Goal: Task Accomplishment & Management: Use online tool/utility

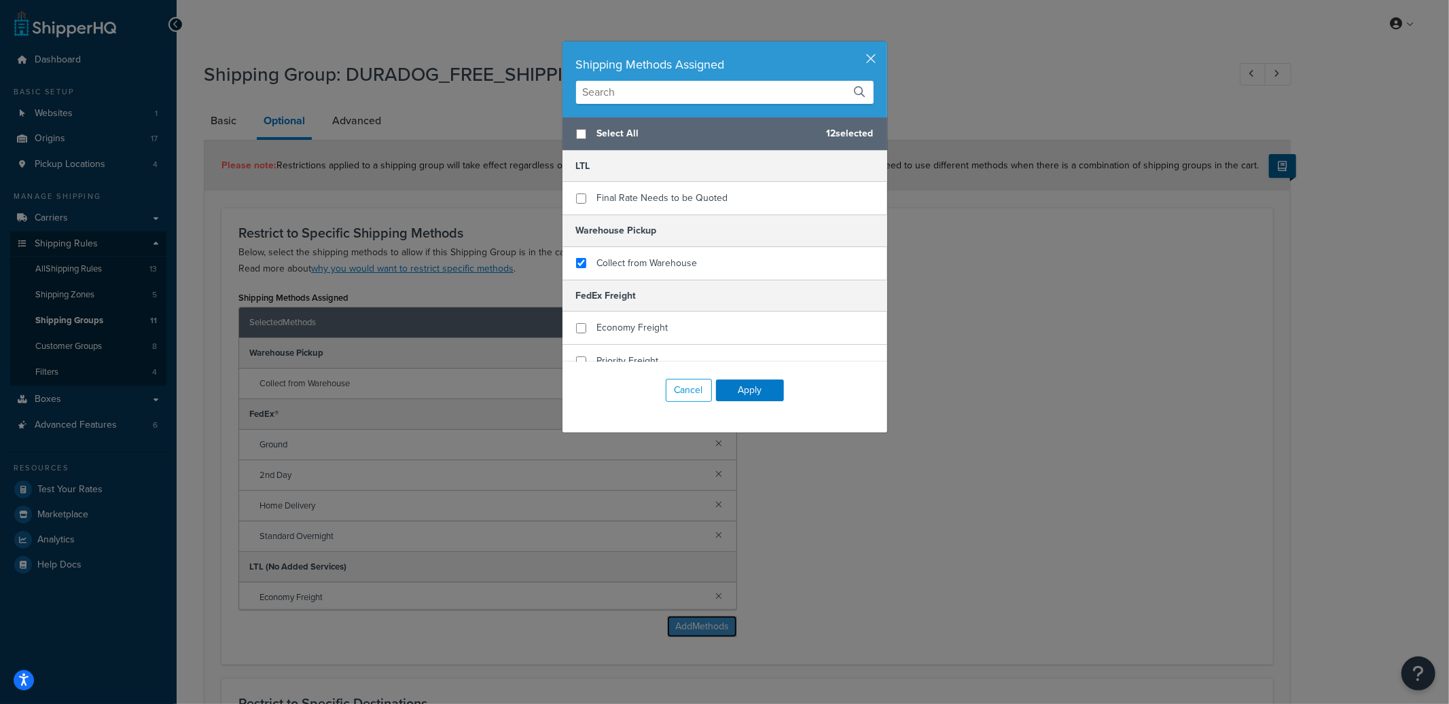
scroll to position [180, 0]
click at [672, 387] on button "Cancel" at bounding box center [689, 390] width 46 height 23
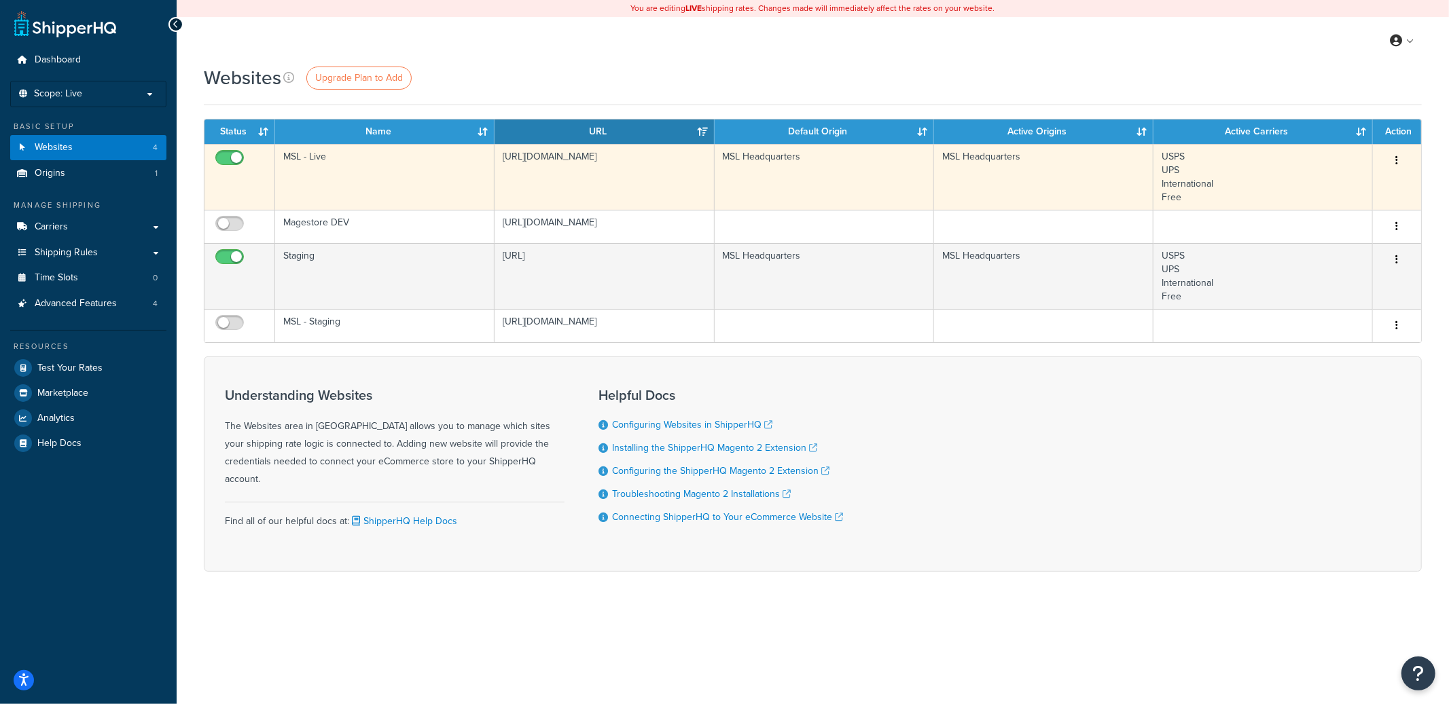
click at [1398, 160] on button "button" at bounding box center [1396, 161] width 19 height 22
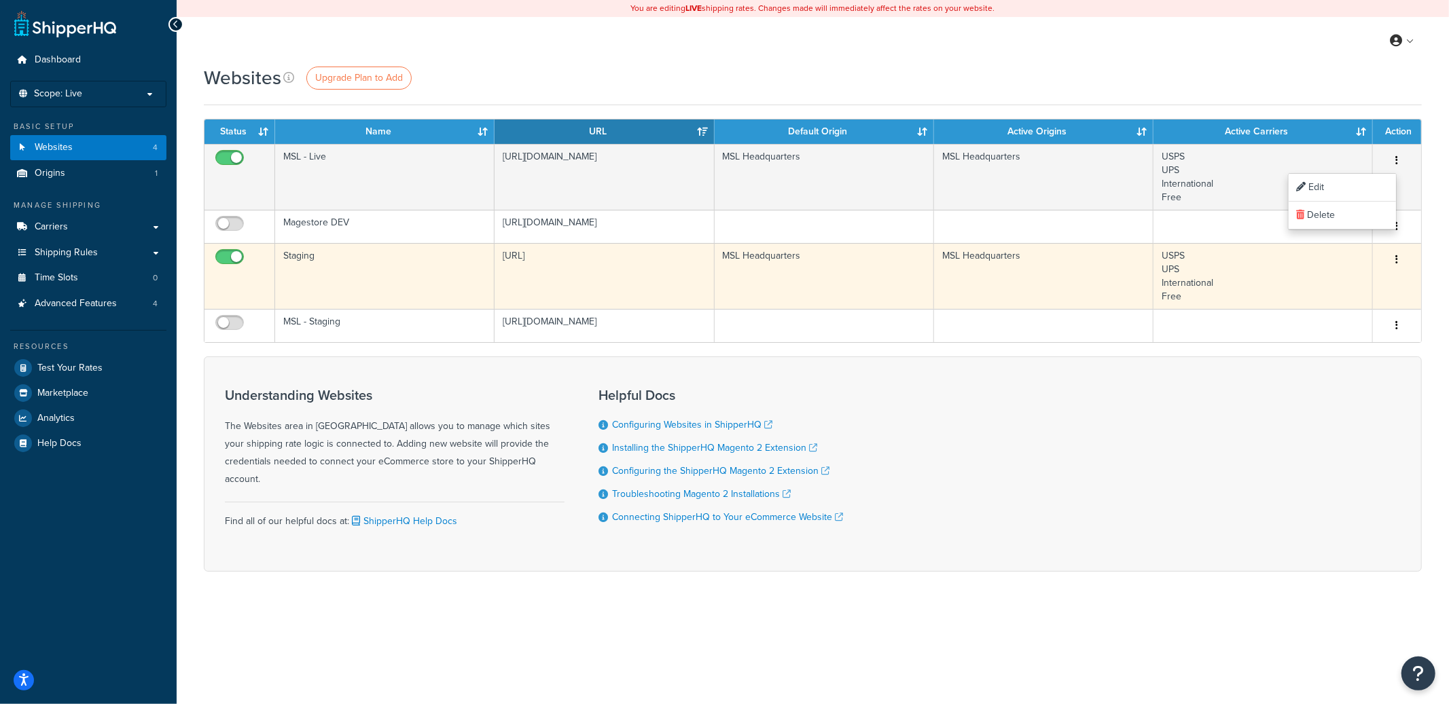
click at [1398, 260] on button "button" at bounding box center [1396, 260] width 19 height 22
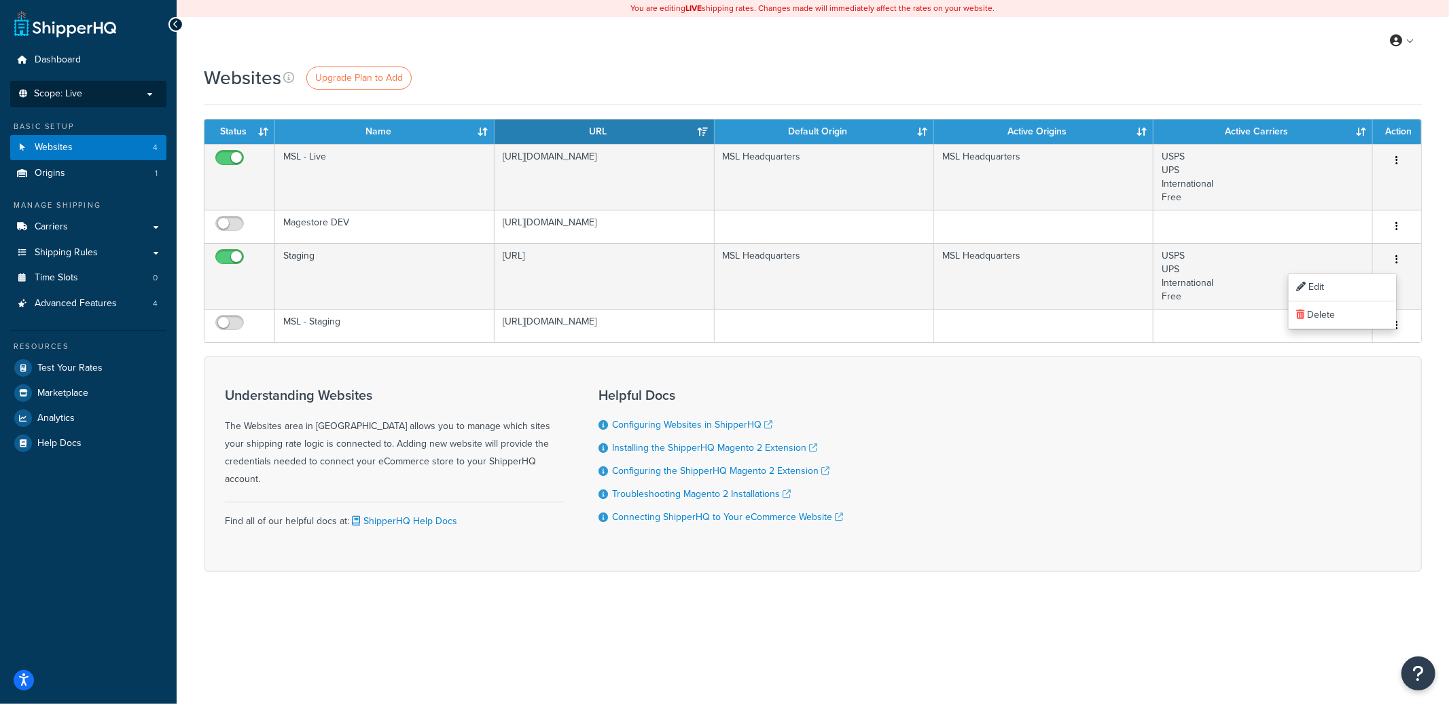
click at [155, 92] on p "Scope: Live" at bounding box center [88, 94] width 144 height 12
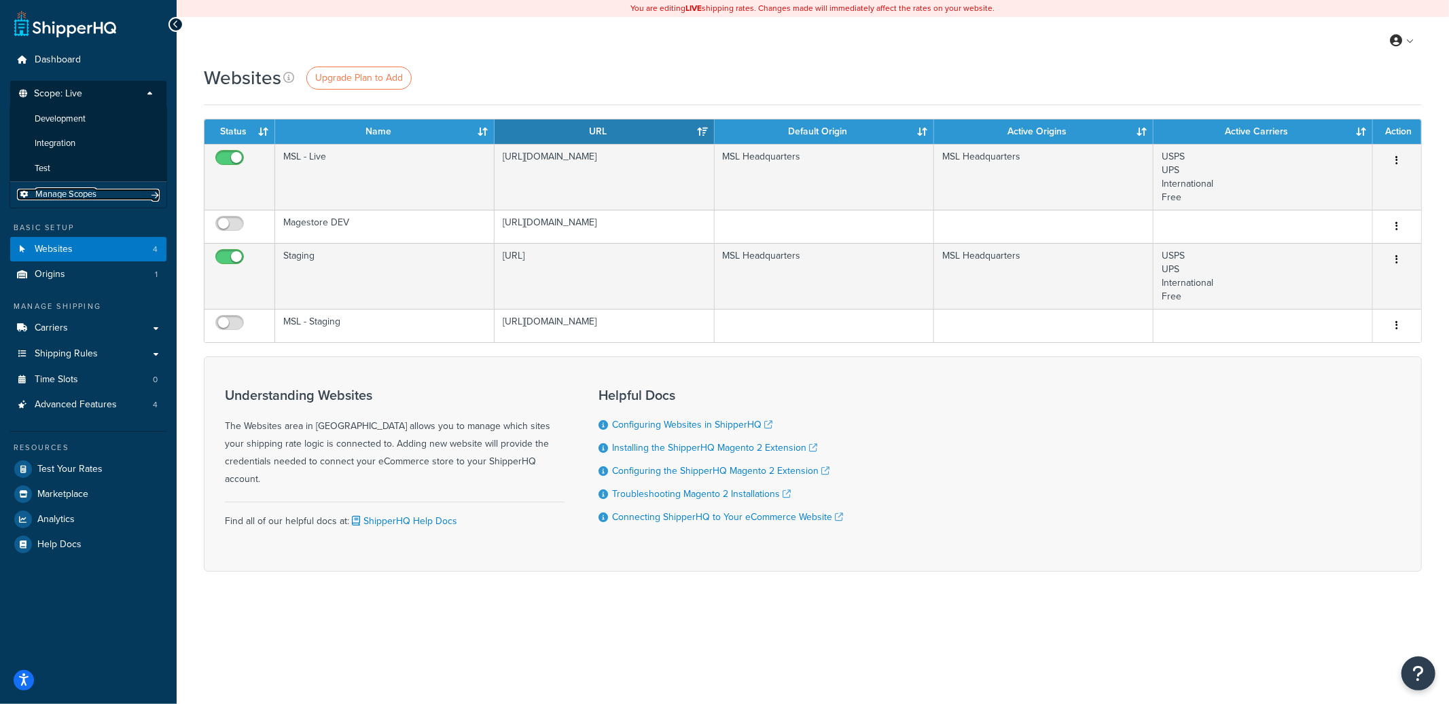
click at [92, 199] on span "Manage Scopes" at bounding box center [65, 195] width 61 height 12
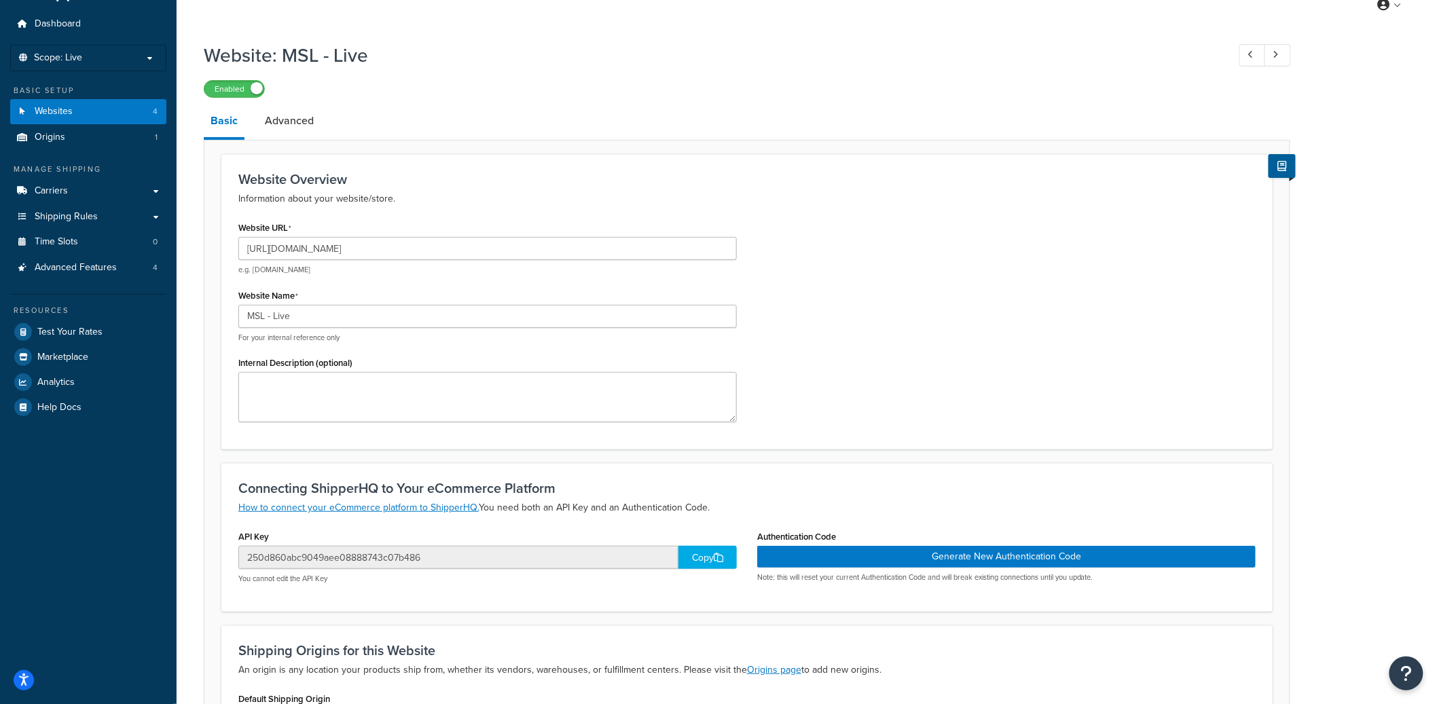
scroll to position [56, 0]
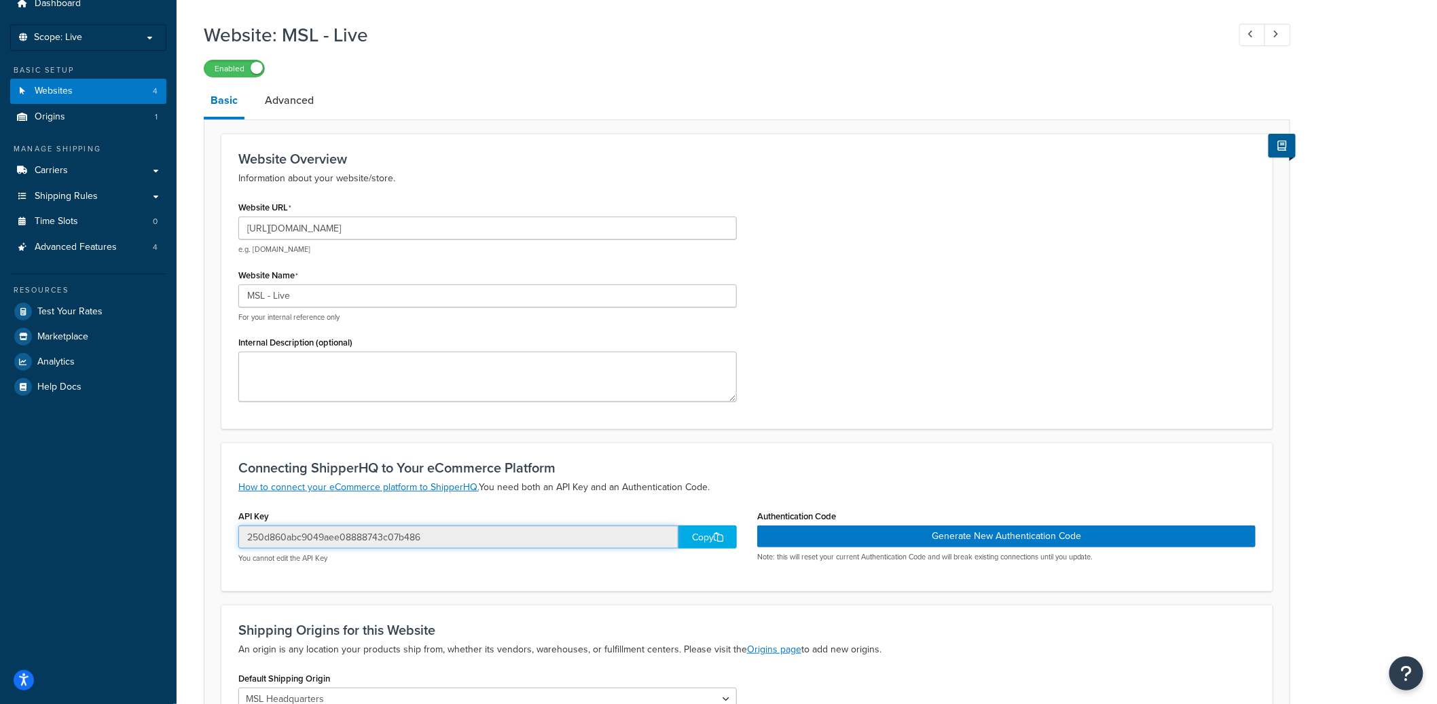
click at [380, 532] on input "250d860abc9049aee08888743c07b486" at bounding box center [458, 537] width 440 height 23
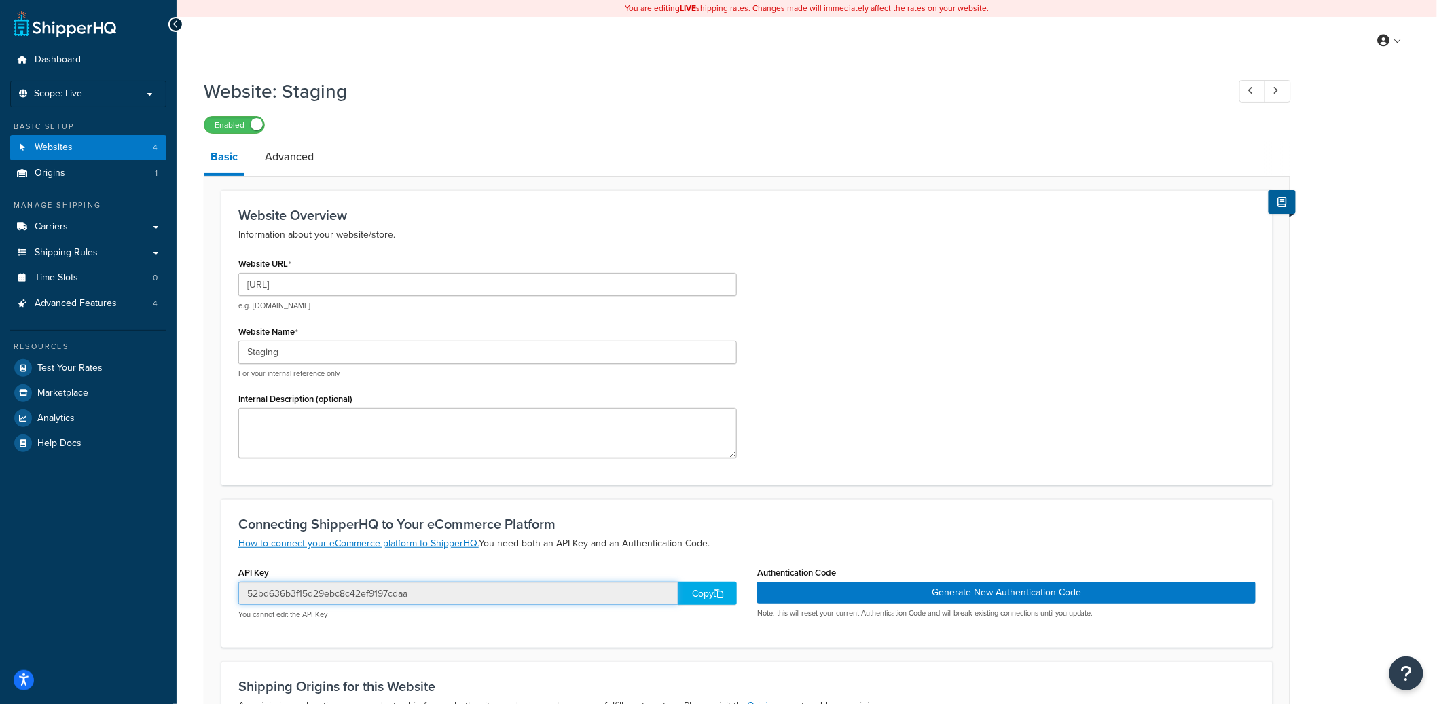
click at [344, 592] on input "52bd636b3f15d29ebc8c42ef9197cdaa" at bounding box center [458, 593] width 440 height 23
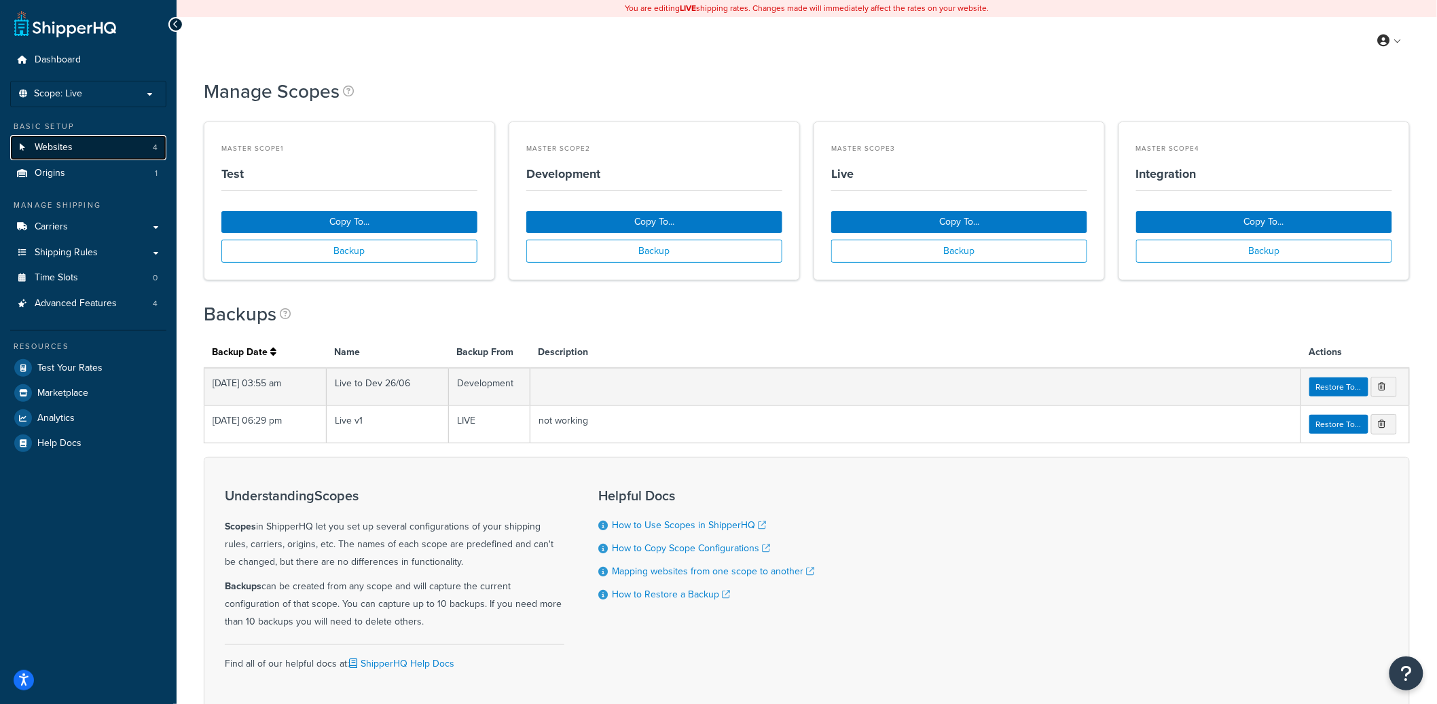
click at [67, 151] on span "Websites" at bounding box center [54, 148] width 38 height 12
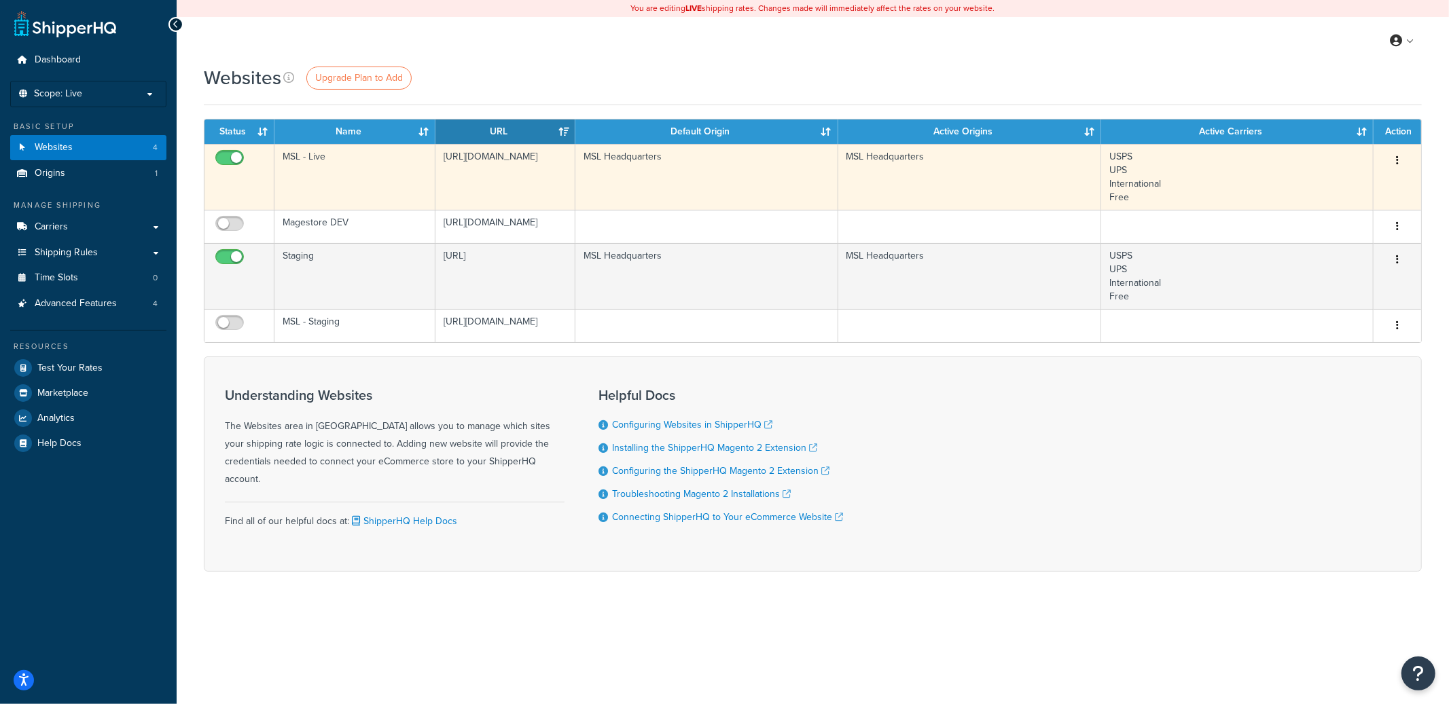
click at [325, 190] on td "MSL - Live" at bounding box center [354, 177] width 161 height 66
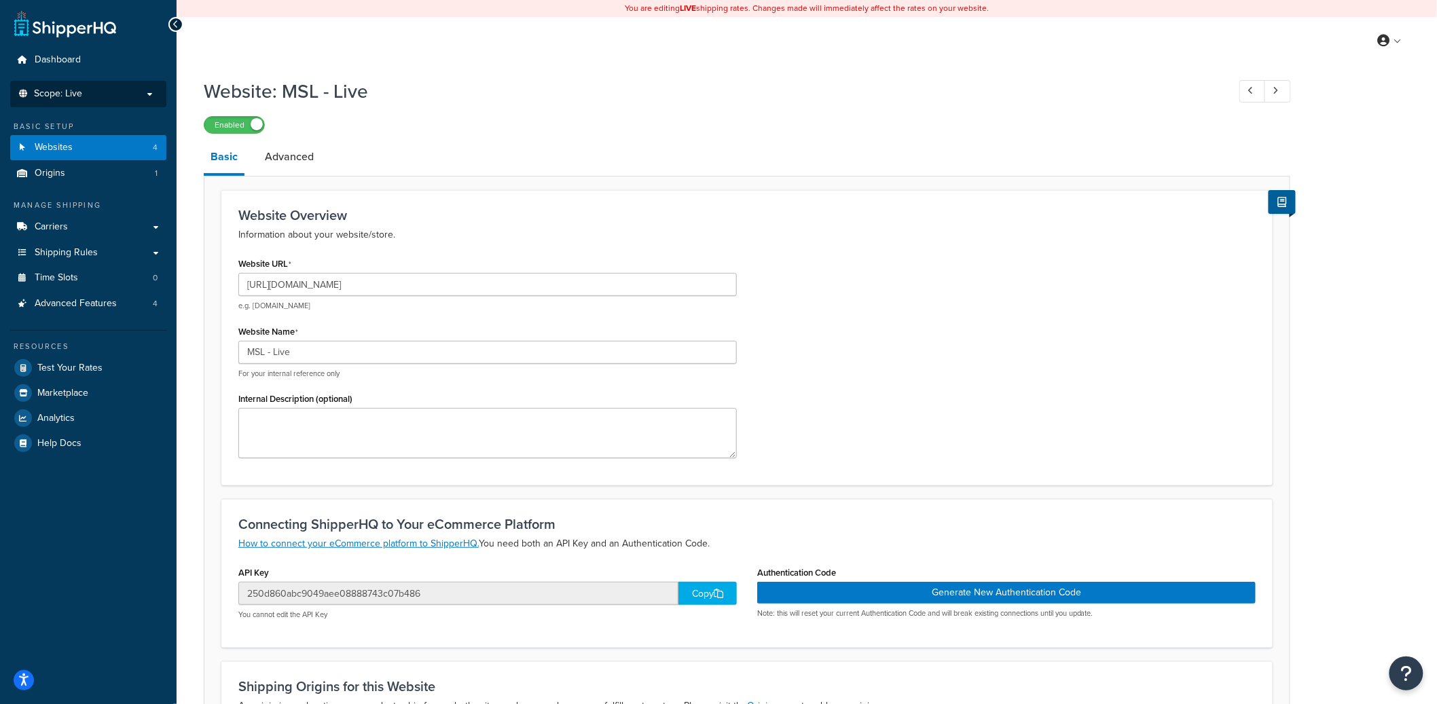
click at [131, 95] on p "Scope: Live" at bounding box center [88, 94] width 144 height 12
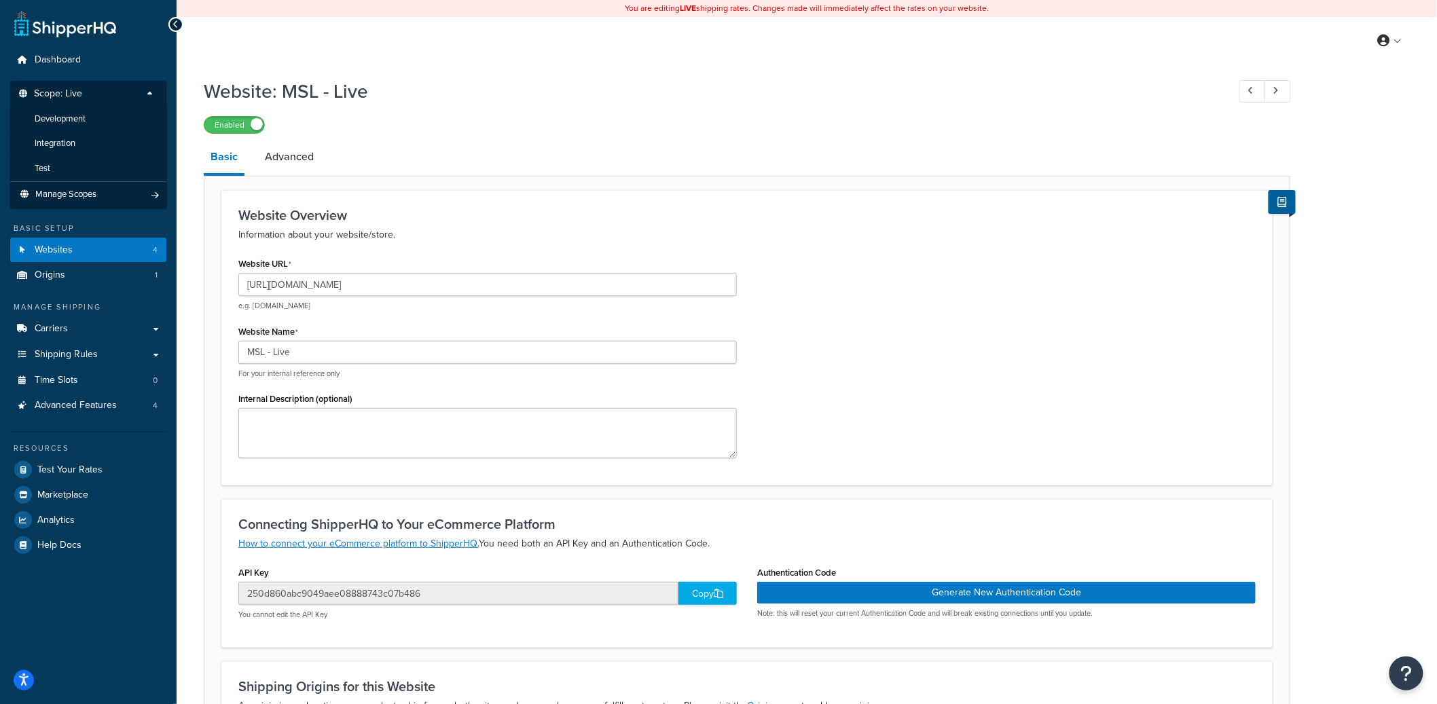
click at [738, 237] on p "Information about your website/store." at bounding box center [746, 235] width 1017 height 16
click at [64, 255] on span "Websites" at bounding box center [54, 250] width 38 height 12
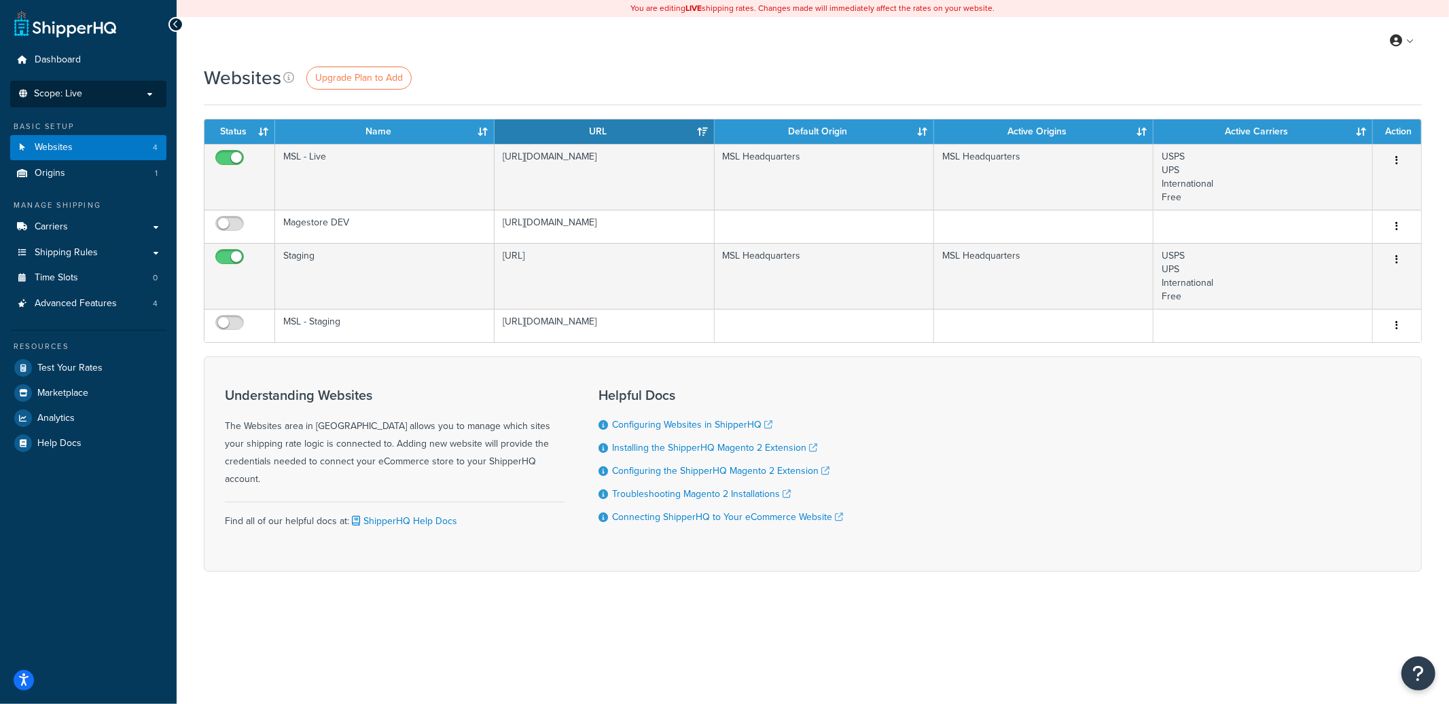
click at [137, 99] on p "Scope: Live" at bounding box center [88, 94] width 144 height 12
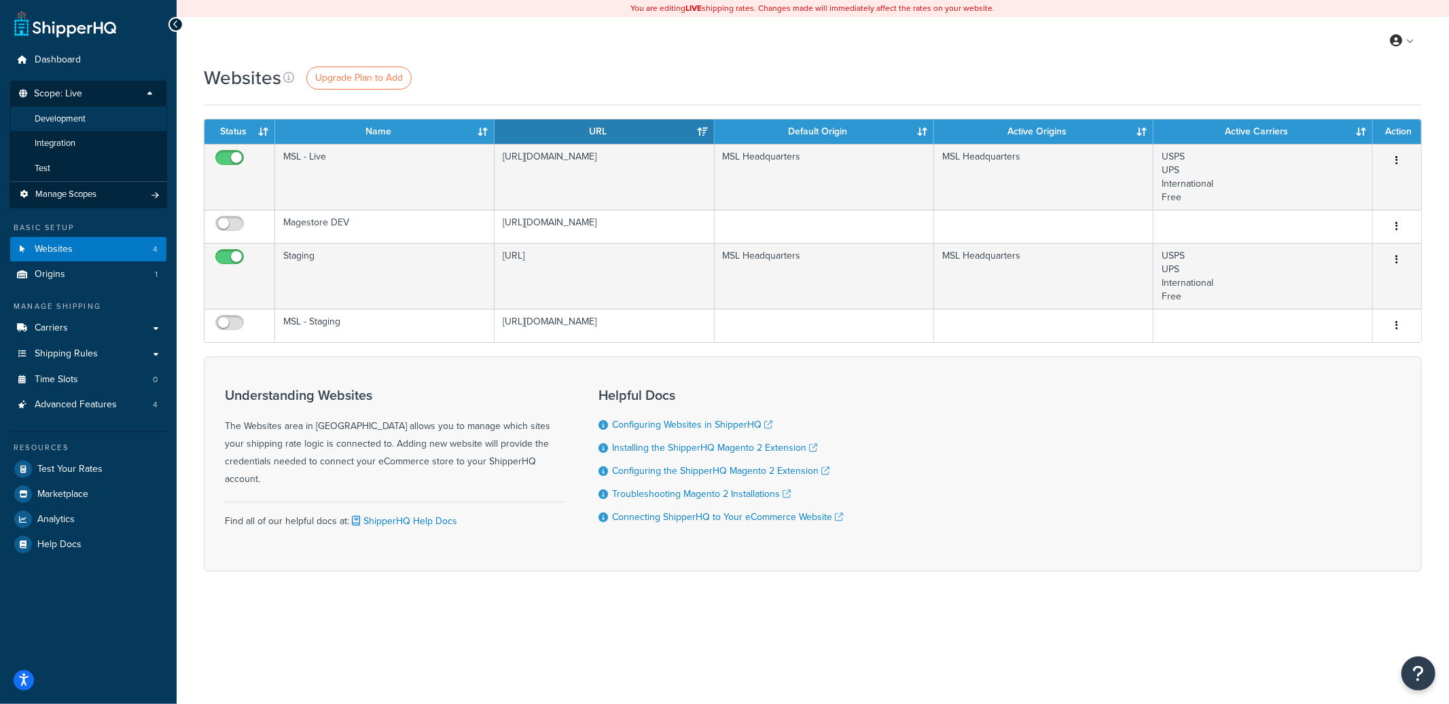
click at [115, 126] on li "Development" at bounding box center [89, 119] width 158 height 25
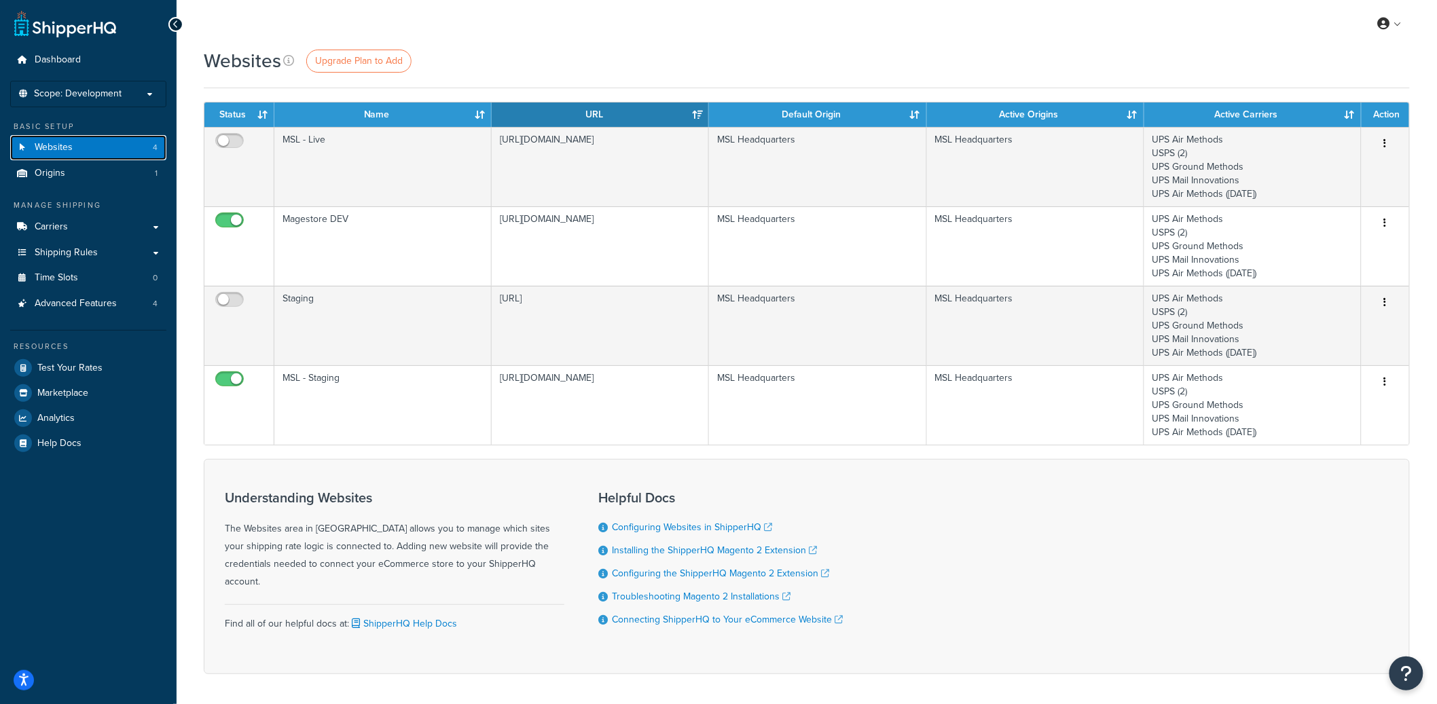
click at [119, 147] on link "Websites 4" at bounding box center [88, 147] width 156 height 25
click at [124, 99] on li "Scope: Development Live Integration Test Manage Scopes" at bounding box center [88, 94] width 156 height 26
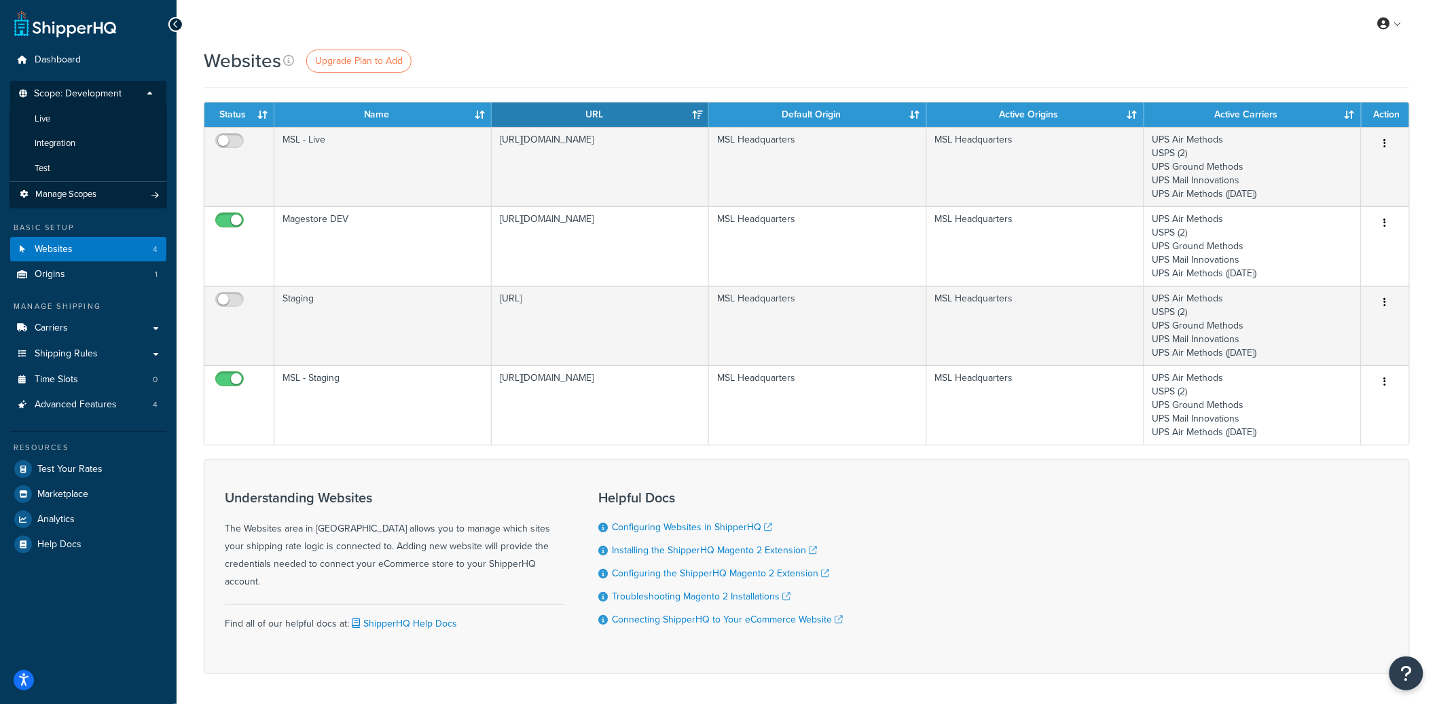
click at [101, 122] on li "Live" at bounding box center [89, 119] width 158 height 25
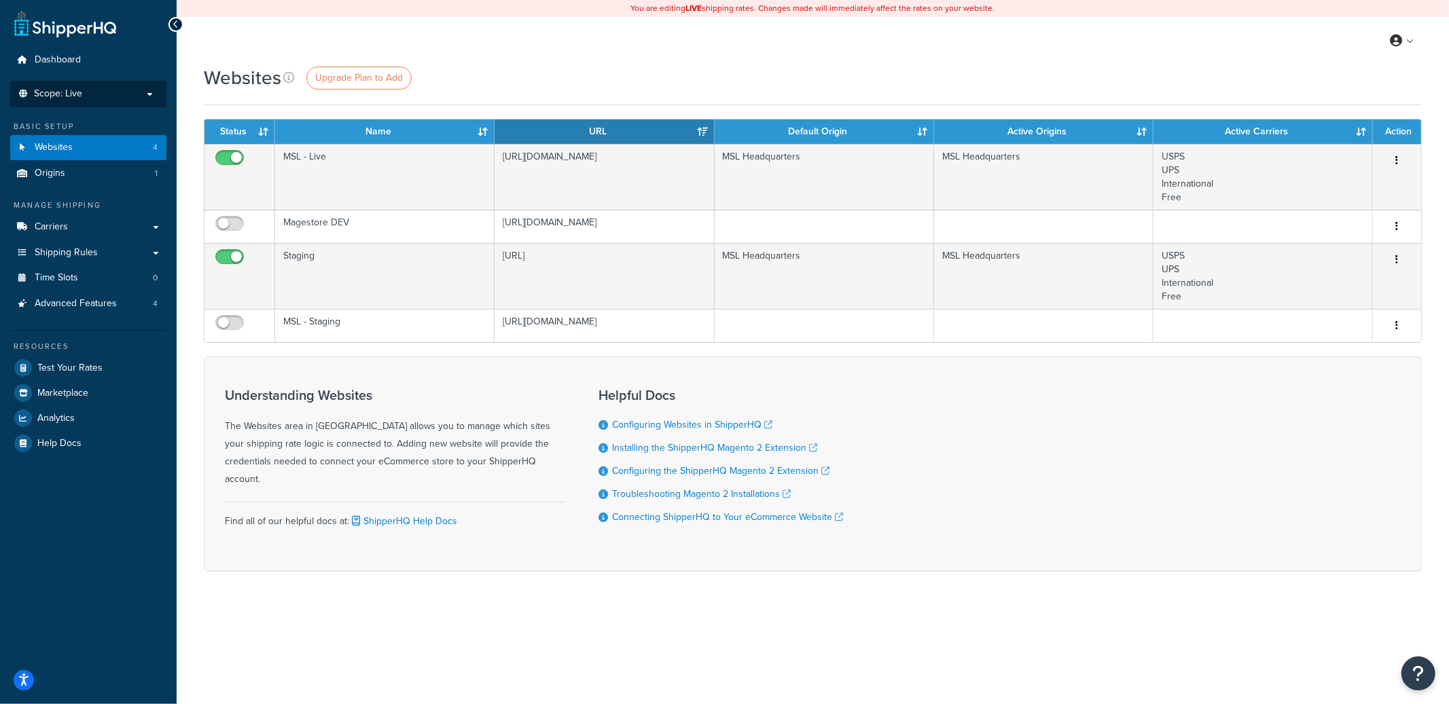
click at [149, 92] on p "Scope: Live" at bounding box center [88, 94] width 144 height 12
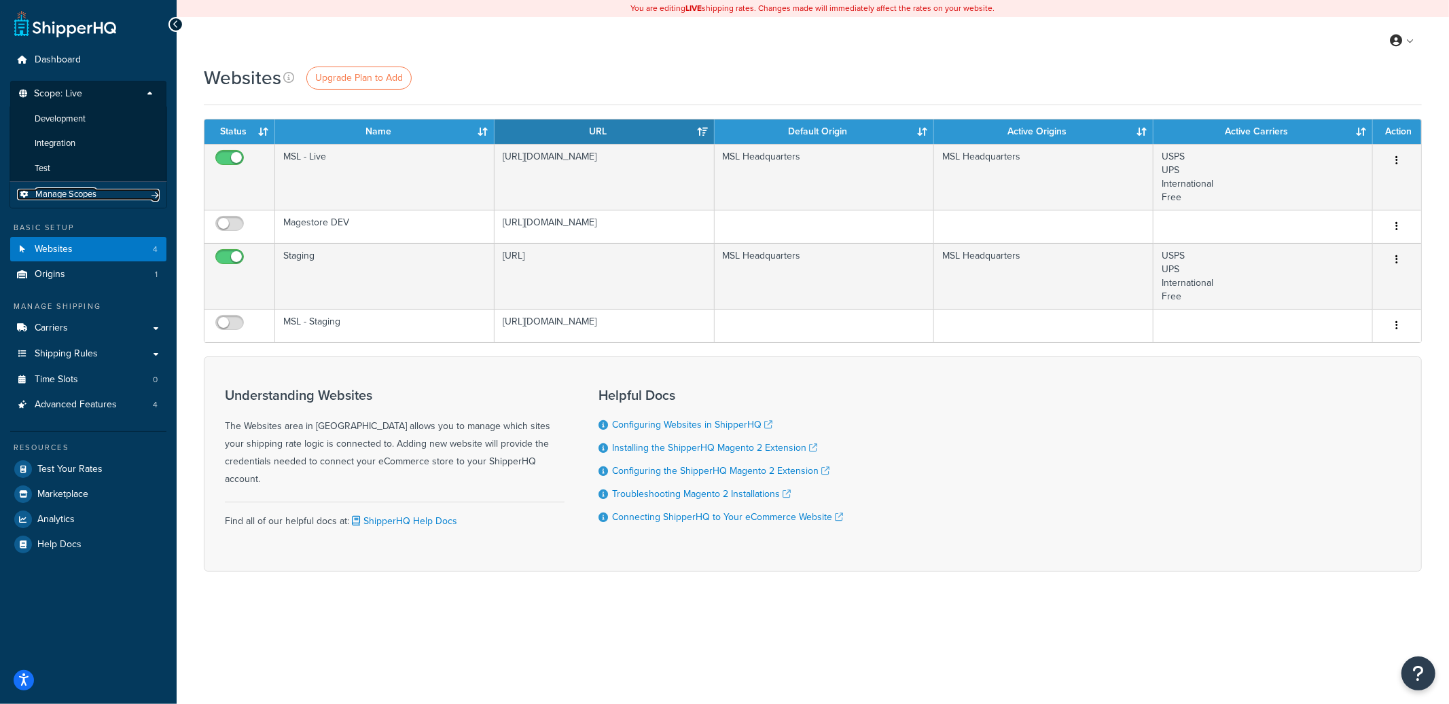
click at [100, 194] on link "Manage Scopes" at bounding box center [88, 195] width 143 height 12
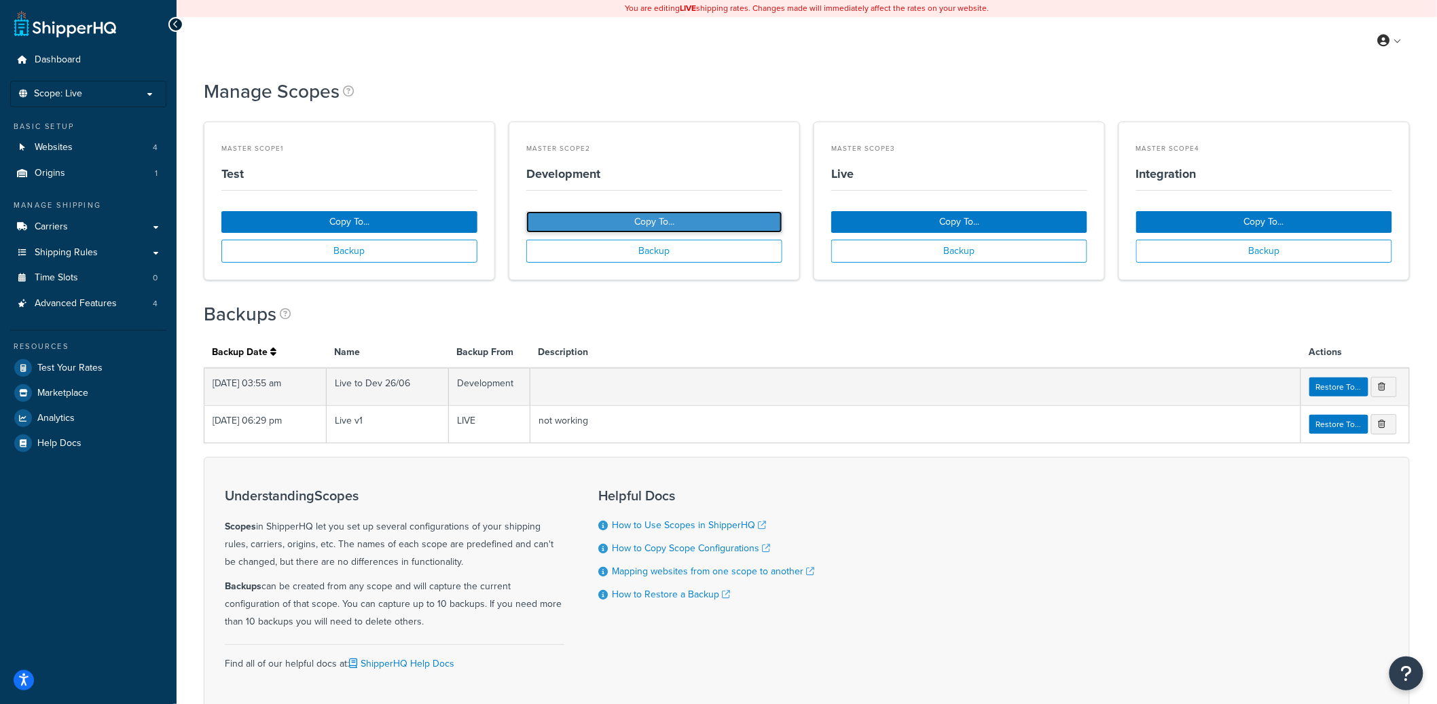
click at [650, 219] on button "Copy To..." at bounding box center [654, 222] width 256 height 22
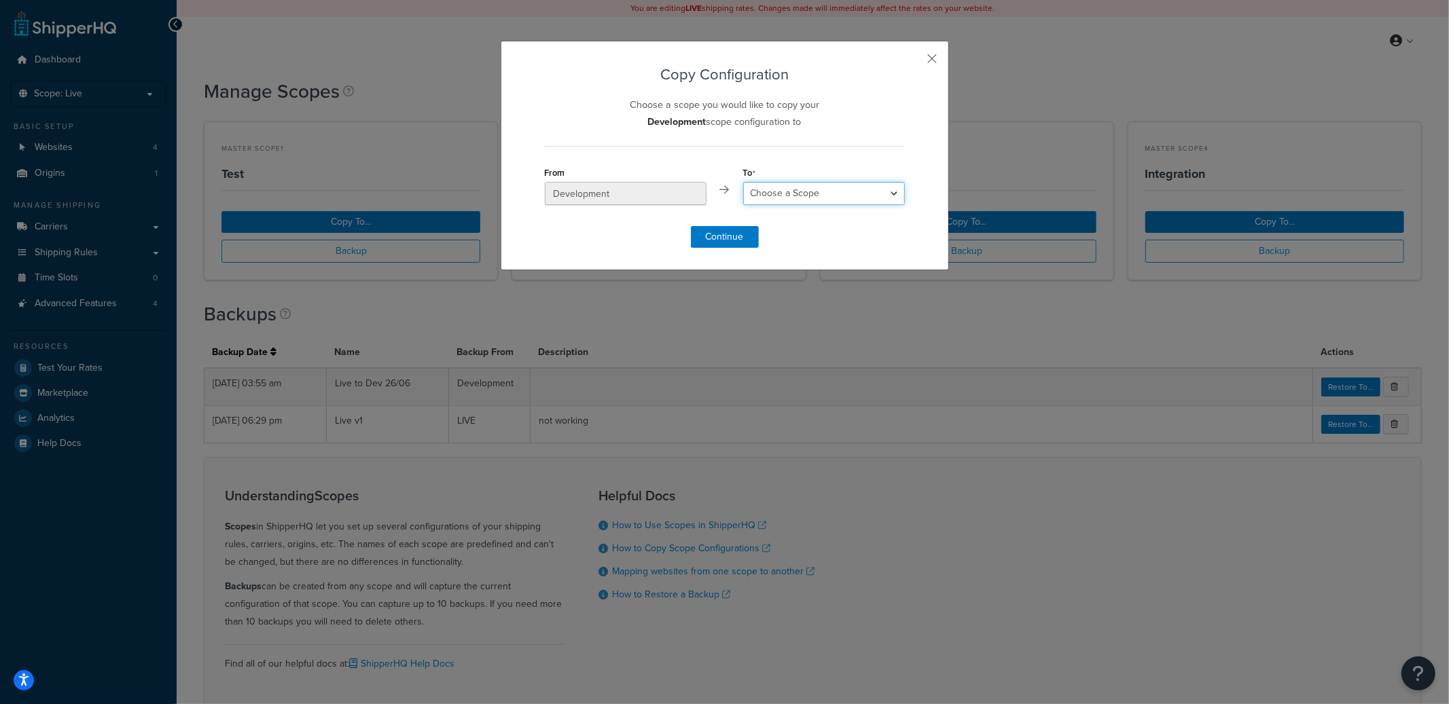
click at [864, 194] on select "Choose a Scope Test Live Integration" at bounding box center [824, 193] width 162 height 23
select select "10494"
click at [743, 183] on select "Choose a Scope Test Live Integration" at bounding box center [824, 193] width 162 height 23
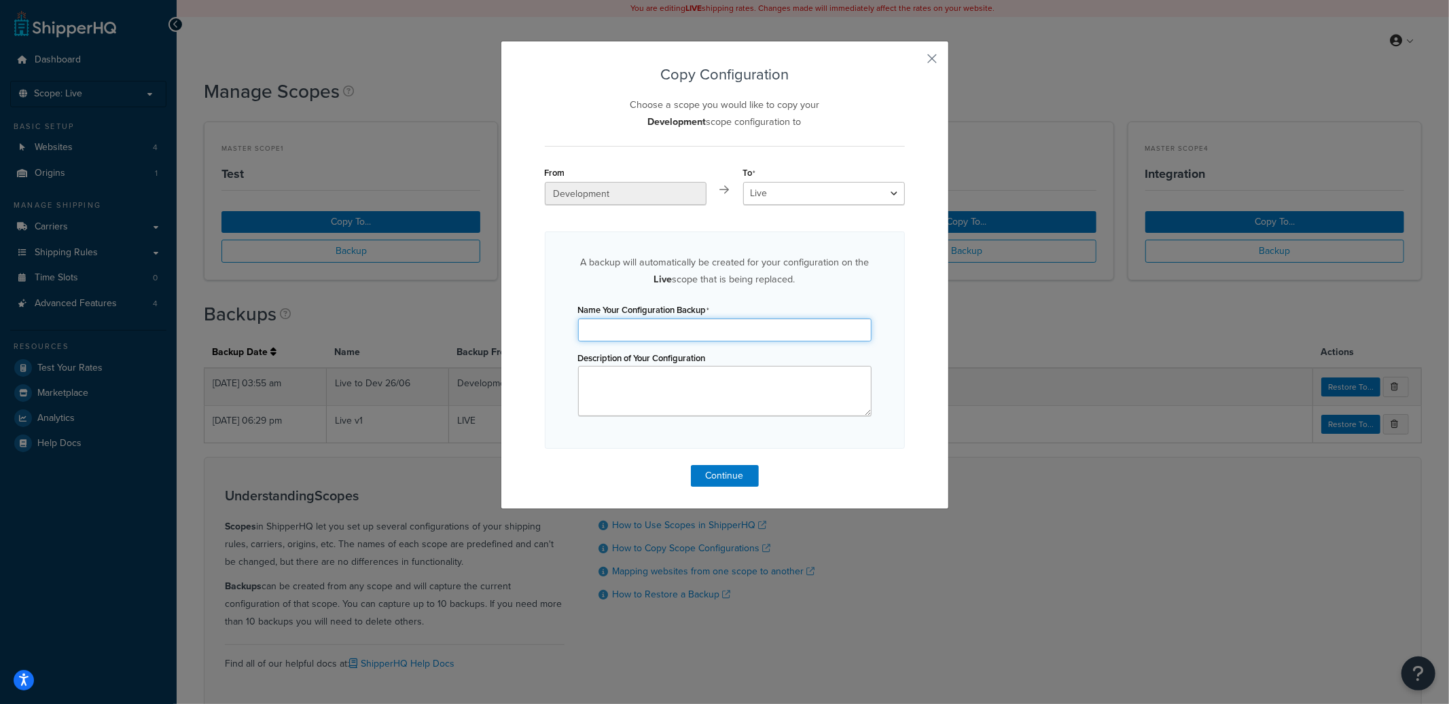
click at [672, 331] on input "Name Your Configuration Backup" at bounding box center [724, 330] width 293 height 23
type input "Dev to Live [DATE]"
click at [714, 477] on button "Continue" at bounding box center [725, 476] width 68 height 22
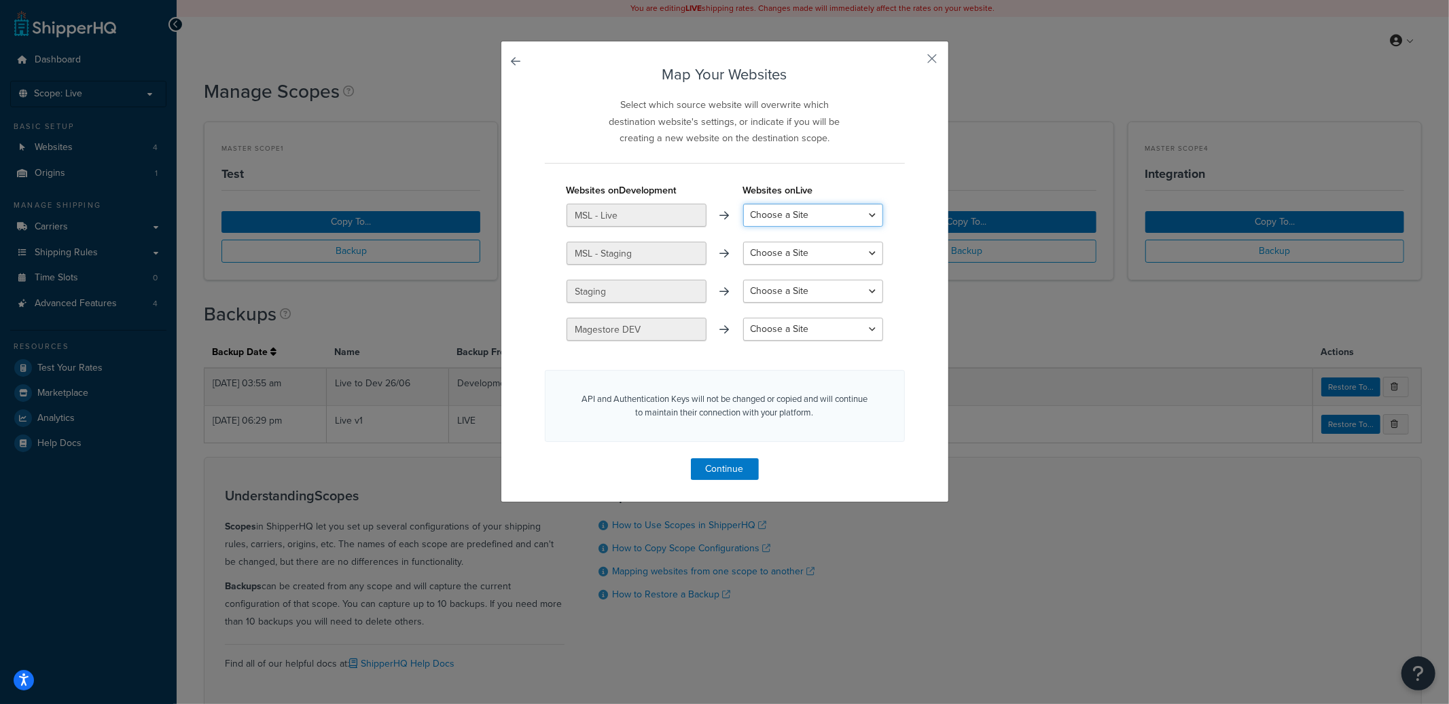
click at [793, 222] on select "Choose a Site MSL - Live Staging MSL - Staging Magestore DEV Create a New Site" at bounding box center [813, 215] width 140 height 23
select select "MSL - Live"
click at [743, 204] on select "Choose a Site MSL - Live Staging MSL - Staging Magestore DEV Create a New Site" at bounding box center [813, 215] width 140 height 23
click at [759, 259] on select "Choose a Site Staging MSL - Staging Magestore DEV Create a New Site" at bounding box center [813, 253] width 140 height 23
select select "Staging"
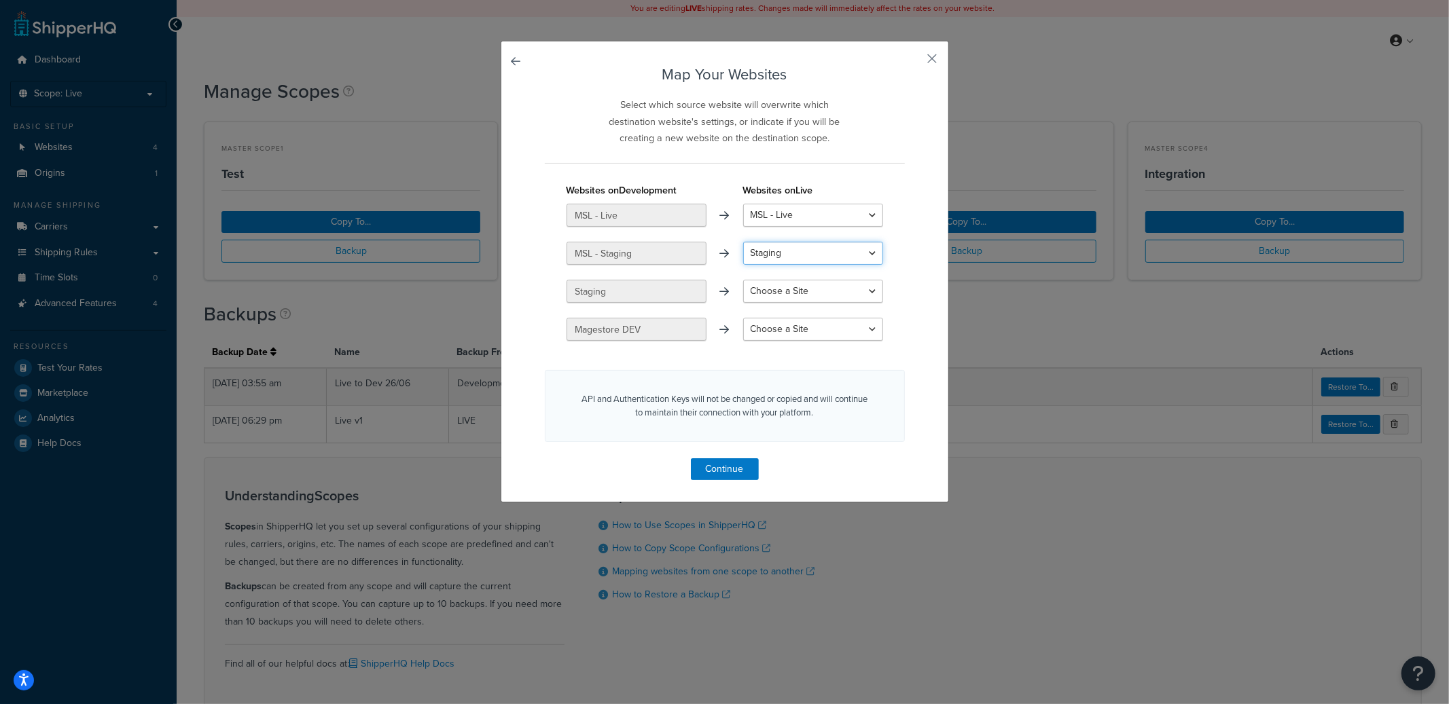
click at [743, 242] on select "Choose a Site Staging MSL - Staging Magestore DEV Create a New Site" at bounding box center [813, 253] width 140 height 23
click at [779, 298] on select "Choose a Site MSL - Staging Magestore DEV Create a New Site" at bounding box center [813, 291] width 140 height 23
select select "MSL - Staging"
click at [743, 280] on select "Choose a Site MSL - Staging Magestore DEV Create a New Site" at bounding box center [813, 291] width 140 height 23
click at [788, 327] on select "Choose a Site Magestore DEV Create a New Site" at bounding box center [813, 329] width 140 height 23
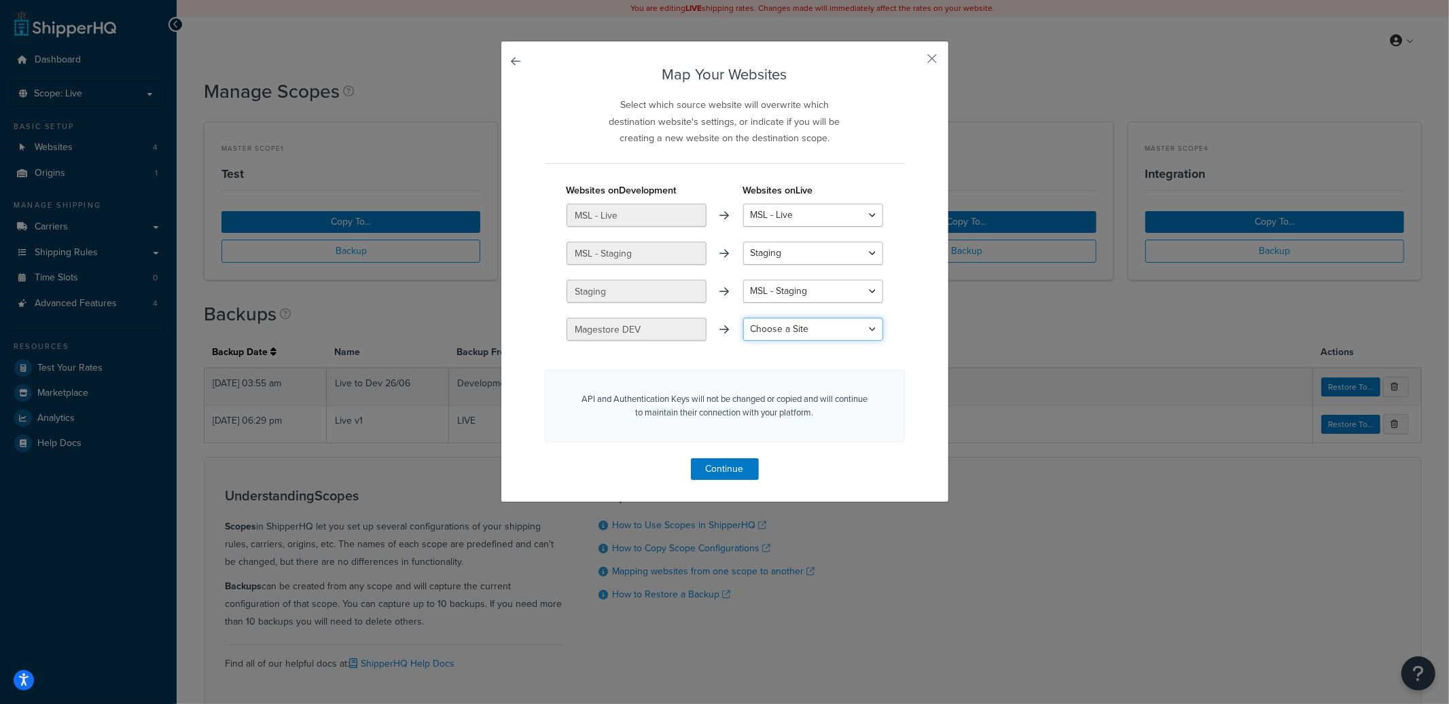
select select "Magestore DEV"
click at [743, 318] on select "Choose a Site Magestore DEV Create a New Site" at bounding box center [813, 329] width 140 height 23
click at [726, 468] on button "Continue" at bounding box center [725, 469] width 68 height 22
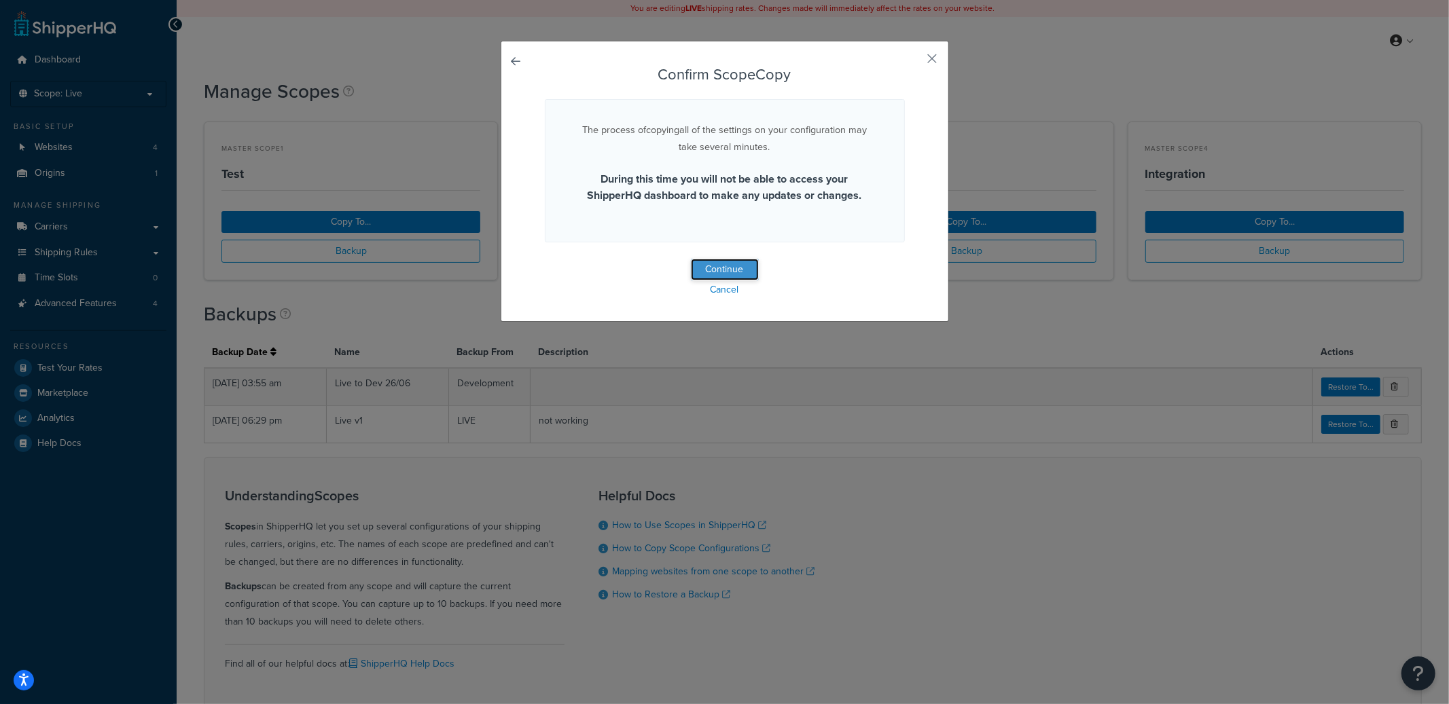
click at [727, 268] on button "Continue" at bounding box center [725, 270] width 68 height 22
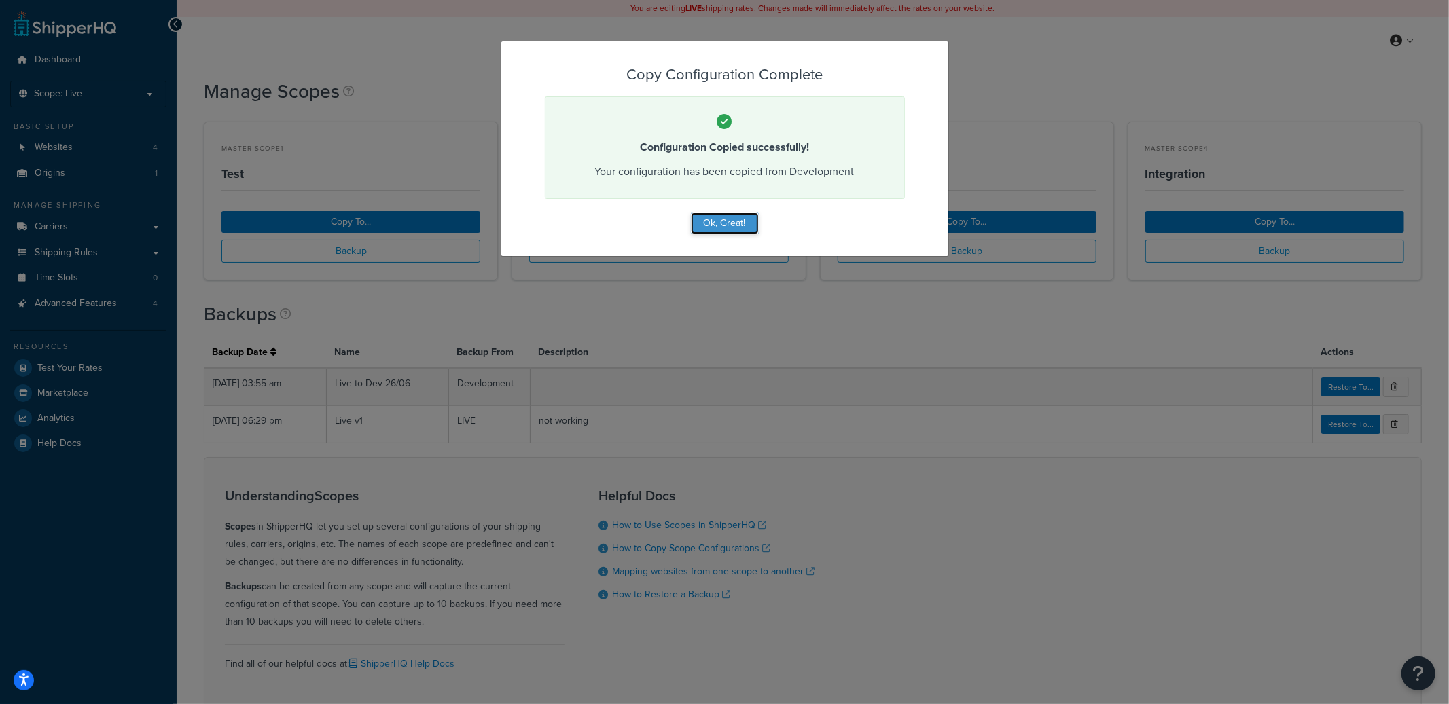
click at [727, 223] on button "Ok, Great!" at bounding box center [725, 224] width 68 height 22
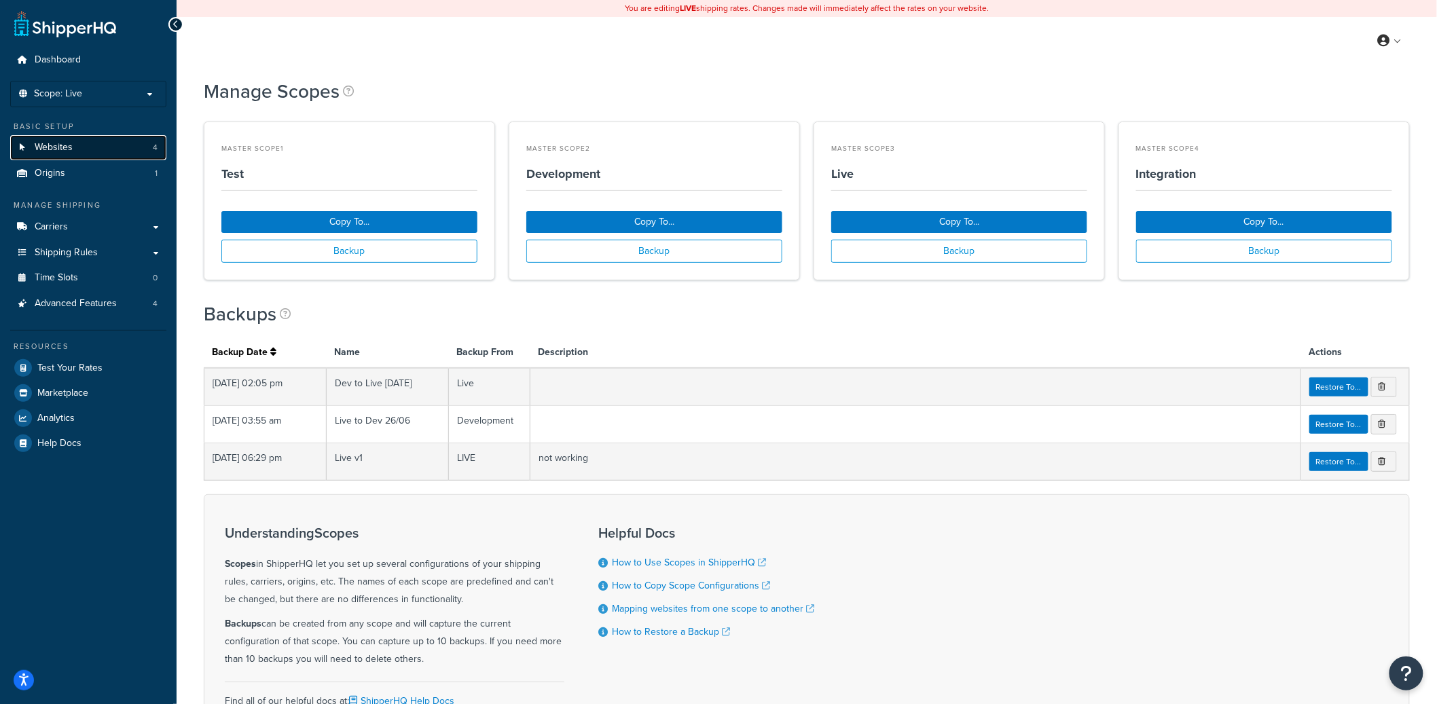
click at [126, 153] on link "Websites 4" at bounding box center [88, 147] width 156 height 25
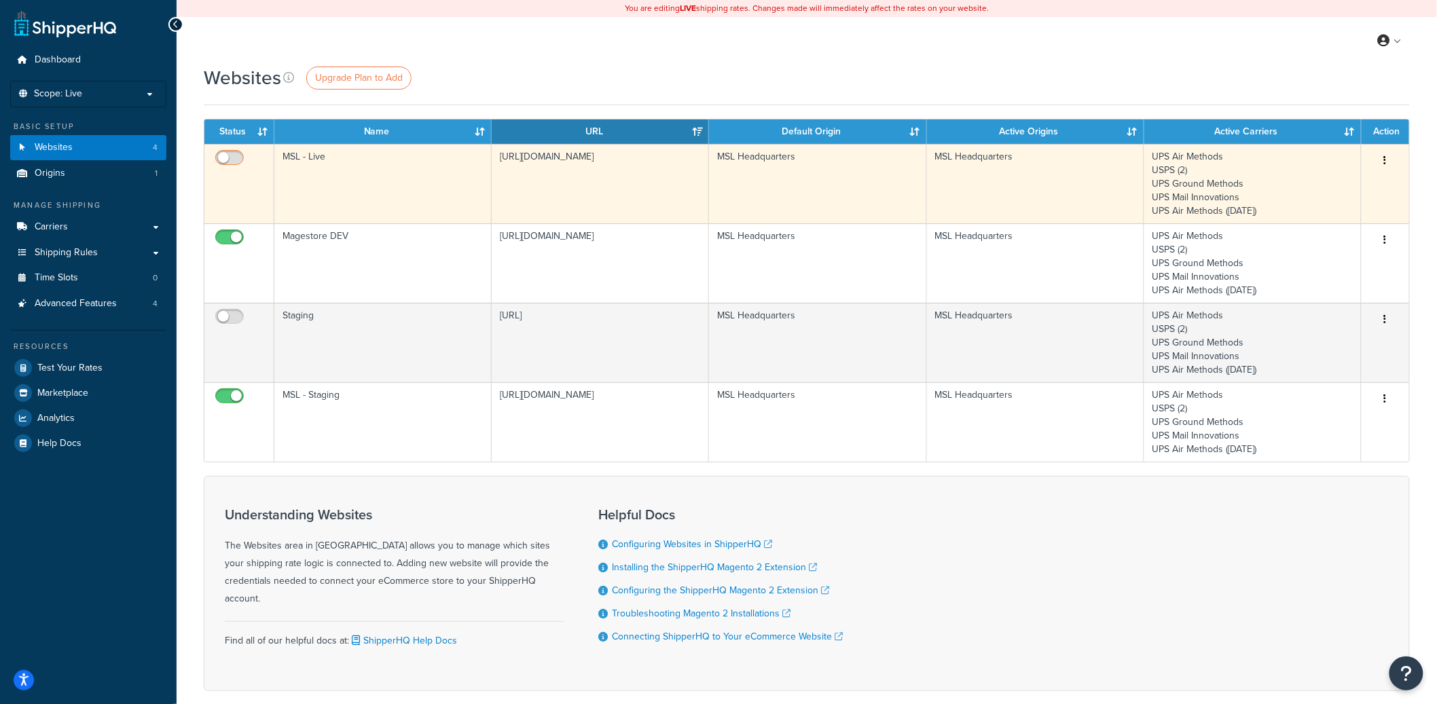
click at [232, 158] on input "checkbox" at bounding box center [231, 161] width 37 height 17
checkbox input "true"
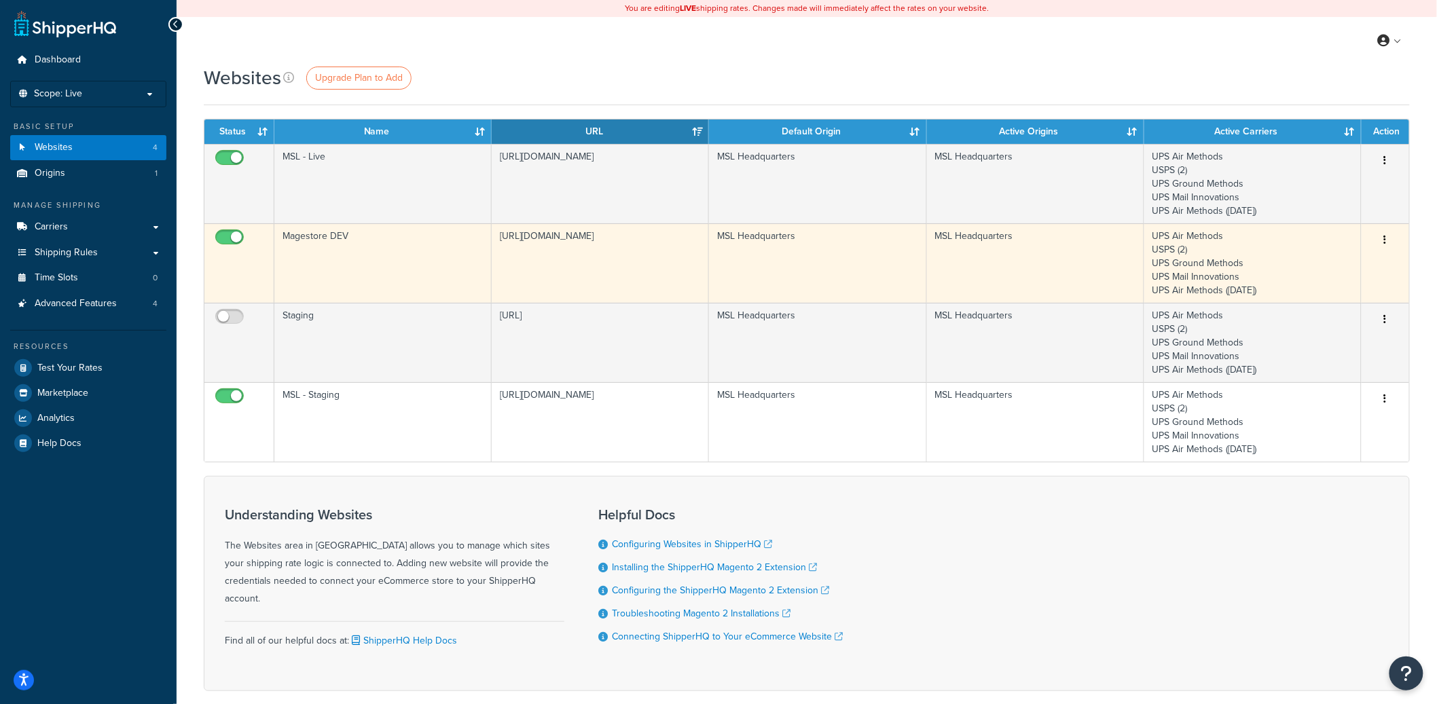
click at [229, 242] on input "checkbox" at bounding box center [231, 240] width 37 height 17
checkbox input "false"
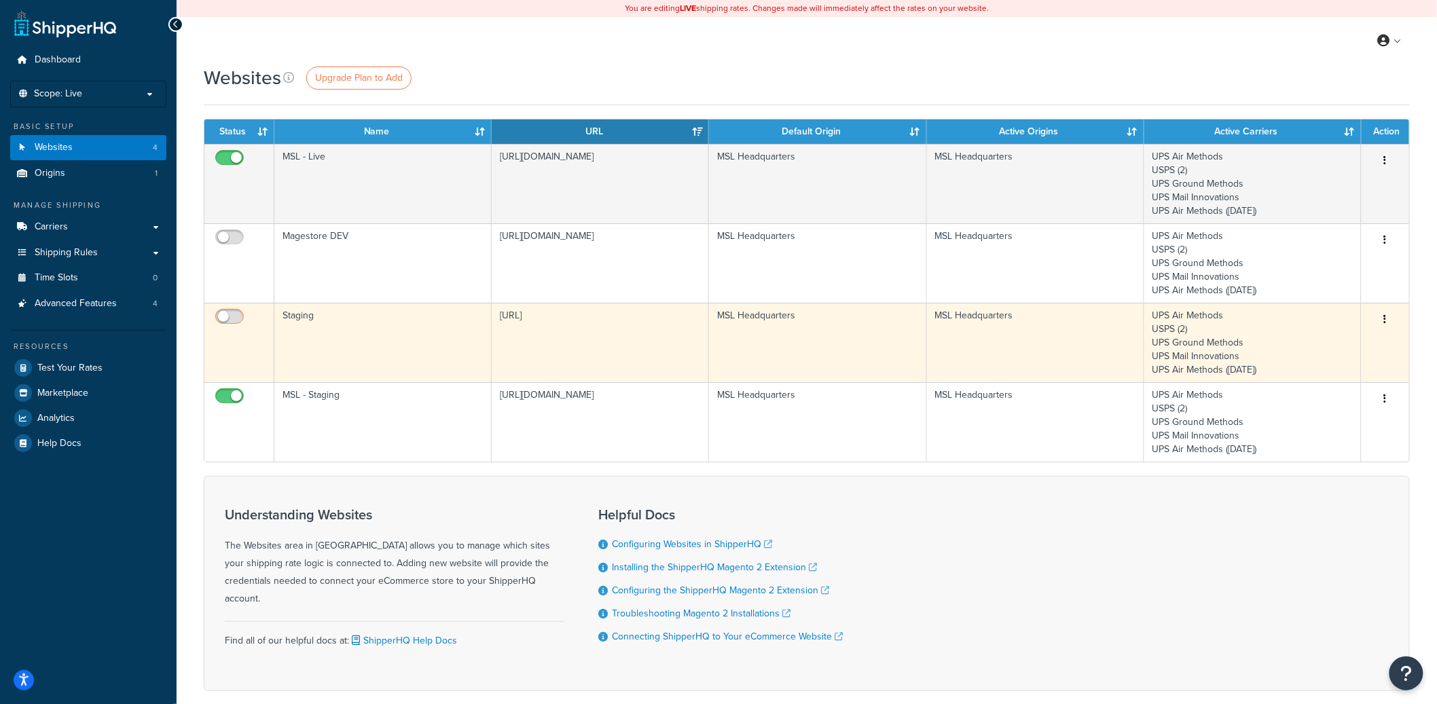
click at [231, 318] on input "checkbox" at bounding box center [231, 320] width 37 height 17
checkbox input "true"
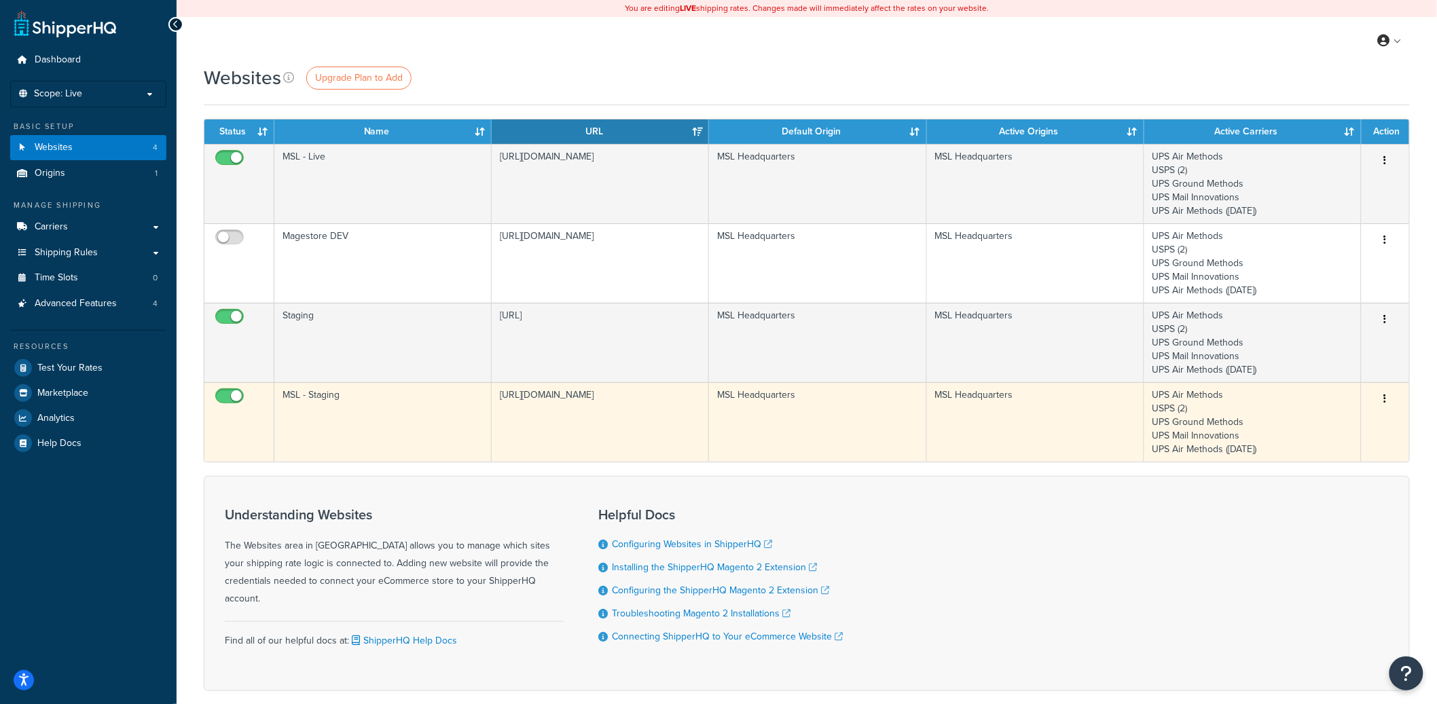
click at [232, 397] on input "checkbox" at bounding box center [231, 399] width 37 height 17
checkbox input "false"
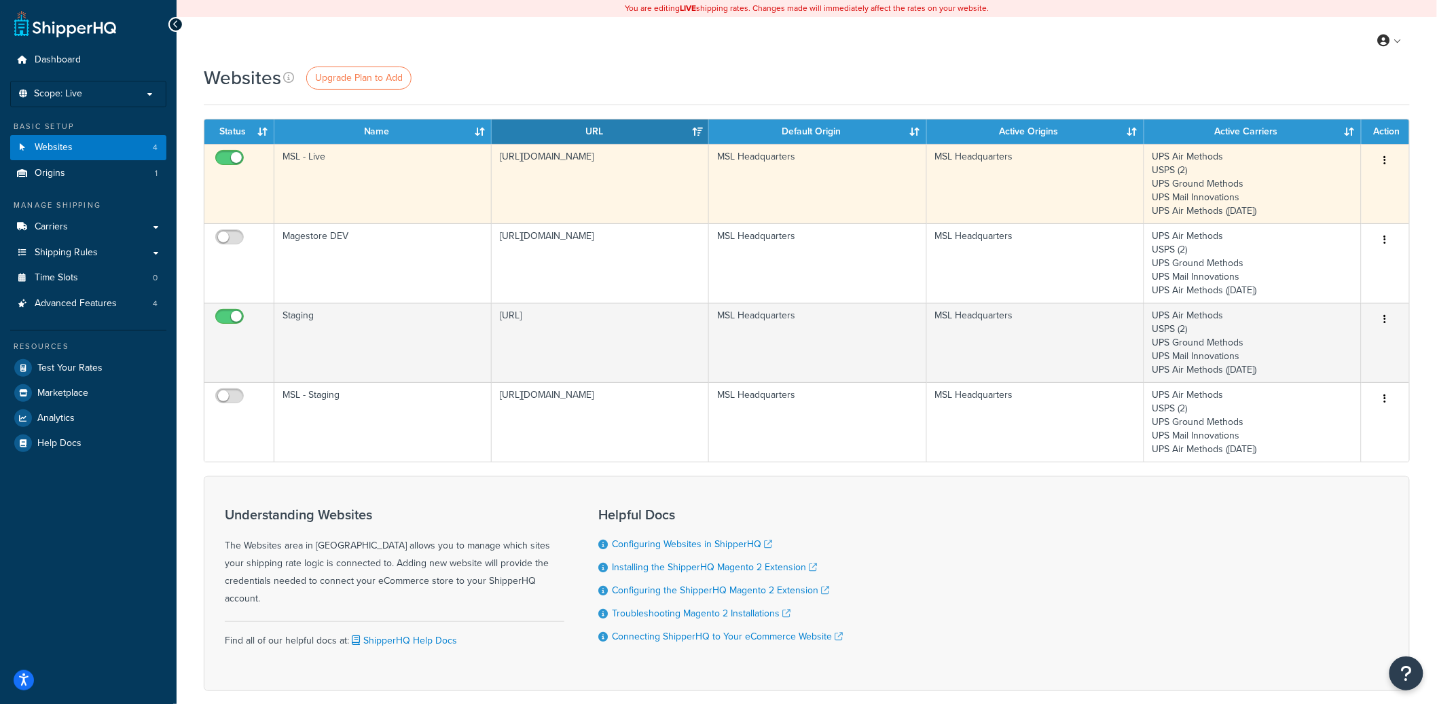
click at [416, 189] on td "MSL - Live" at bounding box center [382, 183] width 217 height 79
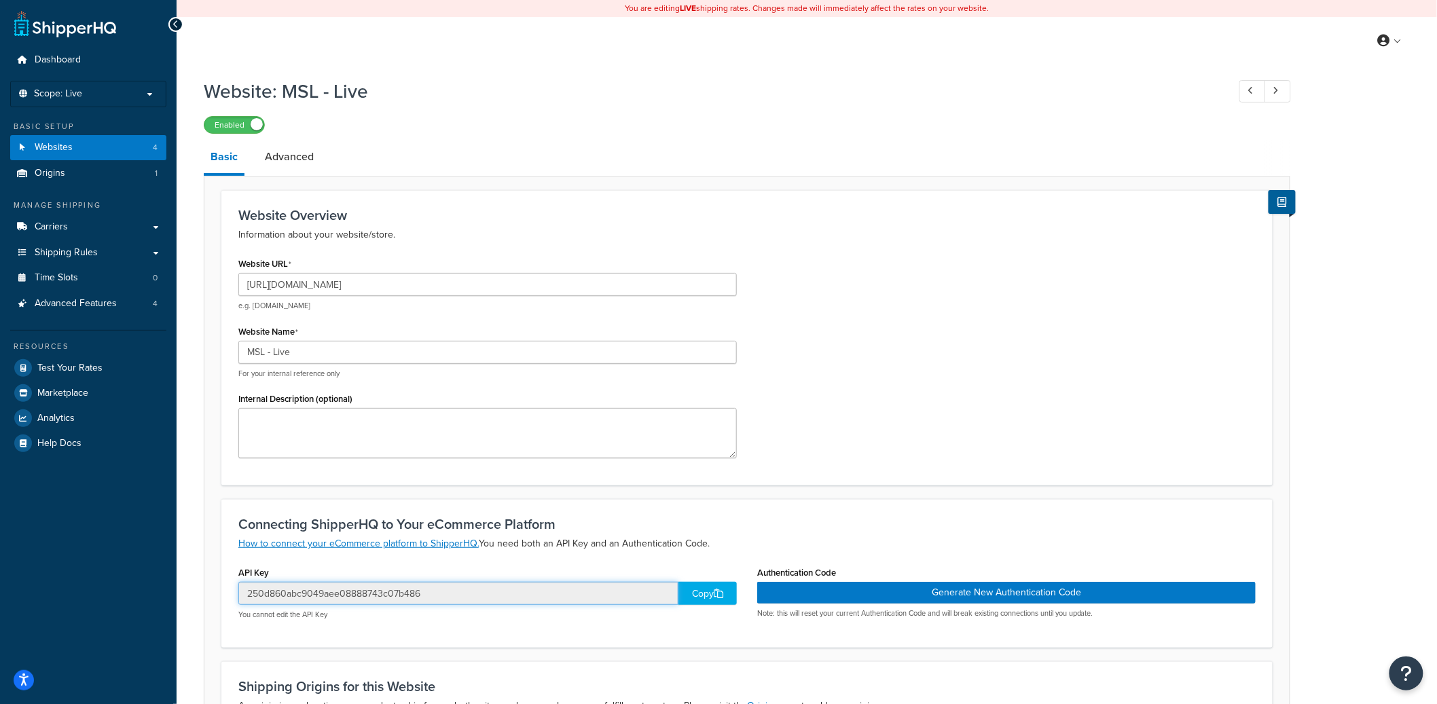
click at [361, 600] on input "250d860abc9049aee08888743c07b486" at bounding box center [458, 593] width 440 height 23
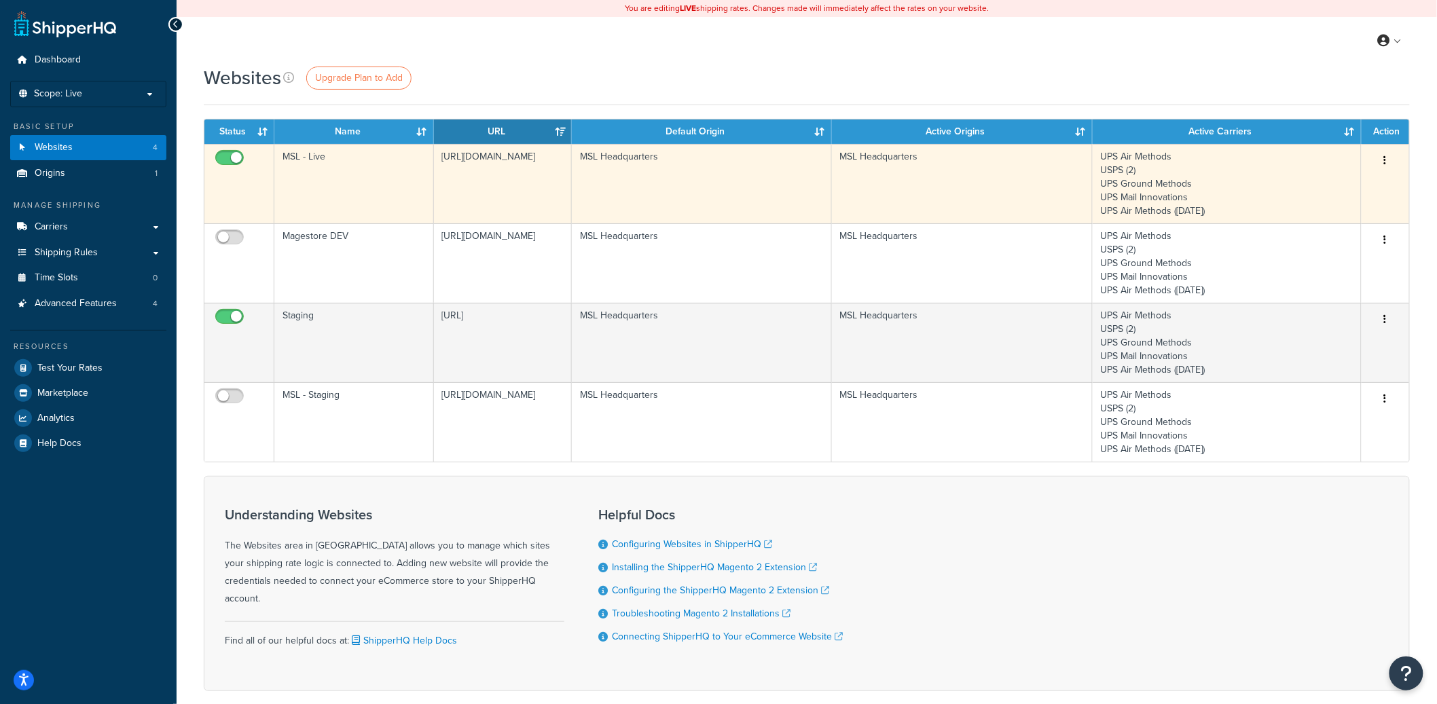
click at [420, 203] on td "MSL - Live" at bounding box center [354, 183] width 160 height 79
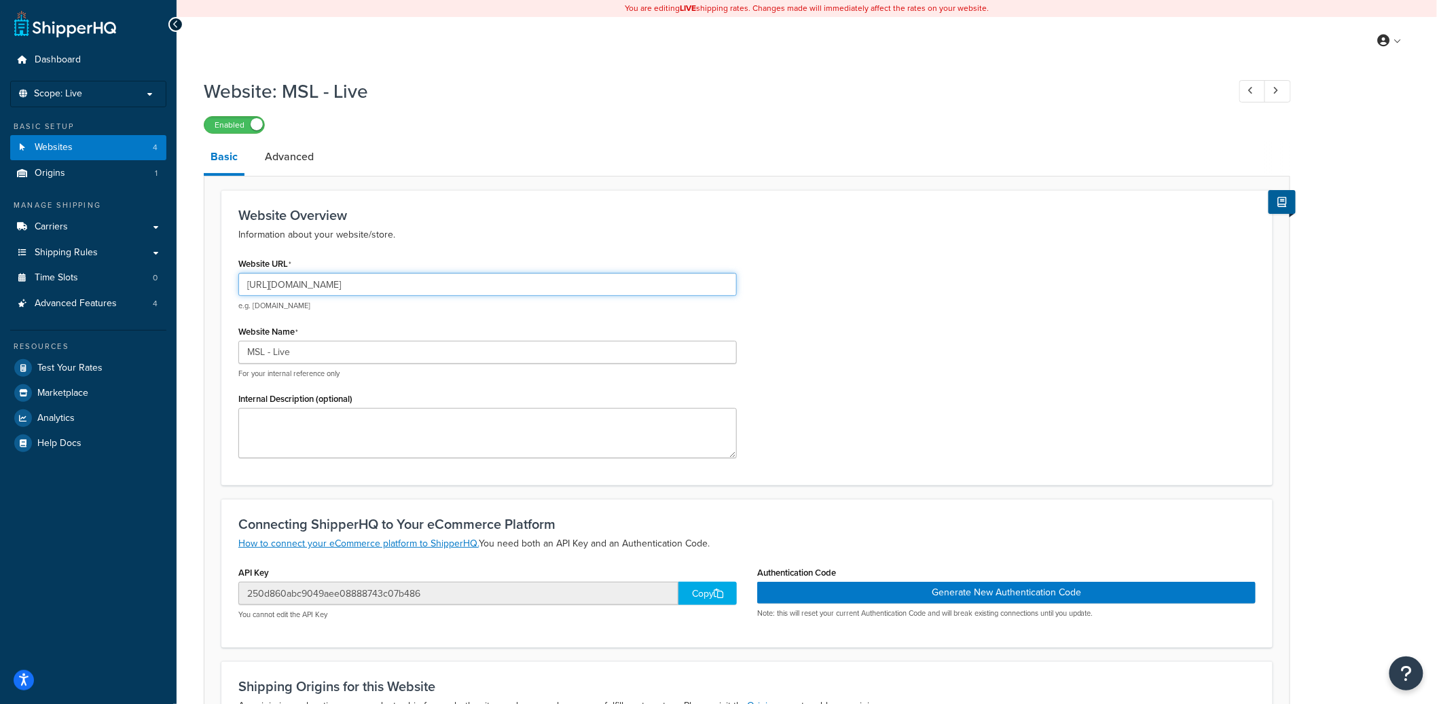
drag, startPoint x: 299, startPoint y: 287, endPoint x: 375, endPoint y: 291, distance: 76.2
click at [375, 290] on input "[URL][DOMAIN_NAME]" at bounding box center [487, 284] width 498 height 23
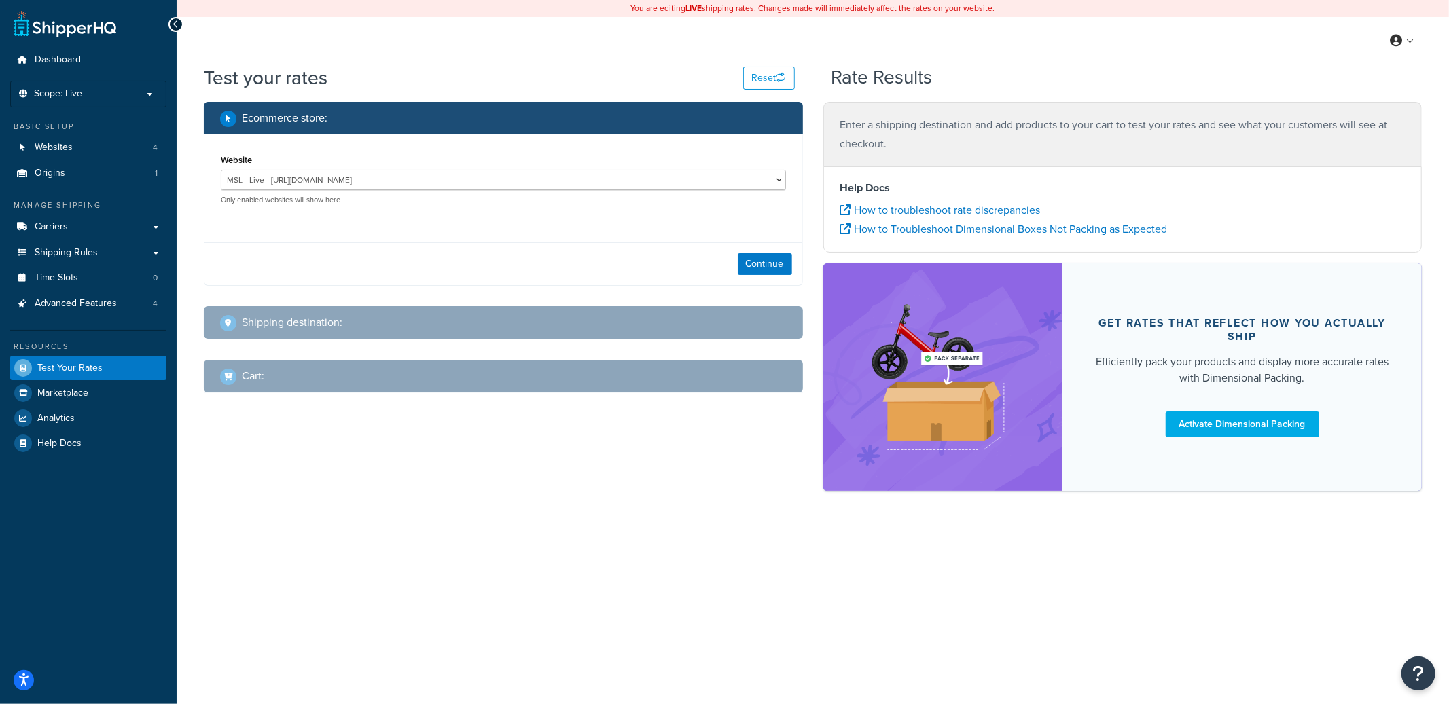
select select "[GEOGRAPHIC_DATA]"
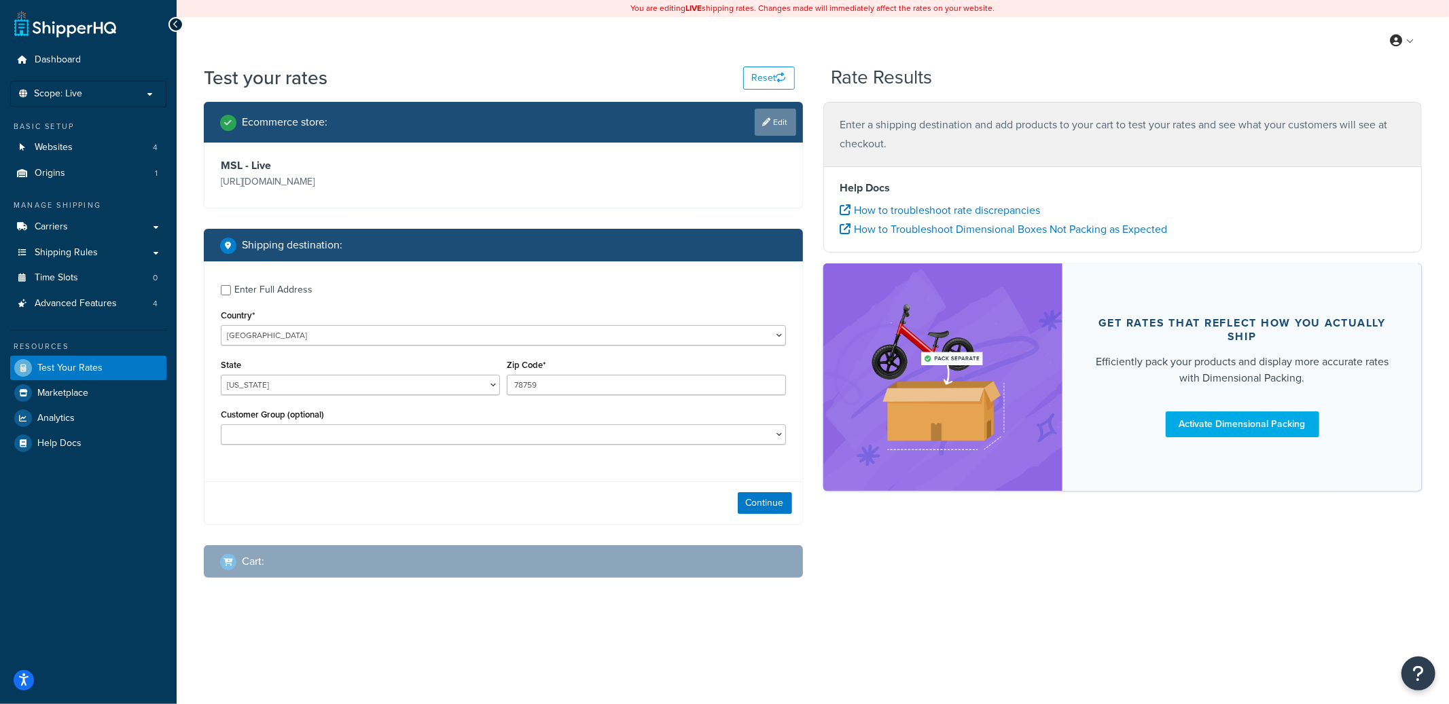
click at [758, 134] on link "Edit" at bounding box center [775, 122] width 41 height 27
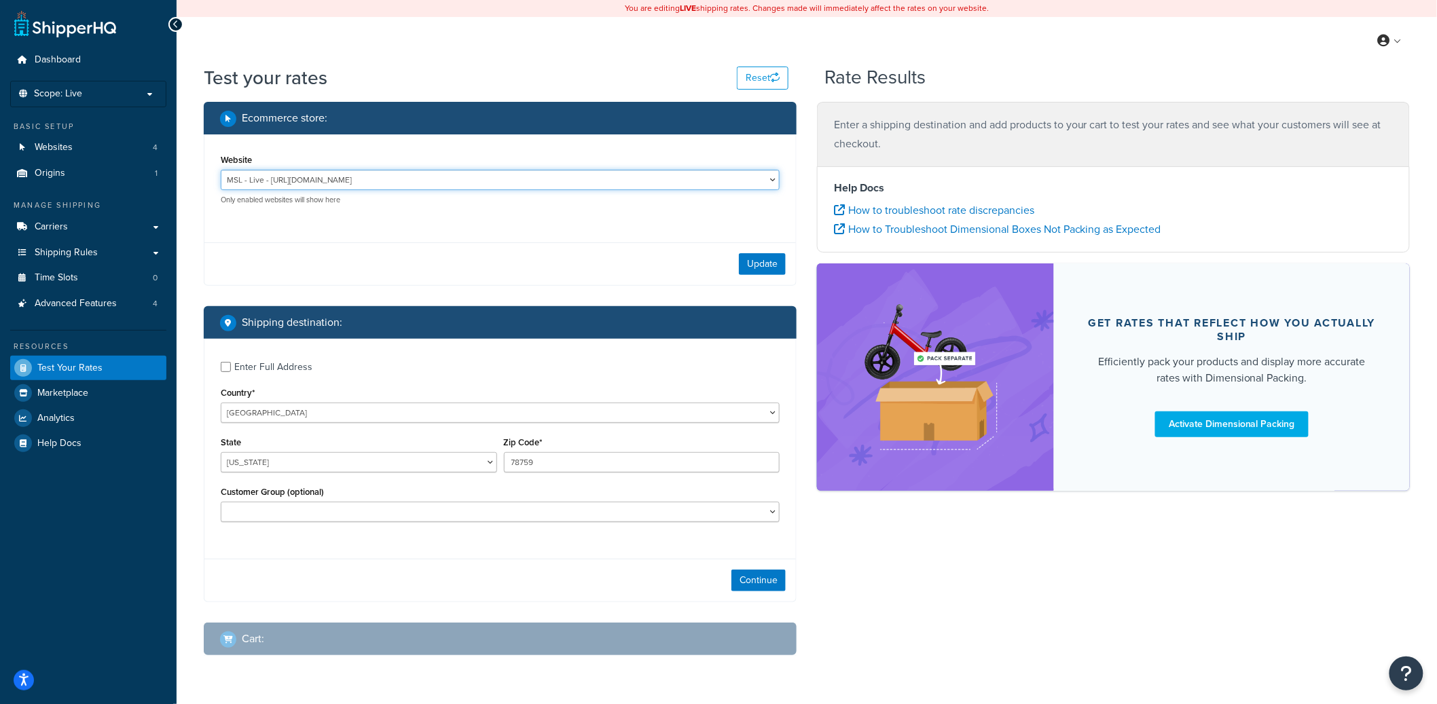
click at [290, 189] on select "MSL - Live - [URL][DOMAIN_NAME] Staging - [URL]" at bounding box center [500, 180] width 559 height 20
click at [221, 170] on select "MSL - Live - [URL][DOMAIN_NAME] Staging - [URL]" at bounding box center [500, 180] width 559 height 20
click at [747, 271] on button "Update" at bounding box center [762, 264] width 47 height 22
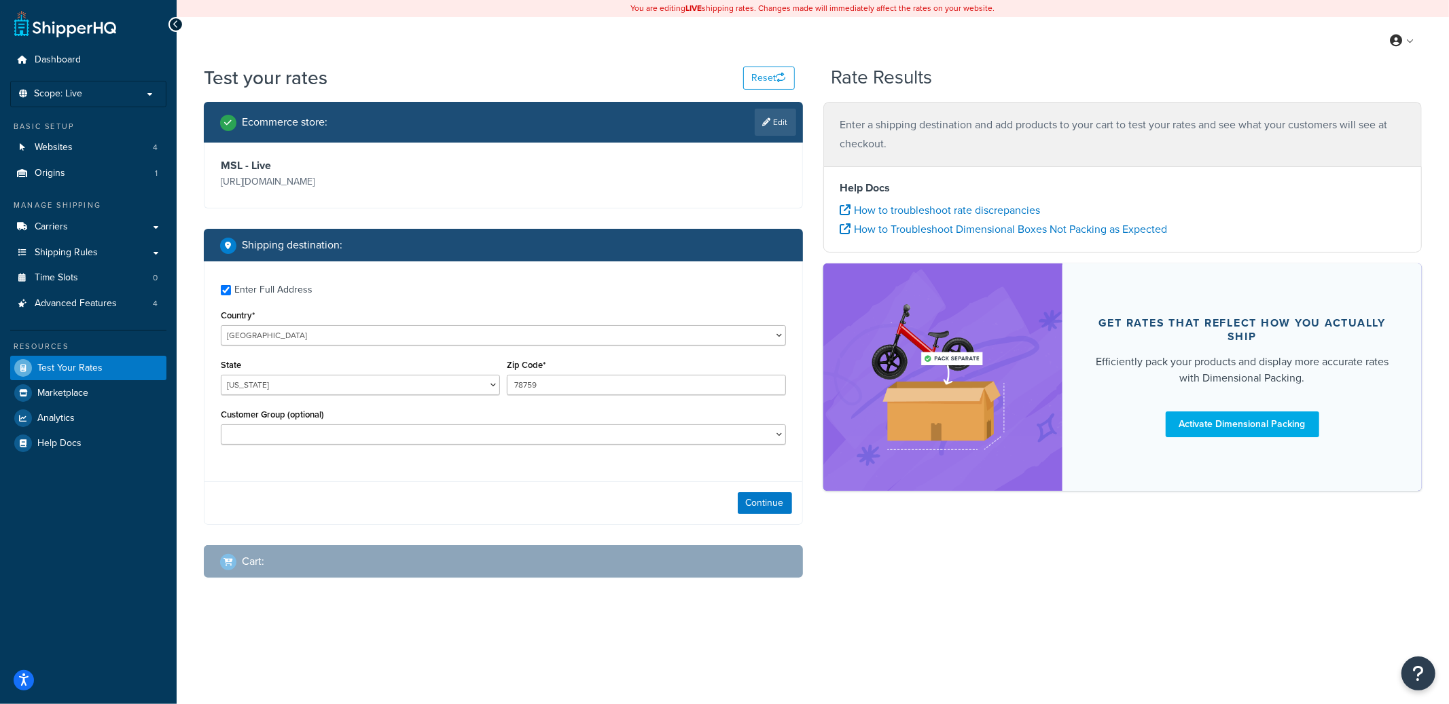
checkbox input "true"
type input "S4V3X6"
select select "CA"
select select "Wholesale"
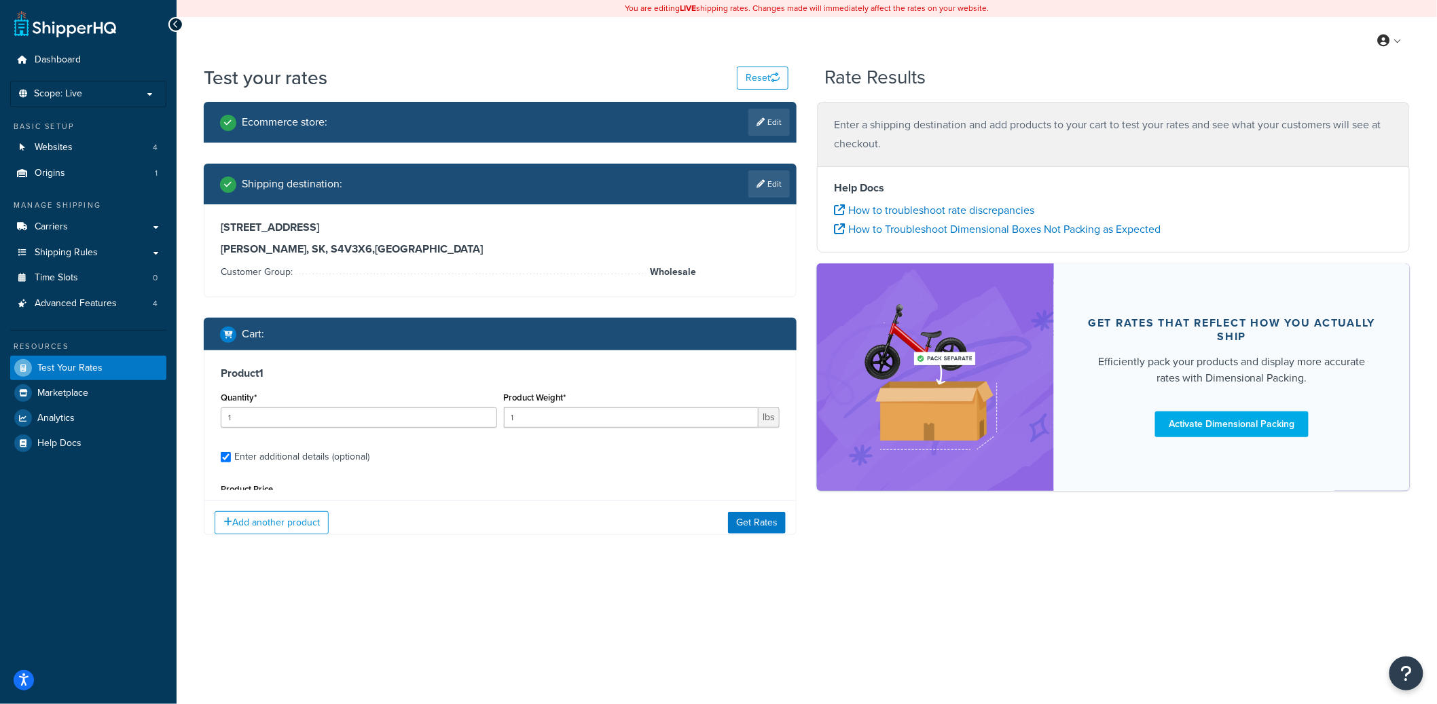
type input "5"
type input "0.700000"
type input "55"
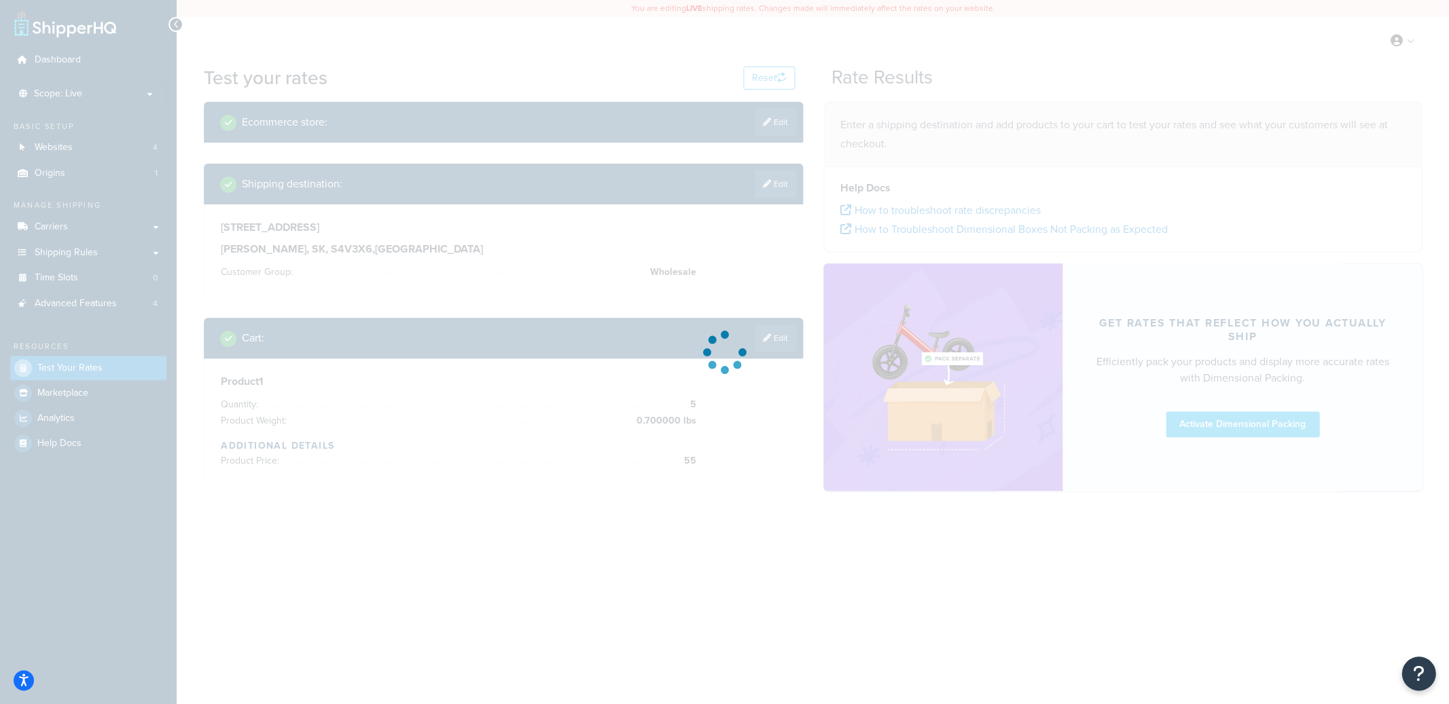
type input "[GEOGRAPHIC_DATA]"
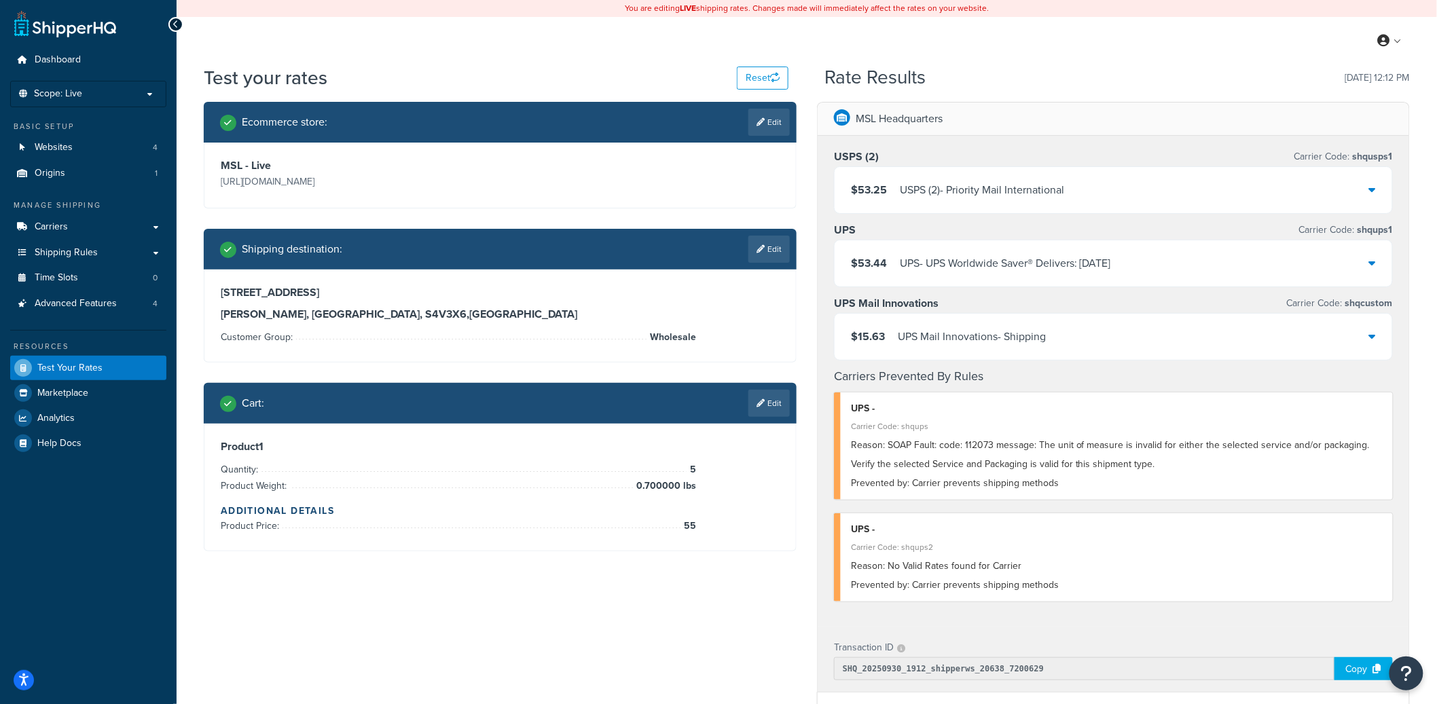
type input "SK"
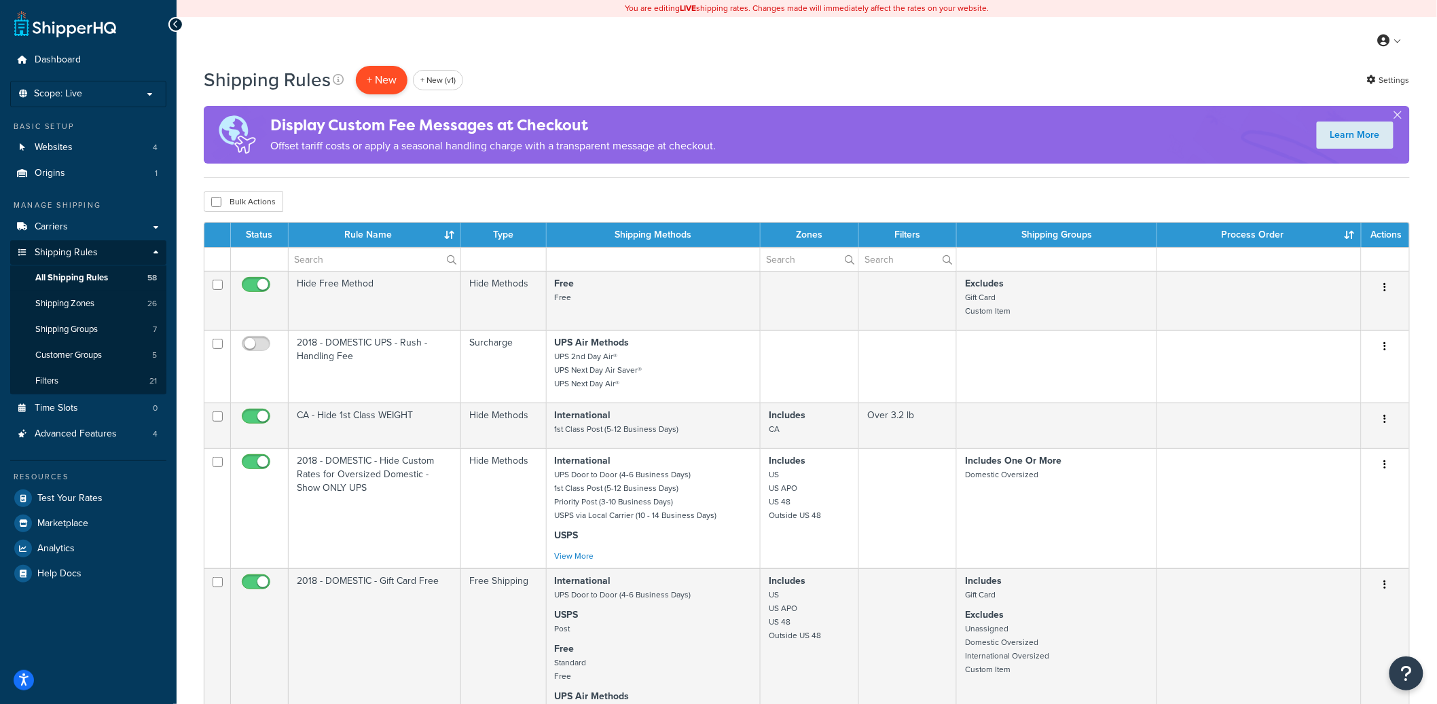
click at [393, 88] on p "+ New" at bounding box center [382, 80] width 52 height 28
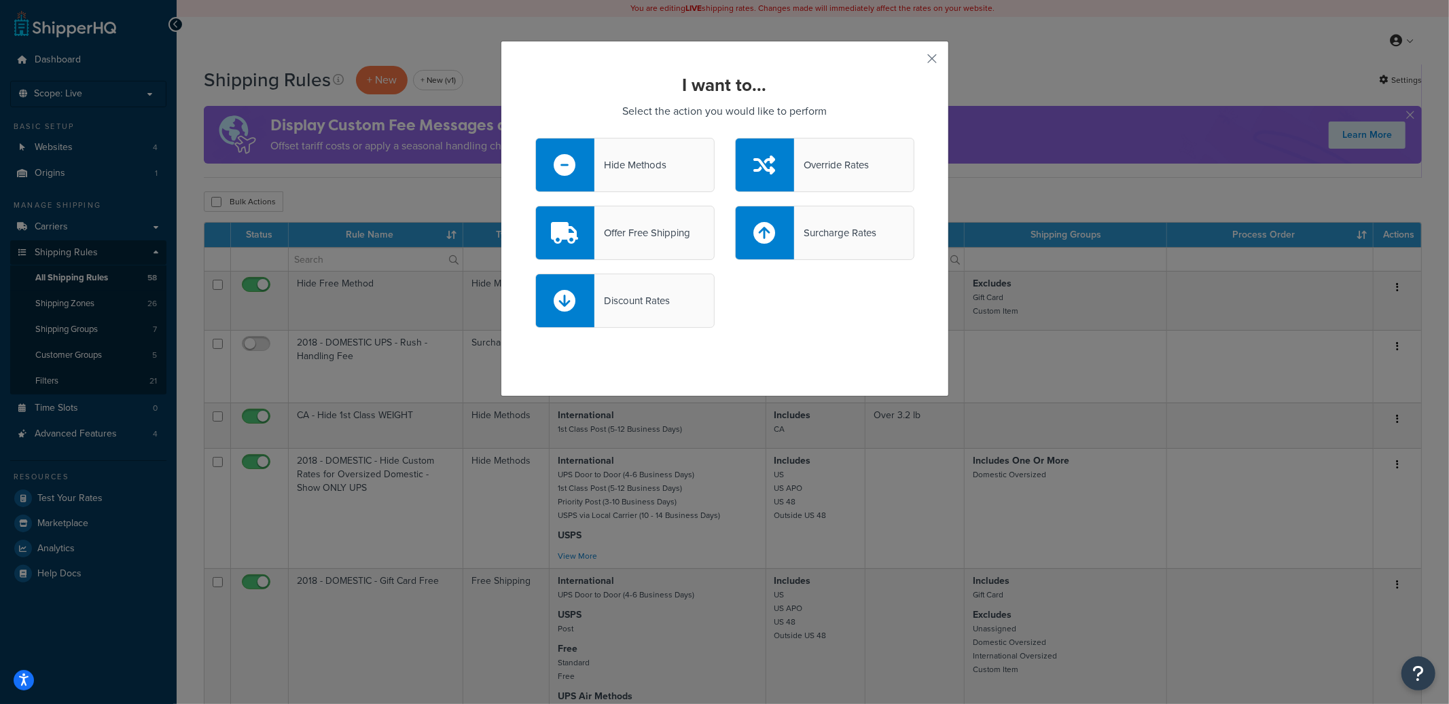
click at [653, 295] on div "Discount Rates" at bounding box center [631, 300] width 75 height 19
click at [0, 0] on input "Discount Rates" at bounding box center [0, 0] width 0 height 0
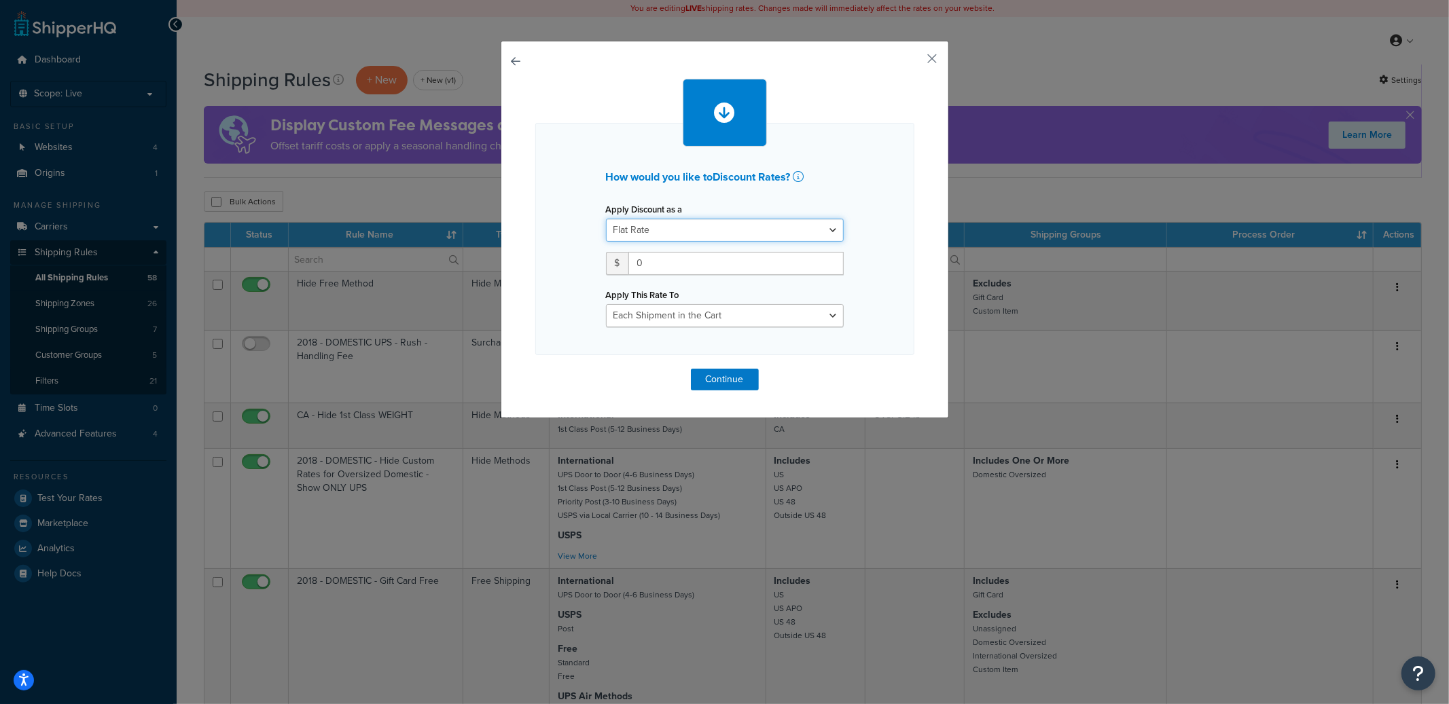
click at [684, 226] on select "Flat Rate Percentage Flat Rate & Percentage" at bounding box center [725, 230] width 238 height 23
select select "PERCENTAGE"
click at [606, 219] on select "Flat Rate Percentage Flat Rate & Percentage" at bounding box center [725, 230] width 238 height 23
click at [793, 268] on select "Shipping Price Order Value" at bounding box center [789, 263] width 109 height 23
click at [640, 261] on input "number" at bounding box center [648, 263] width 85 height 23
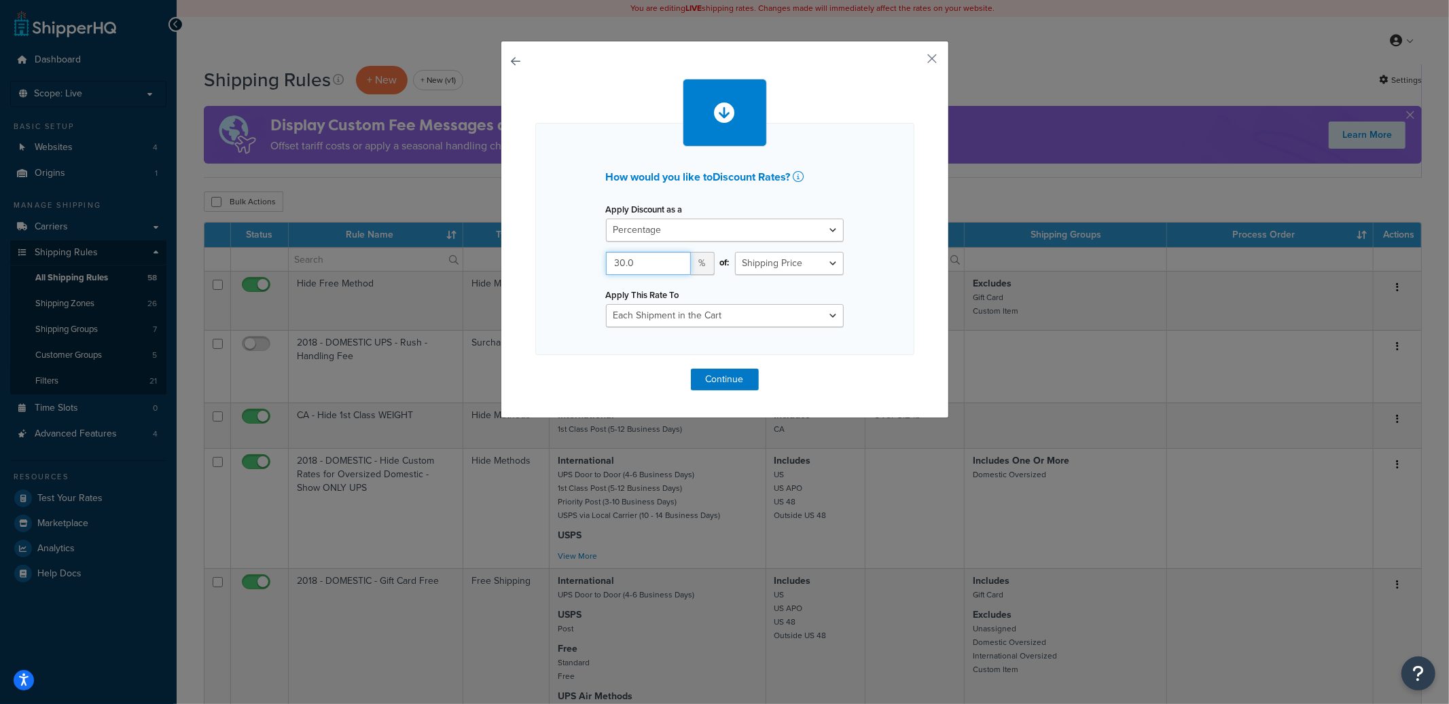
type input "30.0"
click at [691, 317] on select "Each Shipment in the Cart Each Shipping Group in the Cart Each Item within a Sh…" at bounding box center [725, 315] width 238 height 23
click at [606, 304] on select "Each Shipment in the Cart Each Shipping Group in the Cart Each Item within a Sh…" at bounding box center [725, 315] width 238 height 23
click at [731, 382] on button "Continue" at bounding box center [725, 380] width 68 height 22
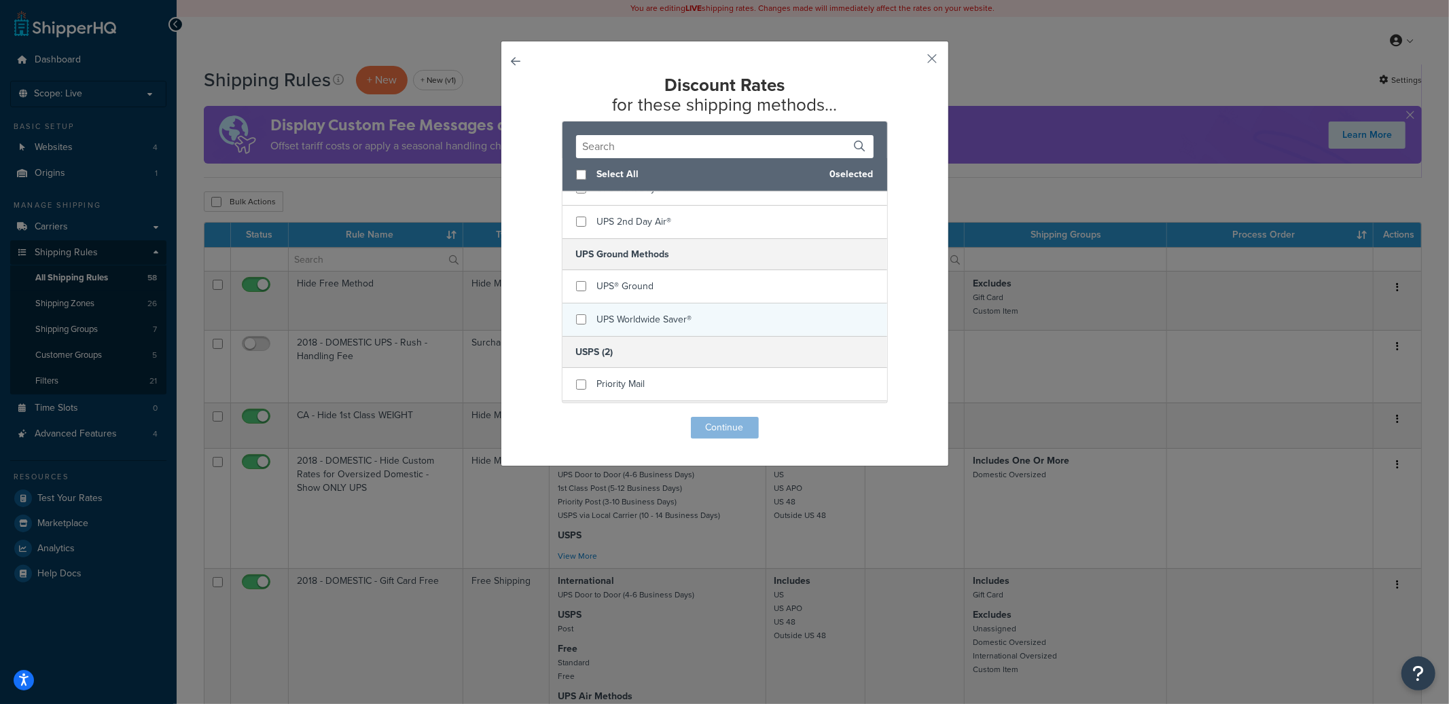
scroll to position [632, 0]
checkbox input "true"
click at [666, 319] on span "UPS Worldwide Saver®" at bounding box center [644, 315] width 95 height 14
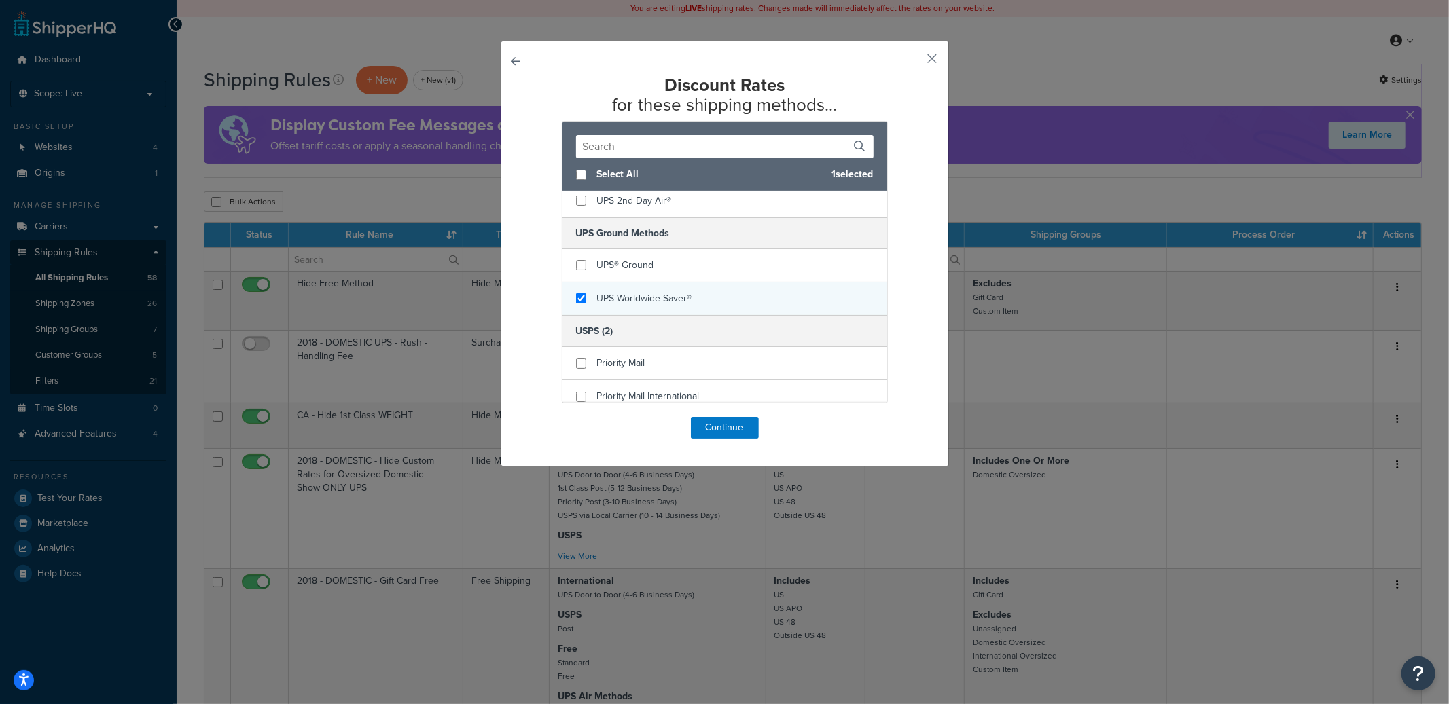
scroll to position [660, 0]
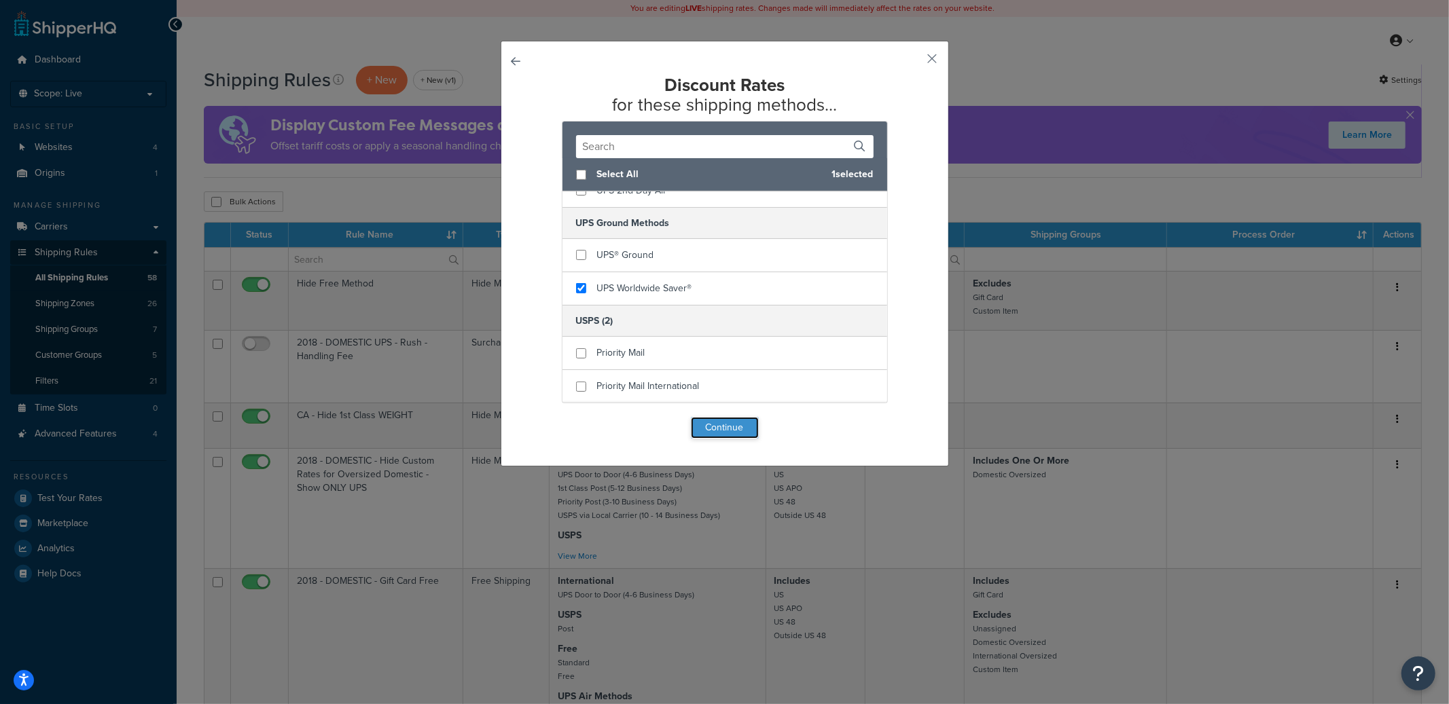
click at [714, 427] on button "Continue" at bounding box center [725, 428] width 68 height 22
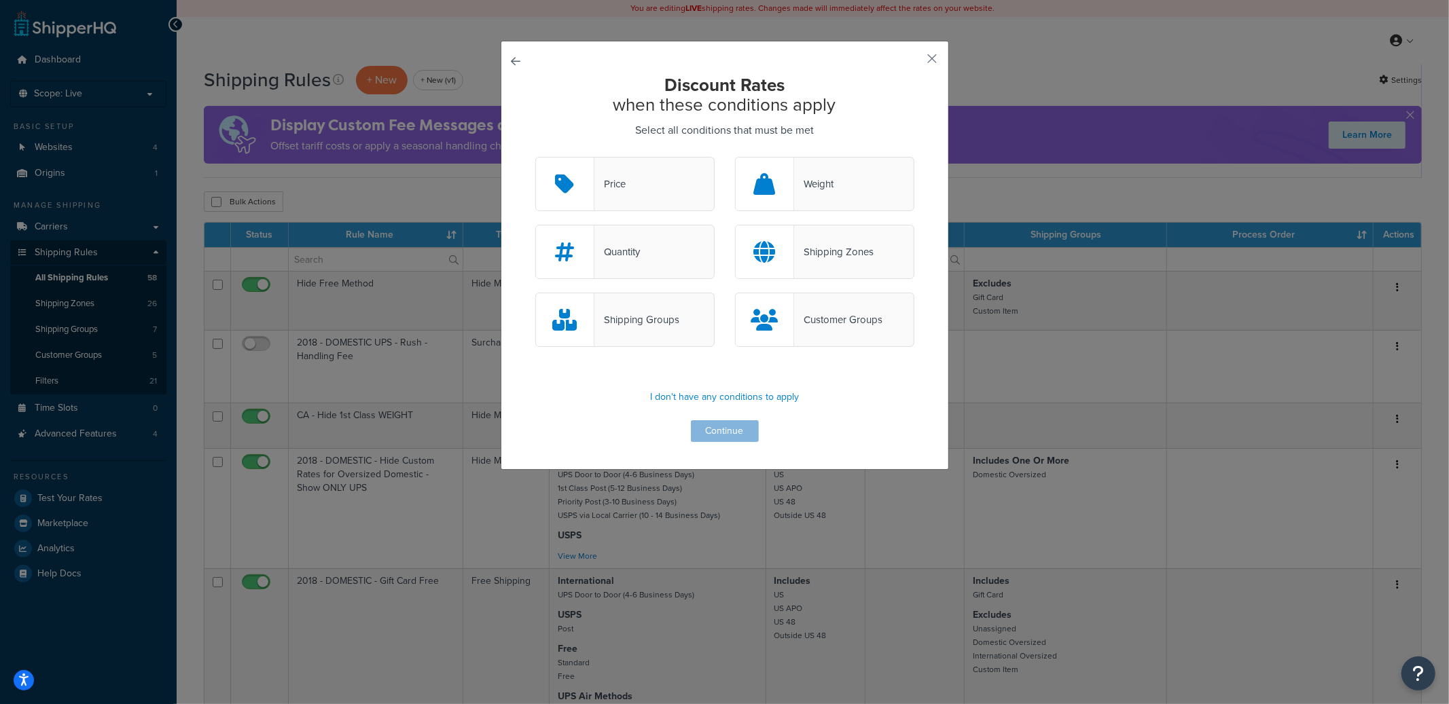
click at [850, 260] on div "Shipping Zones" at bounding box center [833, 251] width 79 height 19
click at [0, 0] on input "Shipping Zones" at bounding box center [0, 0] width 0 height 0
click at [718, 432] on button "Continue" at bounding box center [725, 431] width 68 height 22
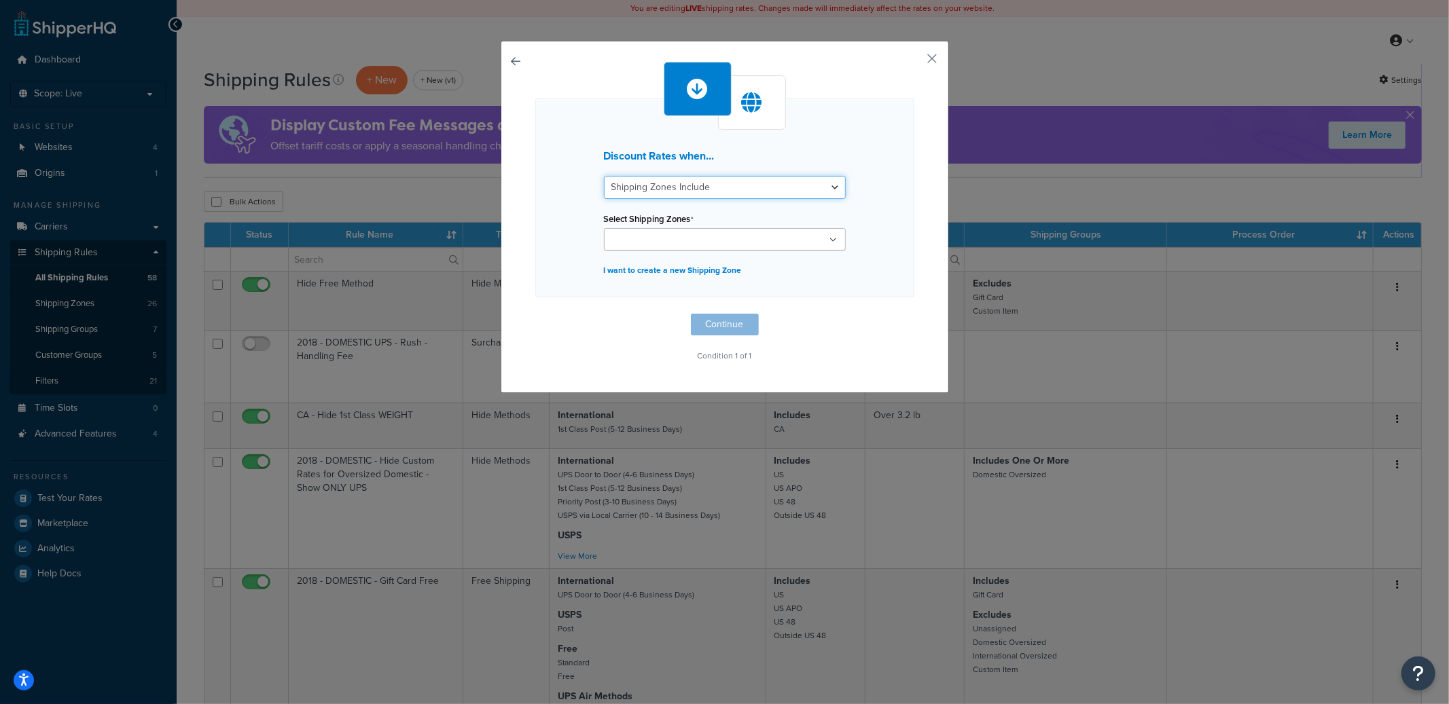
click at [692, 193] on select "Shipping Zones Include Shipping Zones Do Not Include" at bounding box center [725, 187] width 242 height 23
select select "exclude"
click at [604, 176] on select "Shipping Zones Include Shipping Zones Do Not Include" at bounding box center [725, 187] width 242 height 23
click at [672, 241] on input "Select Shipping Zones" at bounding box center [668, 240] width 120 height 15
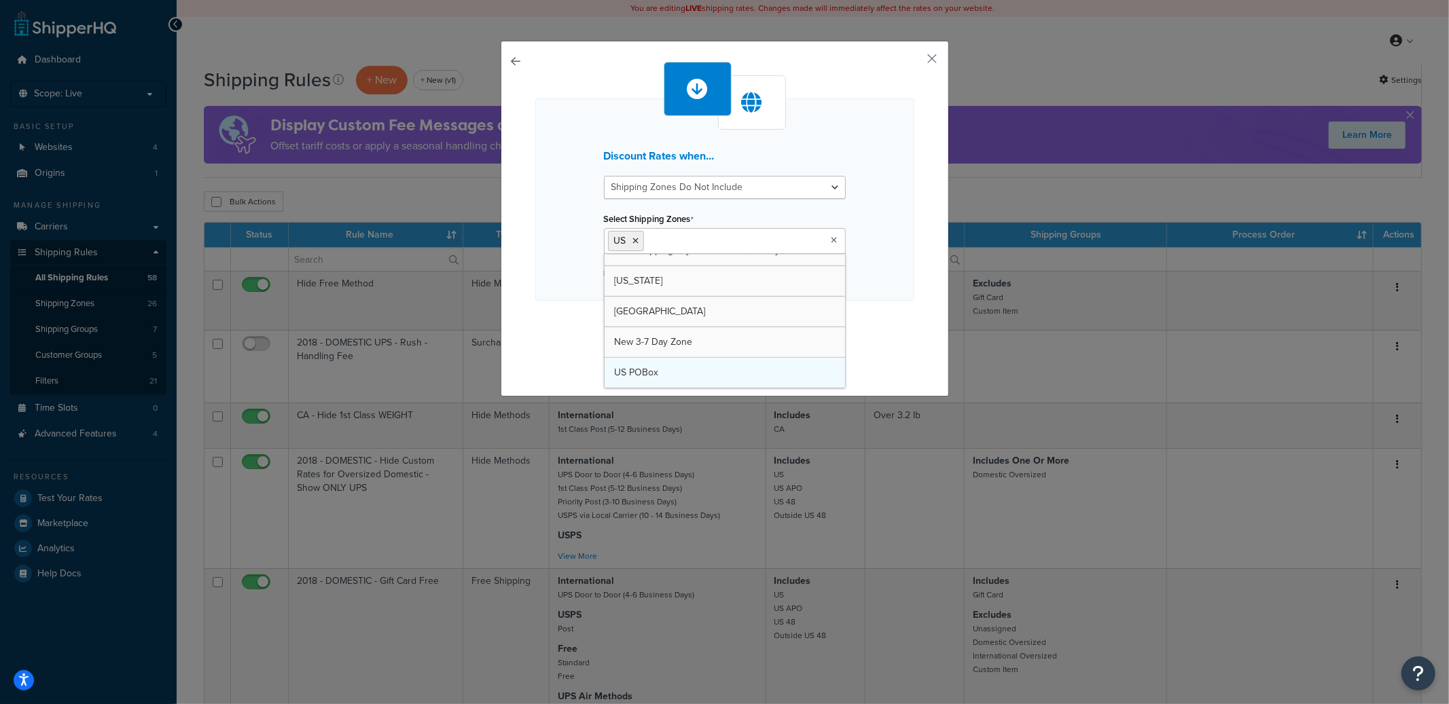
scroll to position [600, 0]
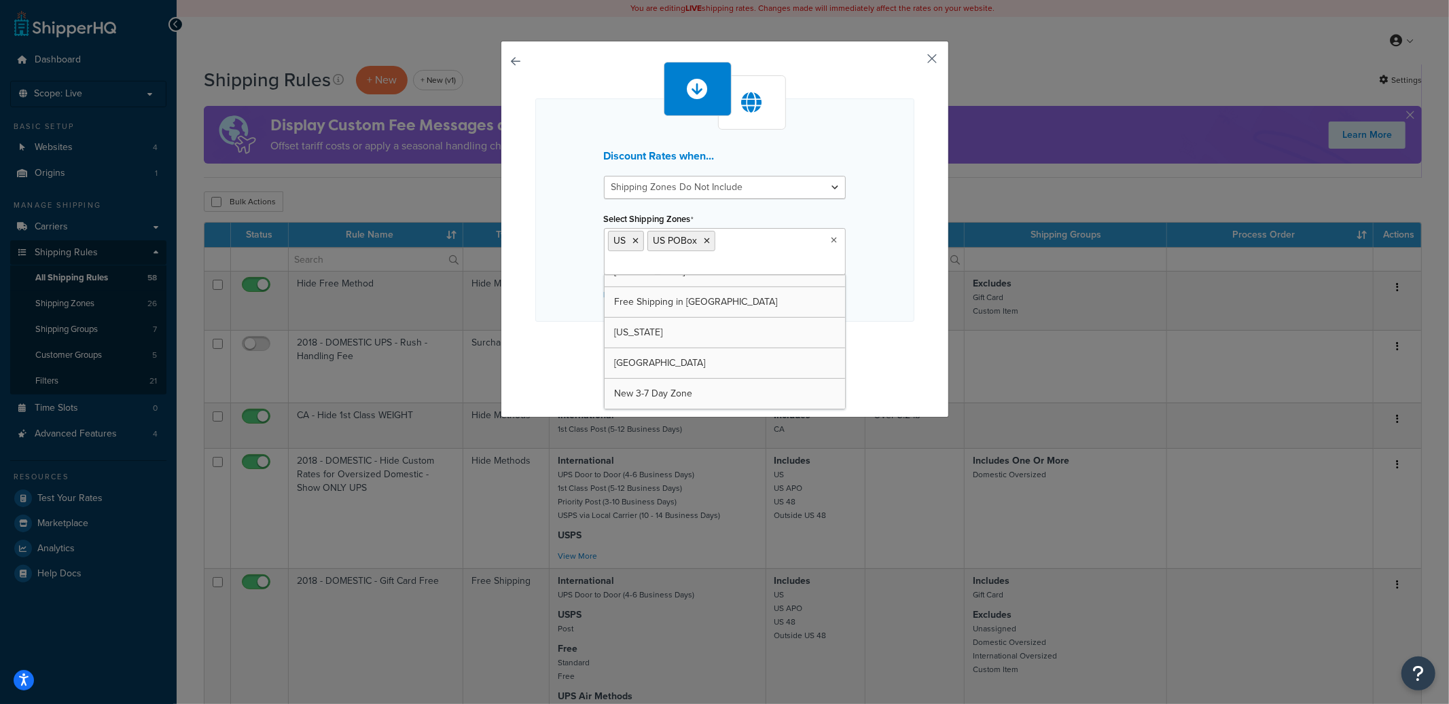
click at [914, 62] on button "button" at bounding box center [912, 63] width 3 height 3
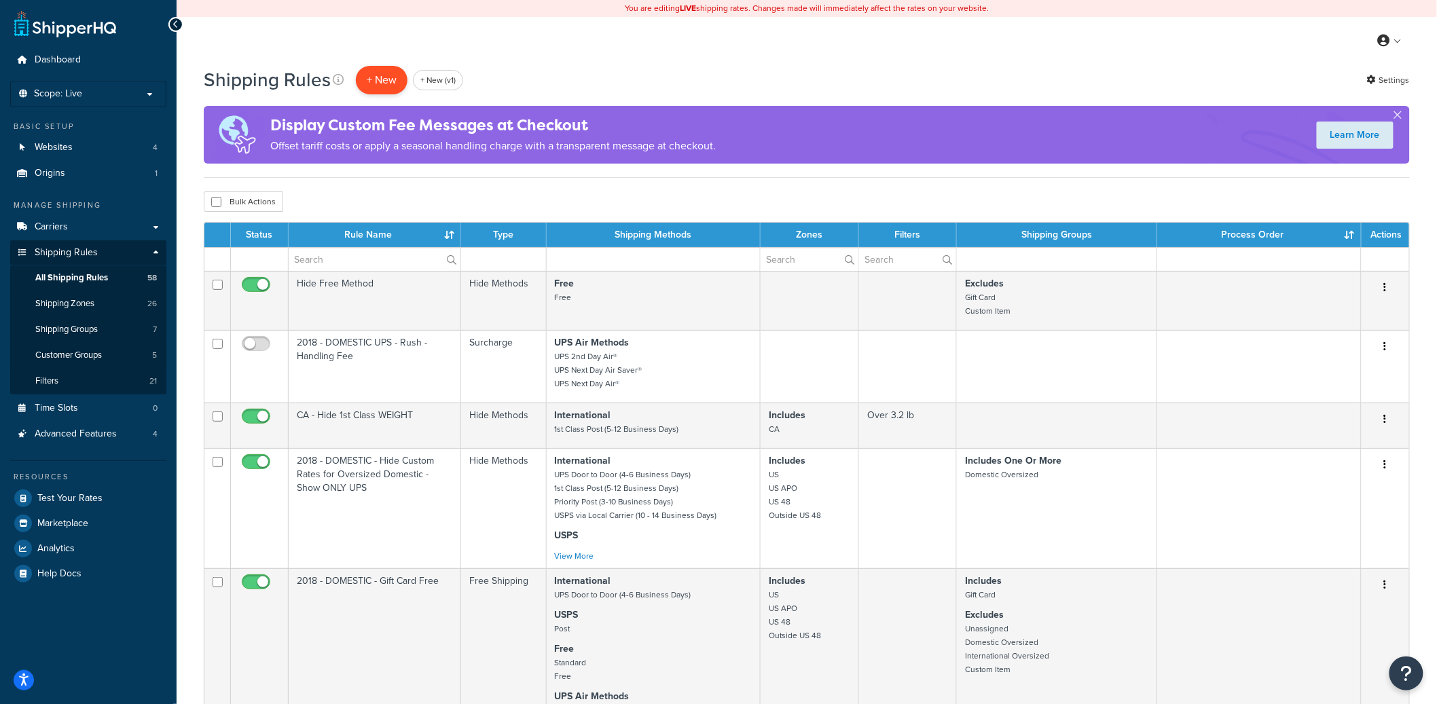
click at [378, 88] on p "+ New" at bounding box center [382, 80] width 52 height 28
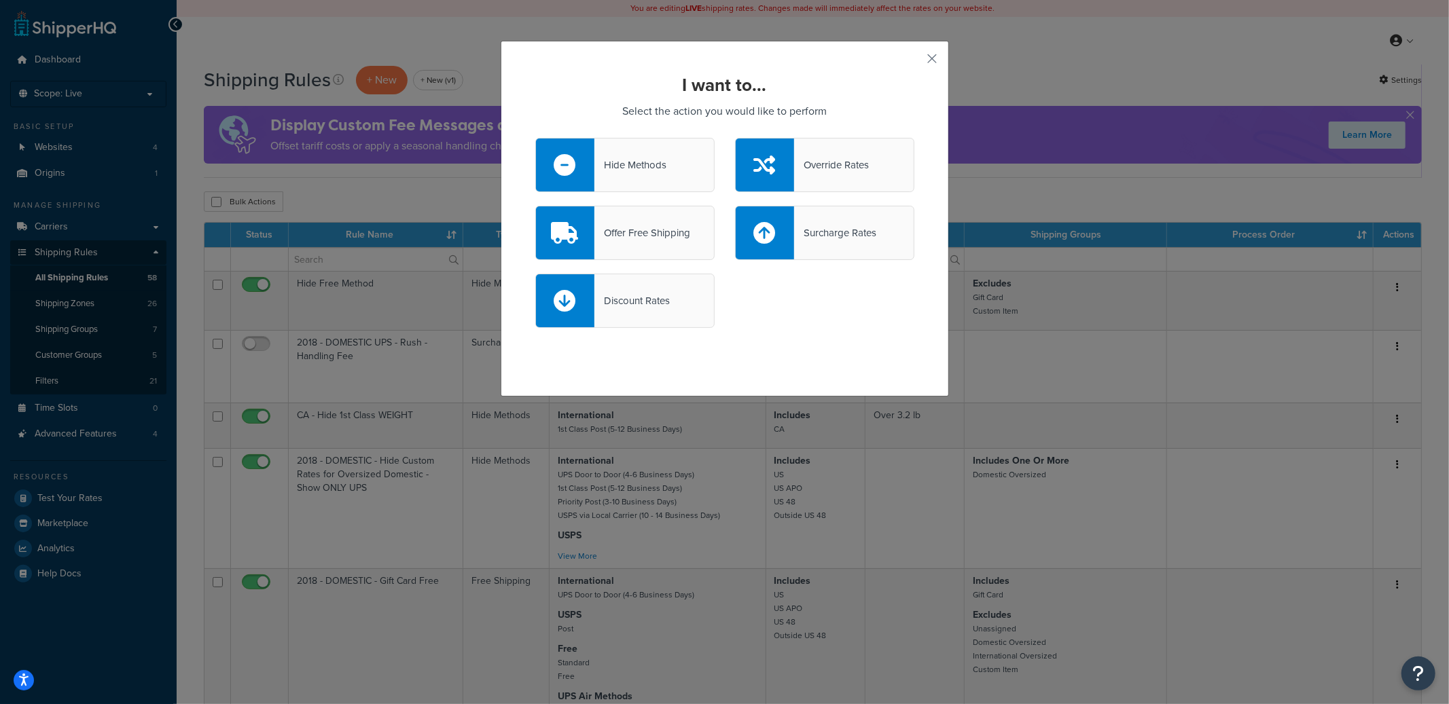
click at [639, 286] on div "Discount Rates" at bounding box center [624, 301] width 179 height 54
click at [0, 0] on input "Discount Rates" at bounding box center [0, 0] width 0 height 0
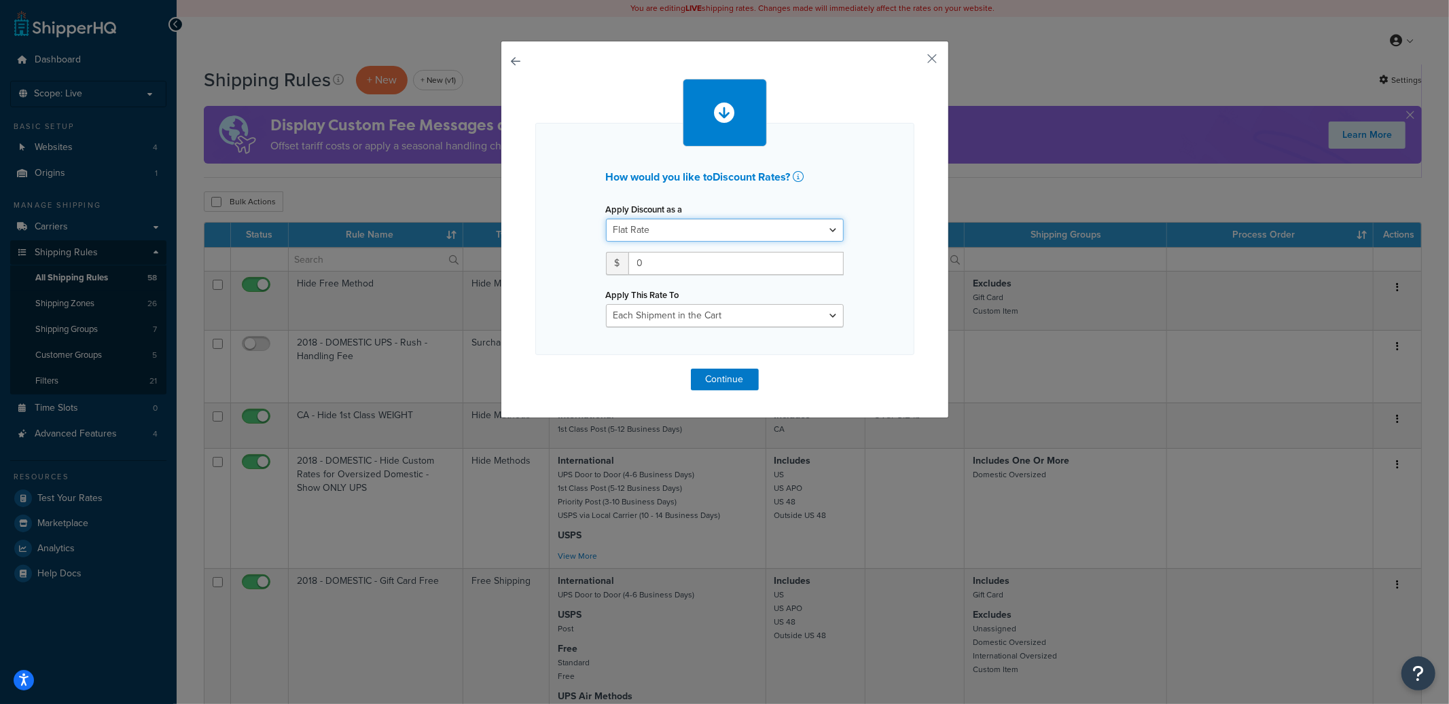
click at [667, 232] on select "Flat Rate Percentage Flat Rate & Percentage" at bounding box center [725, 230] width 238 height 23
select select "PERCENTAGE"
click at [606, 219] on select "Flat Rate Percentage Flat Rate & Percentage" at bounding box center [725, 230] width 238 height 23
click at [643, 261] on input "number" at bounding box center [648, 263] width 85 height 23
type input "30.0"
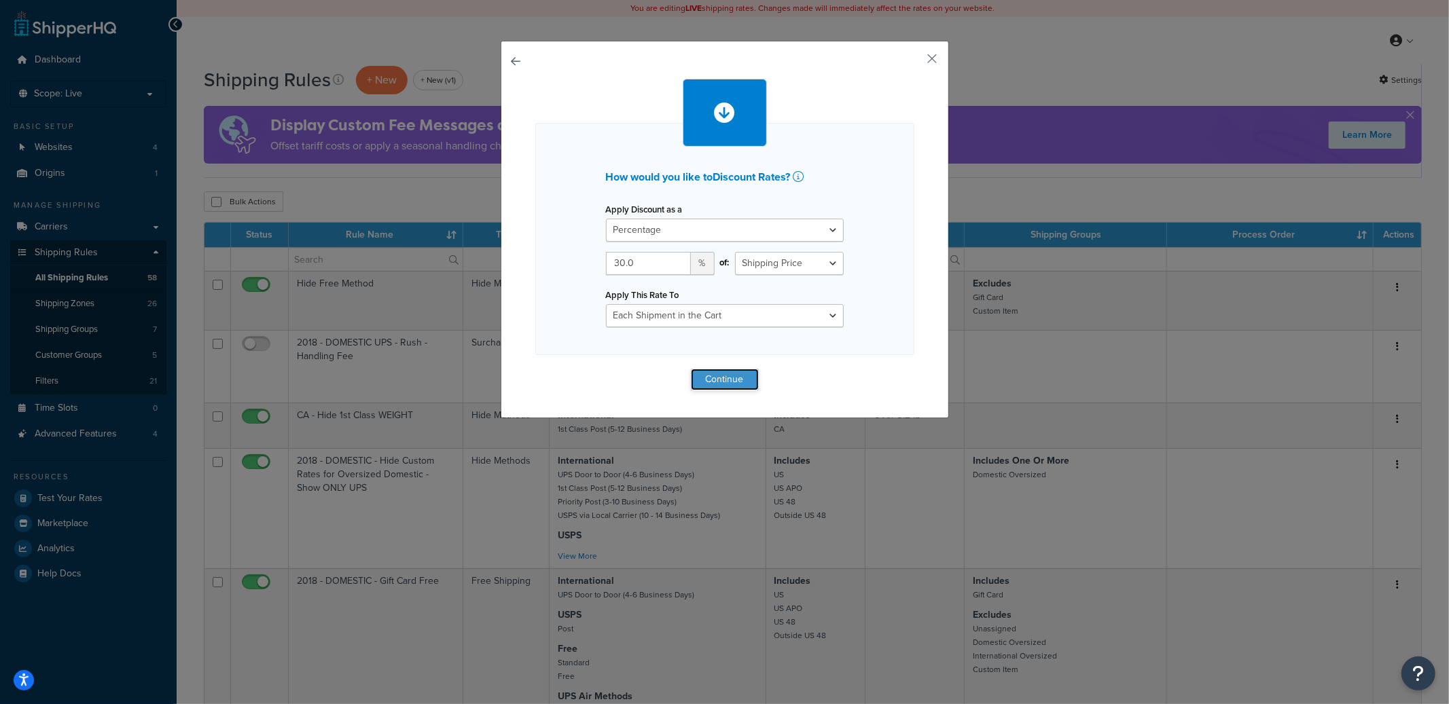
click at [729, 380] on button "Continue" at bounding box center [725, 380] width 68 height 22
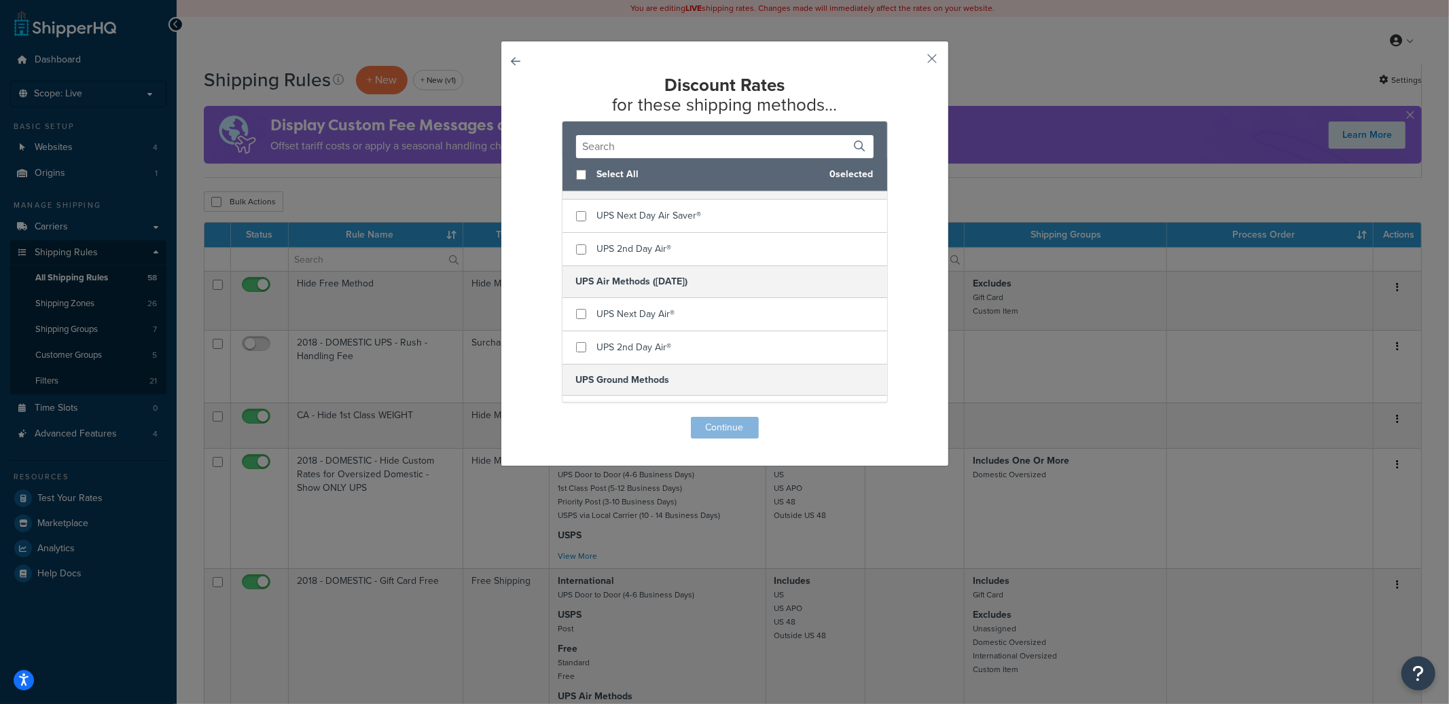
scroll to position [660, 0]
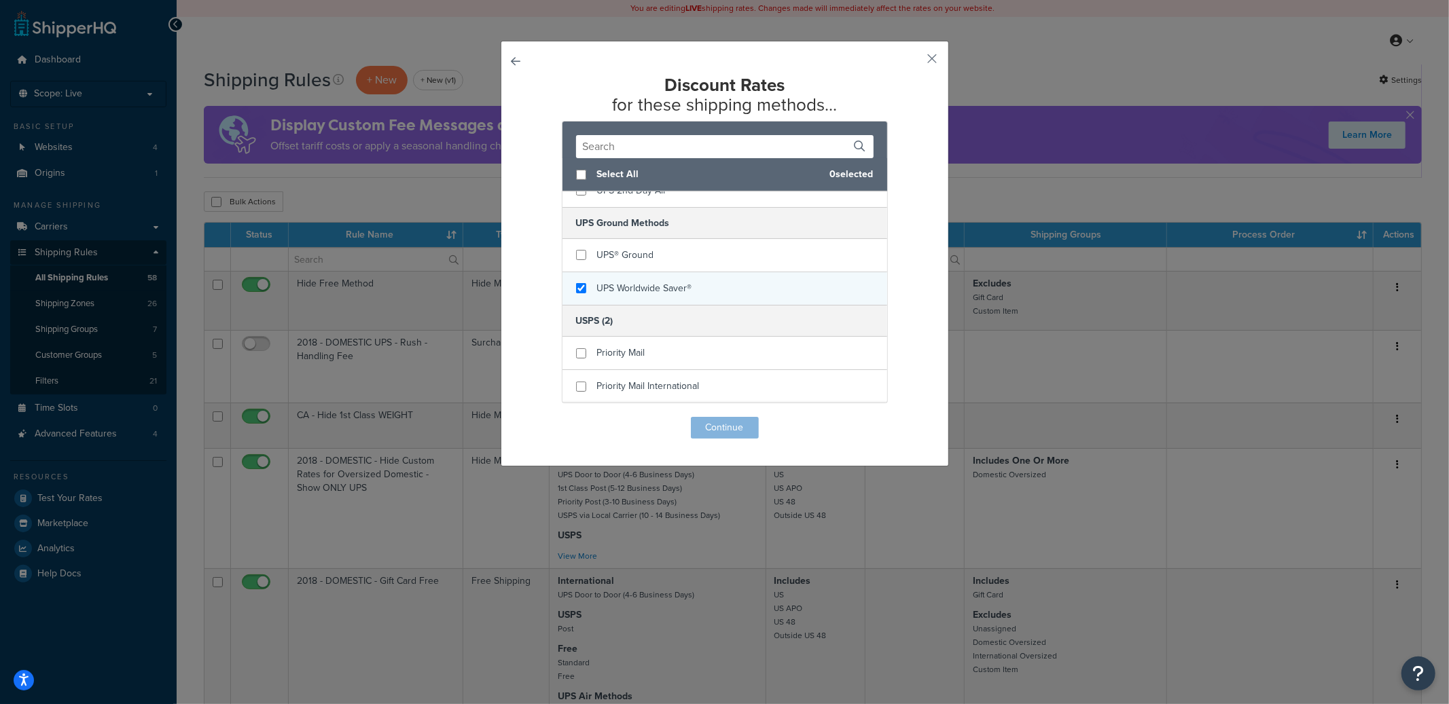
checkbox input "true"
click at [703, 293] on div "UPS Worldwide Saver®" at bounding box center [724, 288] width 325 height 33
click at [734, 424] on button "Continue" at bounding box center [725, 428] width 68 height 22
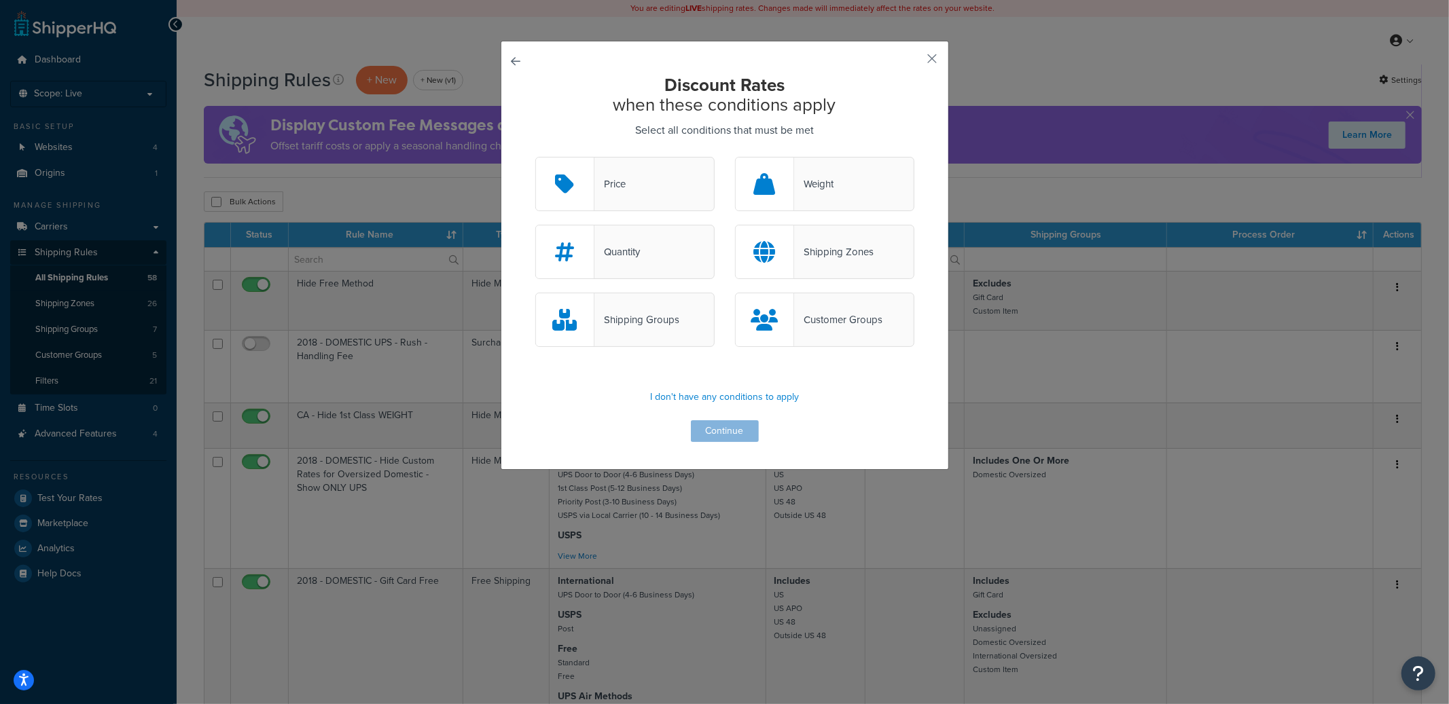
click at [822, 252] on div "Shipping Zones" at bounding box center [833, 251] width 79 height 19
click at [0, 0] on input "Shipping Zones" at bounding box center [0, 0] width 0 height 0
click at [734, 435] on button "Continue" at bounding box center [725, 431] width 68 height 22
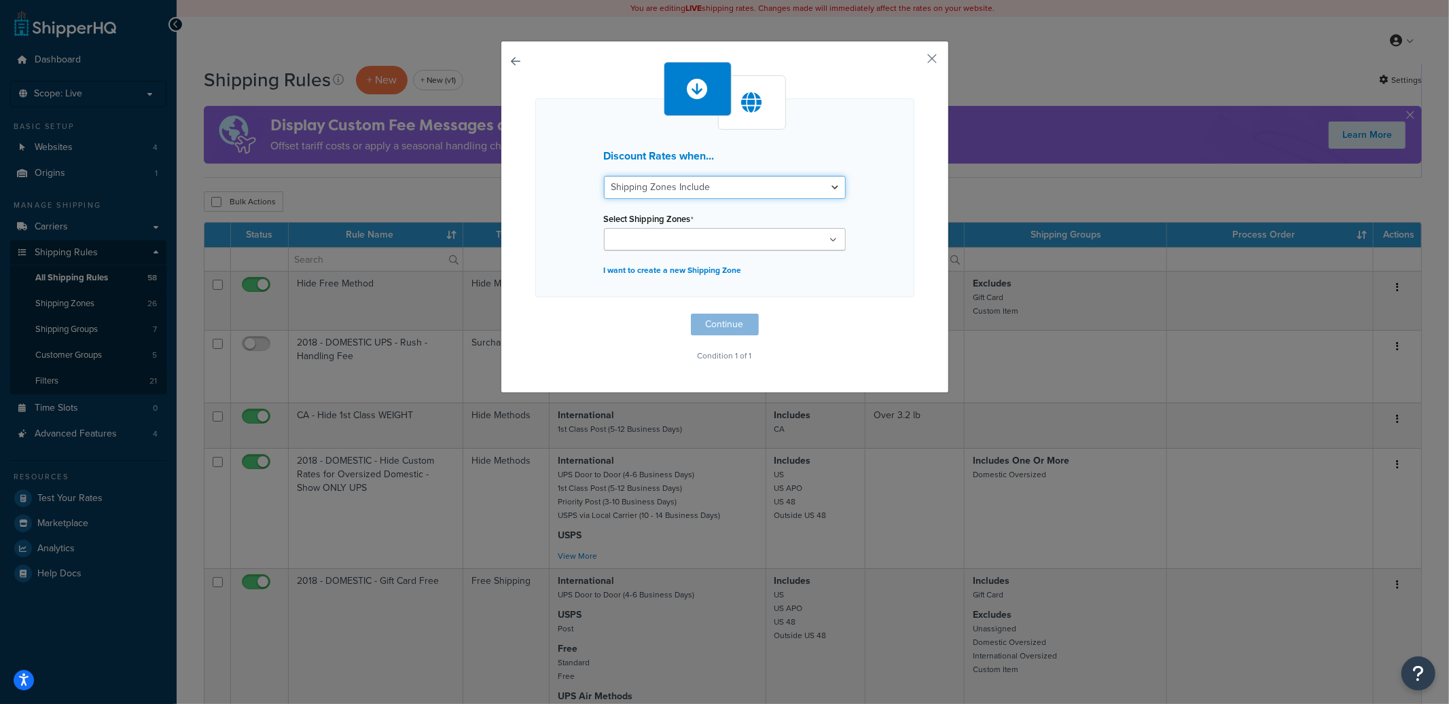
click at [734, 185] on select "Shipping Zones Include Shipping Zones Do Not Include" at bounding box center [725, 187] width 242 height 23
select select "exclude"
click at [604, 176] on select "Shipping Zones Include Shipping Zones Do Not Include" at bounding box center [725, 187] width 242 height 23
click at [648, 233] on input "Select Shipping Zones" at bounding box center [668, 240] width 120 height 15
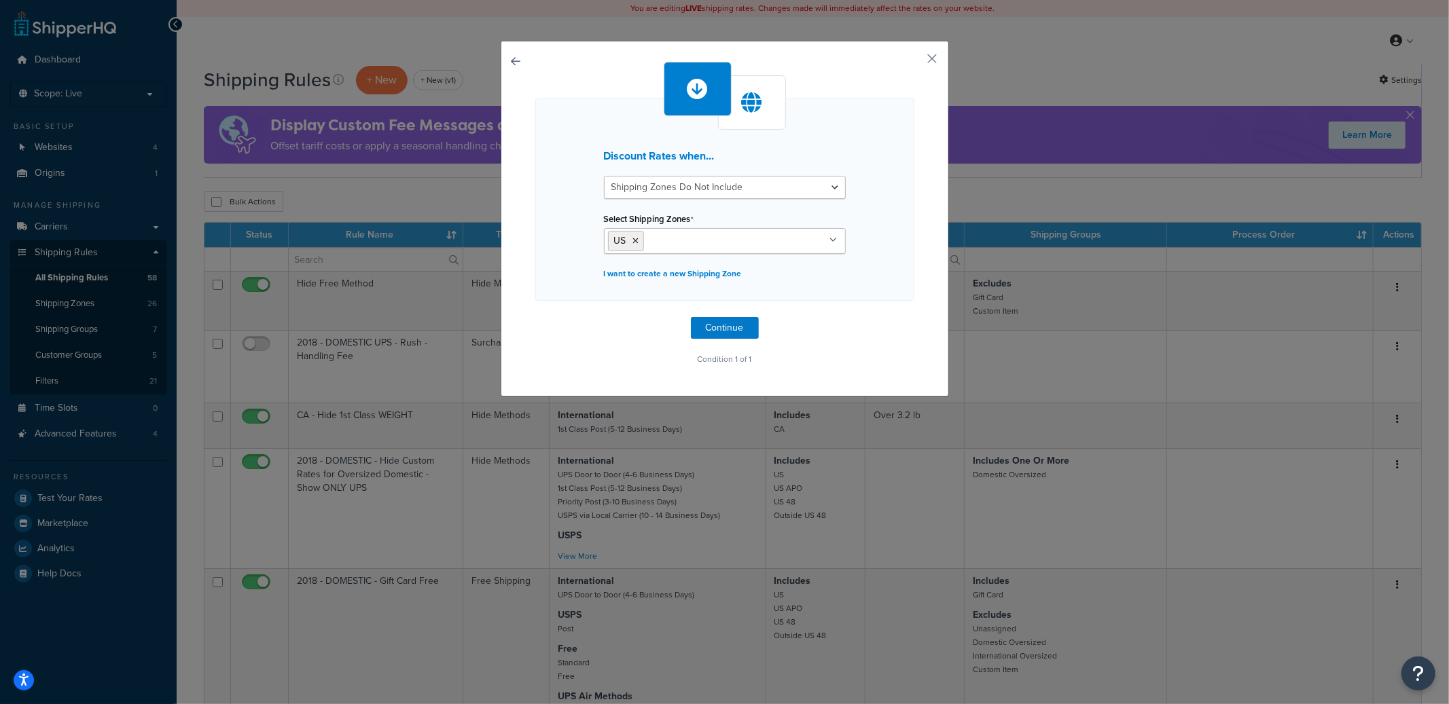
click at [568, 152] on div "Discount Rates when... Shipping Zones Include Shipping Zones Do Not Include Sel…" at bounding box center [724, 199] width 379 height 202
click at [720, 329] on button "Continue" at bounding box center [725, 328] width 68 height 22
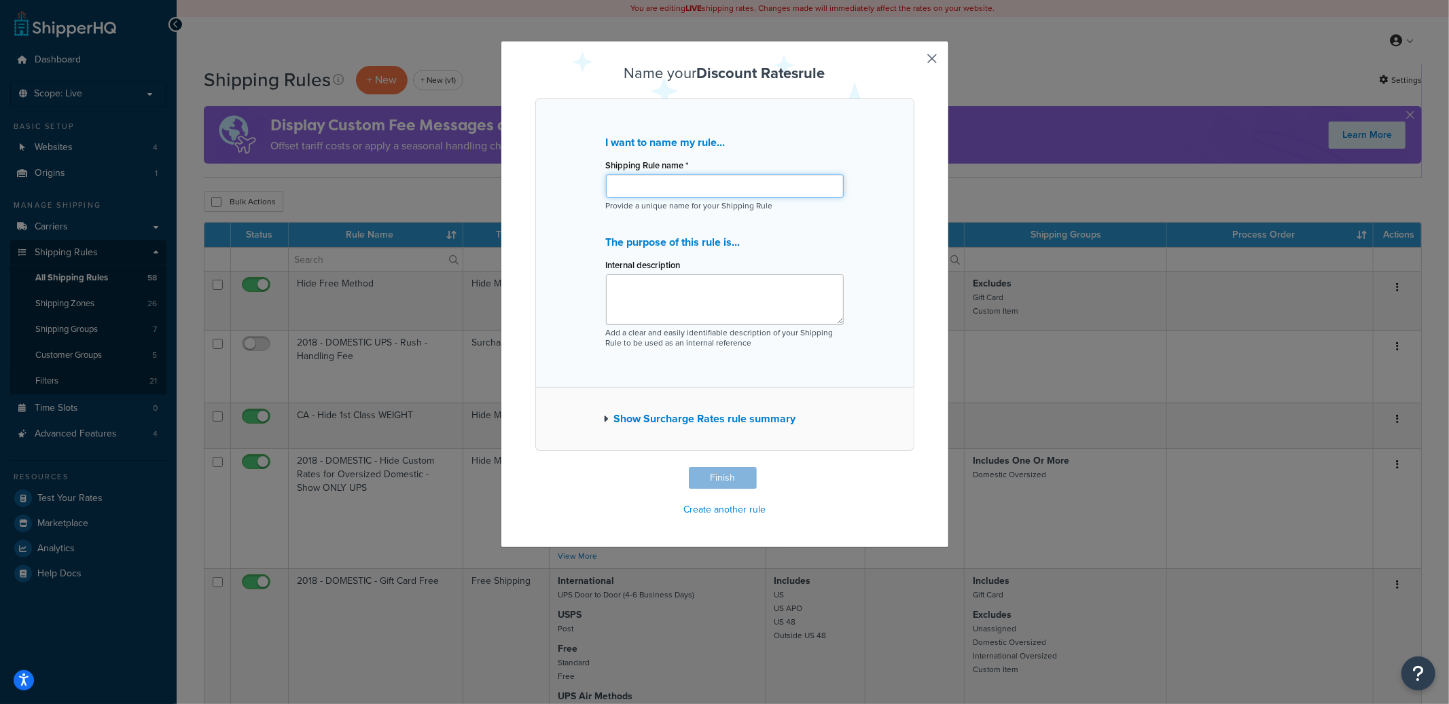
click at [682, 198] on input "Shipping Rule name *" at bounding box center [725, 186] width 238 height 23
type input "UPS WW Saver - 30% Discount (Non-US)"
click at [718, 482] on button "Finish" at bounding box center [723, 478] width 68 height 22
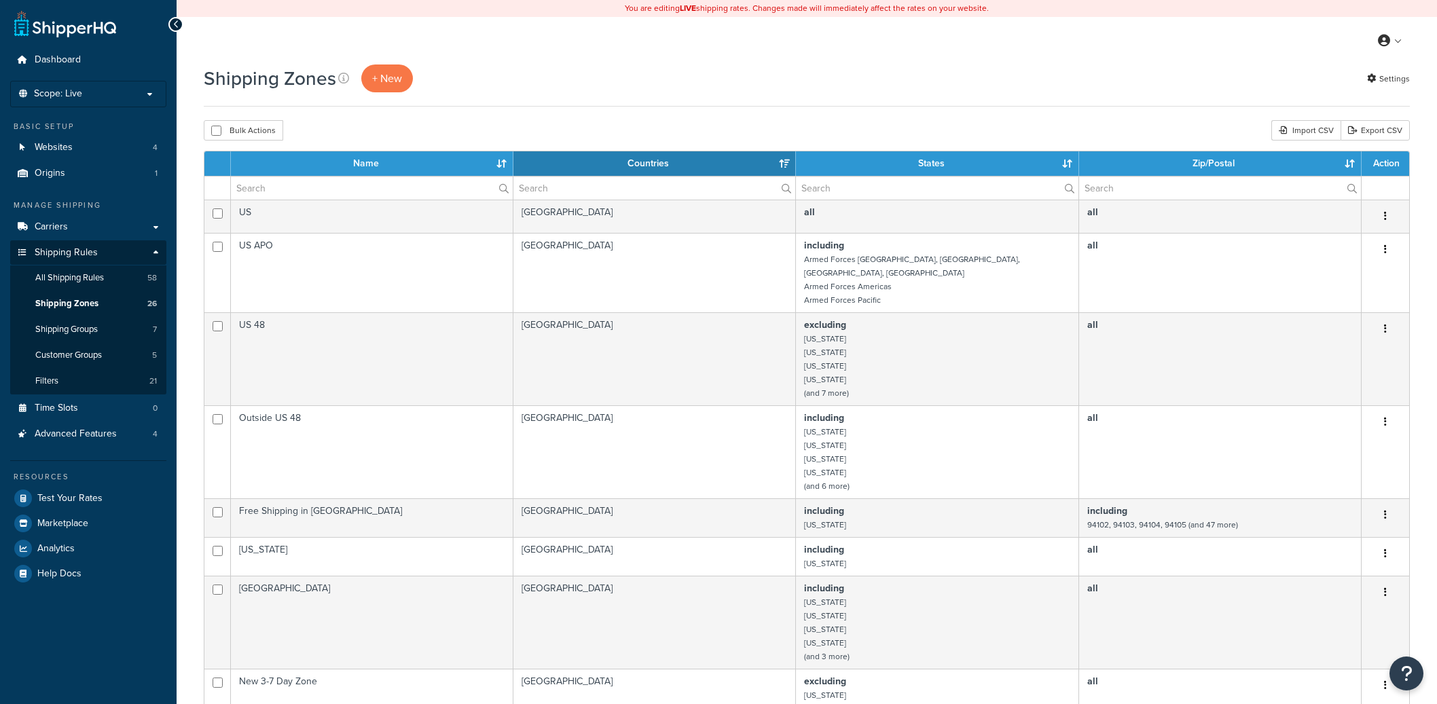
select select "15"
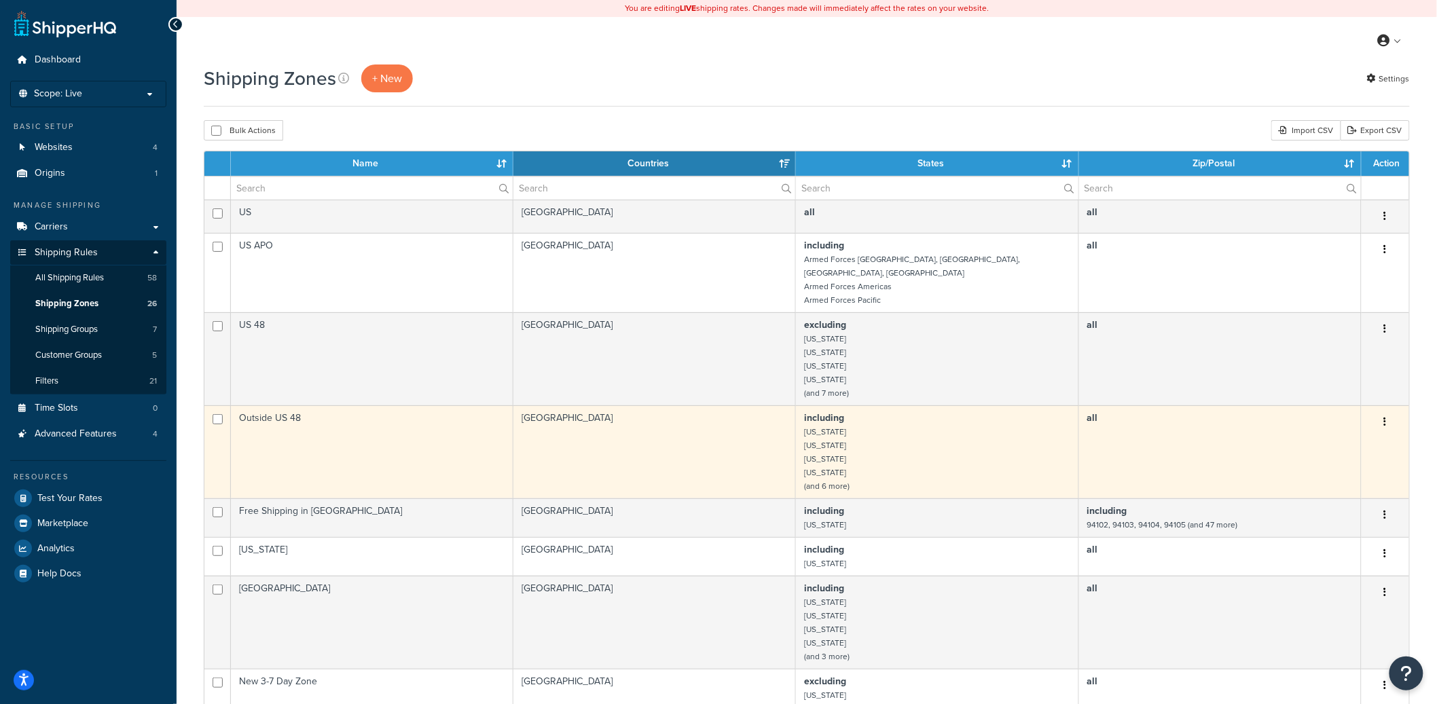
click at [393, 429] on td "Outside US 48" at bounding box center [372, 451] width 283 height 93
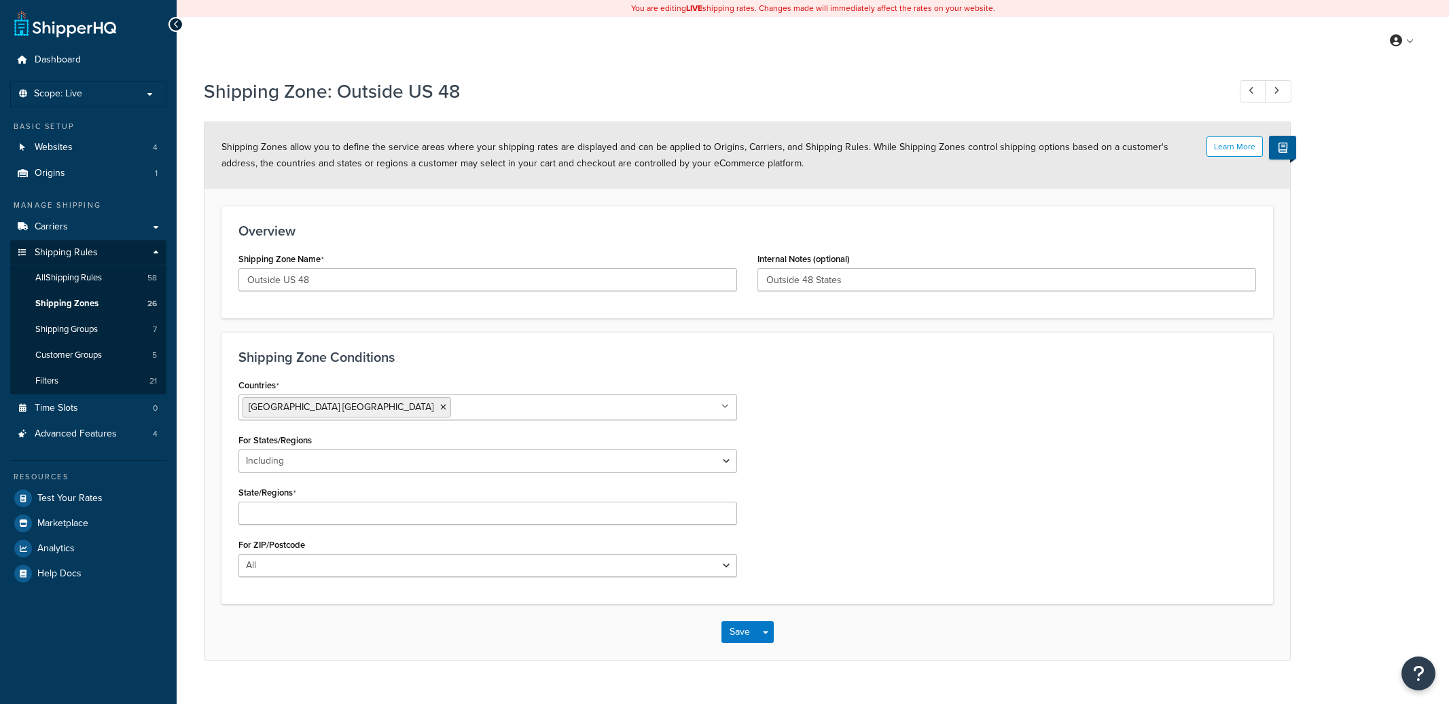
select select "including"
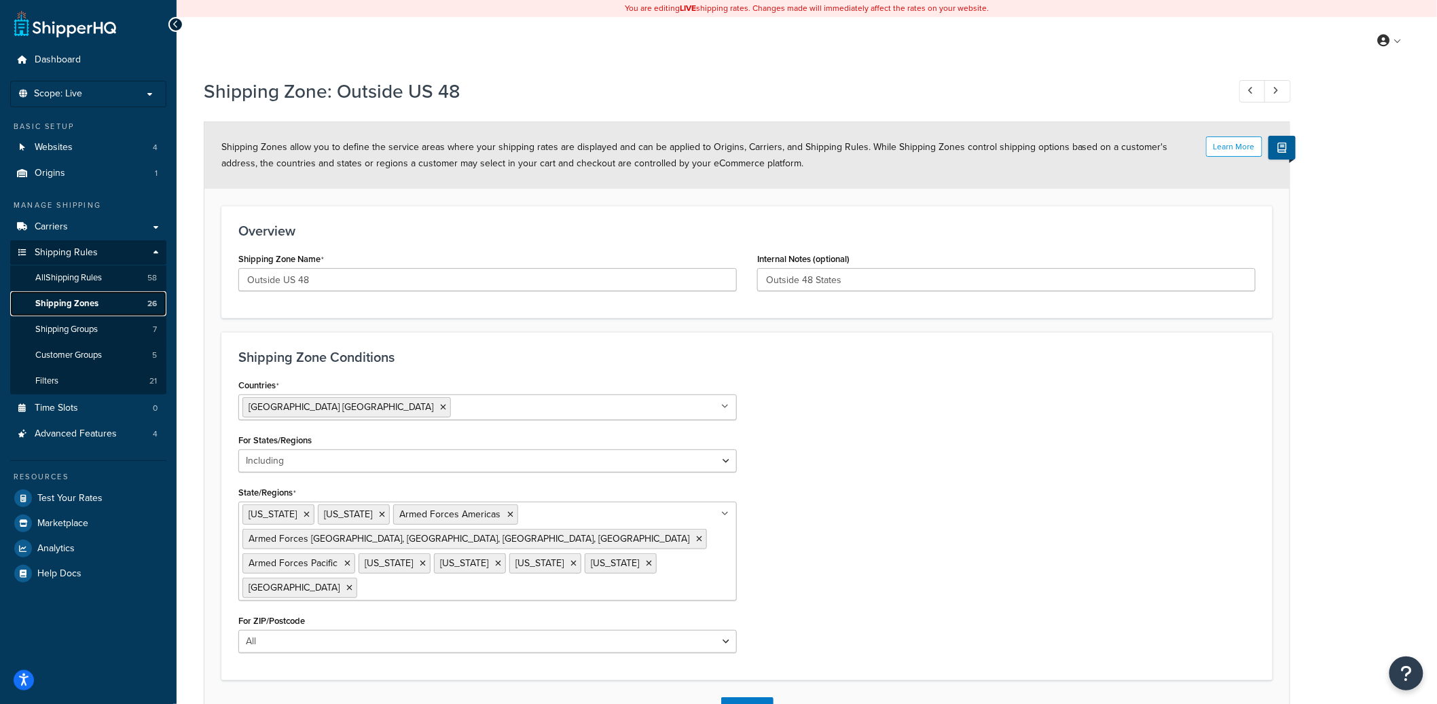
click at [92, 298] on span "Shipping Zones" at bounding box center [66, 304] width 63 height 12
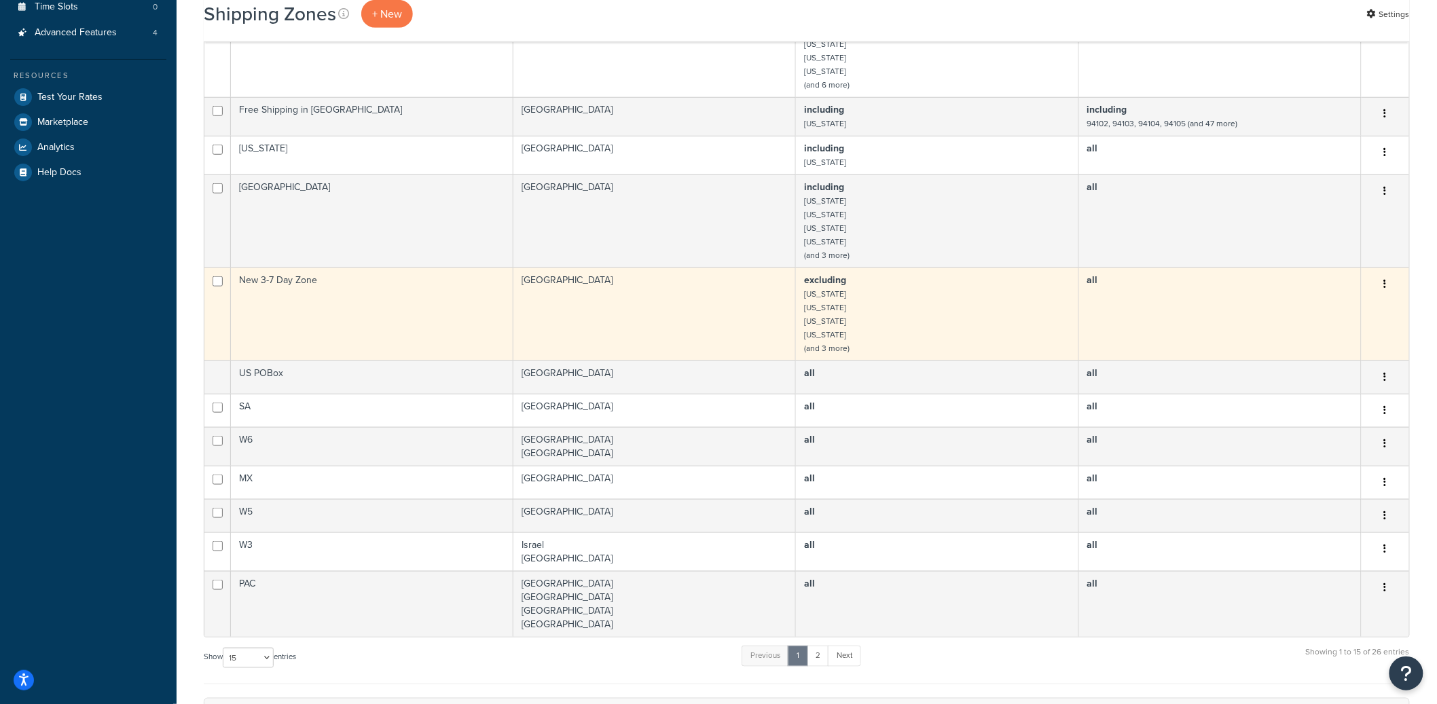
scroll to position [416, 0]
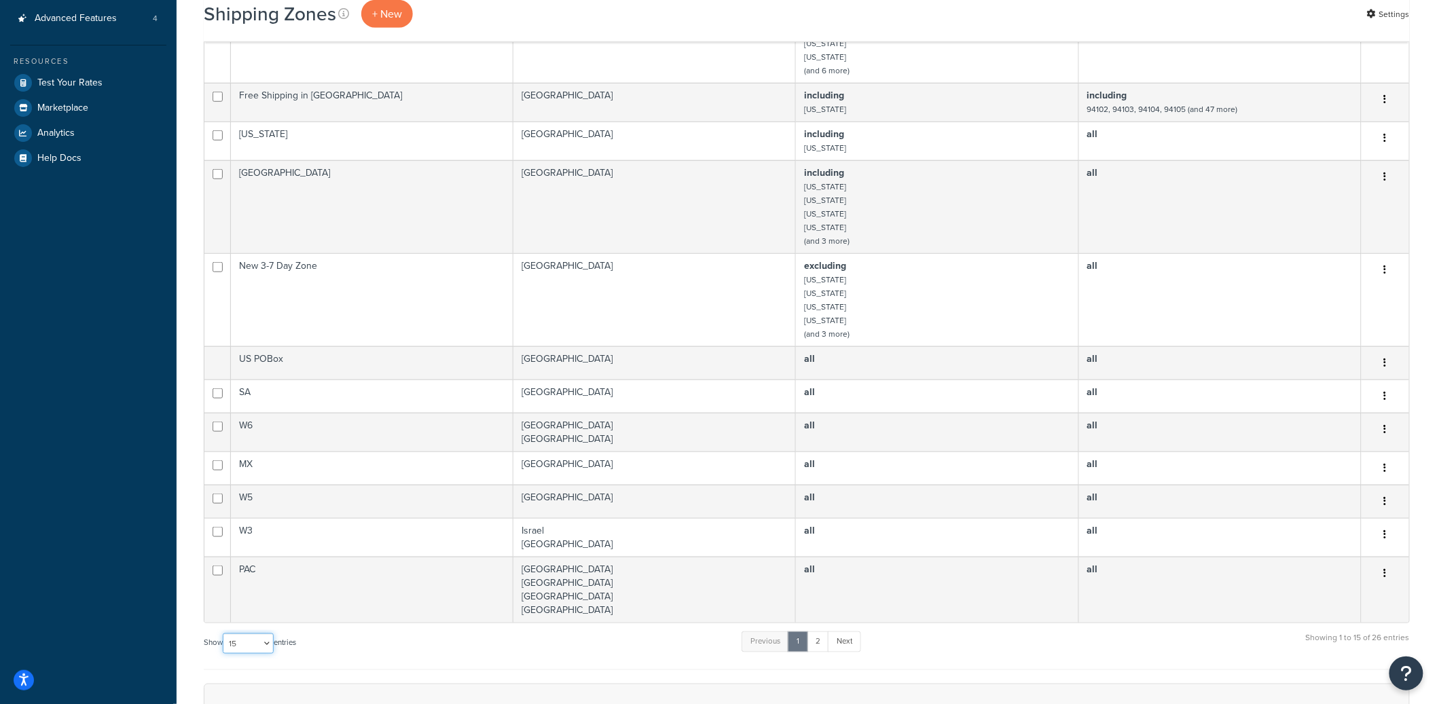
click at [257, 638] on select "10 15 25 50 100" at bounding box center [248, 644] width 51 height 20
select select "50"
click at [224, 654] on select "10 15 25 50 100" at bounding box center [248, 644] width 51 height 20
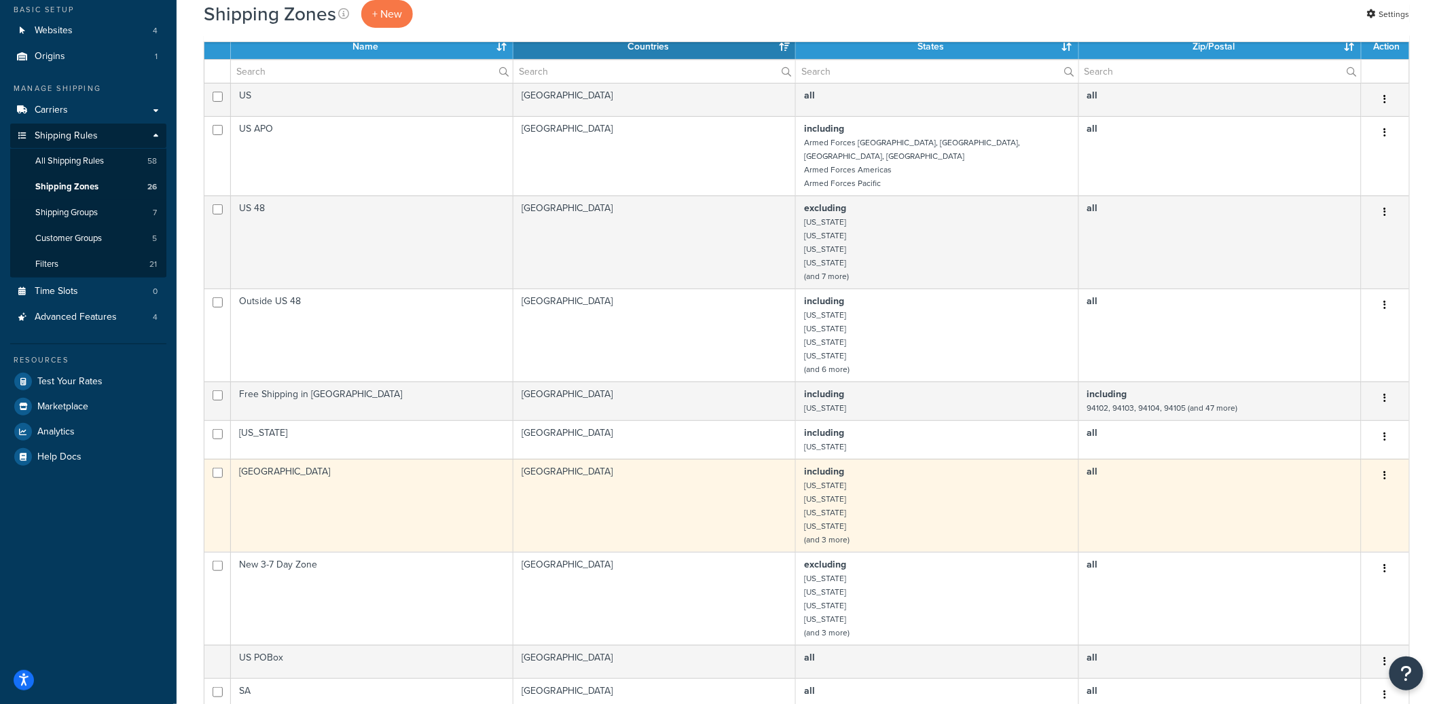
scroll to position [112, 0]
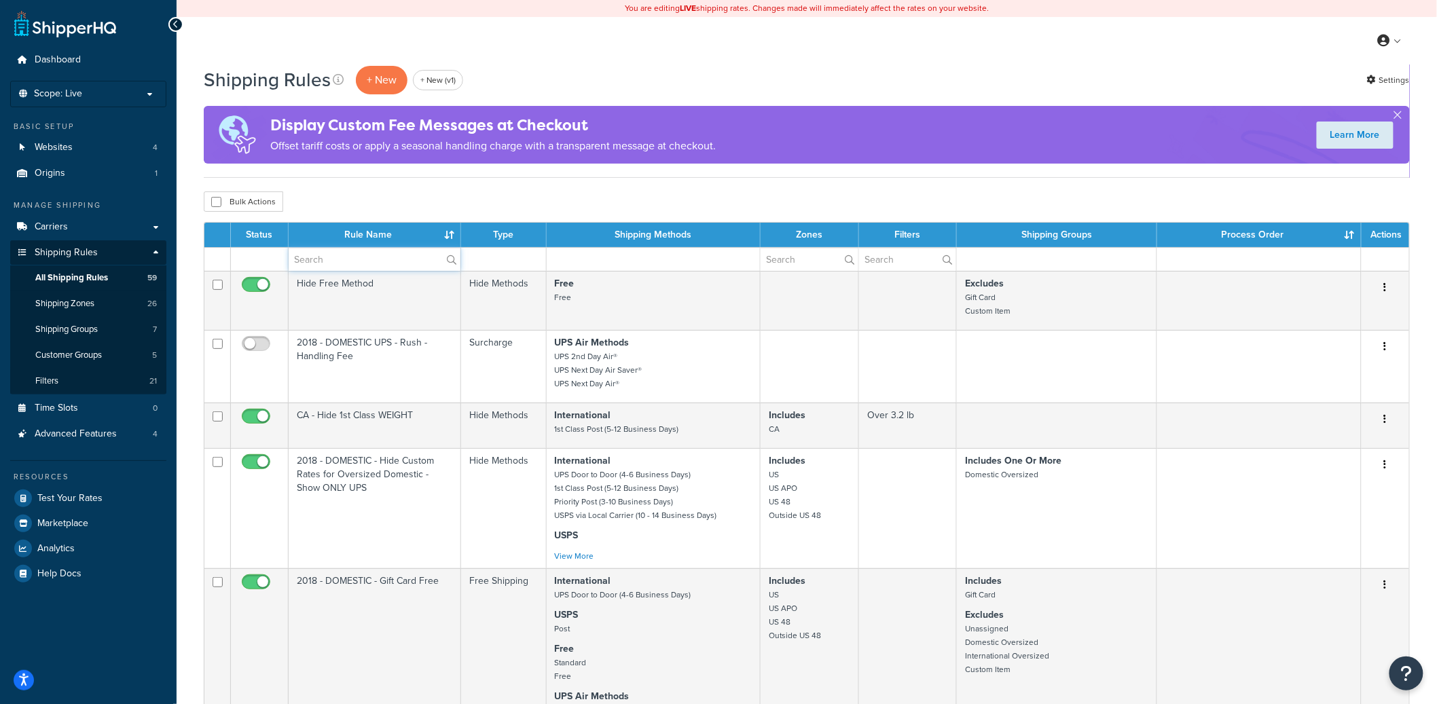
click at [374, 261] on input "text" at bounding box center [375, 259] width 172 height 23
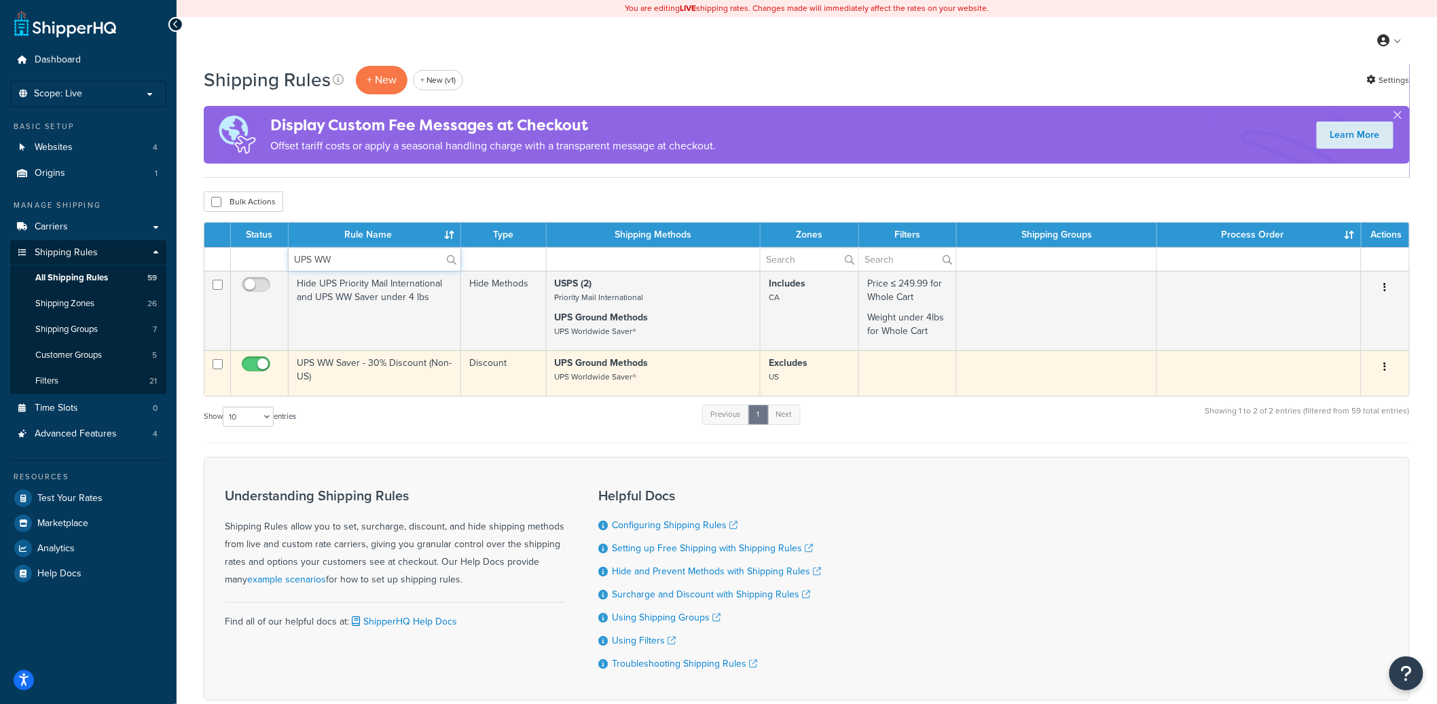
type input "UPS WW"
click at [382, 378] on td "UPS WW Saver - 30% Discount (Non-US)" at bounding box center [375, 373] width 172 height 46
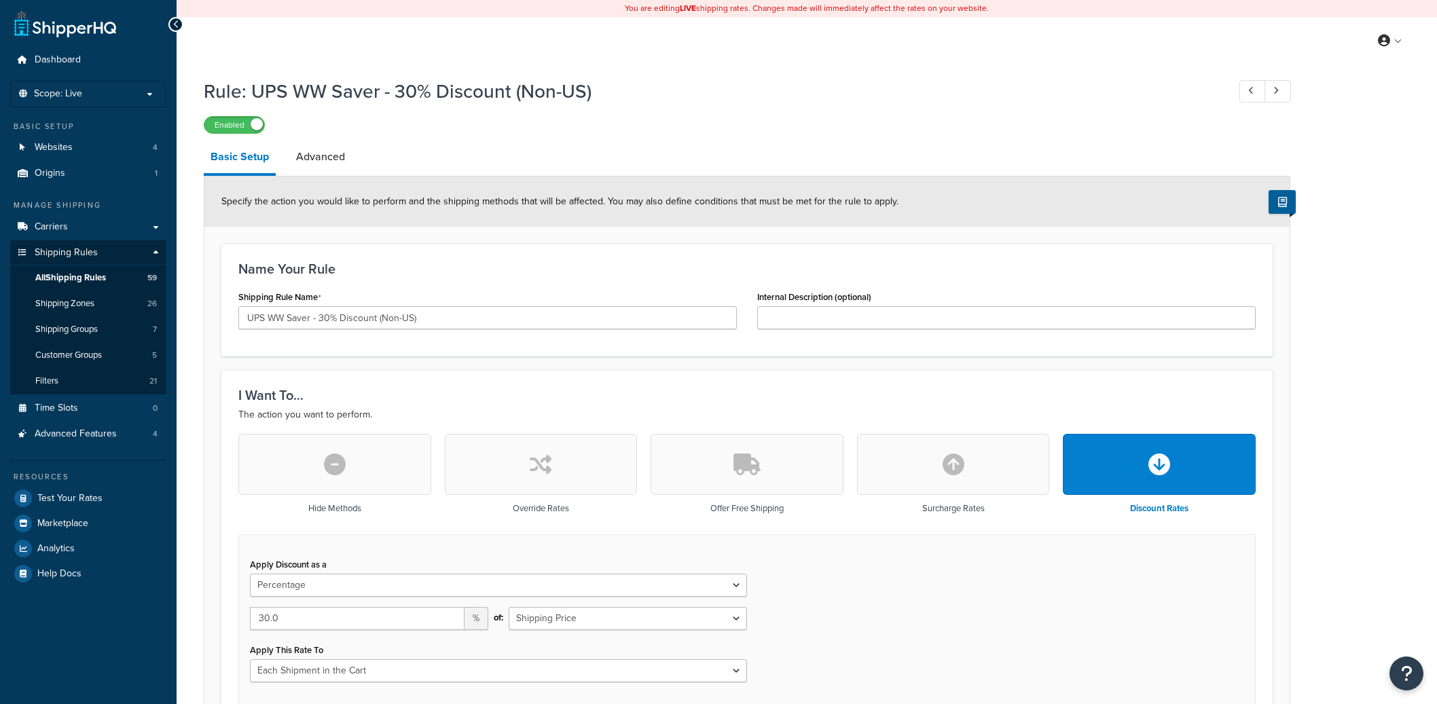
select select "PERCENTAGE"
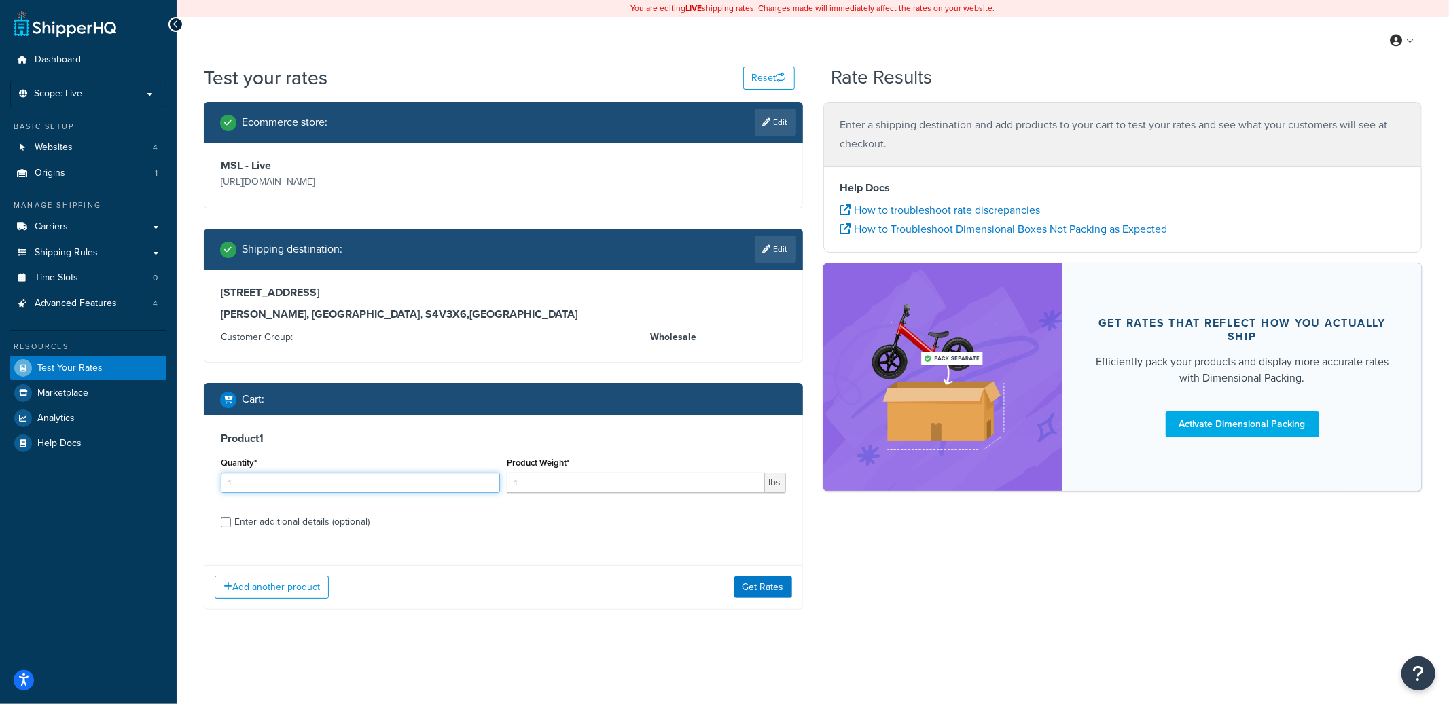
drag, startPoint x: 394, startPoint y: 484, endPoint x: 232, endPoint y: 480, distance: 162.3
click at [235, 481] on input "1" at bounding box center [360, 483] width 279 height 20
type input "5"
type input "0.7"
click at [757, 601] on div "Add another product Get Rates" at bounding box center [503, 587] width 598 height 44
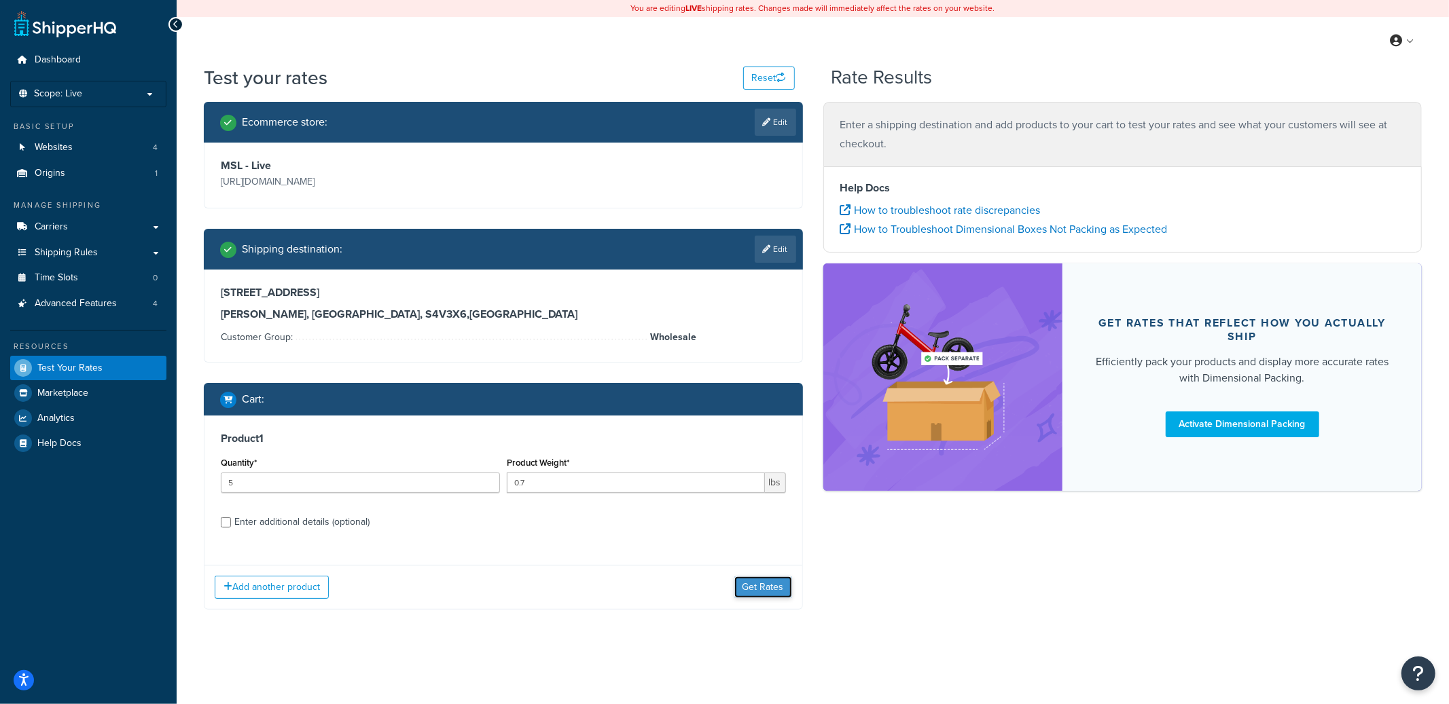
click at [761, 592] on button "Get Rates" at bounding box center [763, 588] width 58 height 22
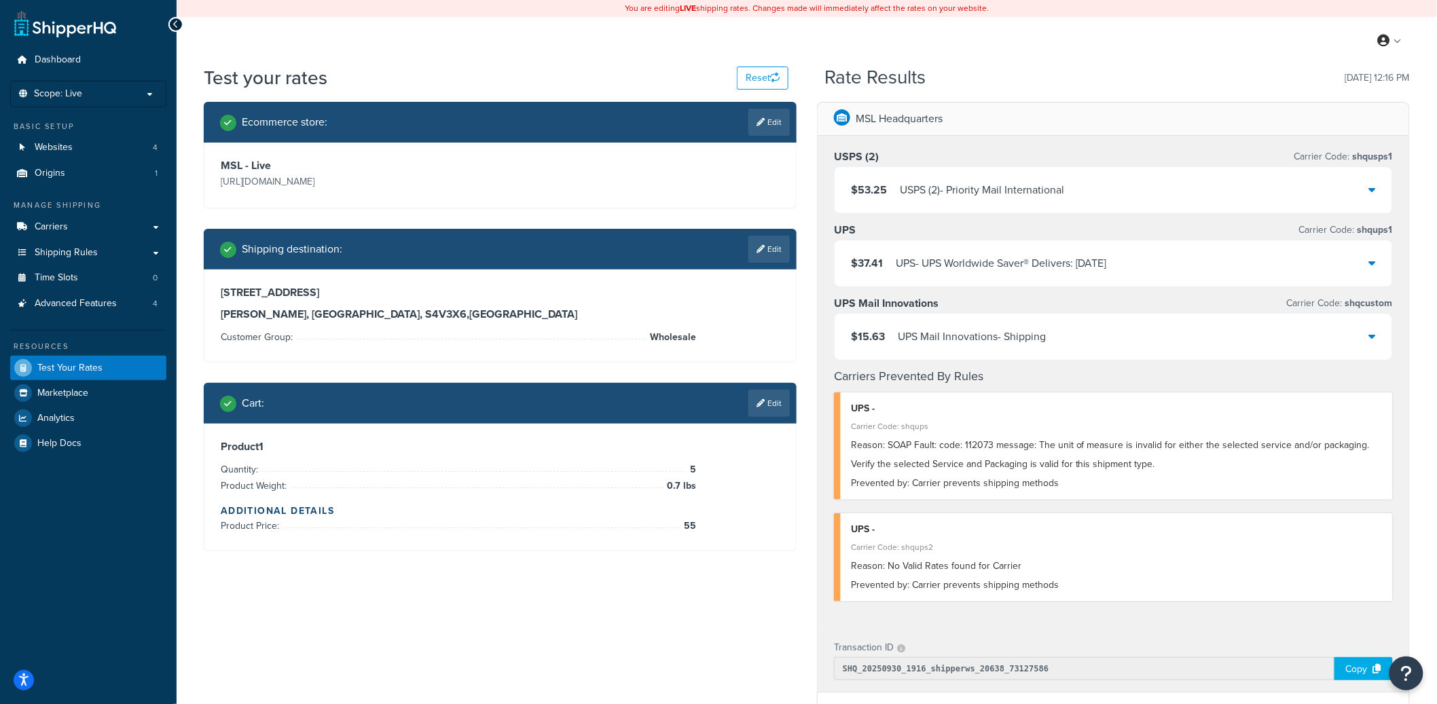
click at [976, 257] on div "UPS - UPS Worldwide Saver® Delivers: [DATE]" at bounding box center [1001, 263] width 211 height 19
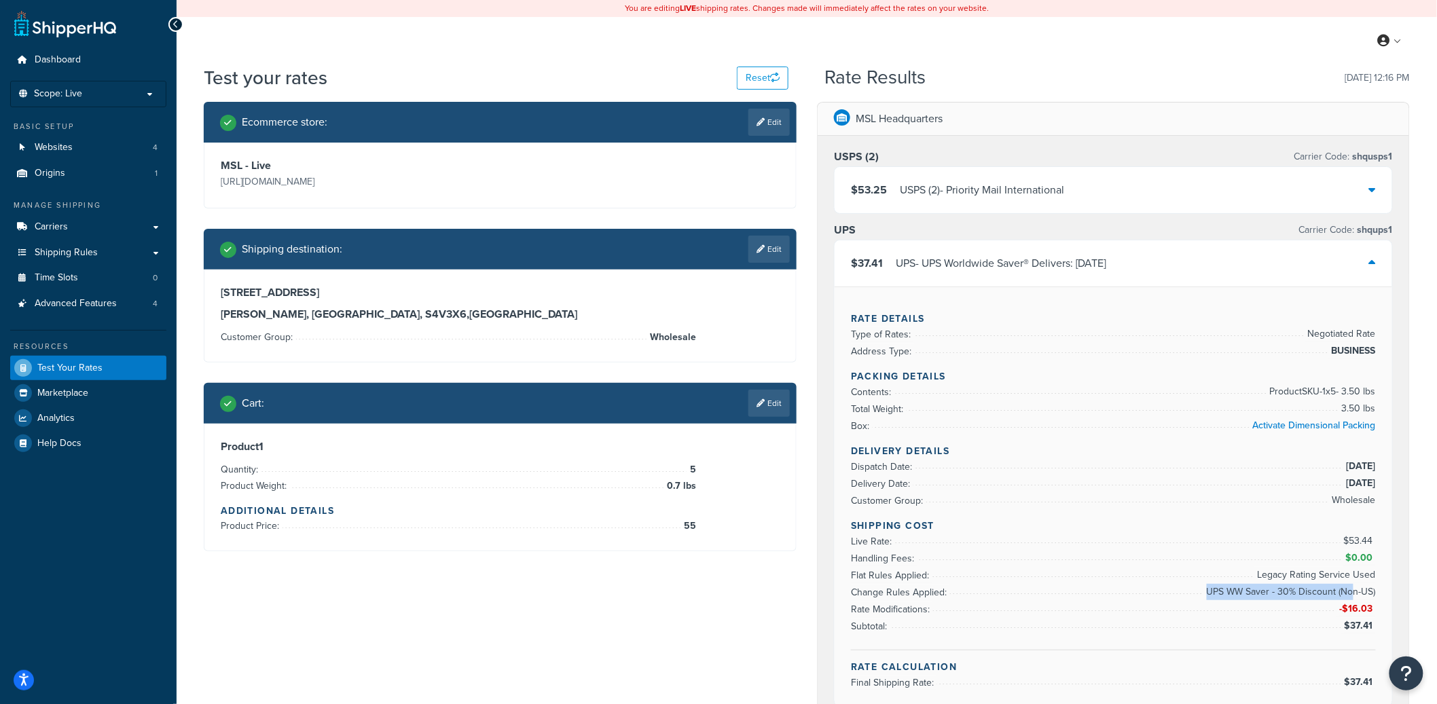
drag, startPoint x: 1209, startPoint y: 594, endPoint x: 1356, endPoint y: 593, distance: 147.4
click at [1356, 593] on span "UPS WW Saver - 30% Discount (Non-US)" at bounding box center [1289, 592] width 172 height 16
click at [1080, 203] on div "$53.25 USPS (2) - Priority Mail International" at bounding box center [1114, 190] width 558 height 46
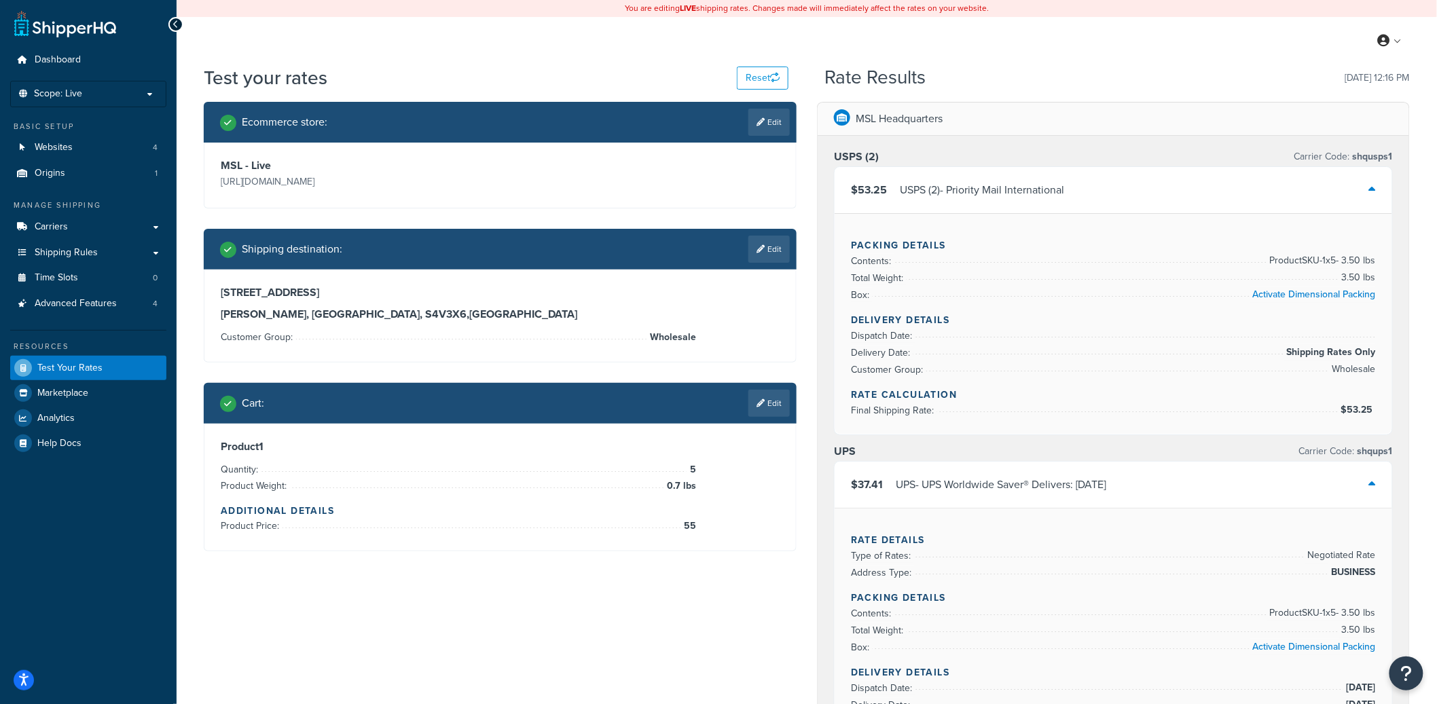
click at [1019, 197] on div "USPS (2) - Priority Mail International" at bounding box center [982, 190] width 164 height 19
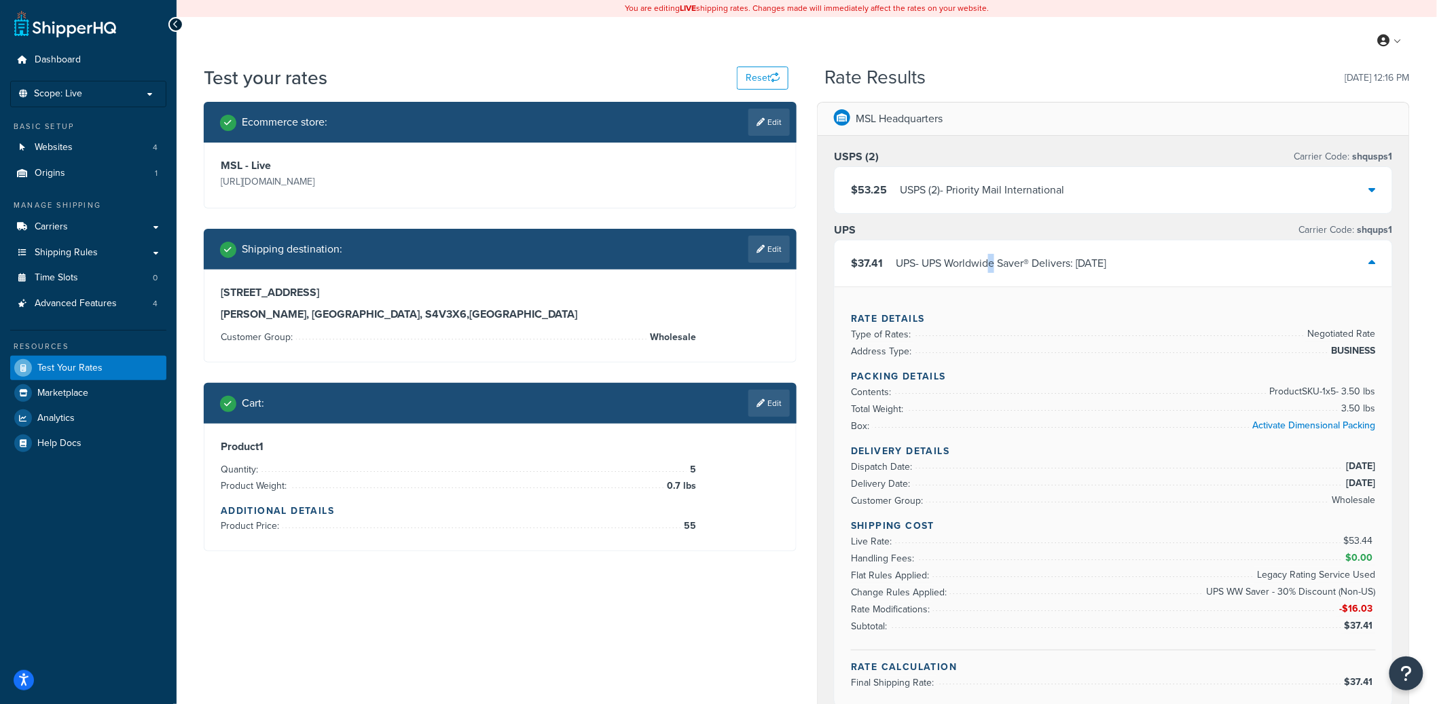
click at [996, 269] on div "UPS - UPS Worldwide Saver® Delivers: [DATE]" at bounding box center [1001, 263] width 211 height 19
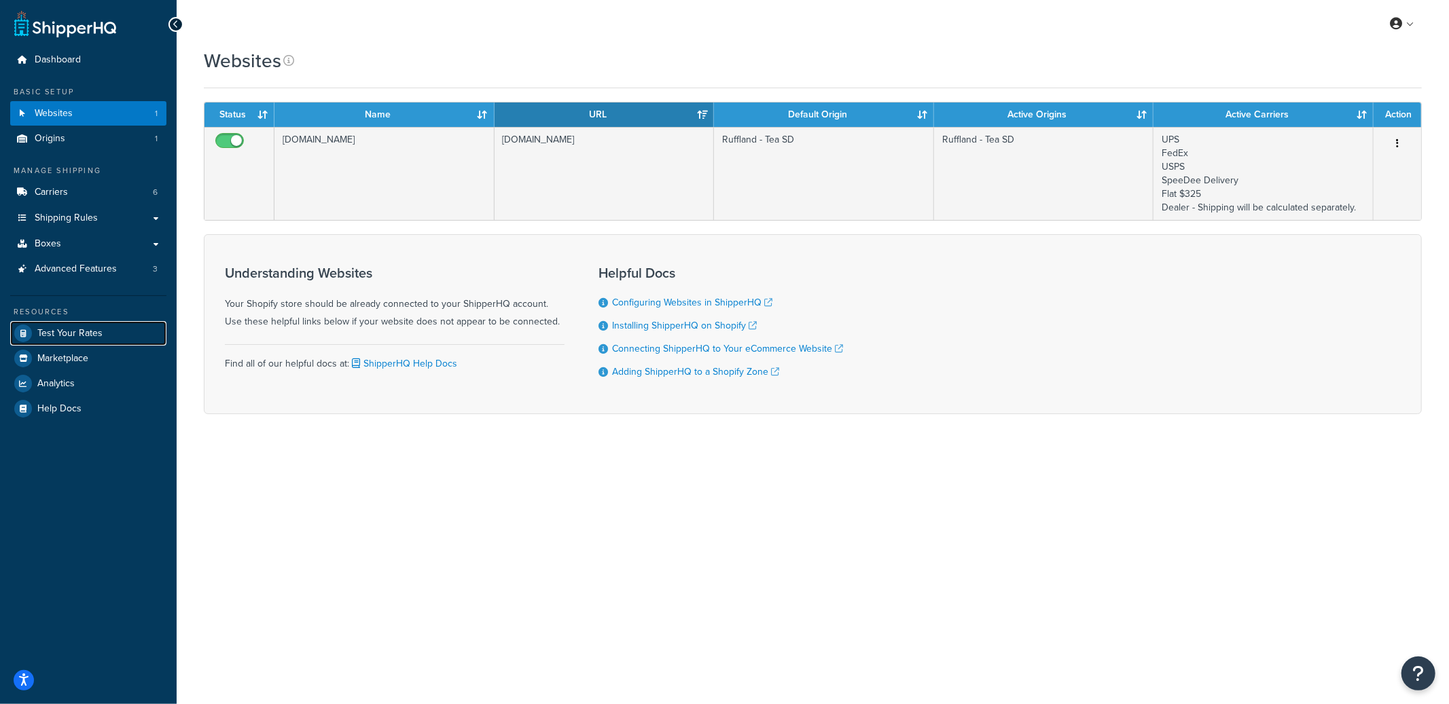
drag, startPoint x: 84, startPoint y: 325, endPoint x: 90, endPoint y: 317, distance: 9.7
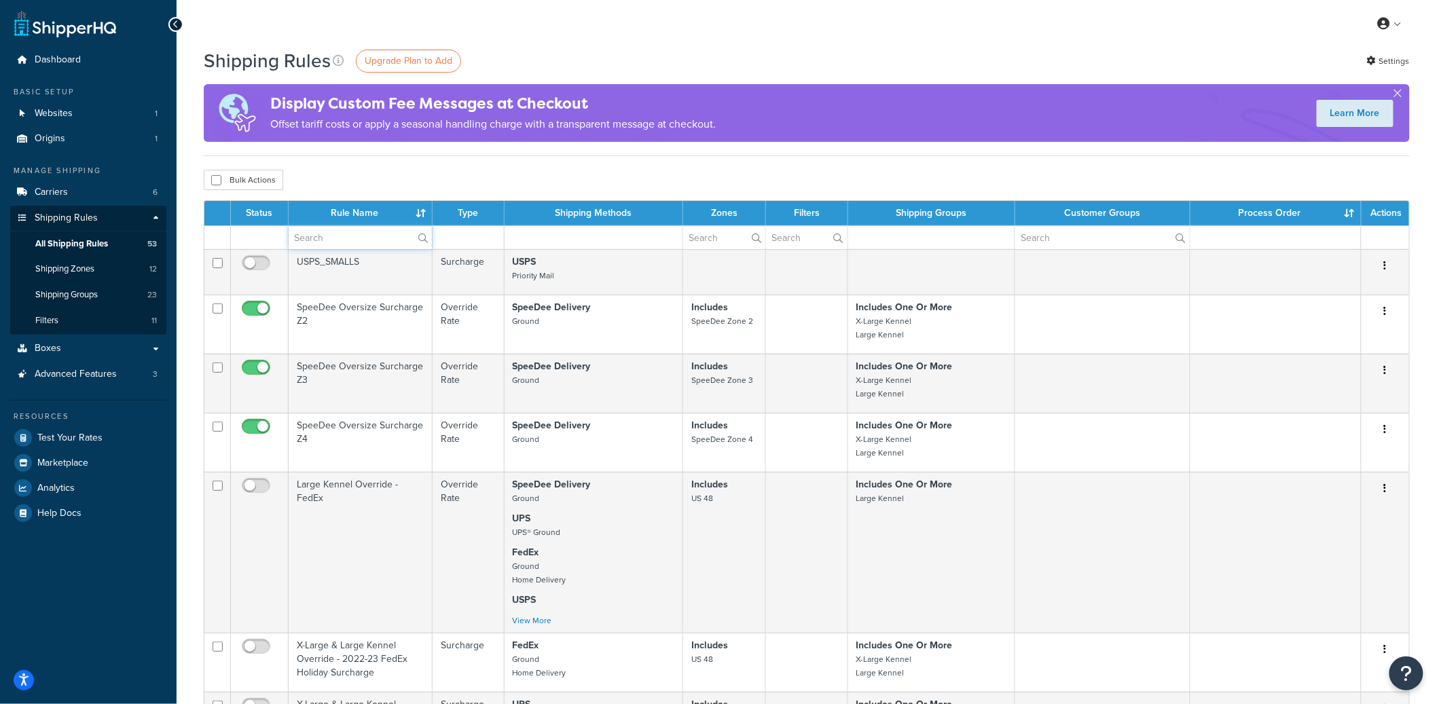
click at [326, 241] on input "text" at bounding box center [360, 237] width 143 height 23
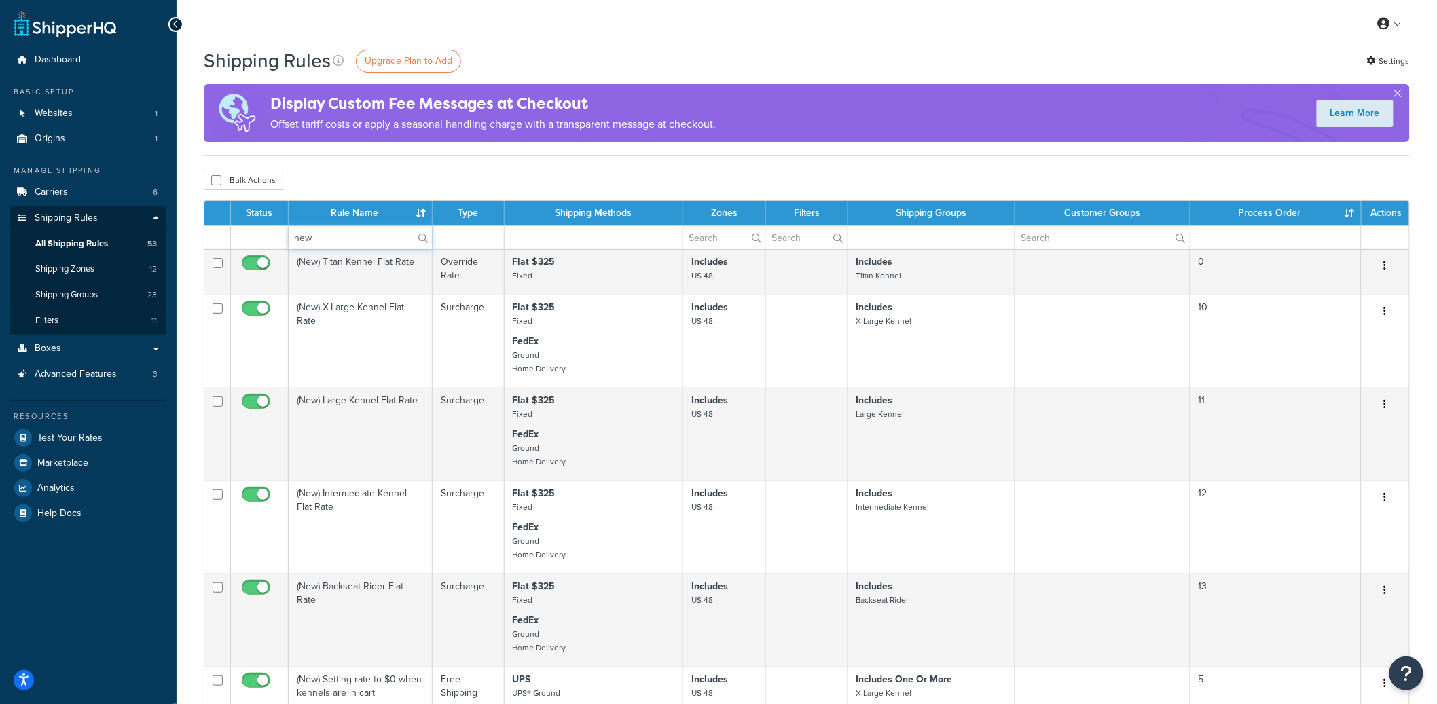
type input "new"
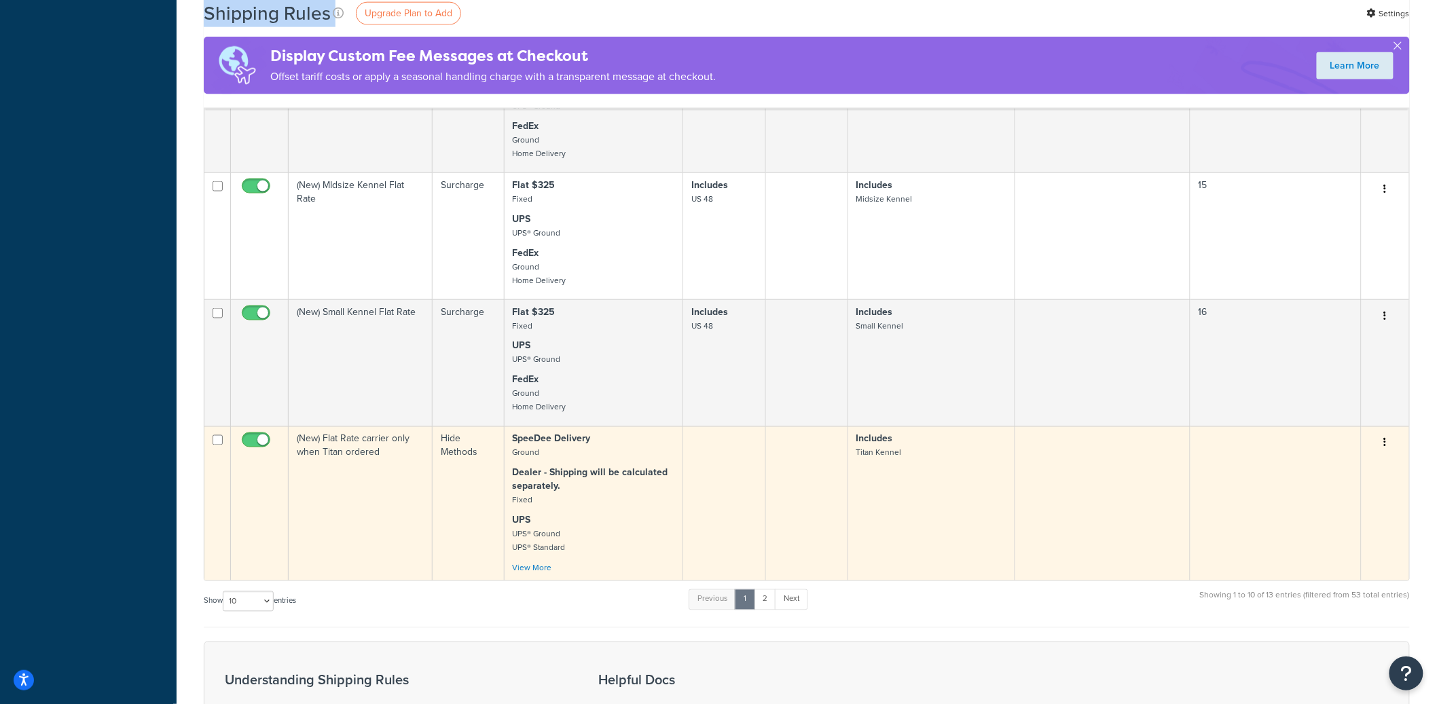
scroll to position [758, 0]
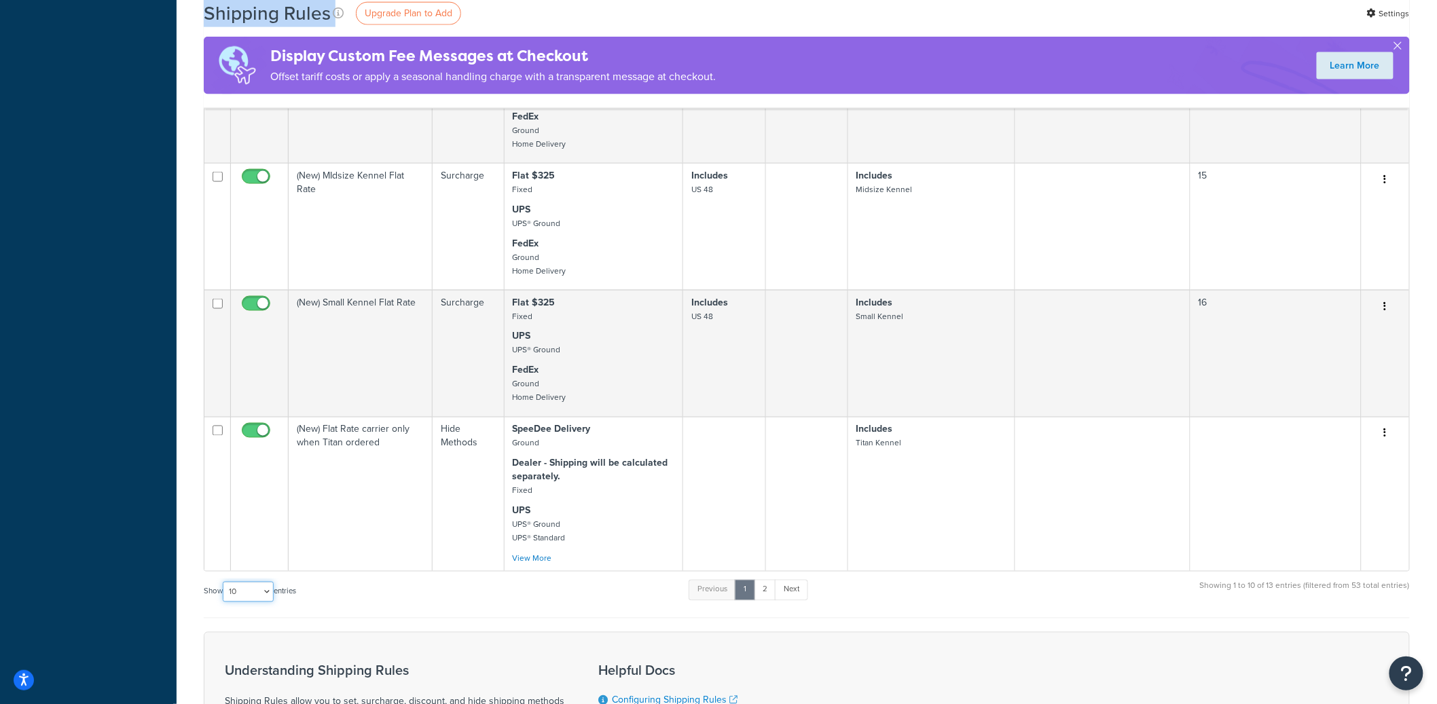
click at [245, 602] on select "10 15 25 50 100 1000" at bounding box center [248, 592] width 51 height 20
select select "25"
click at [224, 601] on select "10 15 25 50 100 1000" at bounding box center [248, 592] width 51 height 20
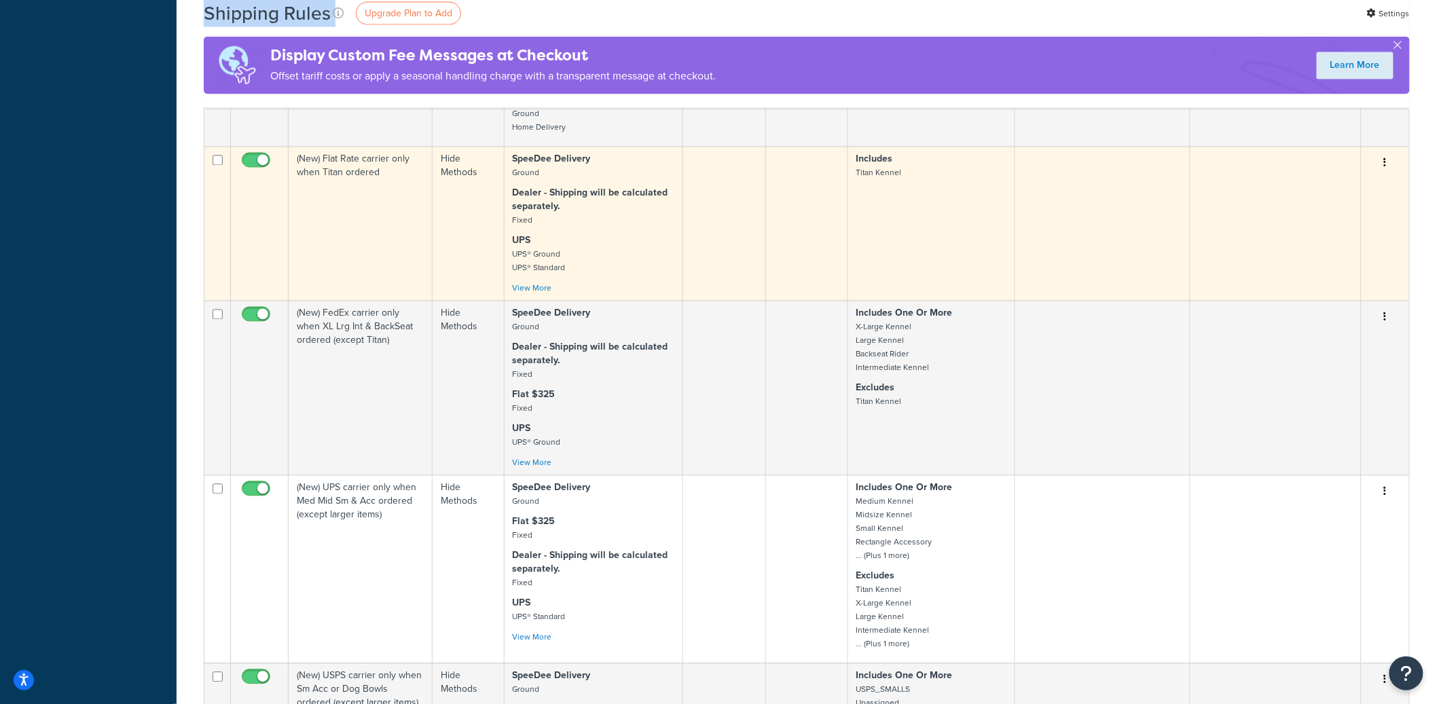
scroll to position [1269, 0]
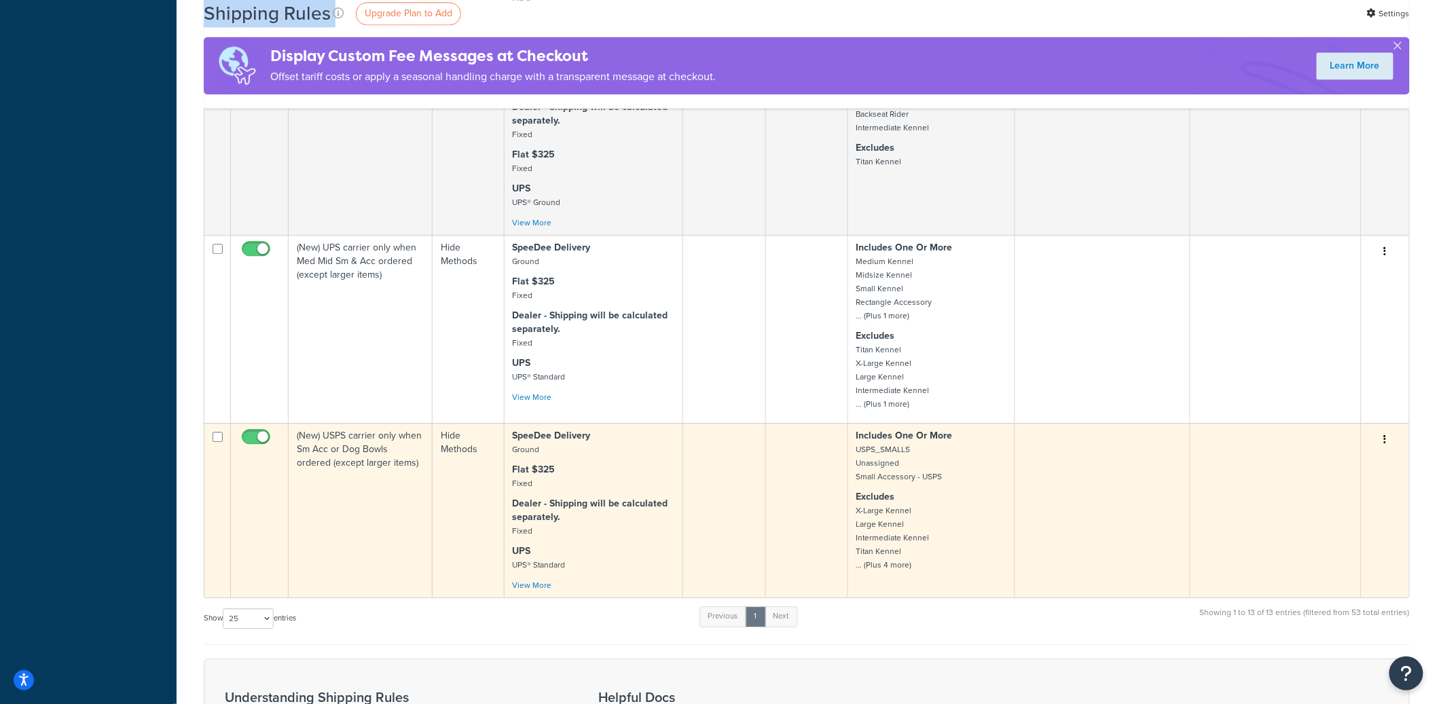
click at [1386, 444] on icon "button" at bounding box center [1385, 440] width 3 height 10
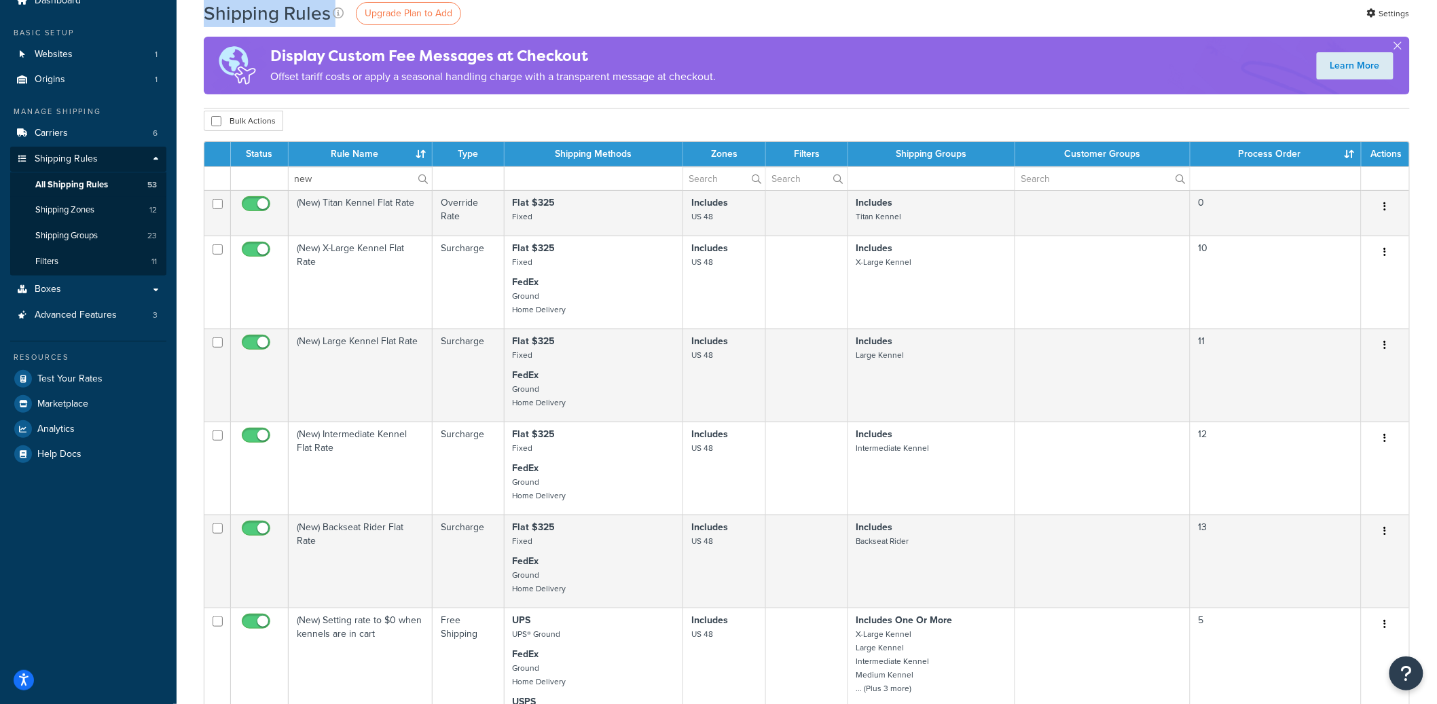
scroll to position [0, 0]
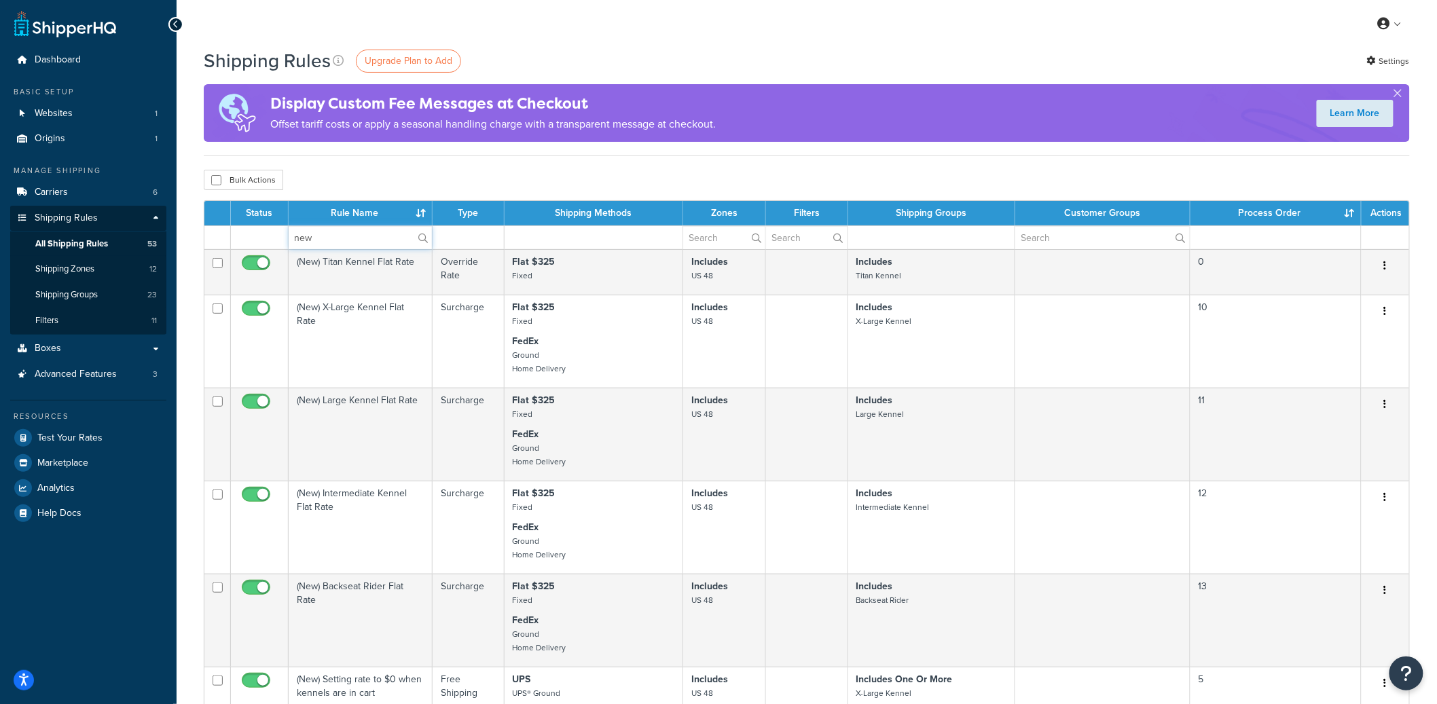
click at [346, 244] on input "new" at bounding box center [360, 237] width 143 height 23
paste input "(New) UPS carrier only when Med Mid Sm & Acc ordered (except larger items)"
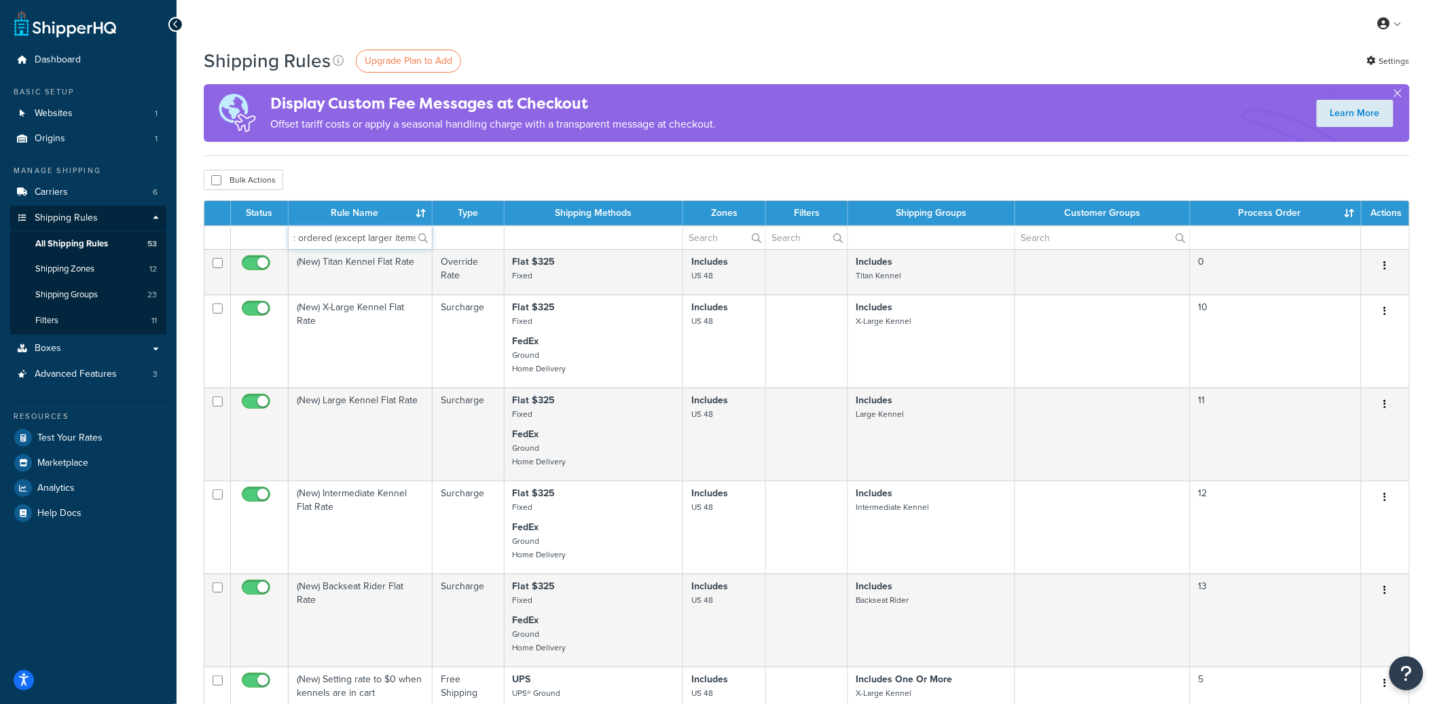
drag, startPoint x: 339, startPoint y: 239, endPoint x: 441, endPoint y: 245, distance: 102.7
click at [441, 245] on tr "(New) UPS carrier only when Med Mid Sm & Acc ordered (except larger items)" at bounding box center [806, 237] width 1205 height 24
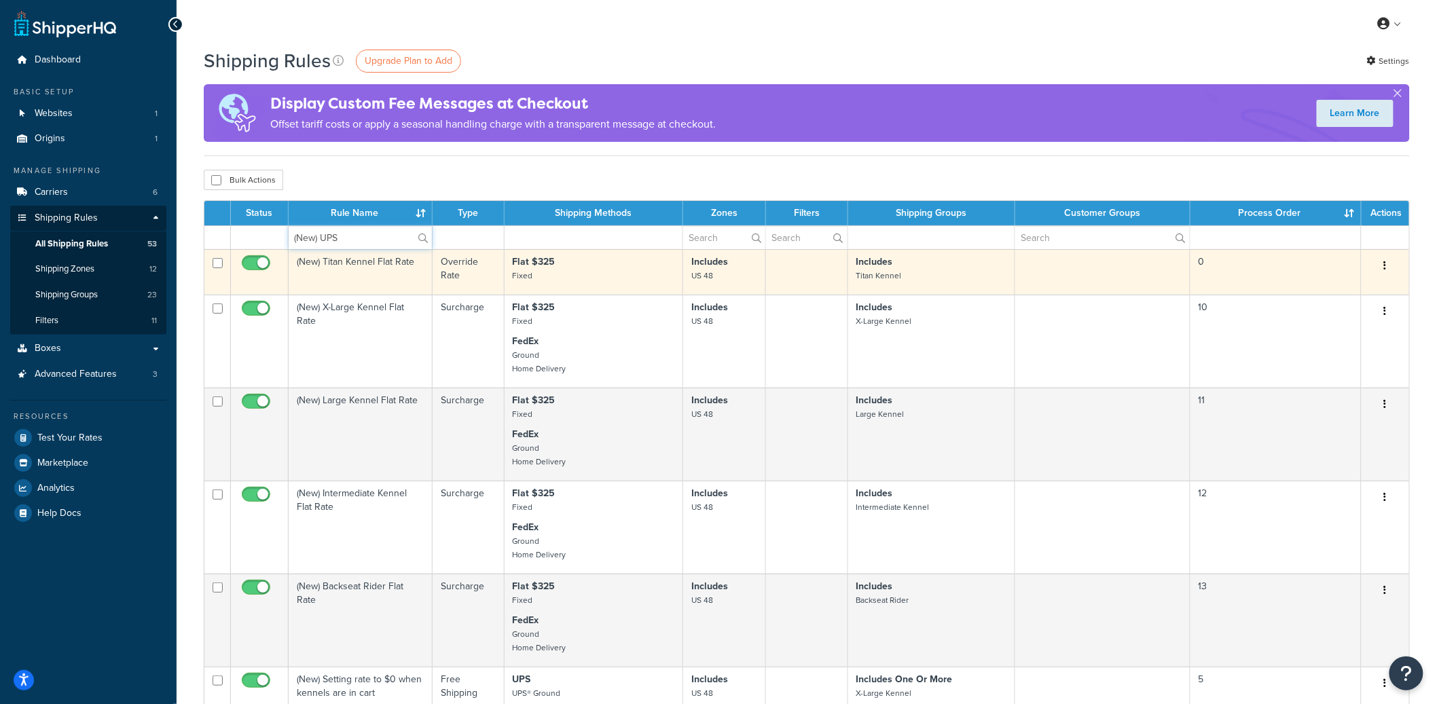
type input "(New) UPS"
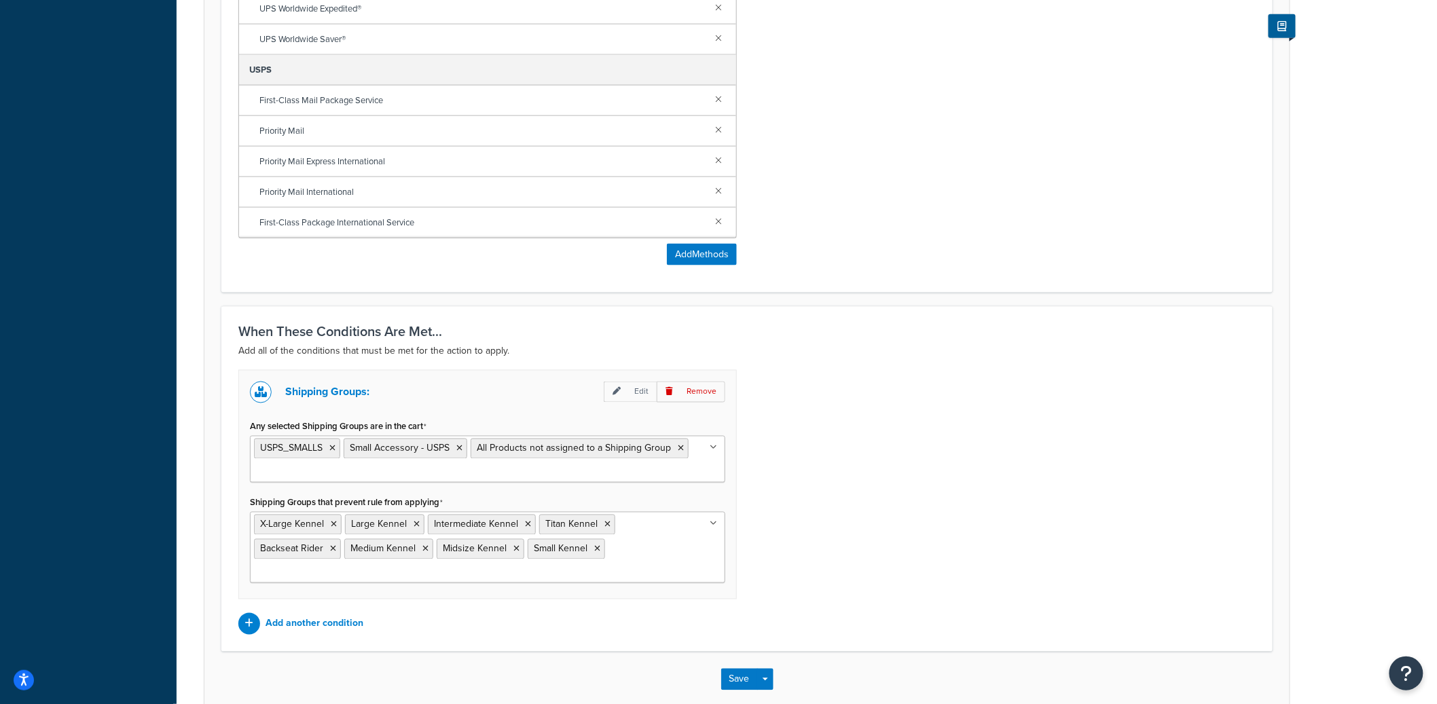
scroll to position [710, 0]
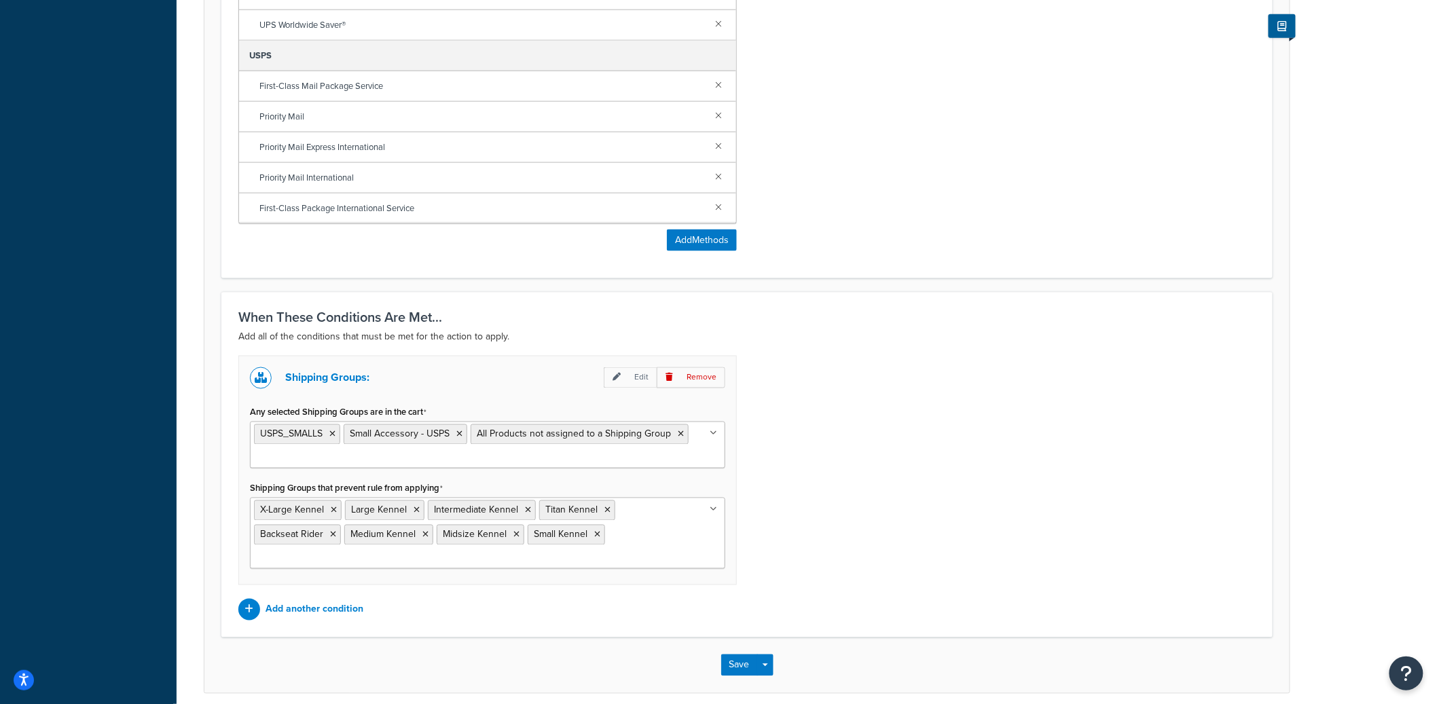
click at [633, 458] on ul "USPS_SMALLS Small Accessory - USPS All Products not assigned to a Shipping Group" at bounding box center [487, 445] width 475 height 47
type input "name"
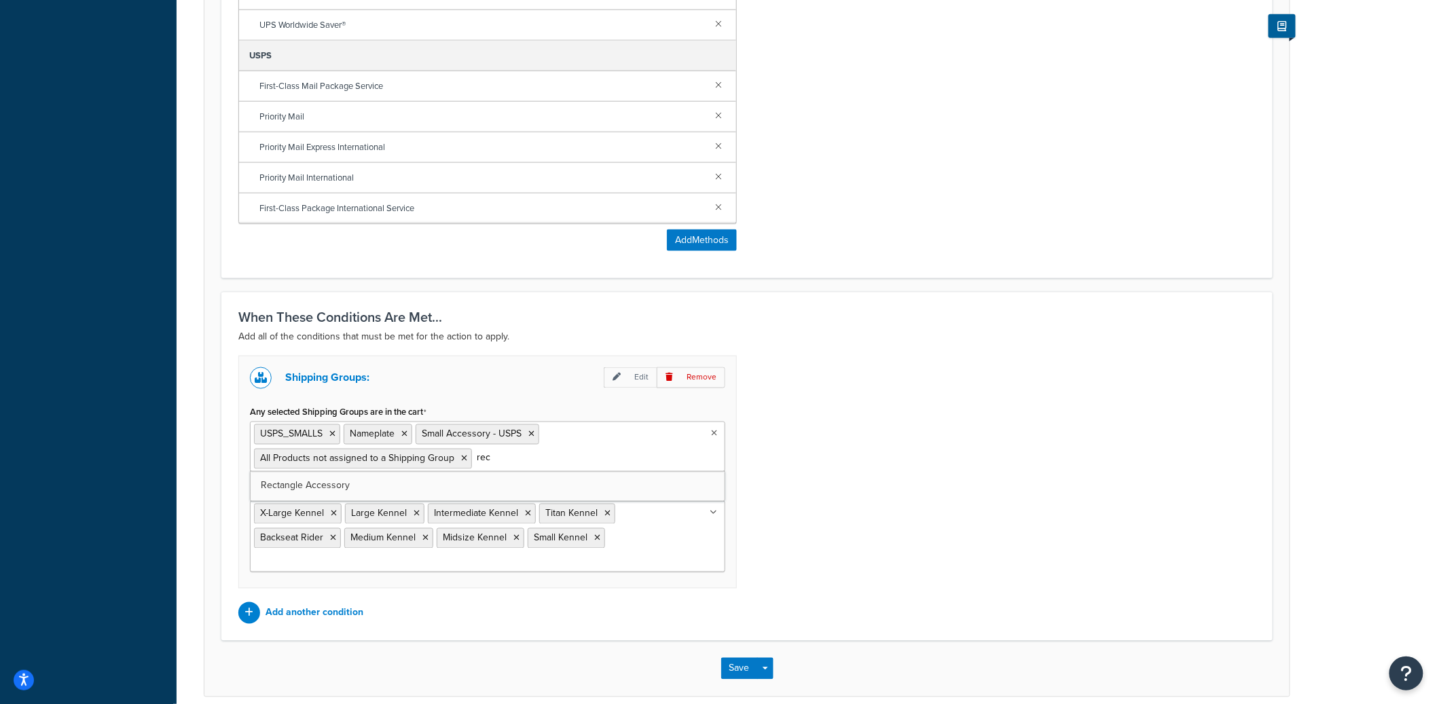
type input "rect"
type input "squ"
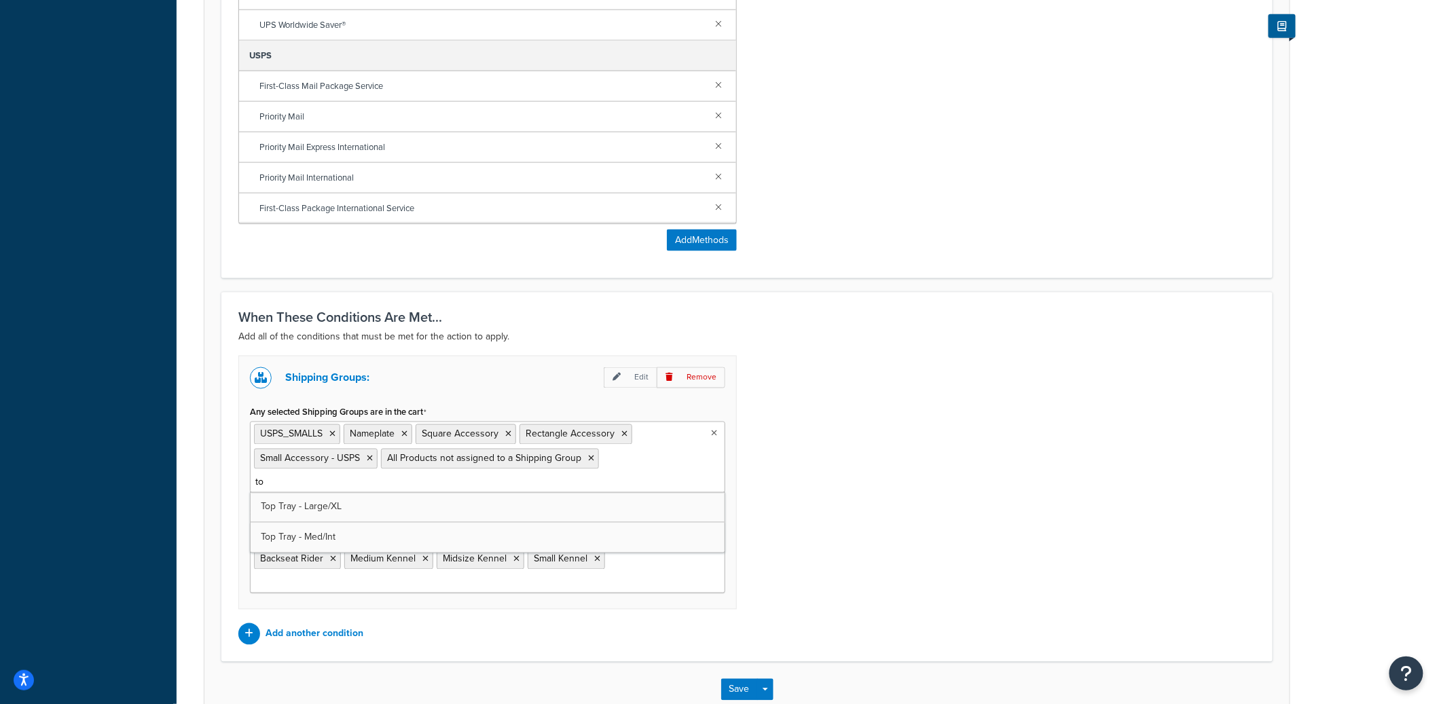
type input "top"
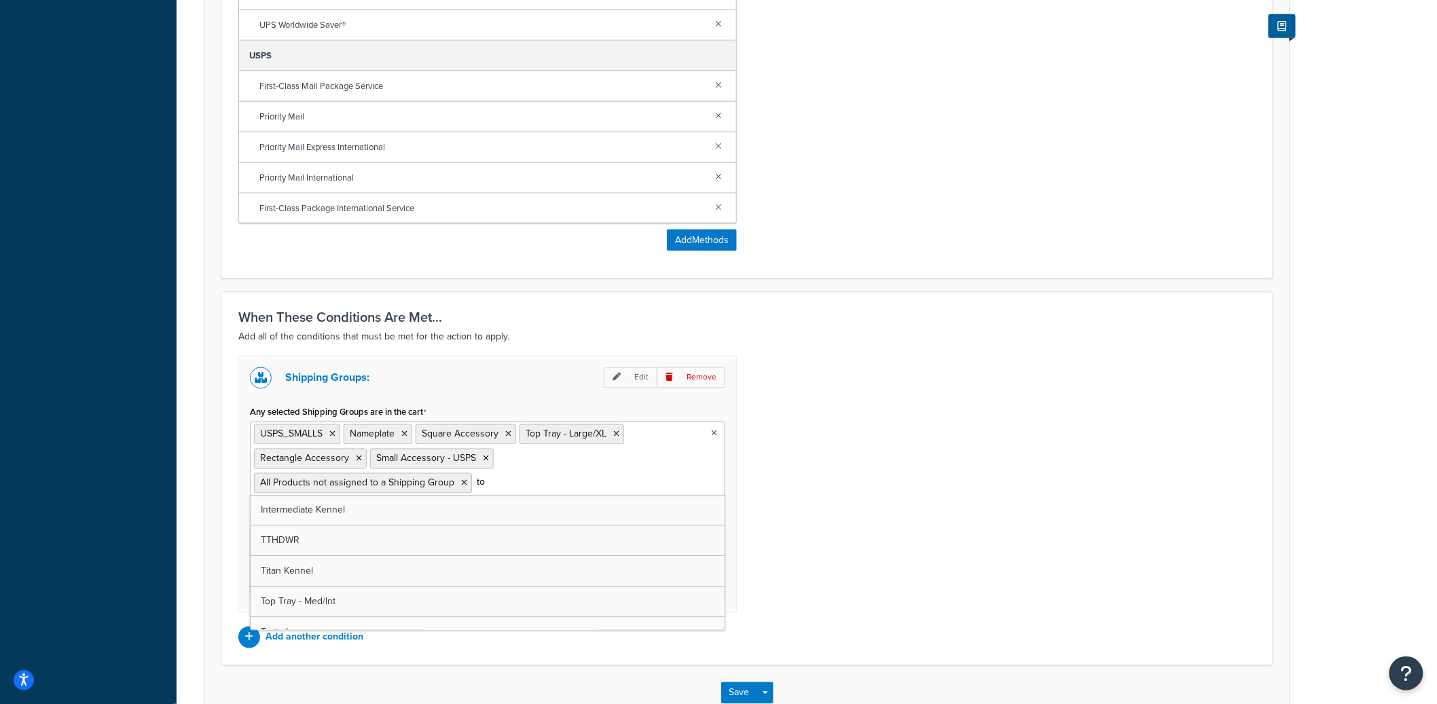
type input "top"
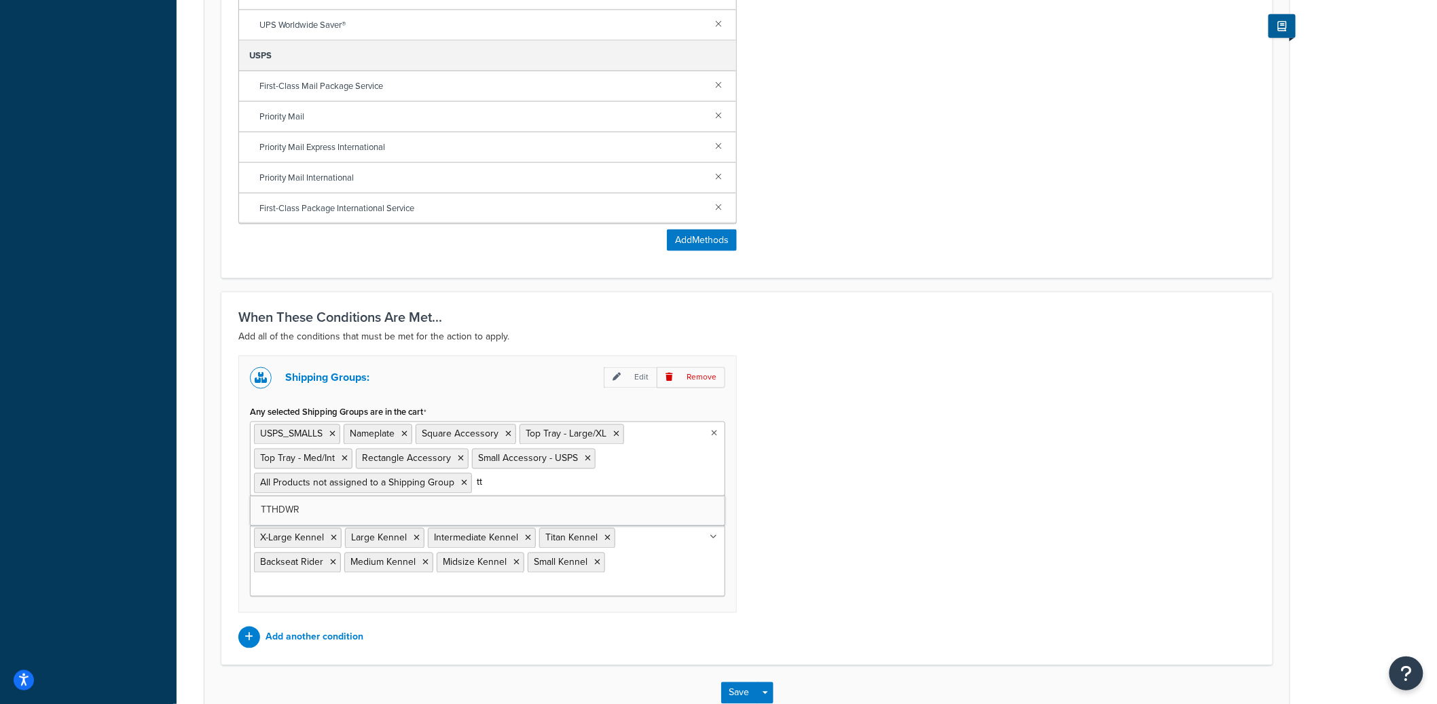
type input "tth"
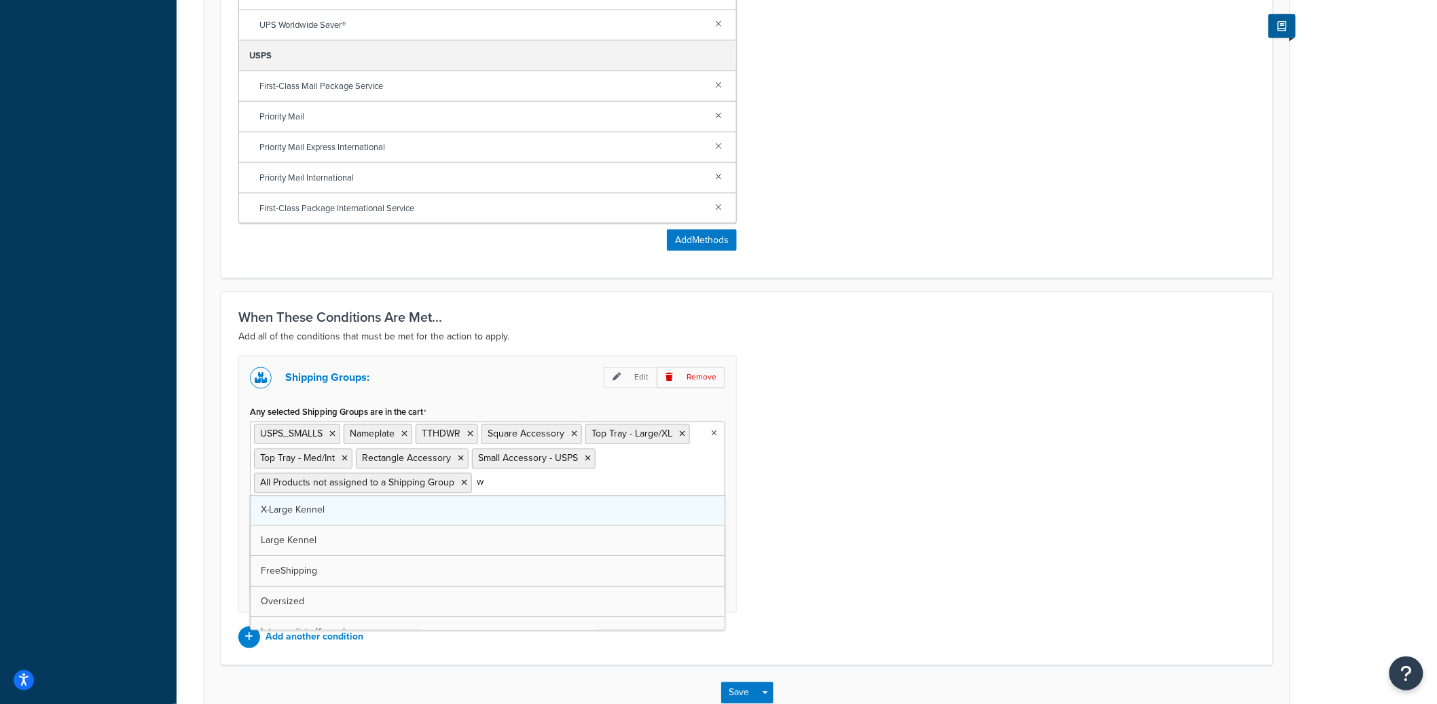
type input "wh"
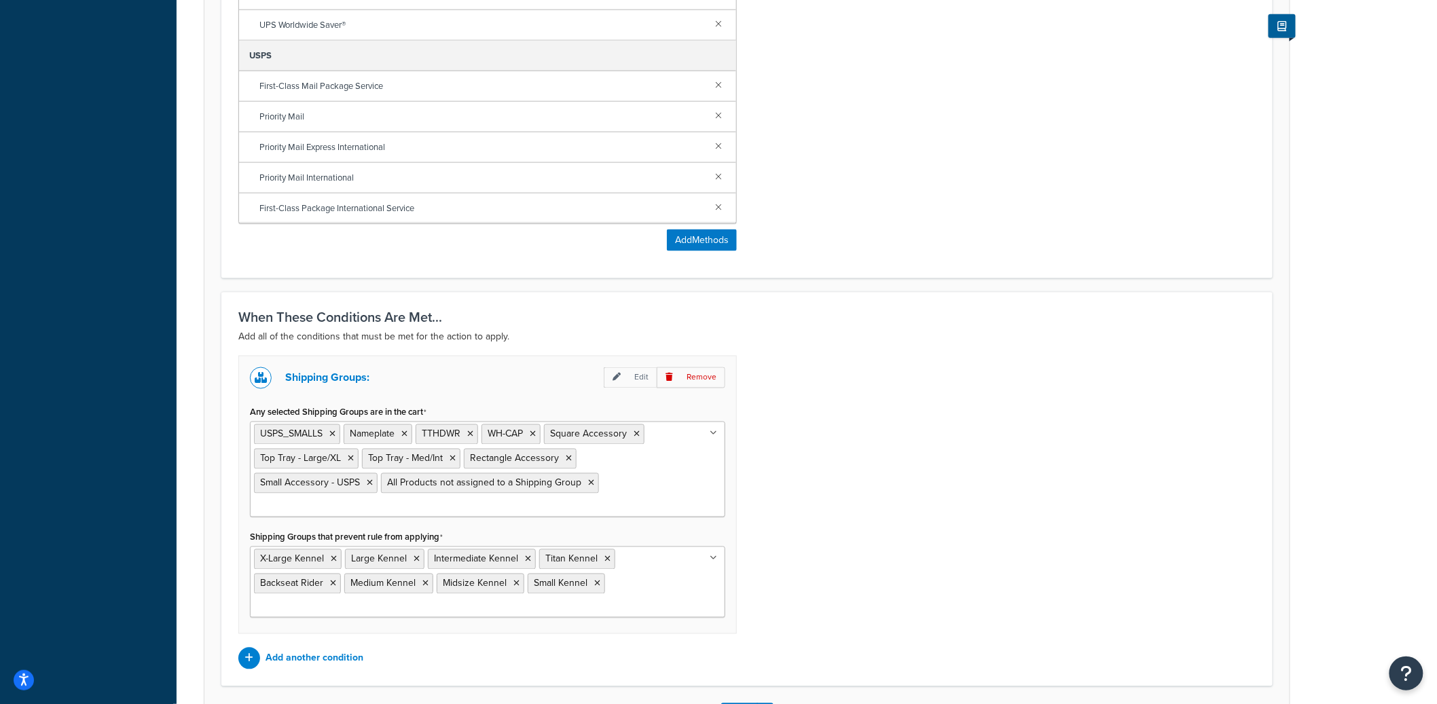
click at [1133, 462] on div "Shipping Groups: Edit Remove Any selected Shipping Groups are in the cart USPS_…" at bounding box center [747, 513] width 1038 height 314
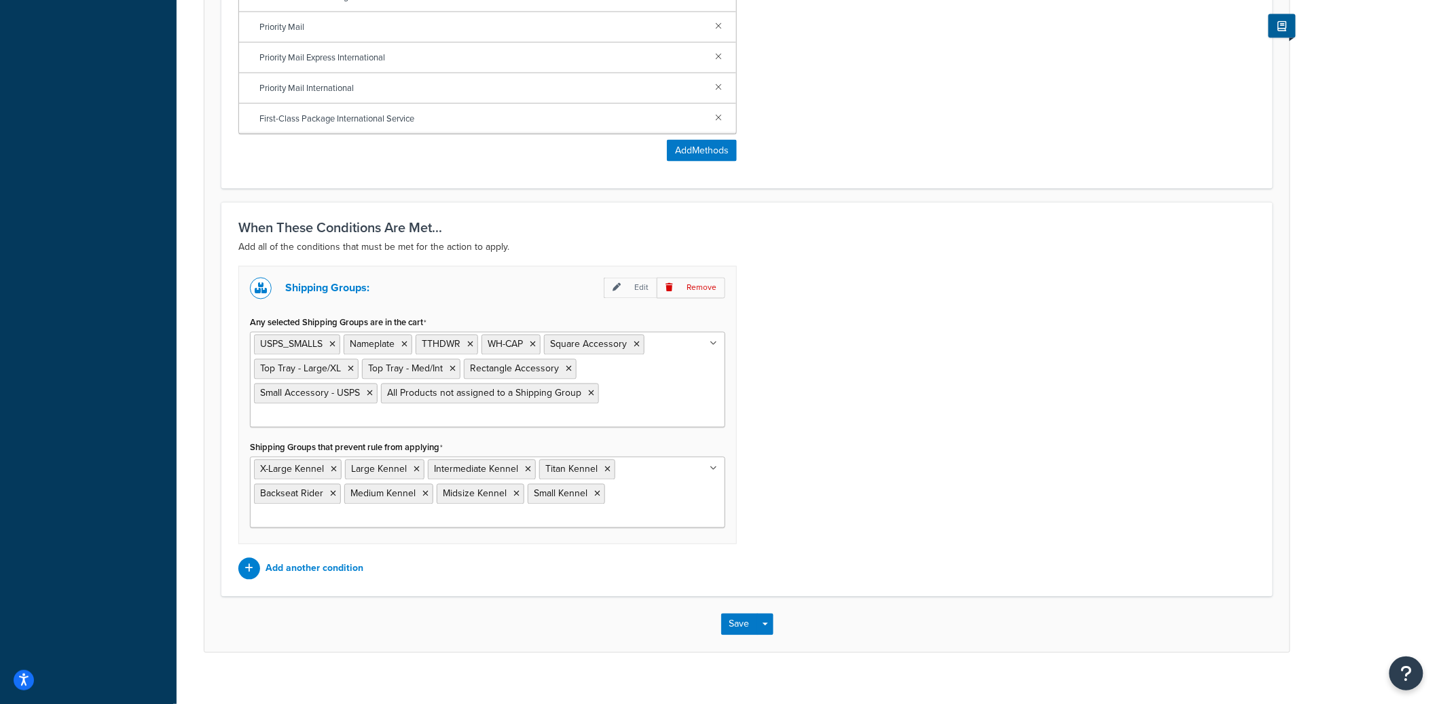
scroll to position [818, 0]
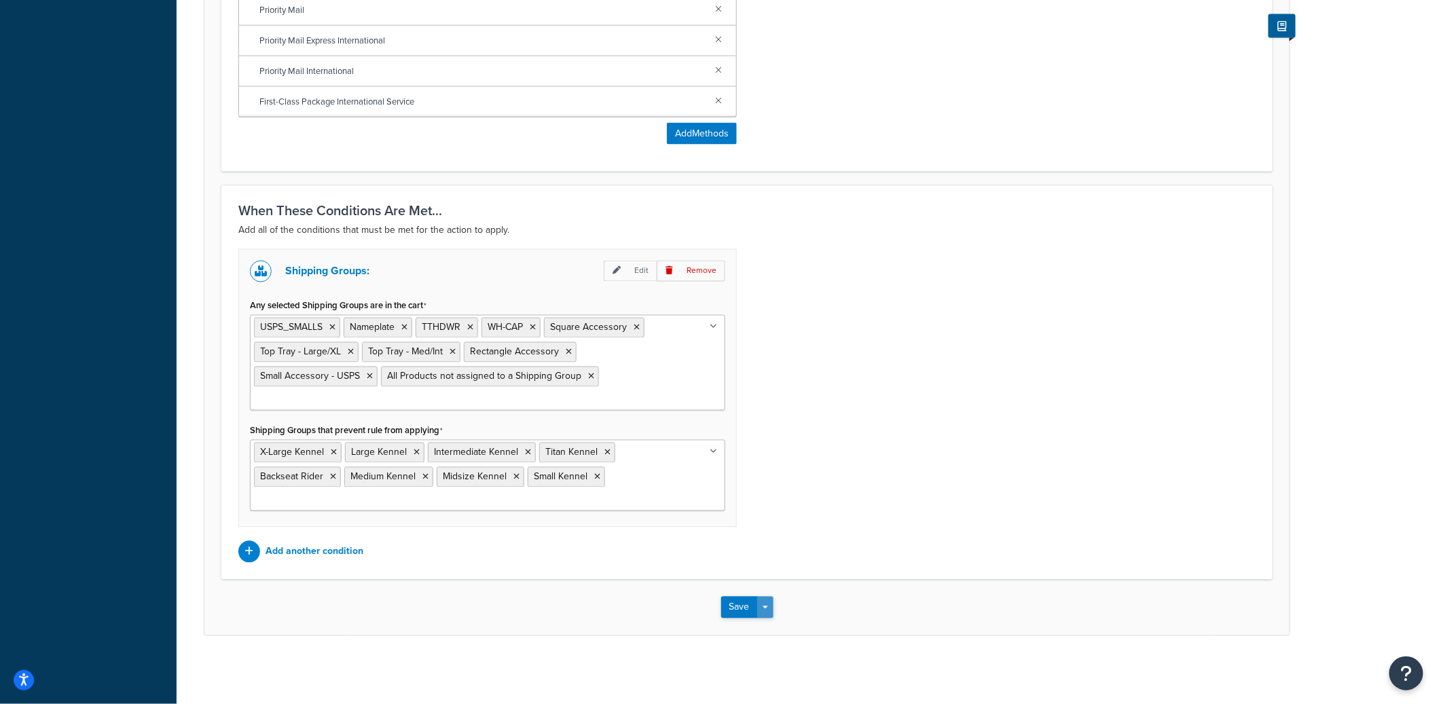
click at [766, 602] on button "Save Dropdown" at bounding box center [765, 608] width 16 height 22
click at [778, 628] on button "Save and Edit" at bounding box center [786, 633] width 131 height 29
click at [769, 609] on button "Save Dropdown" at bounding box center [765, 608] width 16 height 22
click at [771, 628] on button "Save and Edit" at bounding box center [786, 633] width 131 height 29
click at [769, 607] on button "Save Dropdown" at bounding box center [765, 608] width 16 height 22
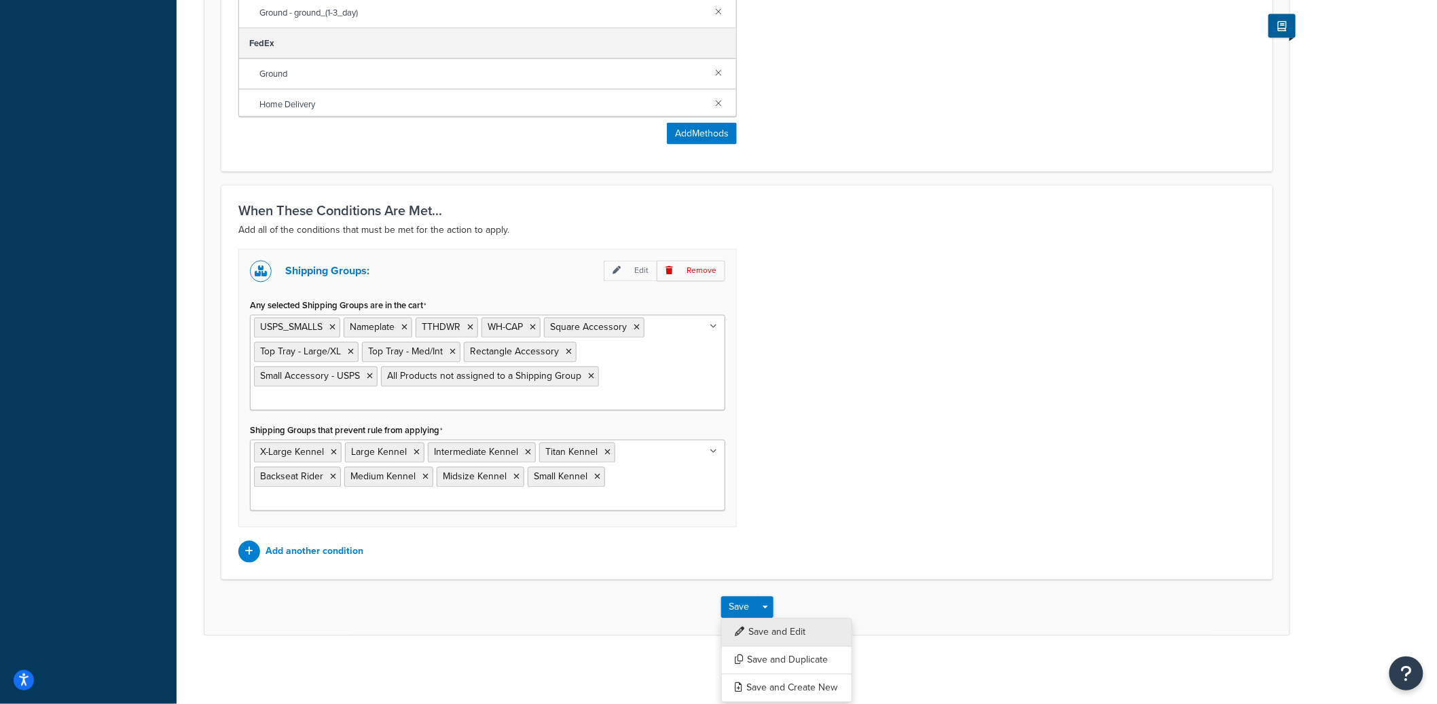
click at [770, 624] on button "Save and Edit" at bounding box center [786, 633] width 131 height 29
click at [646, 502] on ul "X-Large Kennel Large Kennel Intermediate Kennel Titan Kennel Backseat Rider Med…" at bounding box center [487, 475] width 475 height 71
type input "over"
click at [772, 609] on button "Save Dropdown" at bounding box center [765, 608] width 16 height 22
click at [773, 626] on button "Save and Edit" at bounding box center [786, 633] width 131 height 29
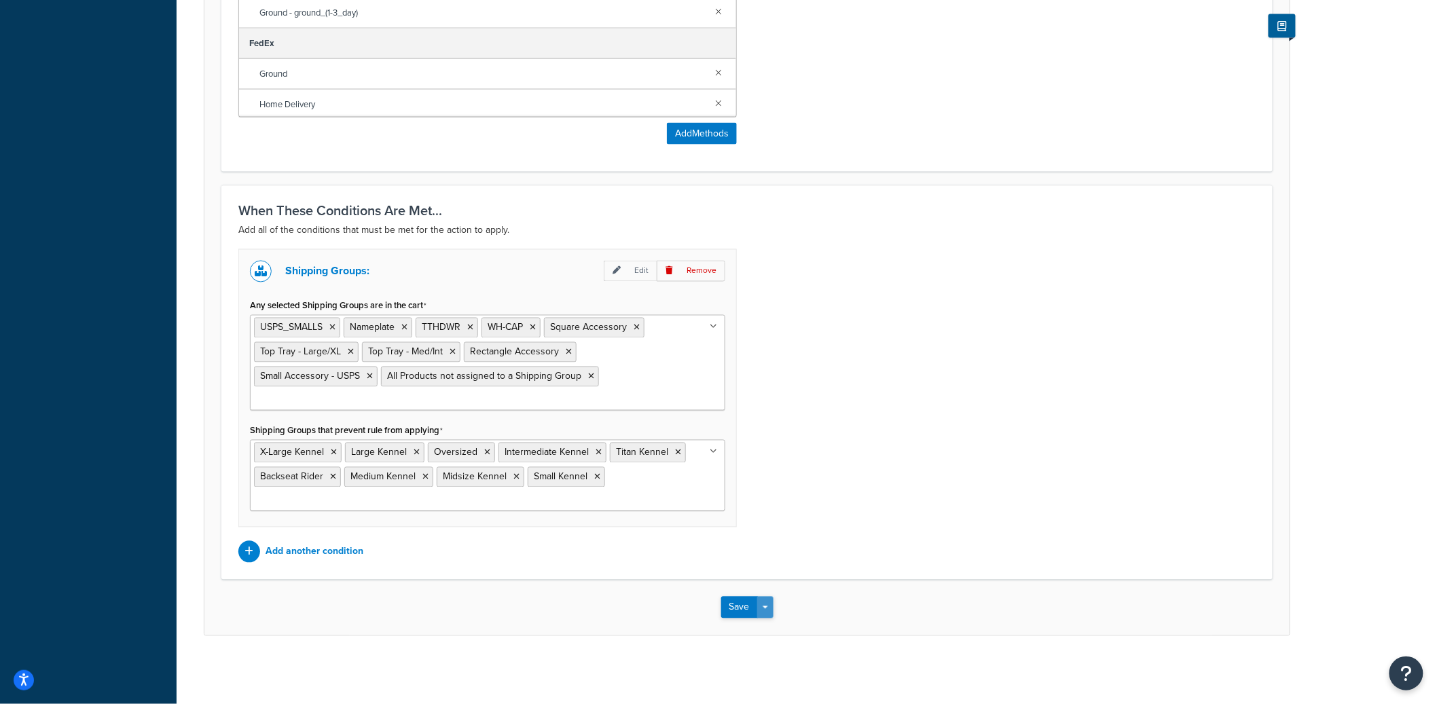
click at [769, 611] on button "Save Dropdown" at bounding box center [765, 608] width 16 height 22
drag, startPoint x: 771, startPoint y: 628, endPoint x: 785, endPoint y: 626, distance: 14.4
click at [771, 628] on button "Save and Edit" at bounding box center [786, 633] width 131 height 29
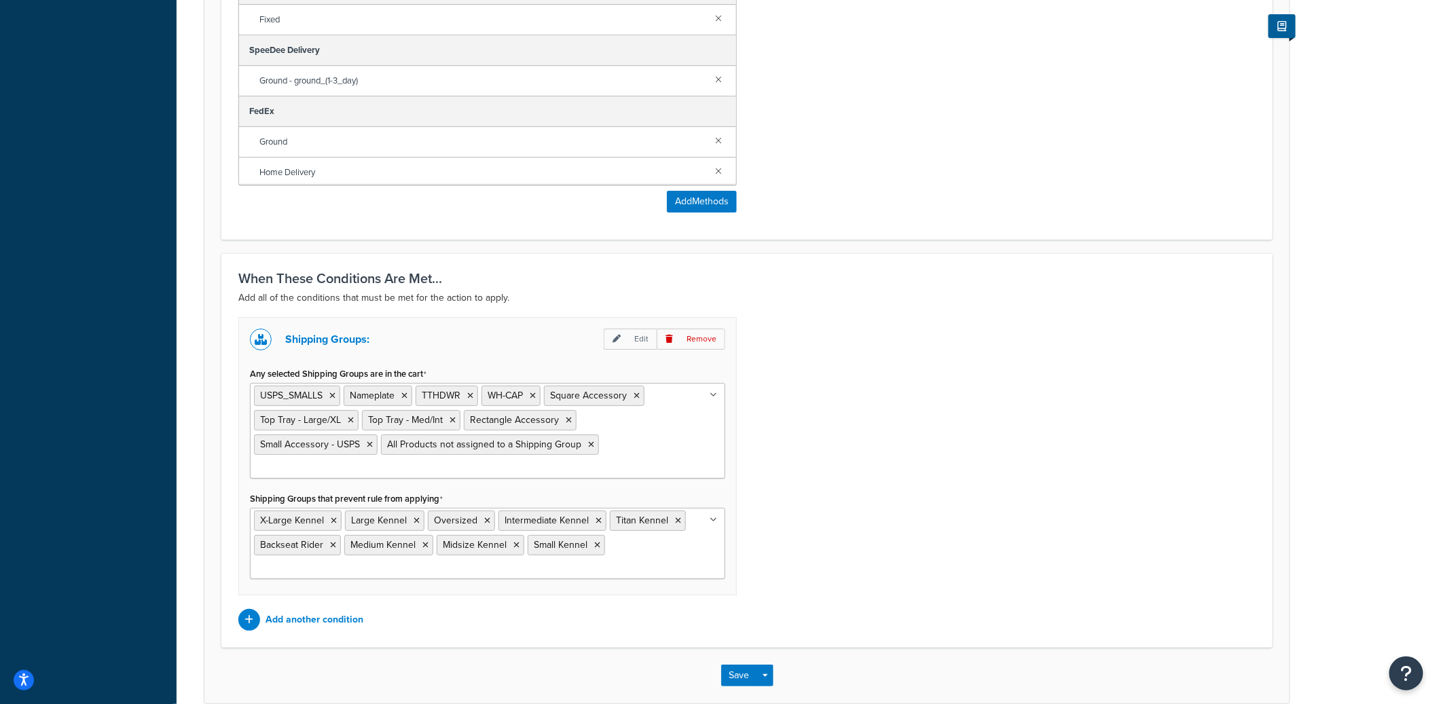
scroll to position [1963, 0]
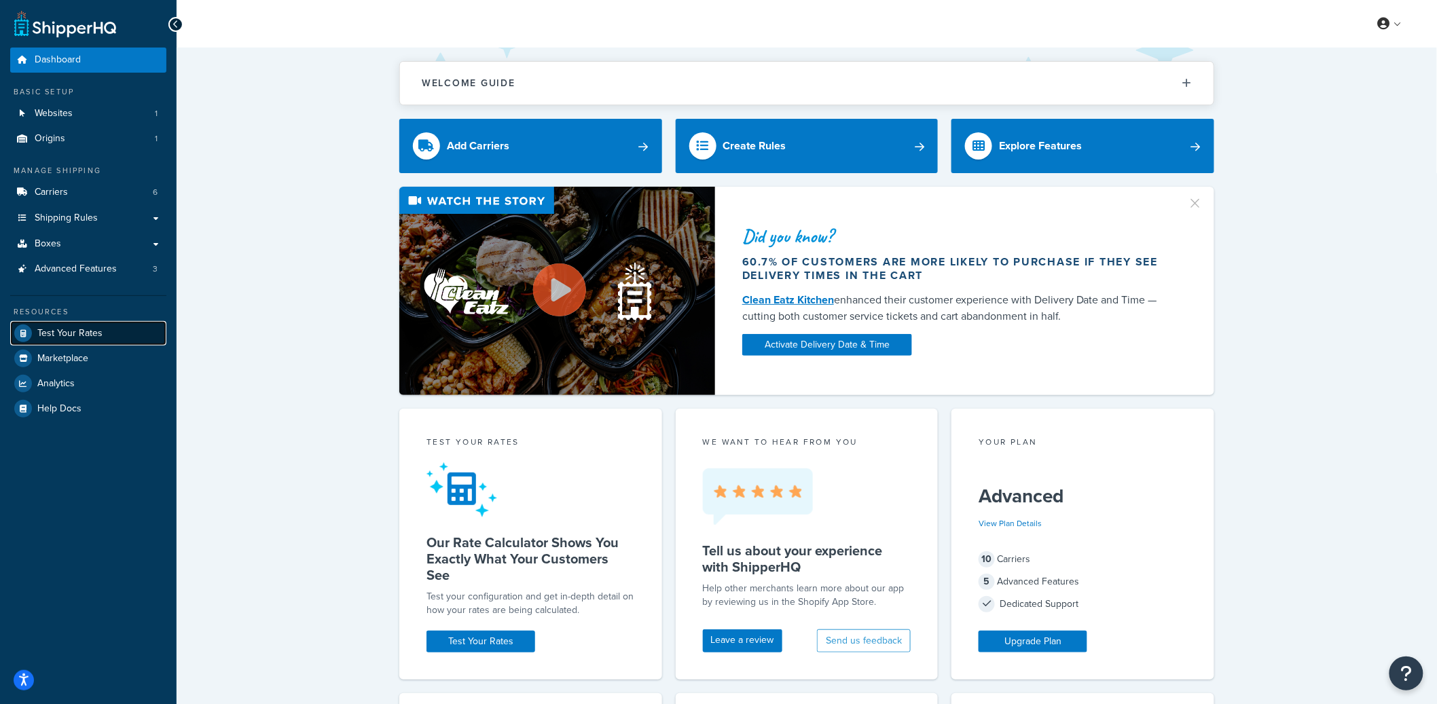
click at [70, 340] on link "Test Your Rates" at bounding box center [88, 333] width 156 height 24
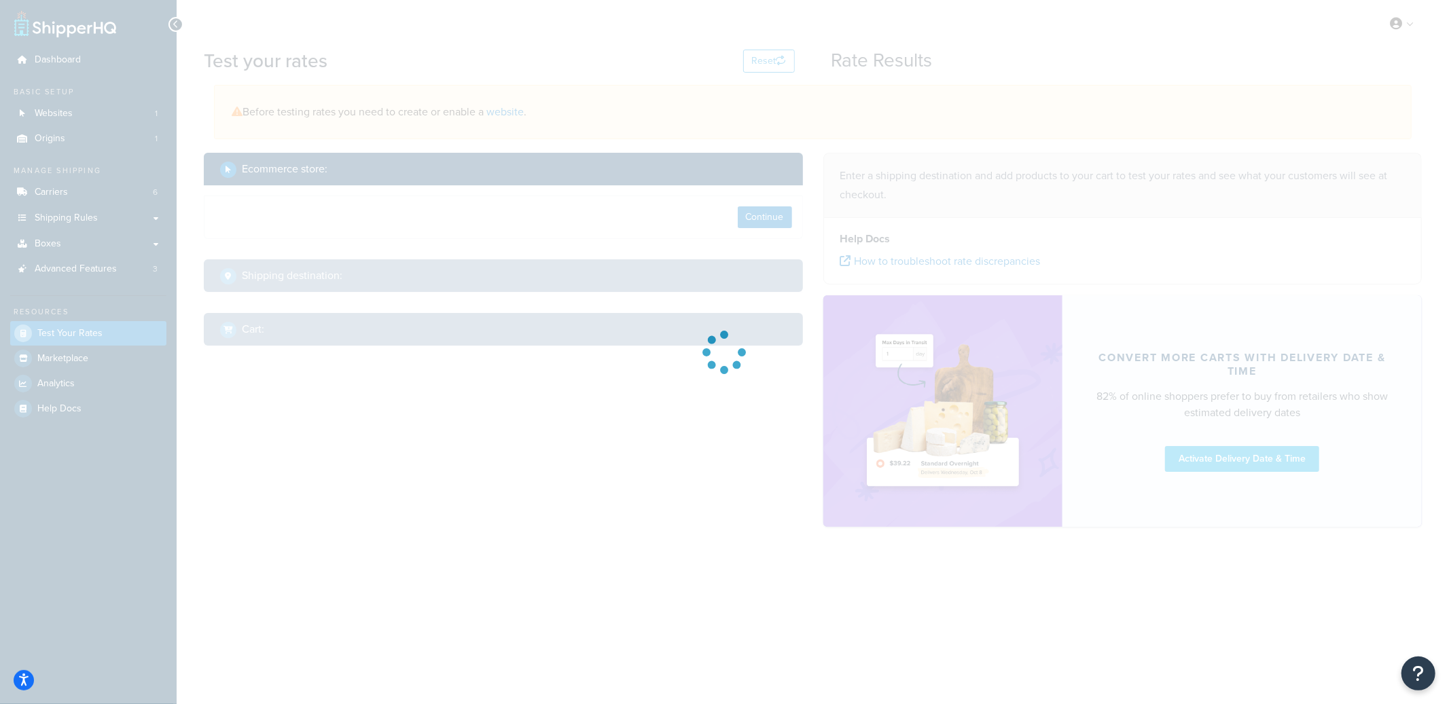
select select "[GEOGRAPHIC_DATA]"
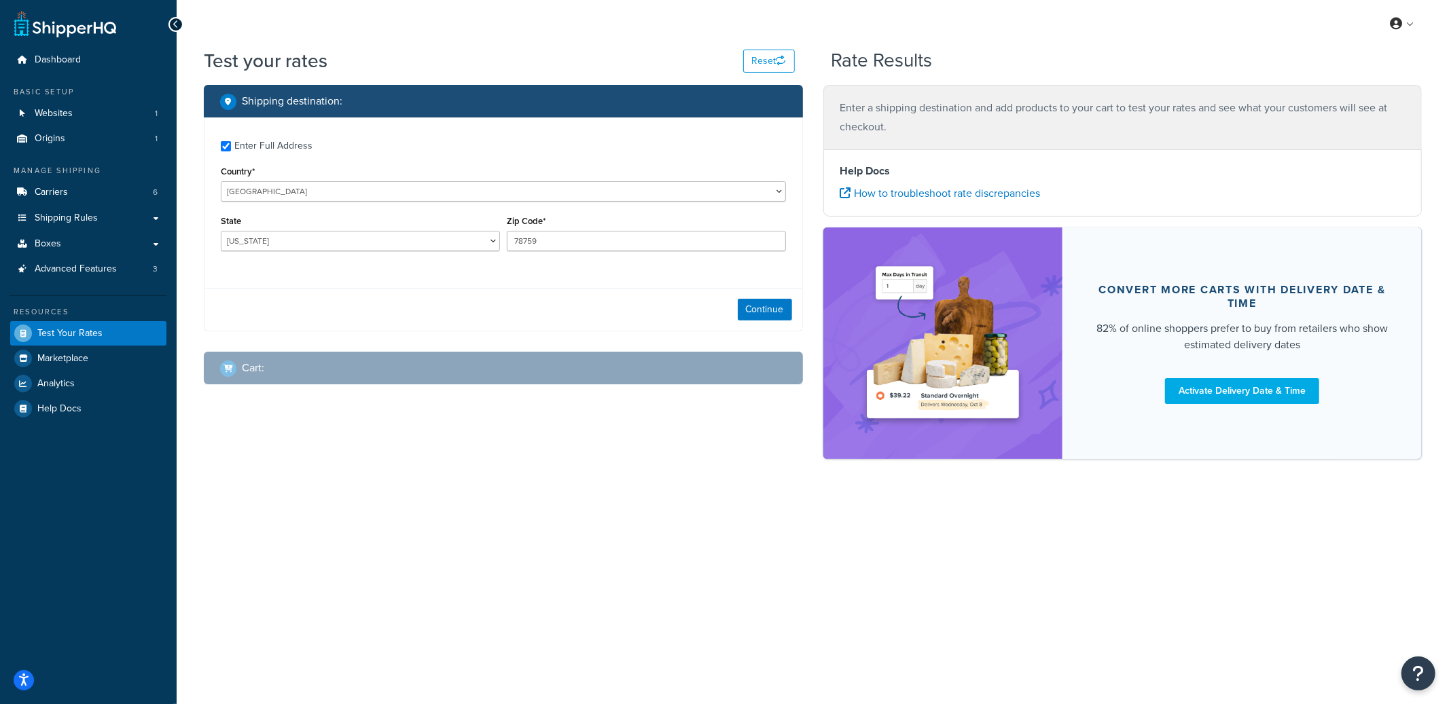
checkbox input "true"
type input "57106"
select select "SD"
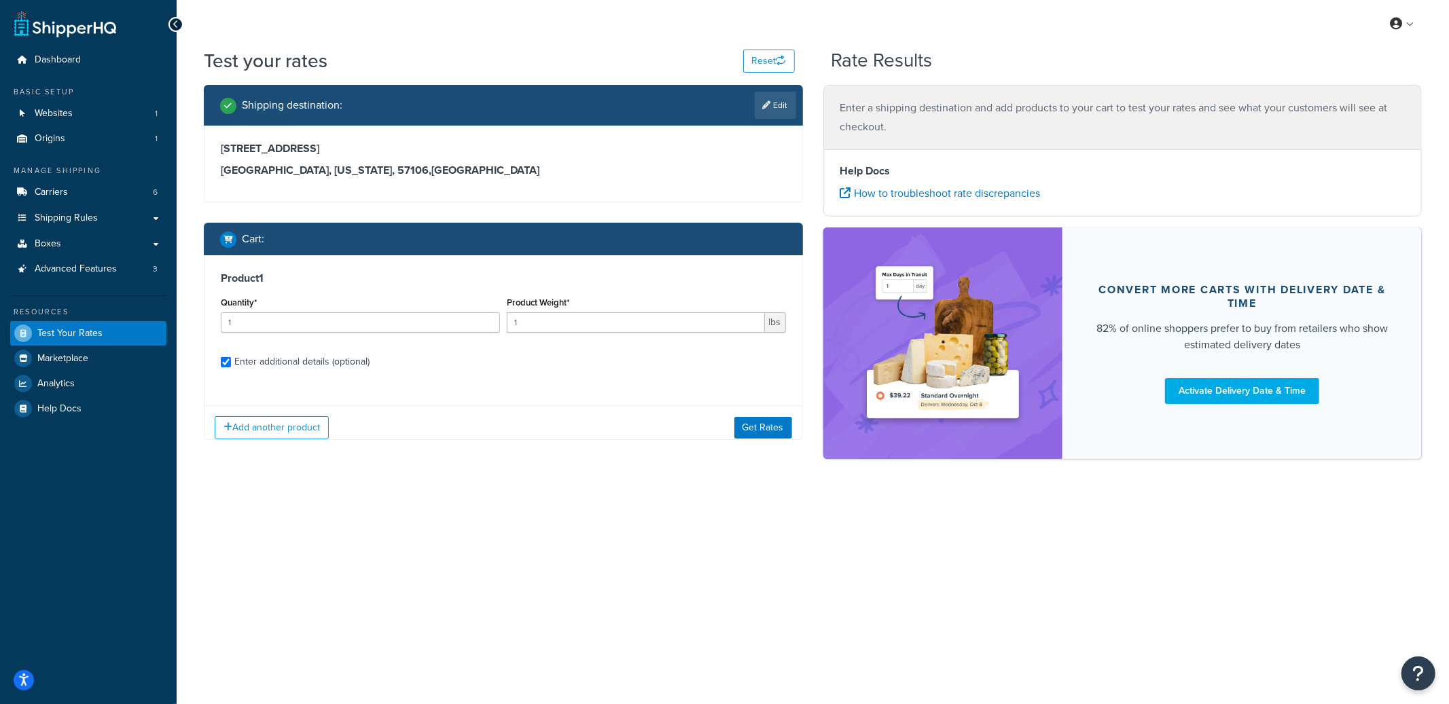
checkbox input "true"
type input "0.0993"
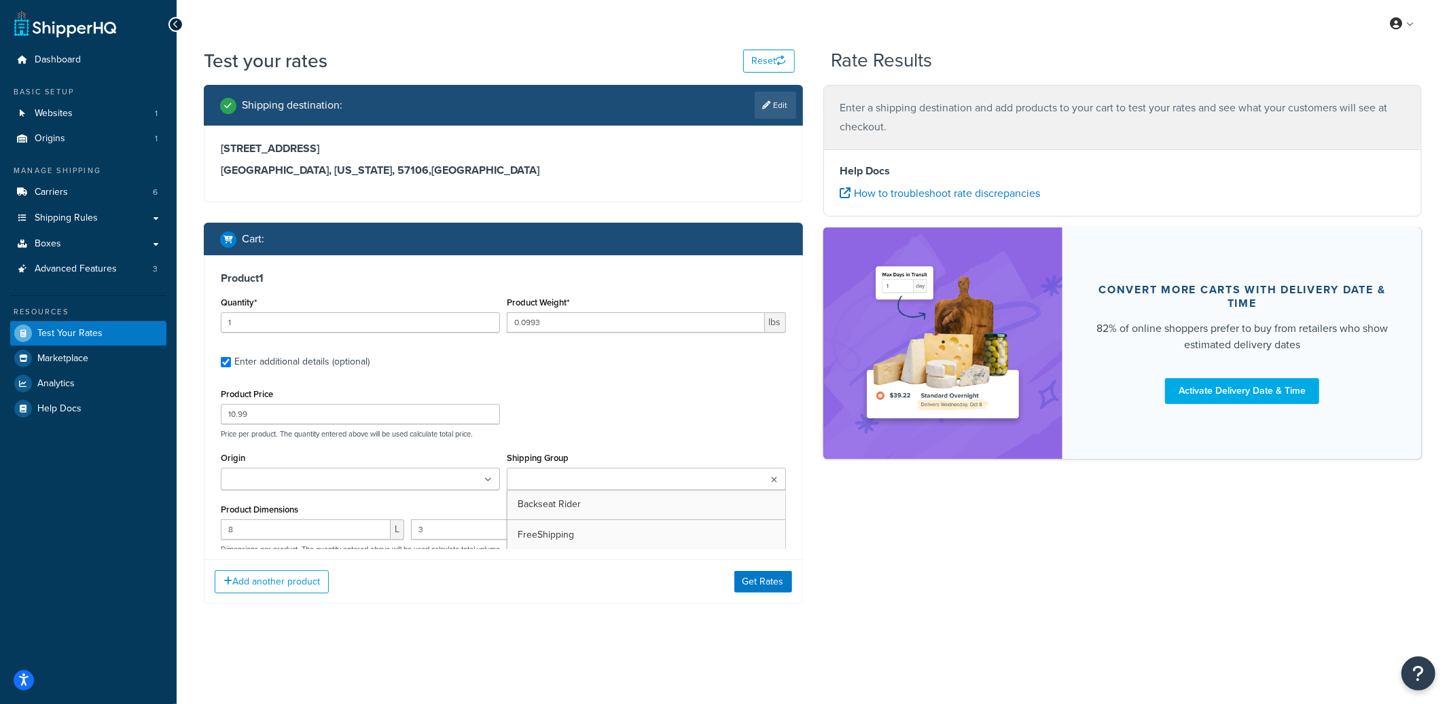
type input "6.9997"
type input "57.99"
type input "28"
type input "18"
type input "2"
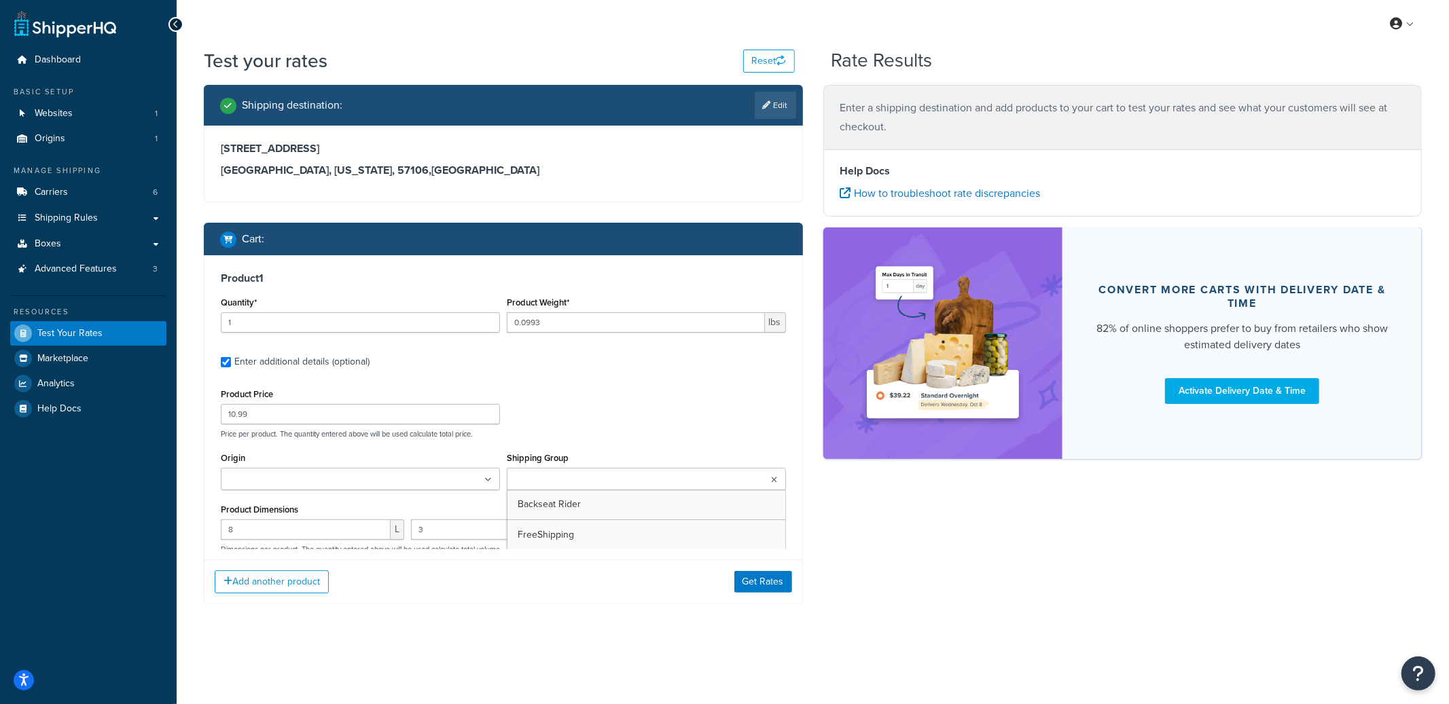
select select "79566"
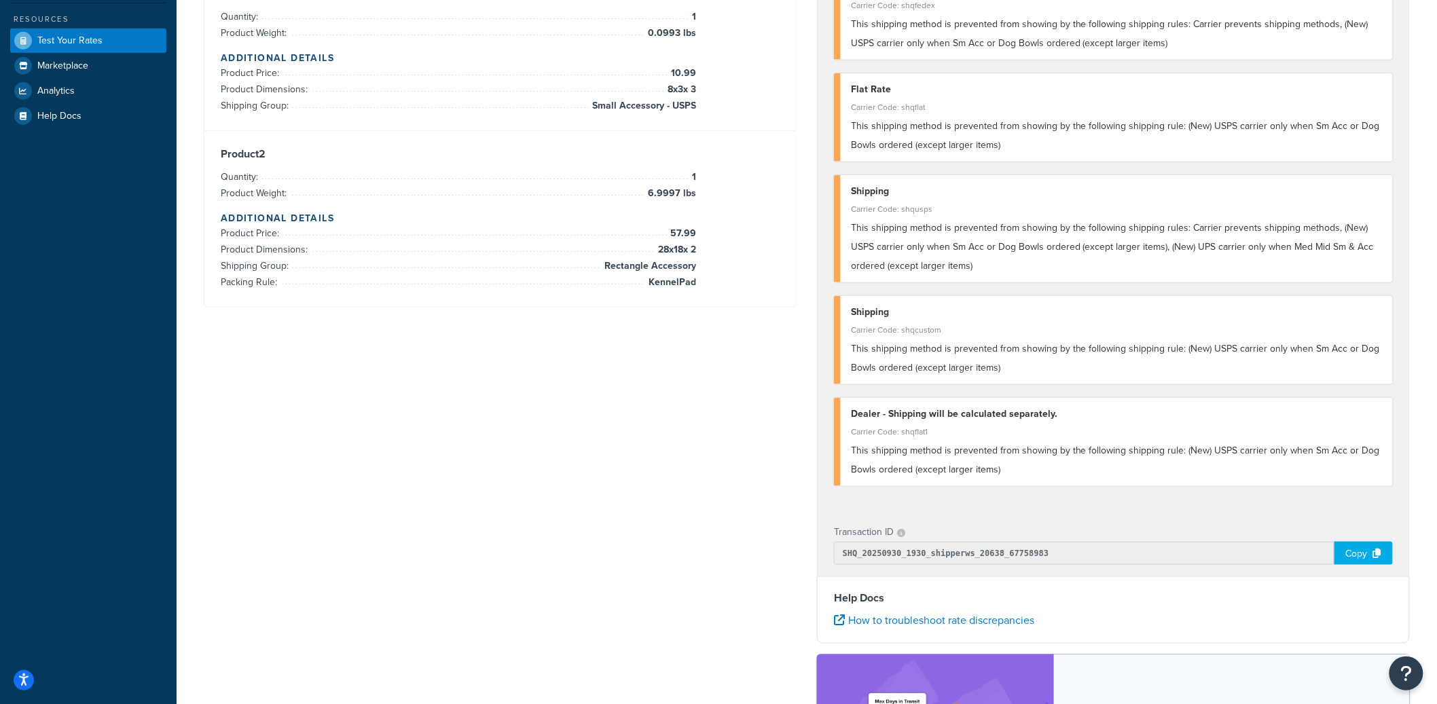
scroll to position [291, 0]
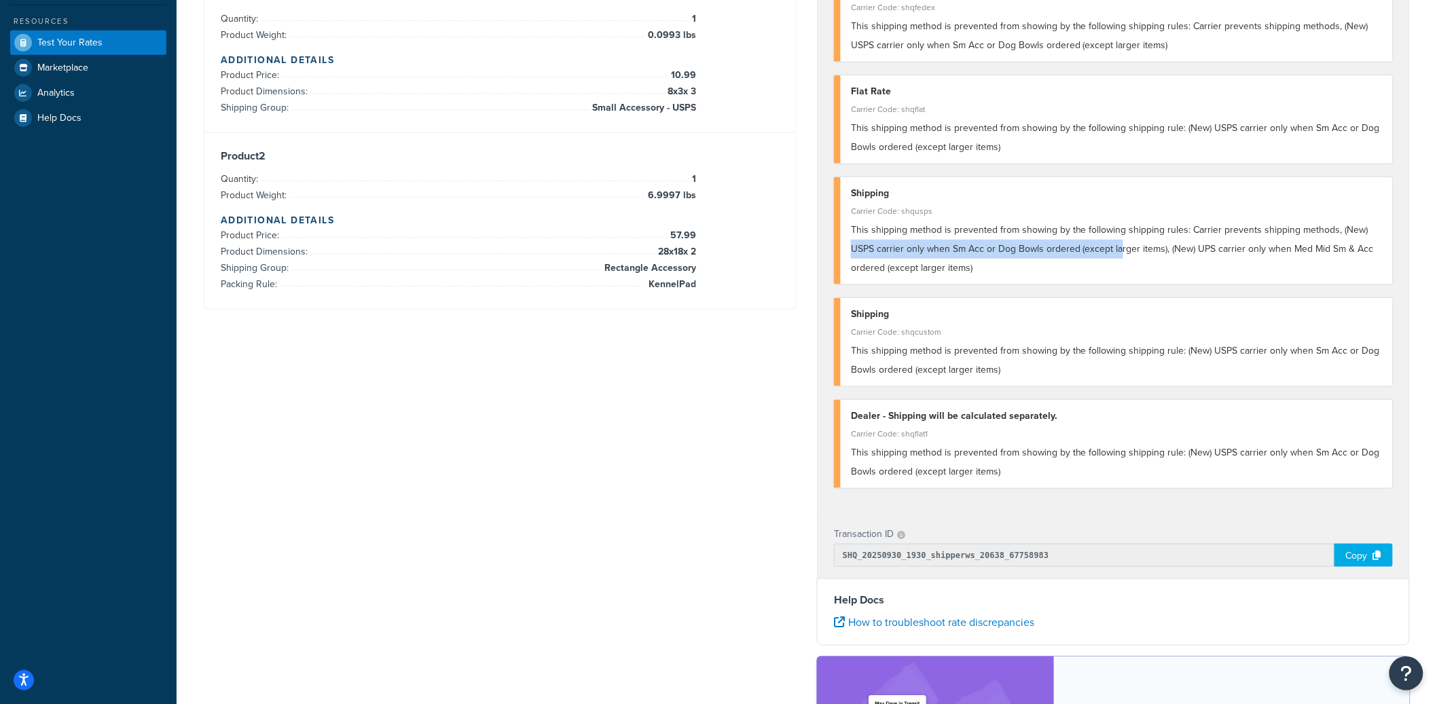
drag, startPoint x: 853, startPoint y: 245, endPoint x: 1120, endPoint y: 243, distance: 266.9
click at [1120, 243] on span "This shipping method is prevented from showing by the following shipping rules:…" at bounding box center [1112, 249] width 523 height 52
click at [1171, 249] on span "This shipping method is prevented from showing by the following shipping rules:…" at bounding box center [1112, 249] width 523 height 52
click at [1169, 248] on span "This shipping method is prevented from showing by the following shipping rules:…" at bounding box center [1112, 249] width 523 height 52
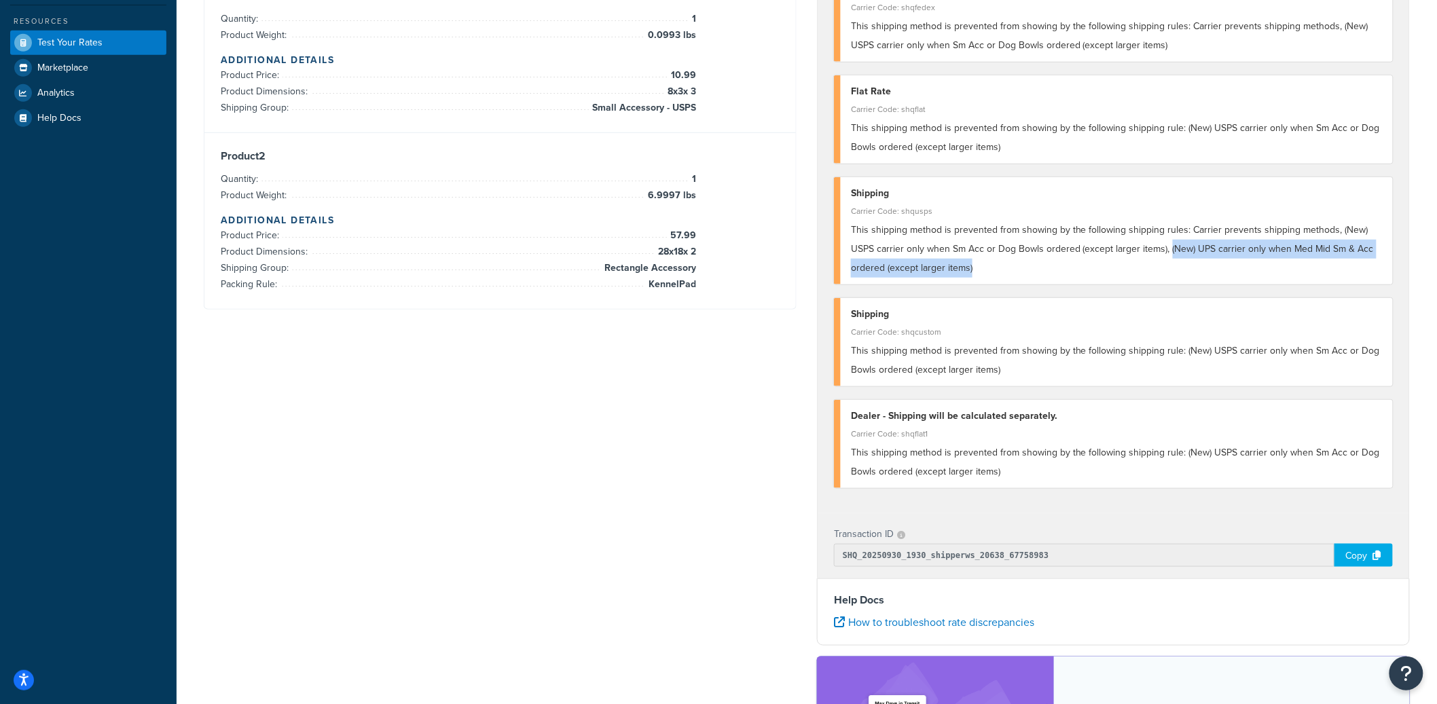
drag, startPoint x: 1168, startPoint y: 249, endPoint x: 1025, endPoint y: 268, distance: 143.9
click at [1025, 268] on div "This shipping method is prevented from showing by the following shipping rules:…" at bounding box center [1117, 249] width 532 height 57
copy span "(New) UPS carrier only when Med Mid Sm & Acc ordered (except larger items)"
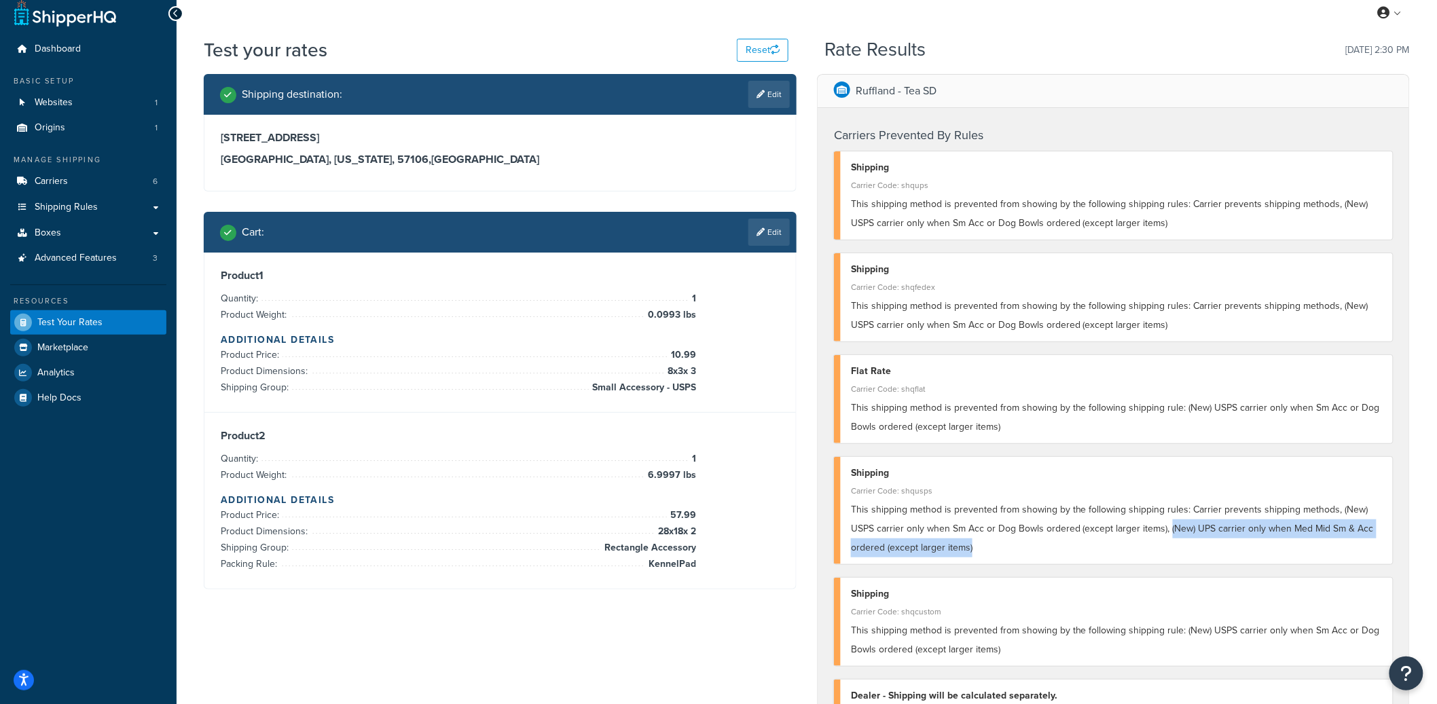
scroll to position [0, 0]
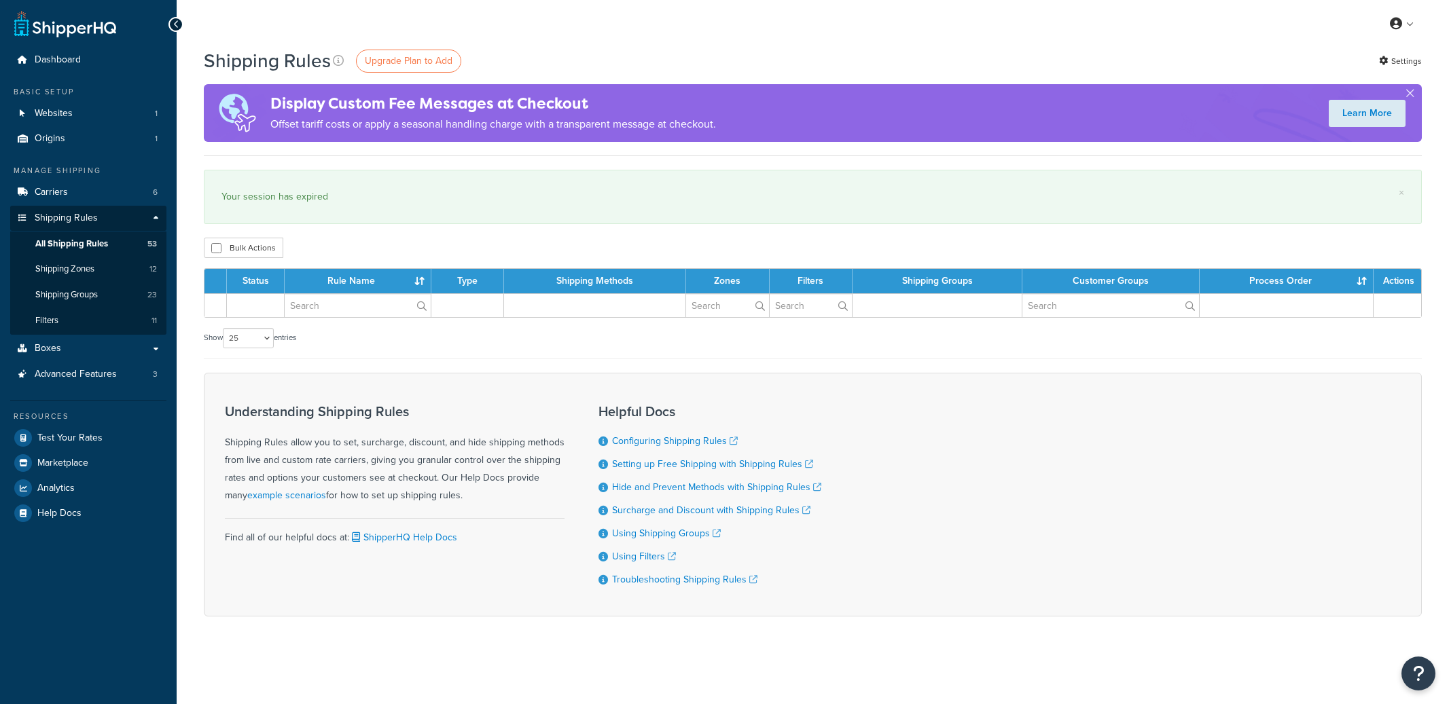
select select "25"
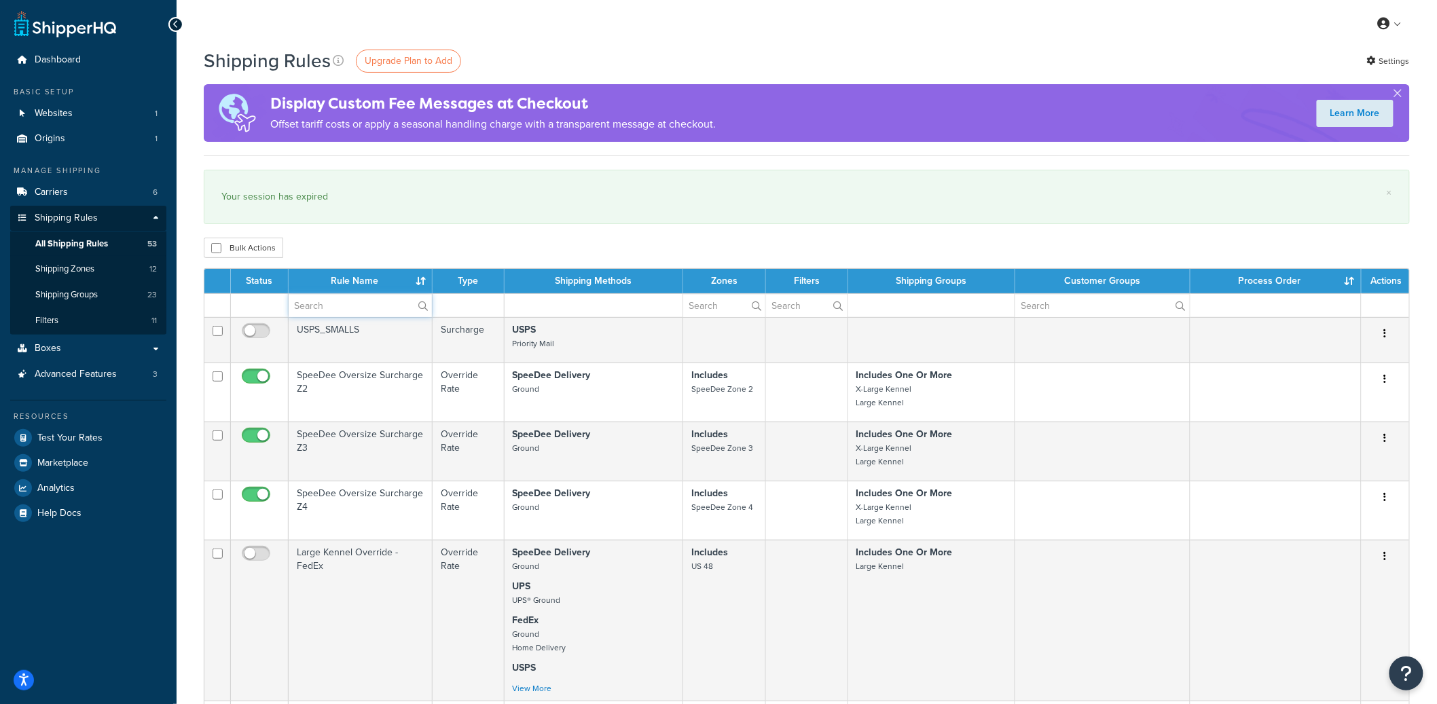
click at [340, 306] on input "text" at bounding box center [360, 305] width 143 height 23
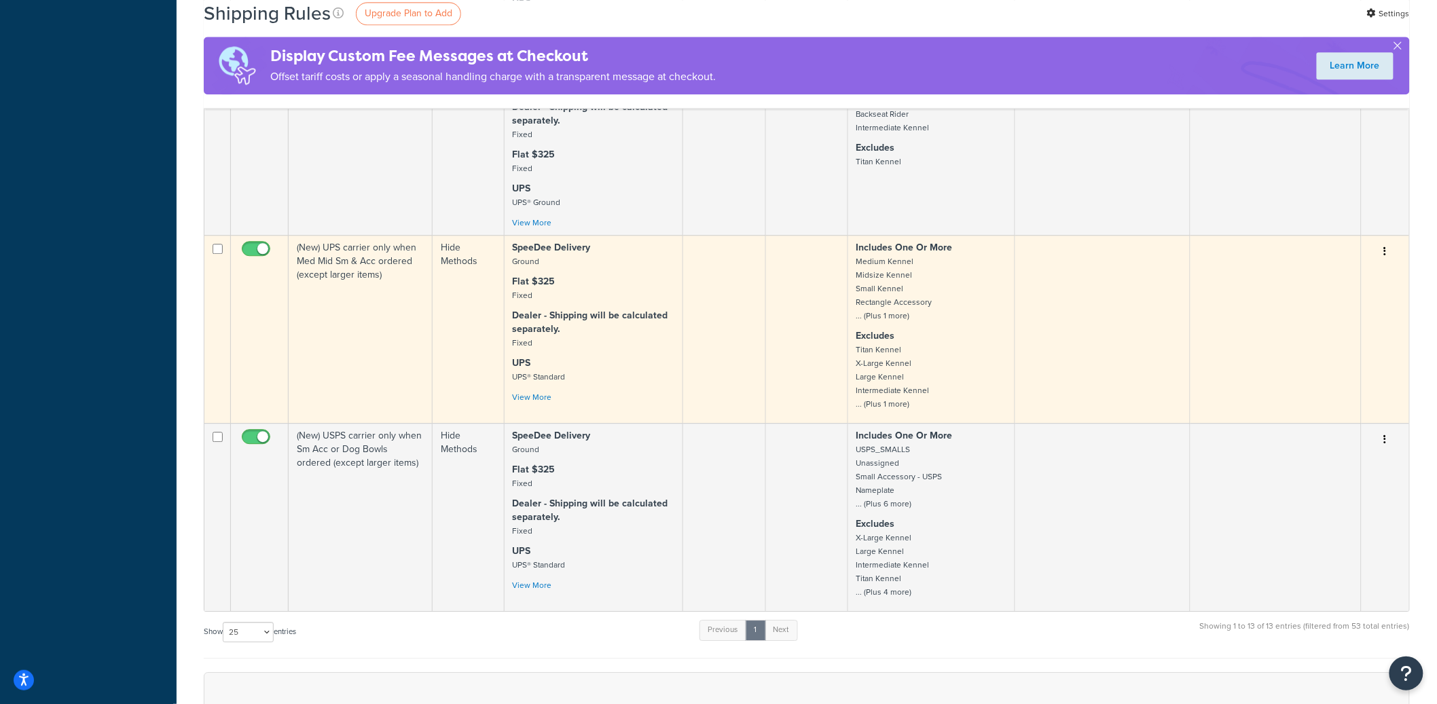
scroll to position [1403, 0]
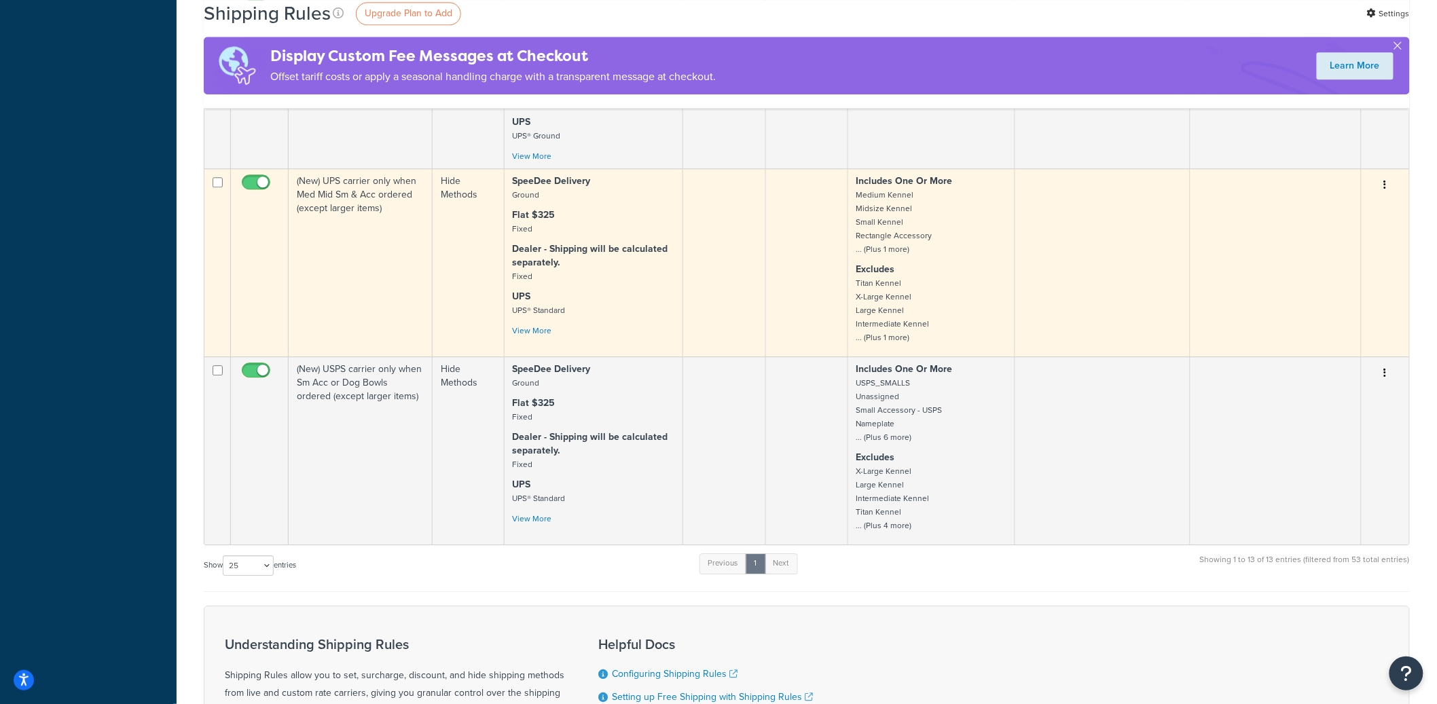
type input "new"
click at [1387, 189] on icon "button" at bounding box center [1385, 185] width 3 height 10
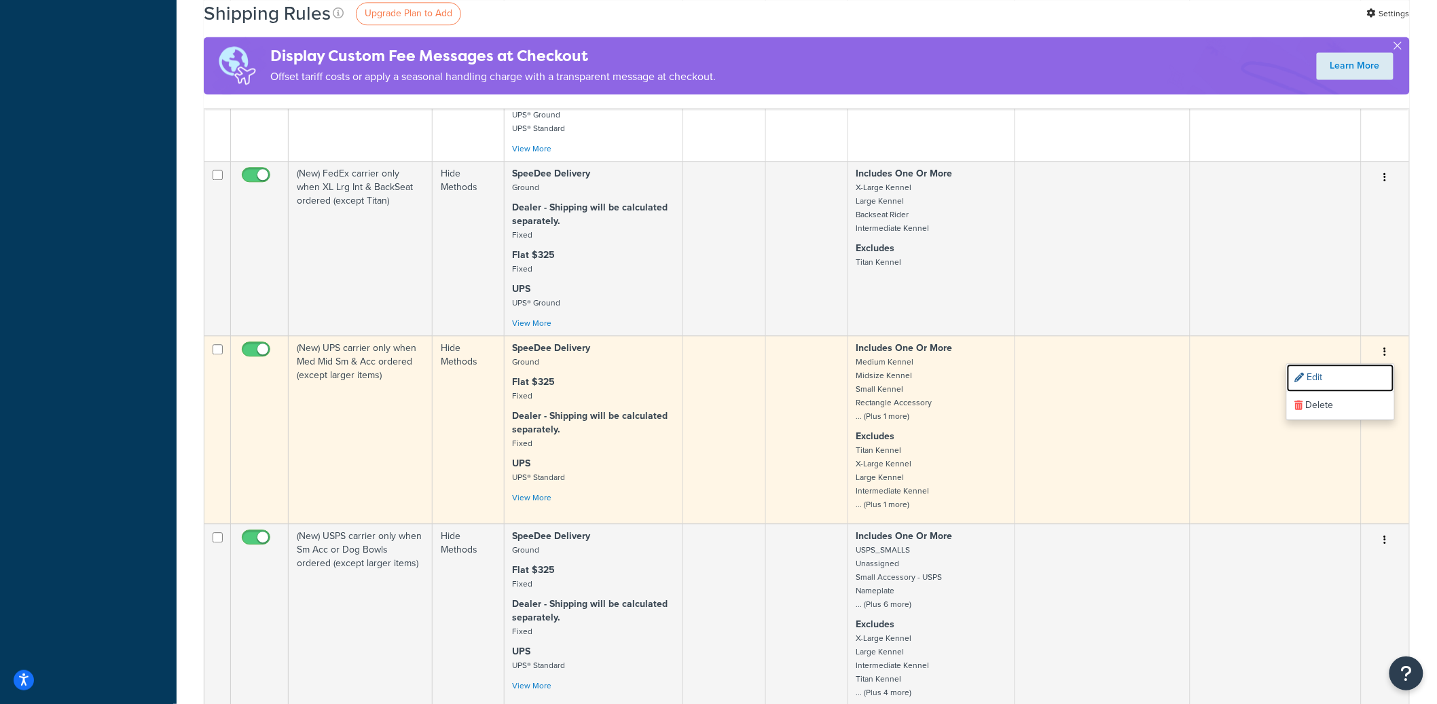
scroll to position [1214, 0]
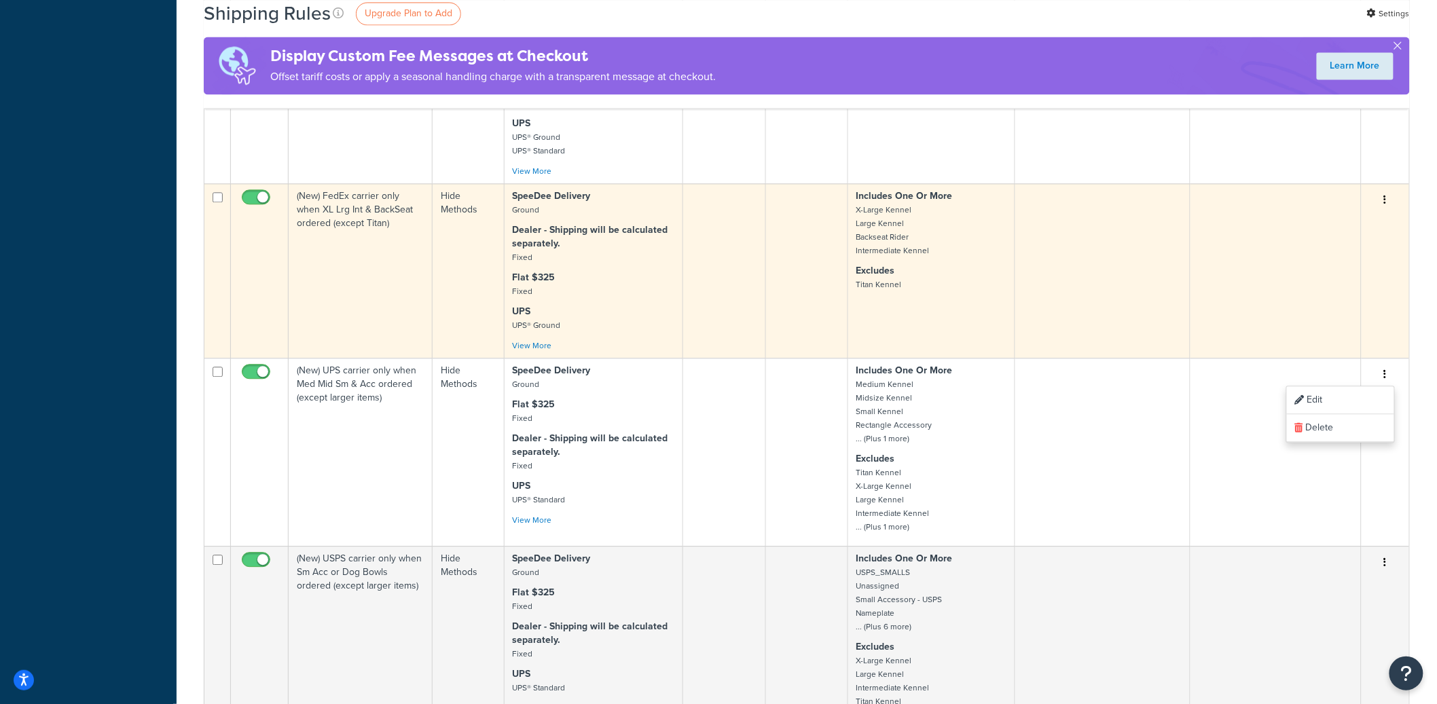
click at [368, 320] on td "(New) FedEx carrier only when XL Lrg Int & BackSeat ordered (except Titan)" at bounding box center [361, 270] width 144 height 175
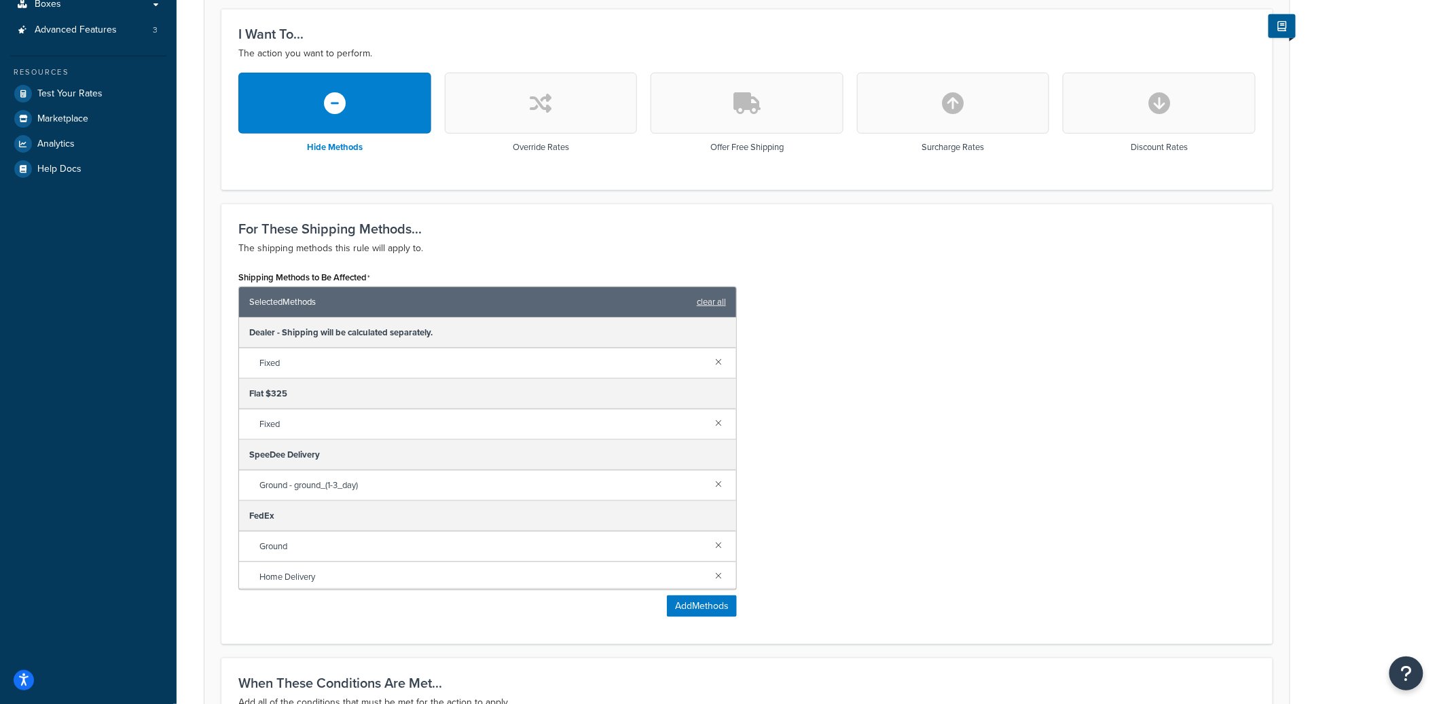
scroll to position [751, 0]
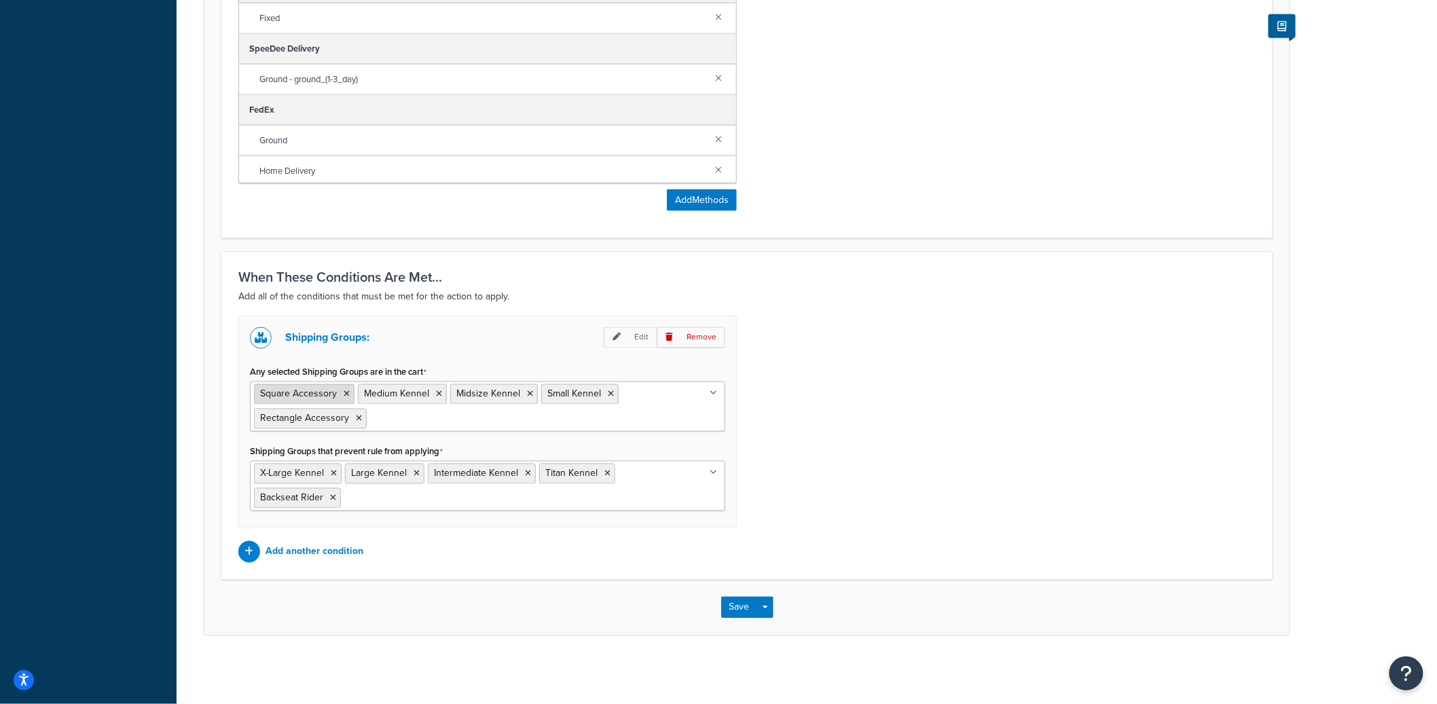
click at [346, 395] on icon at bounding box center [347, 395] width 6 height 8
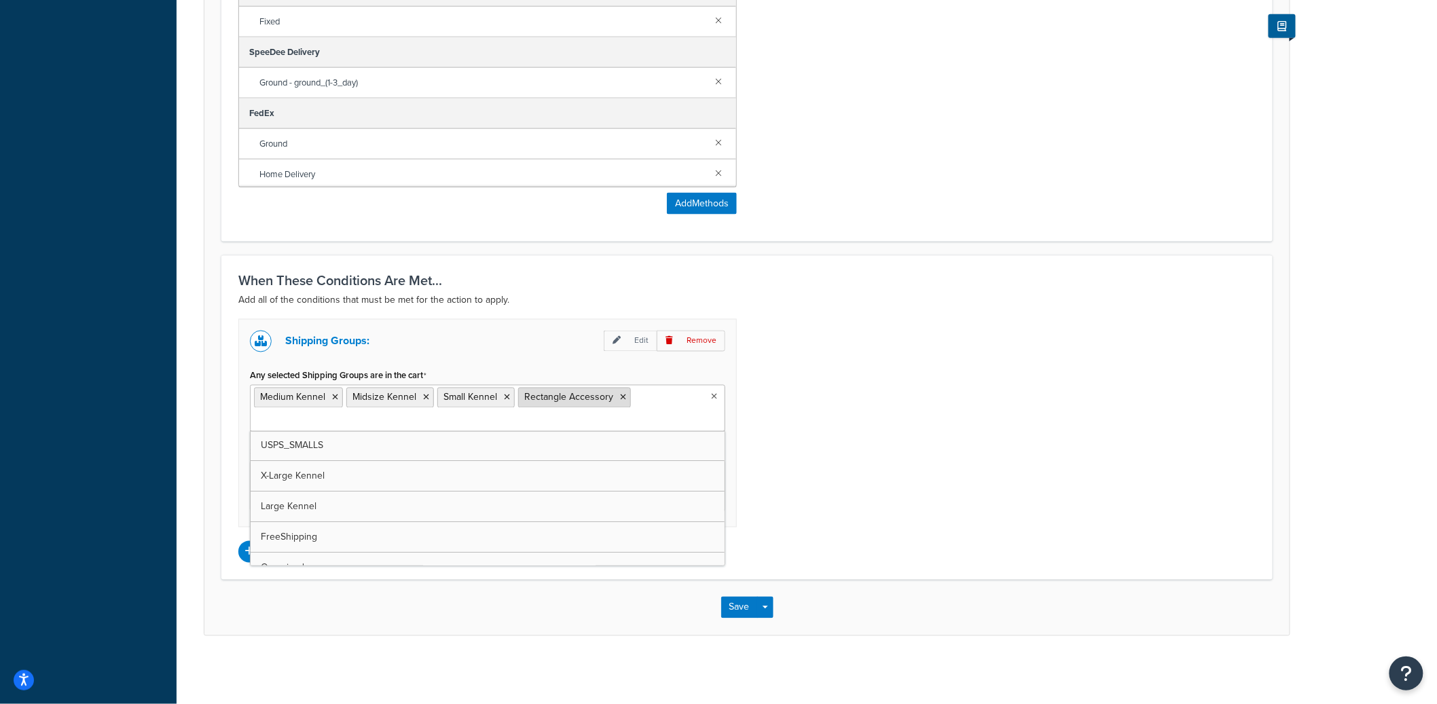
click at [623, 396] on li "Rectangle Accessory" at bounding box center [574, 398] width 113 height 20
click at [623, 396] on icon at bounding box center [623, 398] width 6 height 8
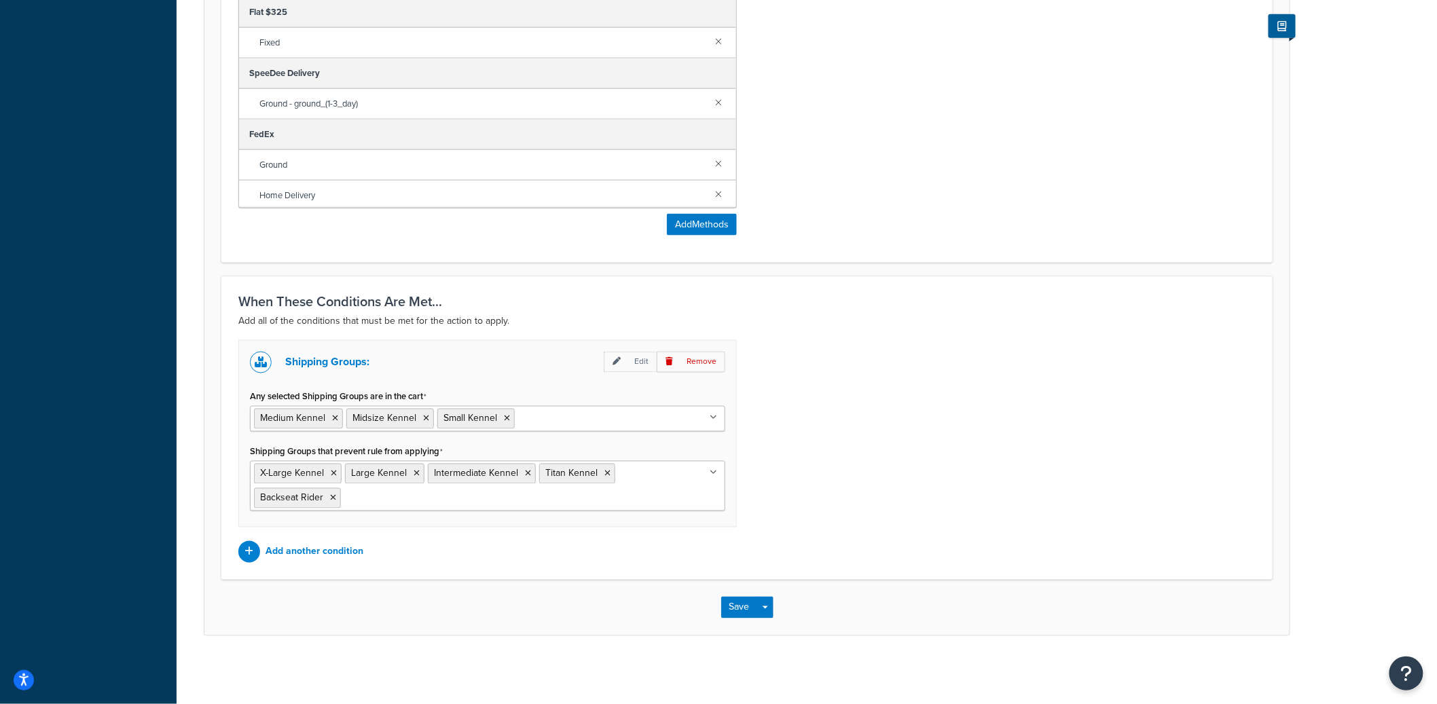
click at [894, 370] on div "Shipping Groups: Edit Remove Any selected Shipping Groups are in the cart Mediu…" at bounding box center [747, 451] width 1038 height 223
click at [766, 605] on button "Save Dropdown" at bounding box center [765, 608] width 16 height 22
click at [770, 625] on button "Save and Edit" at bounding box center [786, 633] width 131 height 29
click at [400, 502] on input "Shipping Groups that prevent rule from applying" at bounding box center [404, 497] width 120 height 15
paste input "(New) UPS carrier only when Med Mid Sm & Acc ordered (except larger items)"
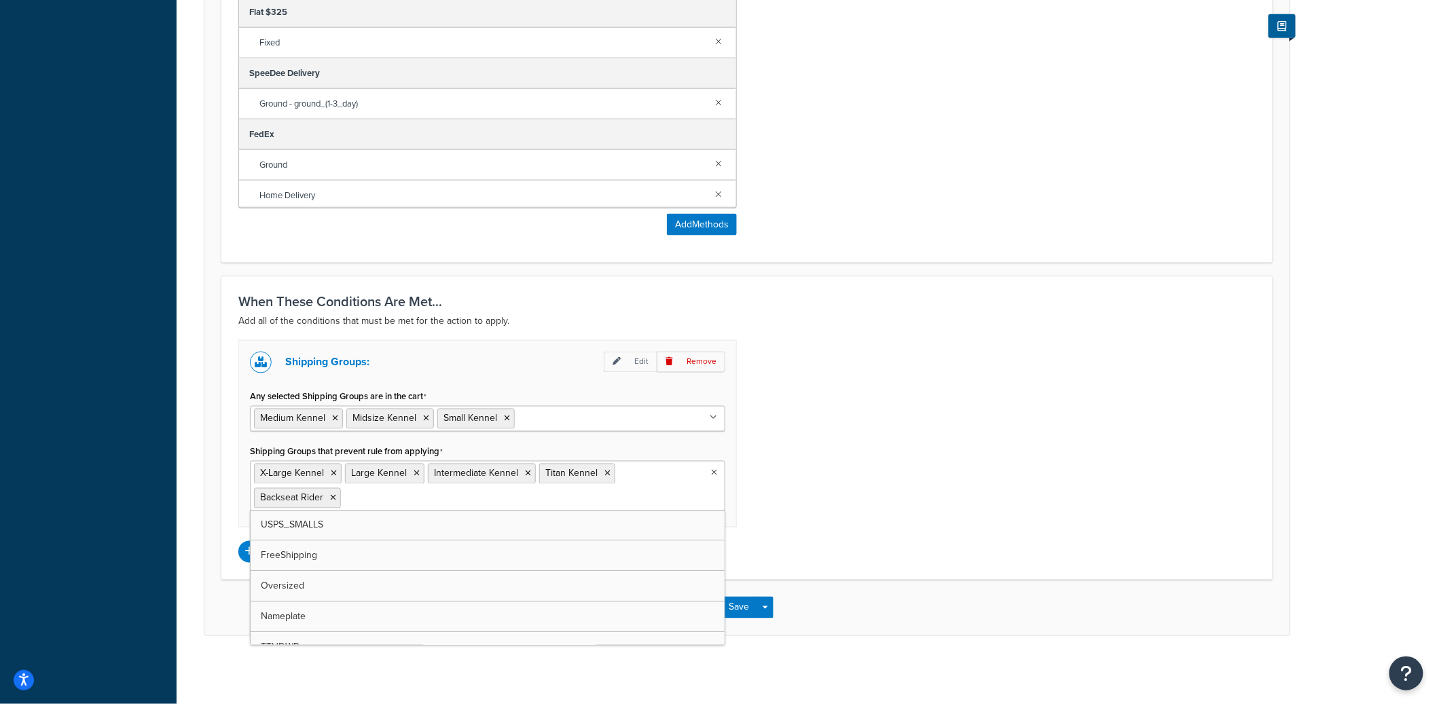
type input "(New) UPS carrier only when Med Mid Sm & Acc ordered (except larger items)"
click at [769, 612] on button "Save Dropdown" at bounding box center [765, 608] width 16 height 22
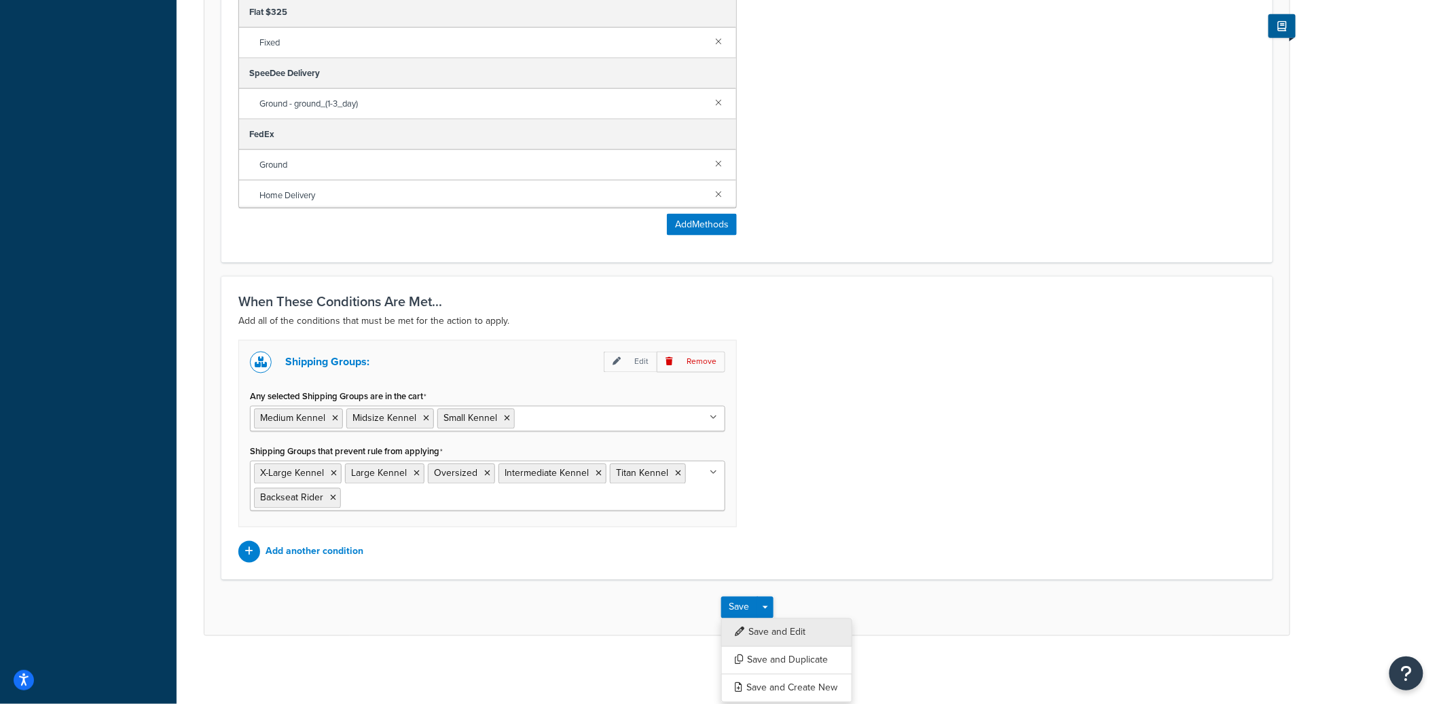
click at [769, 626] on button "Save and Edit" at bounding box center [786, 633] width 131 height 29
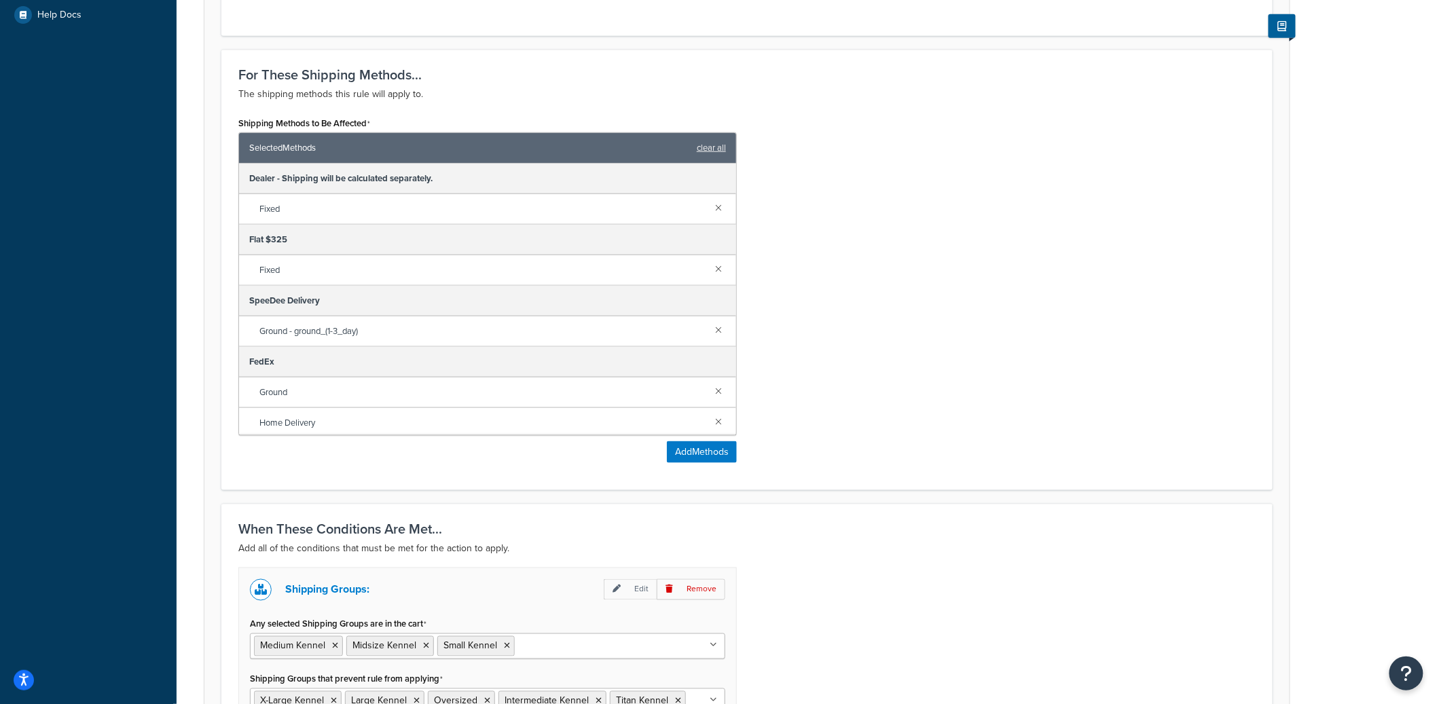
scroll to position [727, 0]
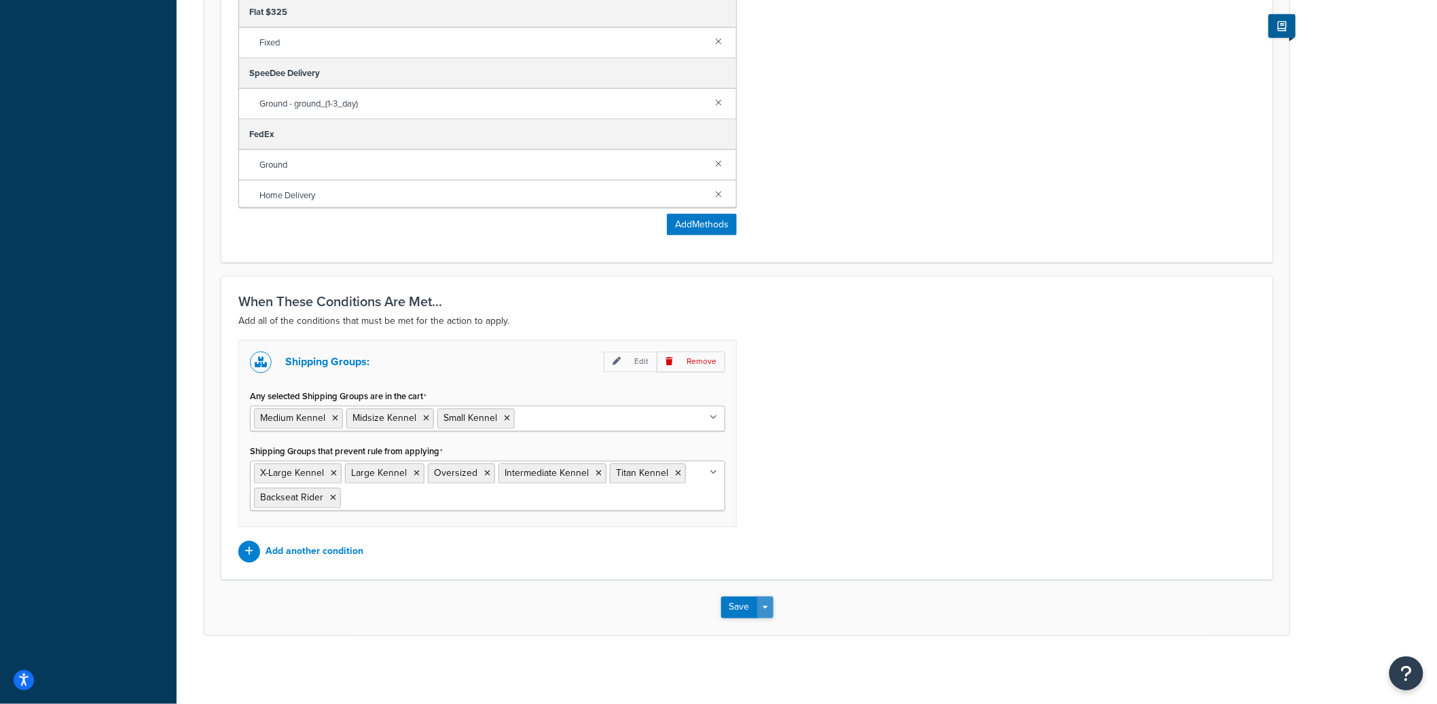
click at [769, 610] on button "Save Dropdown" at bounding box center [765, 608] width 16 height 22
click at [769, 623] on button "Save and Edit" at bounding box center [786, 633] width 131 height 29
click at [598, 422] on input "Any selected Shipping Groups are in the cart" at bounding box center [578, 418] width 120 height 15
type input "rec"
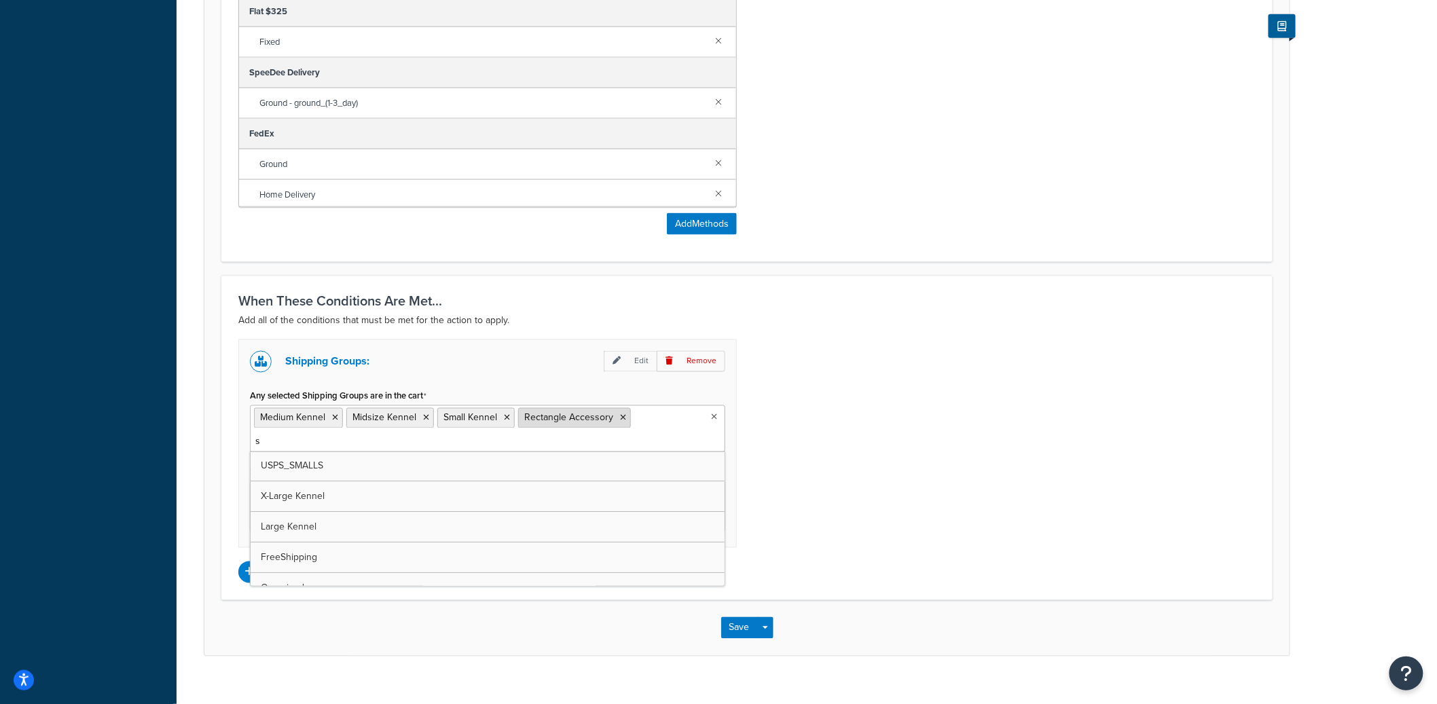
type input "sq"
type input "top"
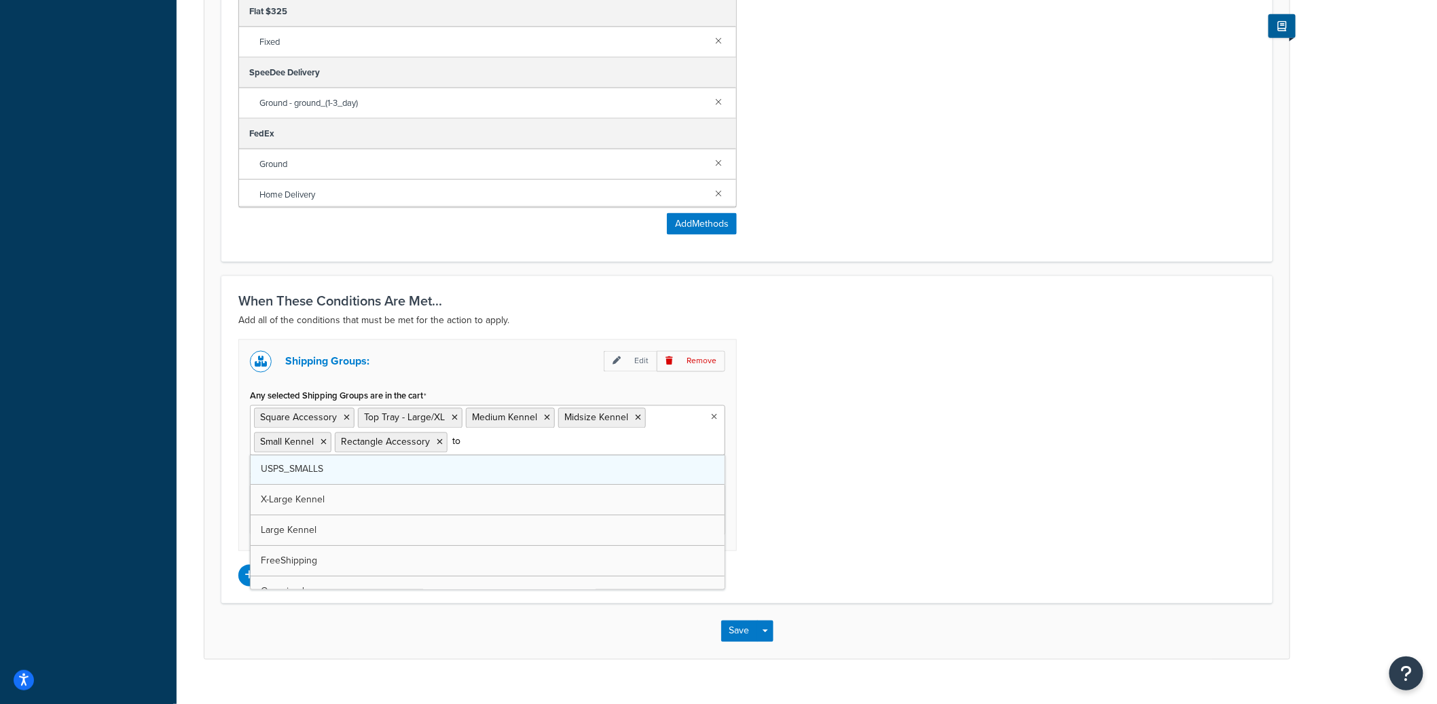
type input "top"
click at [833, 424] on div "Shipping Groups: Edit Remove Any selected Shipping Groups are in the cart Squar…" at bounding box center [747, 463] width 1038 height 247
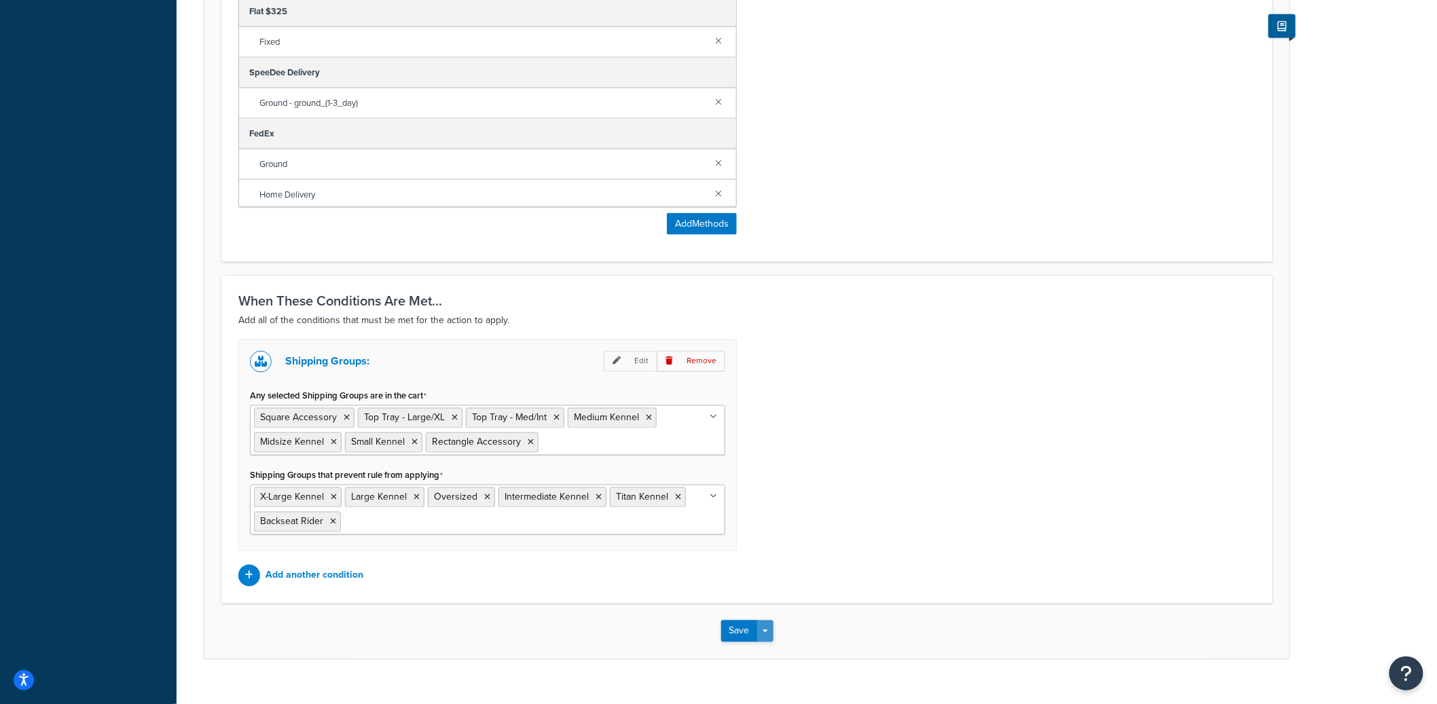
click at [770, 628] on button "Save Dropdown" at bounding box center [765, 632] width 16 height 22
click at [767, 653] on button "Save and Edit" at bounding box center [786, 656] width 131 height 29
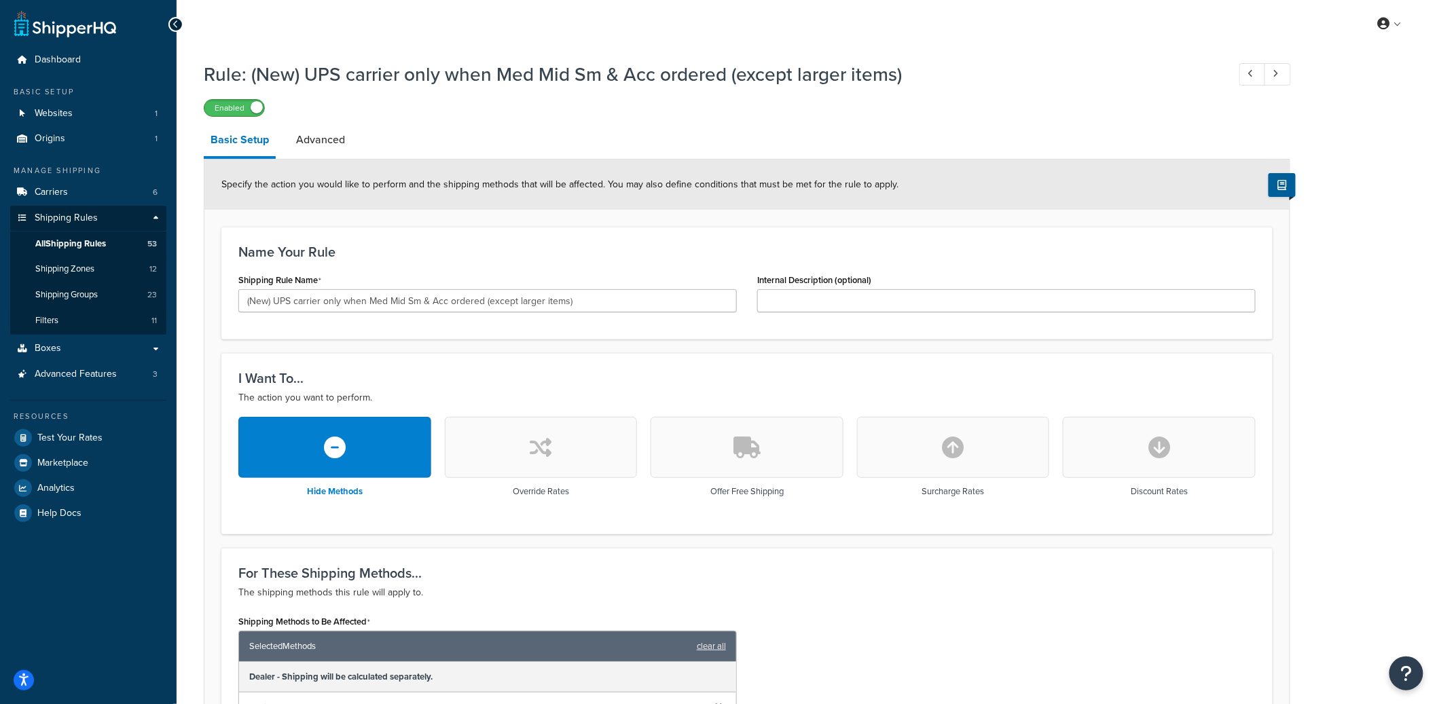
click at [260, 111] on span at bounding box center [257, 107] width 12 height 12
click at [249, 107] on label "Disabled" at bounding box center [234, 108] width 60 height 16
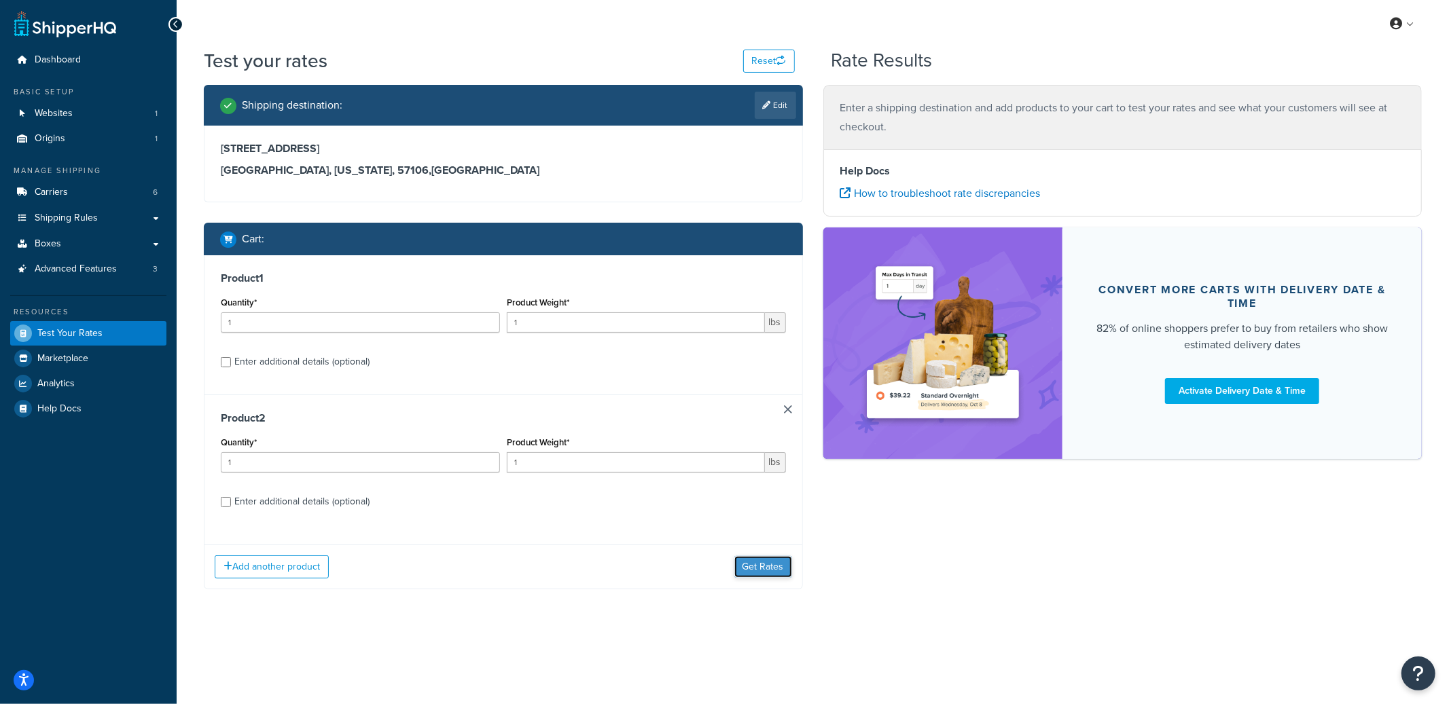
click at [767, 565] on button "Get Rates" at bounding box center [763, 567] width 58 height 22
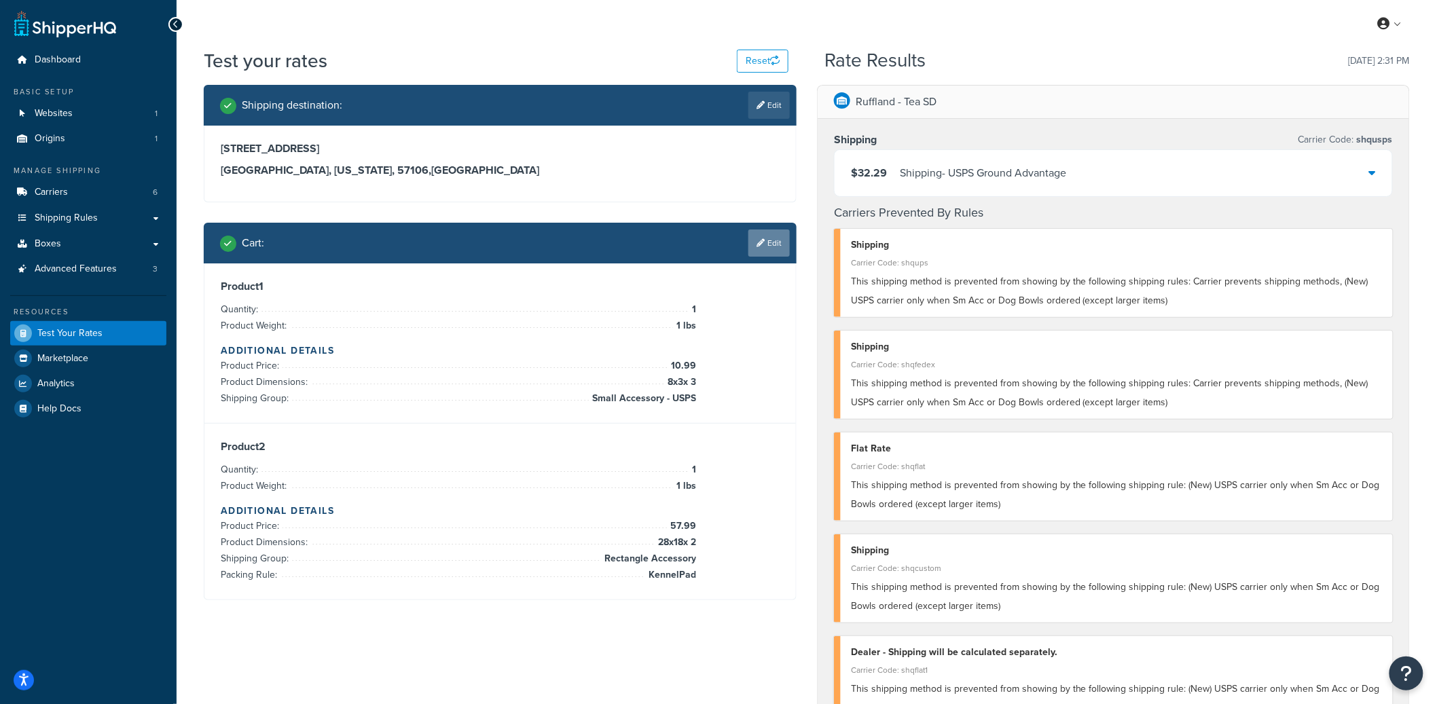
click at [766, 250] on link "Edit" at bounding box center [768, 243] width 41 height 27
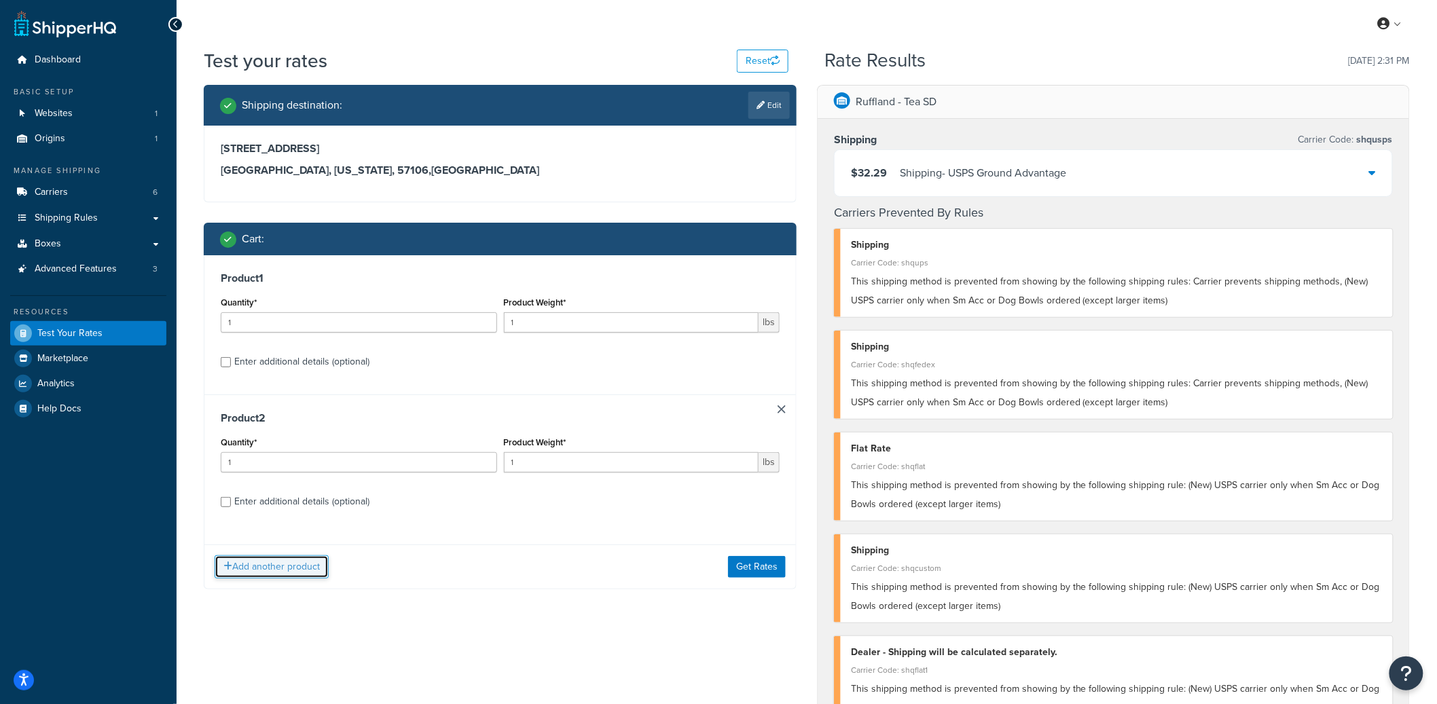
drag, startPoint x: 264, startPoint y: 563, endPoint x: 274, endPoint y: 563, distance: 10.2
click at [264, 564] on button "Add another product" at bounding box center [272, 567] width 114 height 23
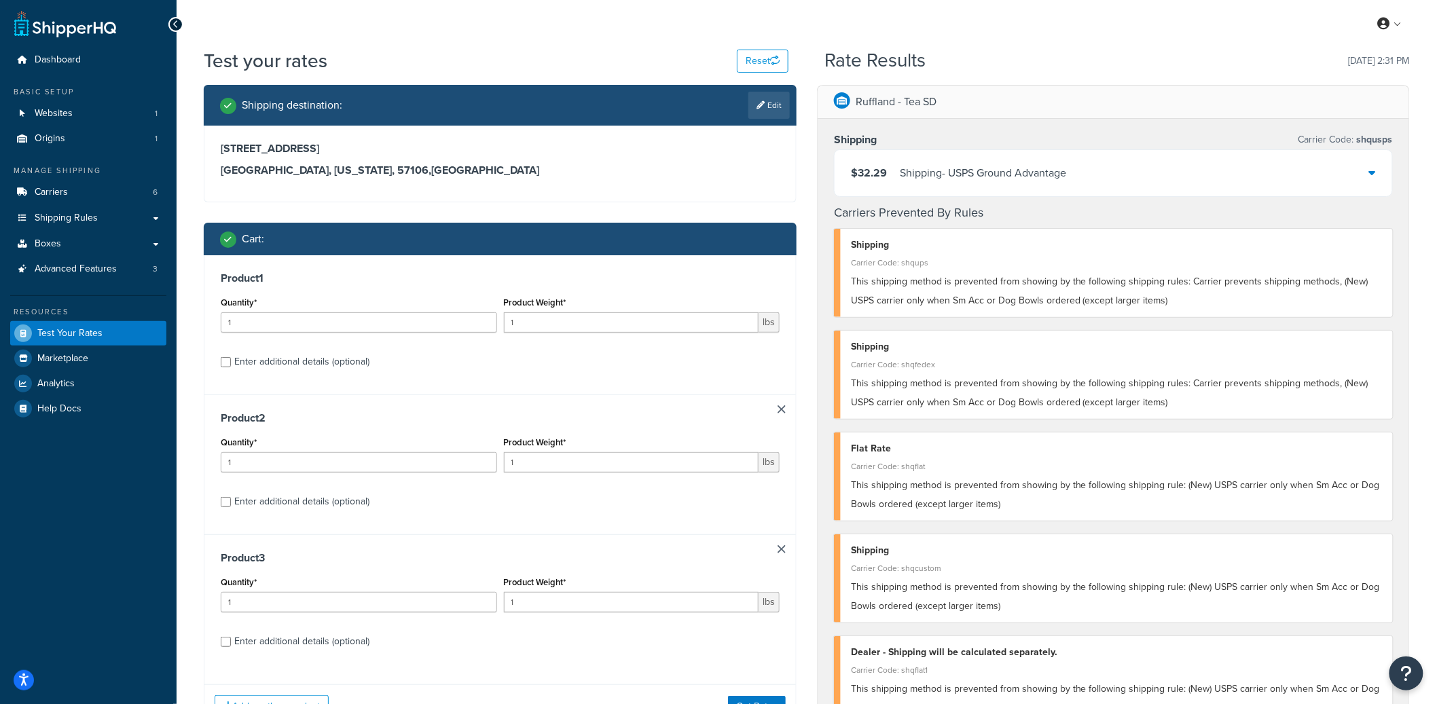
drag, startPoint x: 304, startPoint y: 639, endPoint x: 319, endPoint y: 624, distance: 21.6
click at [304, 639] on div "Enter additional details (optional)" at bounding box center [301, 641] width 135 height 19
click at [231, 639] on input "Enter additional details (optional)" at bounding box center [226, 642] width 10 height 10
checkbox input "true"
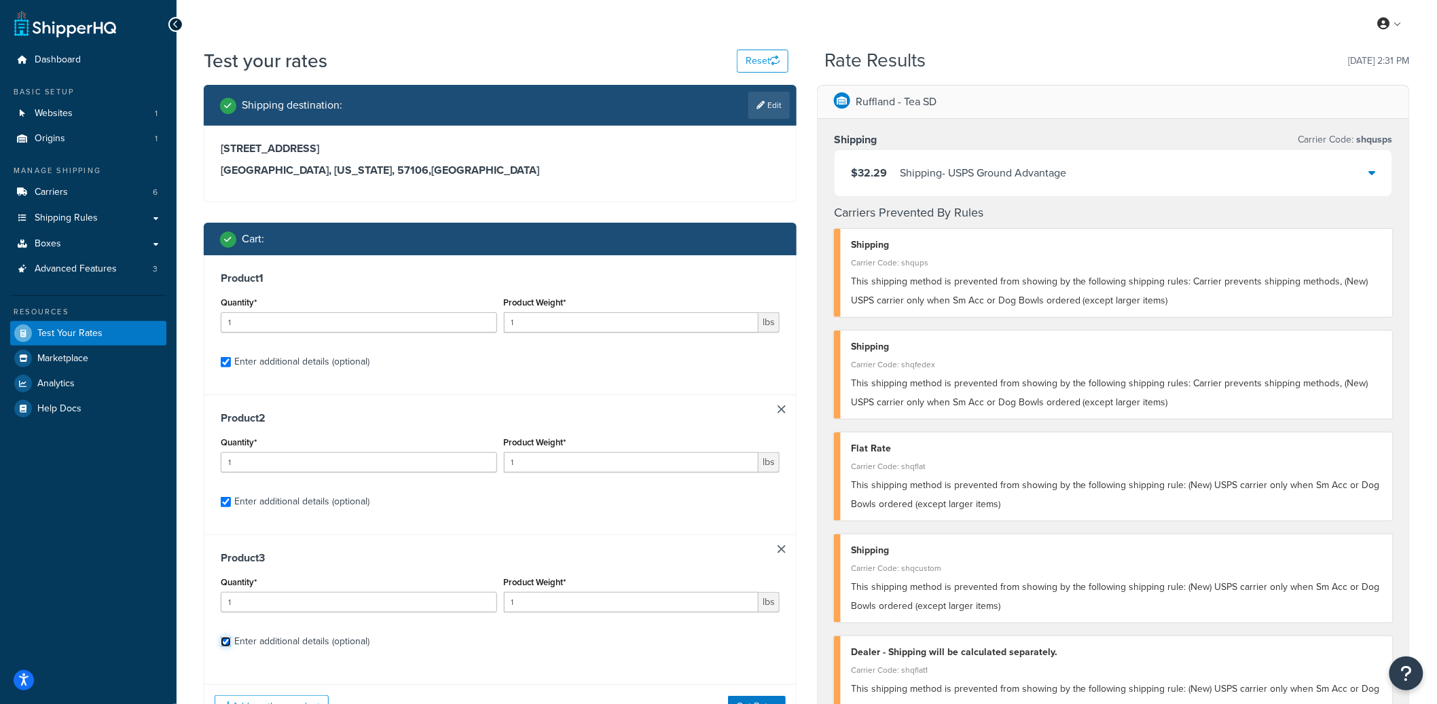
checkbox input "true"
select select "79566"
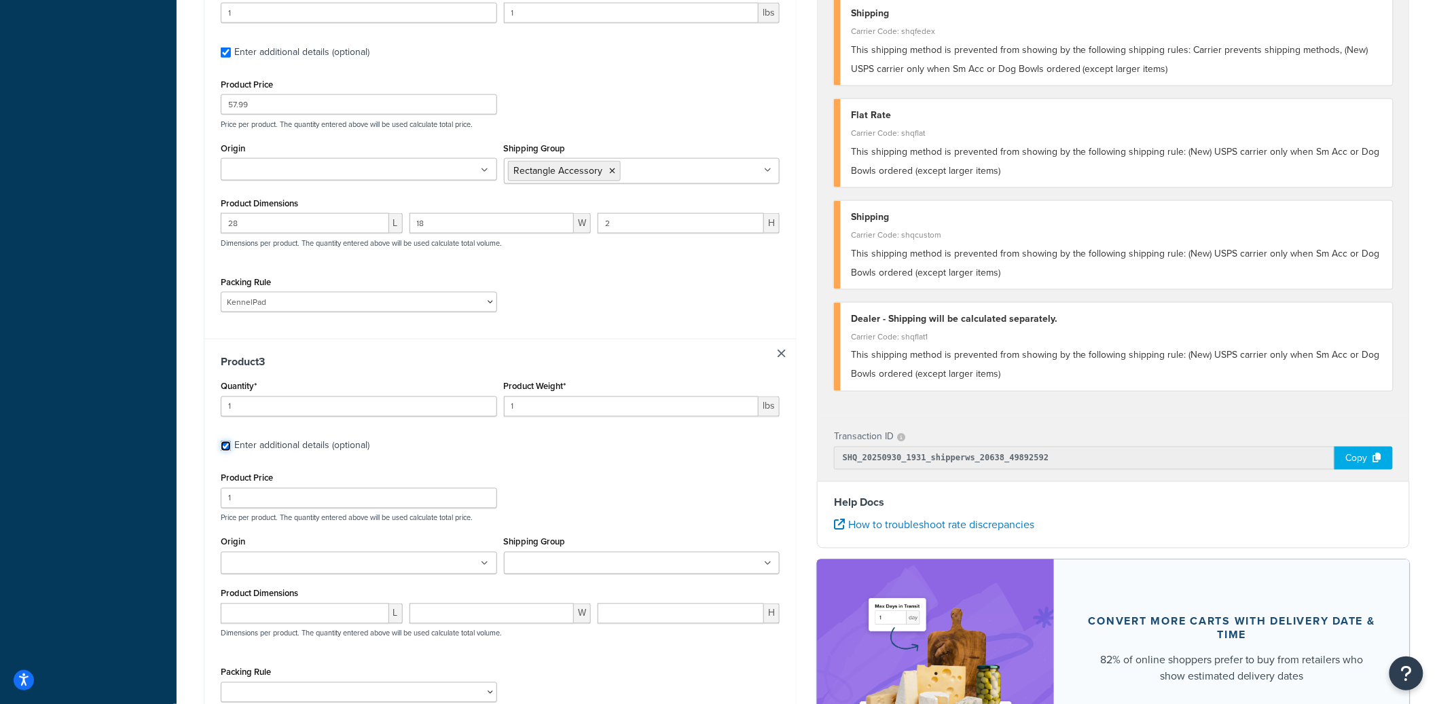
scroll to position [864, 0]
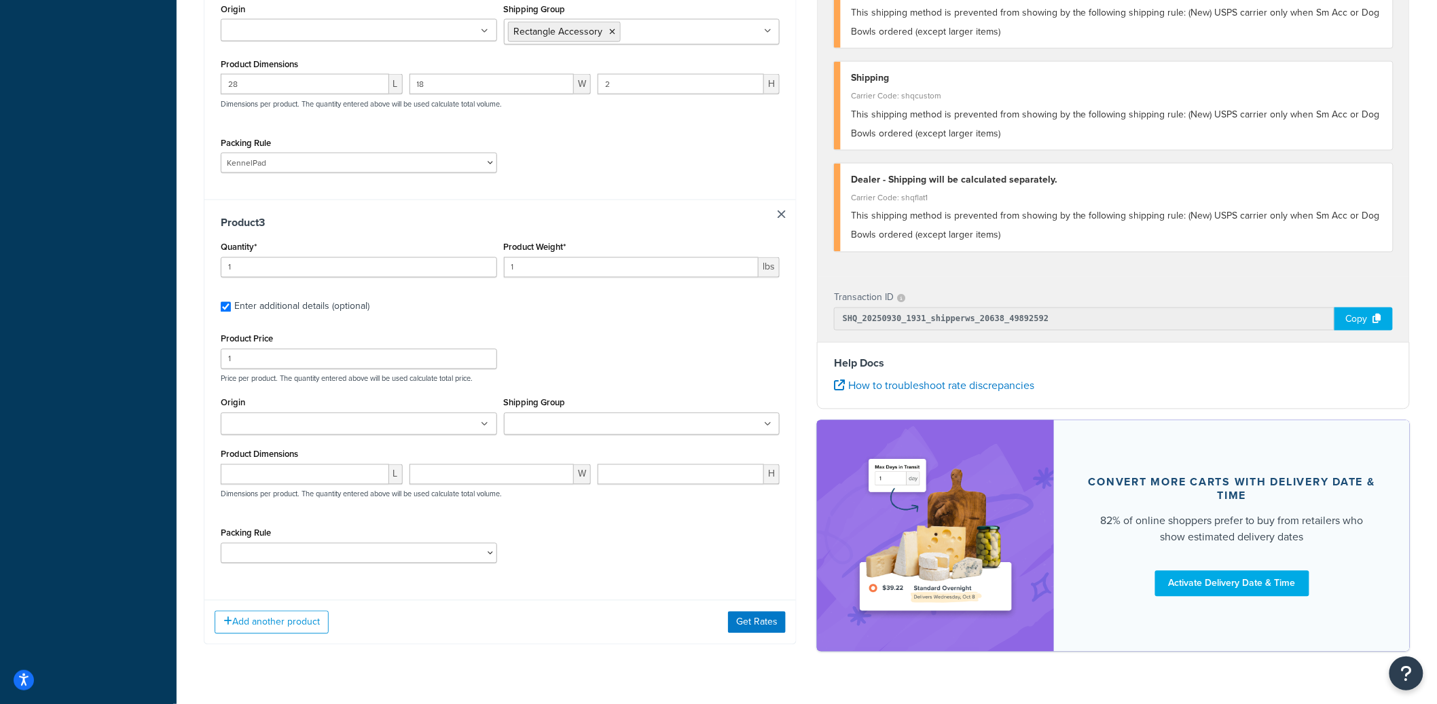
click at [551, 394] on div "Shipping Group Backseat Rider FreeShipping Intermediate Kennel Large Kennel Med…" at bounding box center [642, 414] width 276 height 41
click at [551, 418] on input "Shipping Group" at bounding box center [568, 425] width 120 height 15
type input "over"
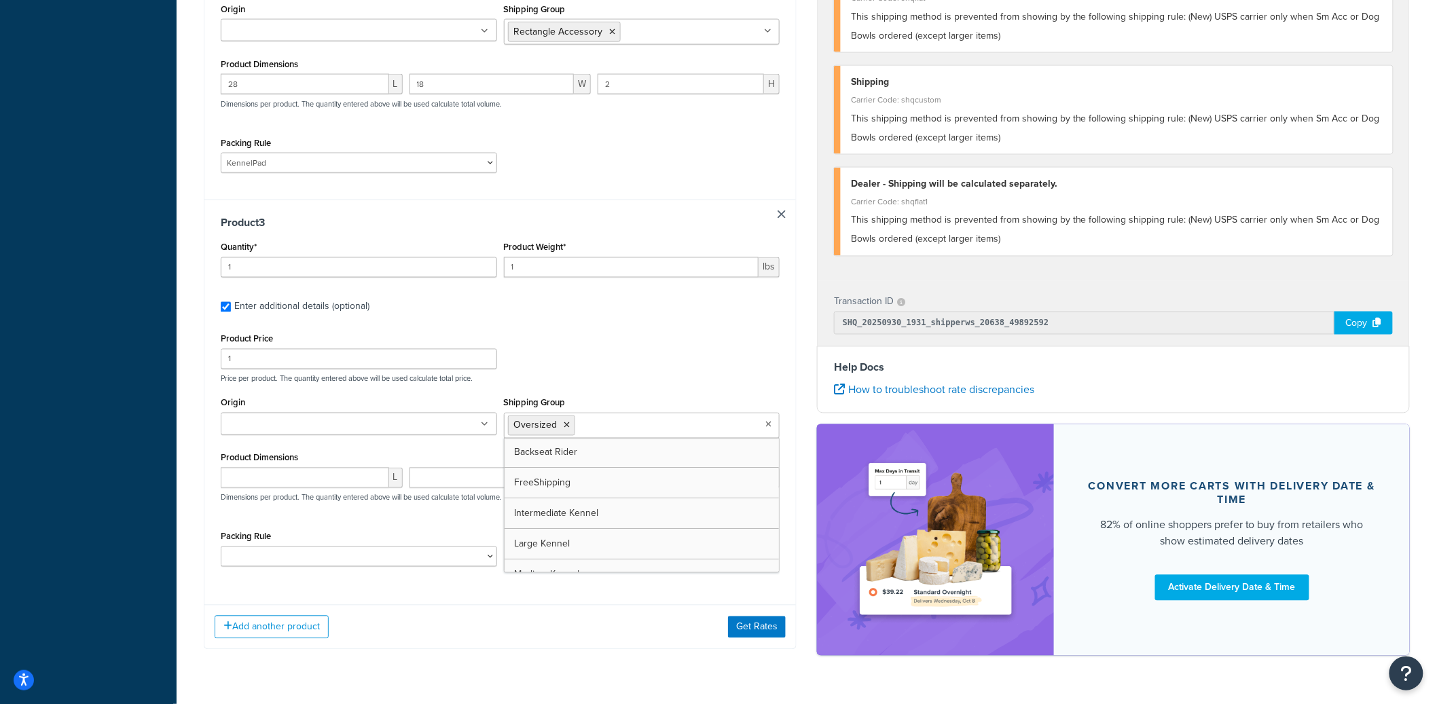
click at [671, 268] on div "Product Weight* 1 lbs" at bounding box center [642, 263] width 283 height 50
click at [765, 615] on button "Get Rates" at bounding box center [757, 626] width 58 height 22
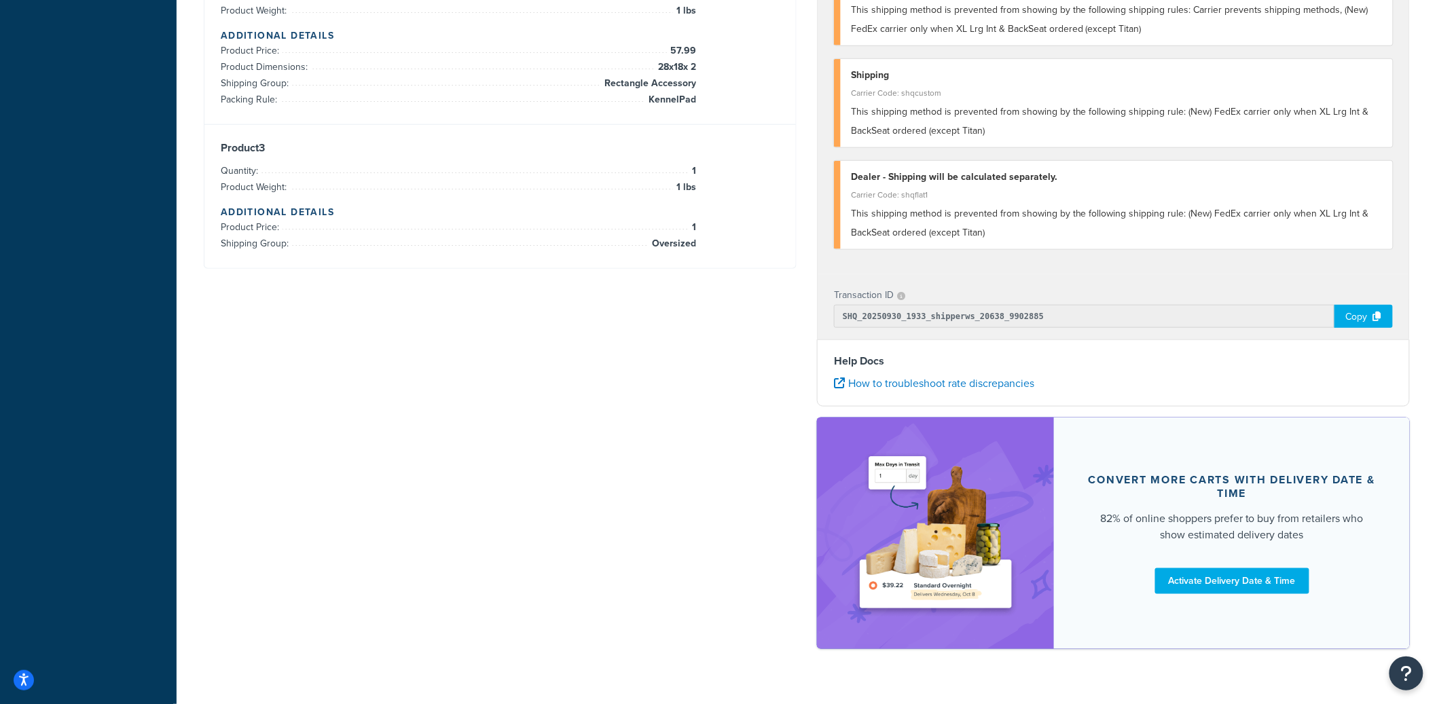
scroll to position [0, 0]
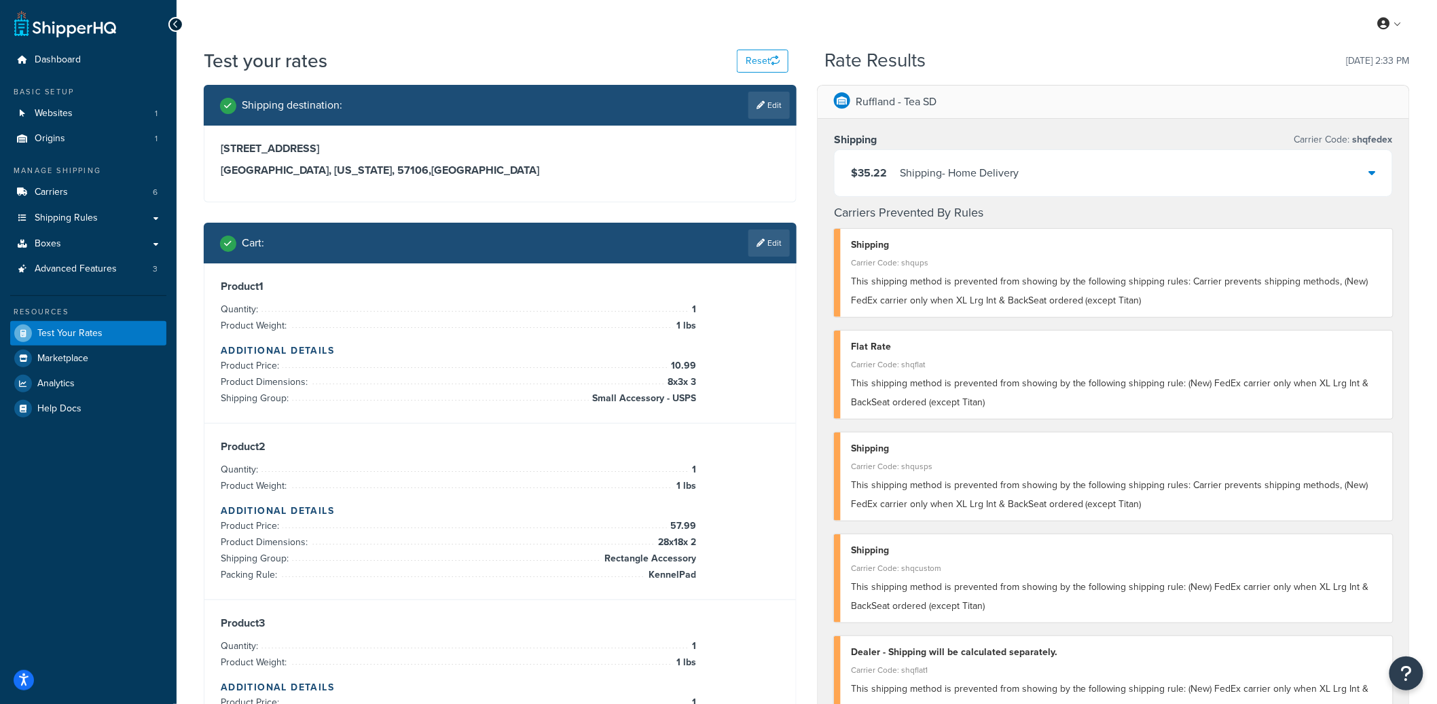
click at [1060, 181] on div "$35.22 Shipping - Home Delivery" at bounding box center [1114, 173] width 558 height 46
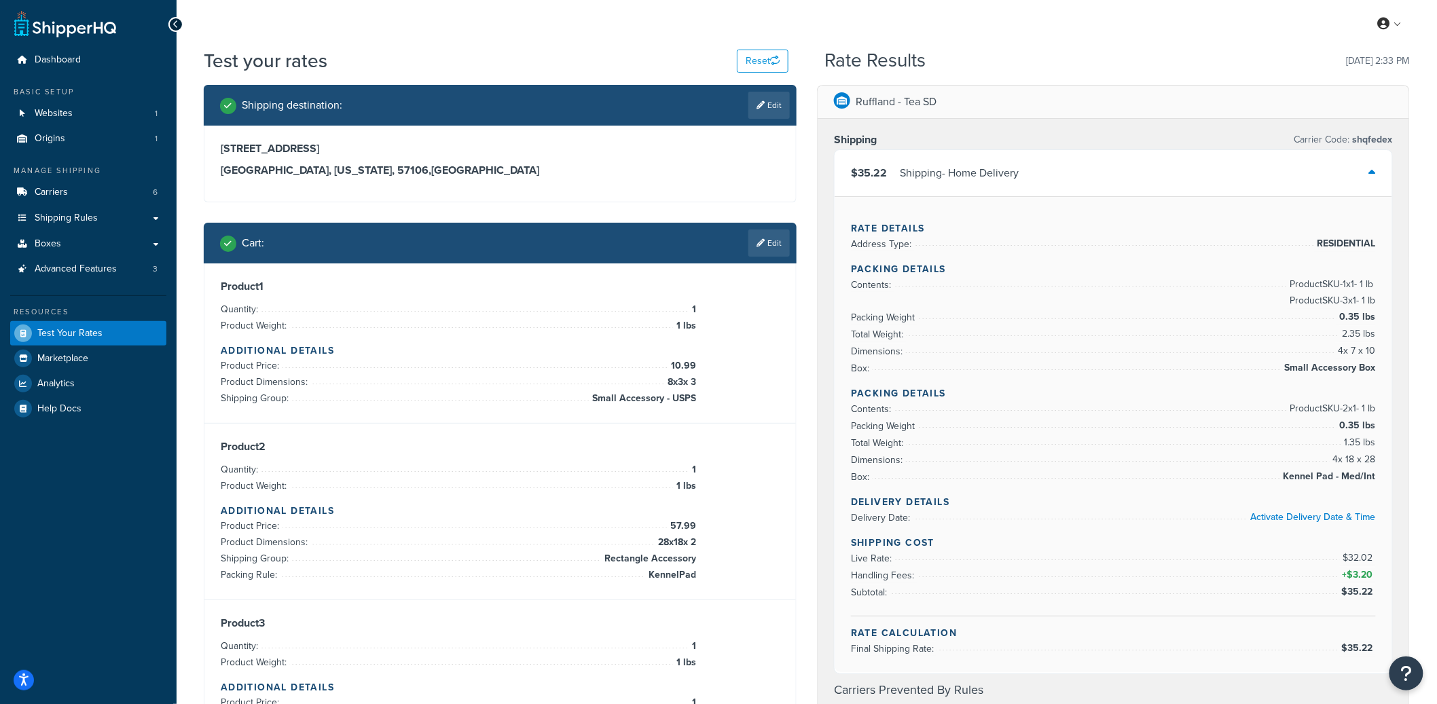
click at [1057, 188] on div "$35.22 Shipping - Home Delivery" at bounding box center [1114, 173] width 558 height 46
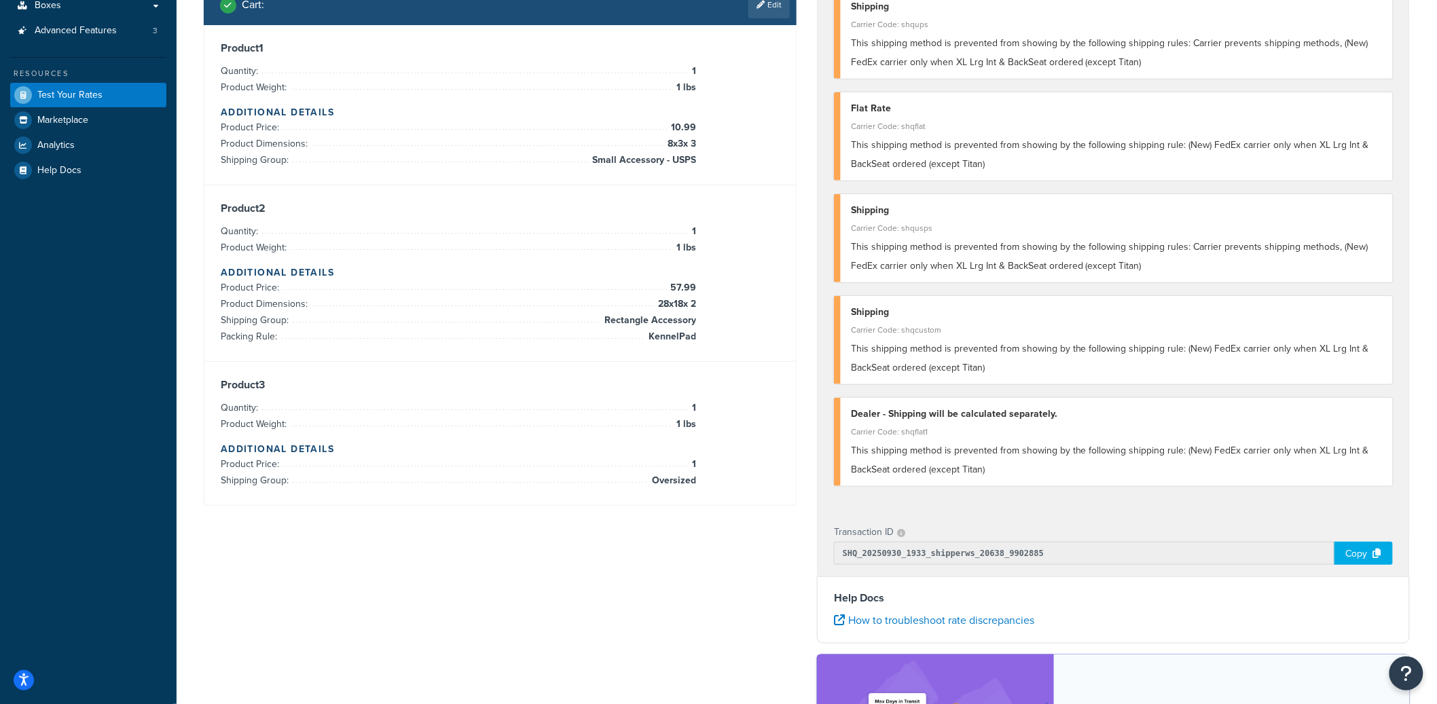
scroll to position [34, 0]
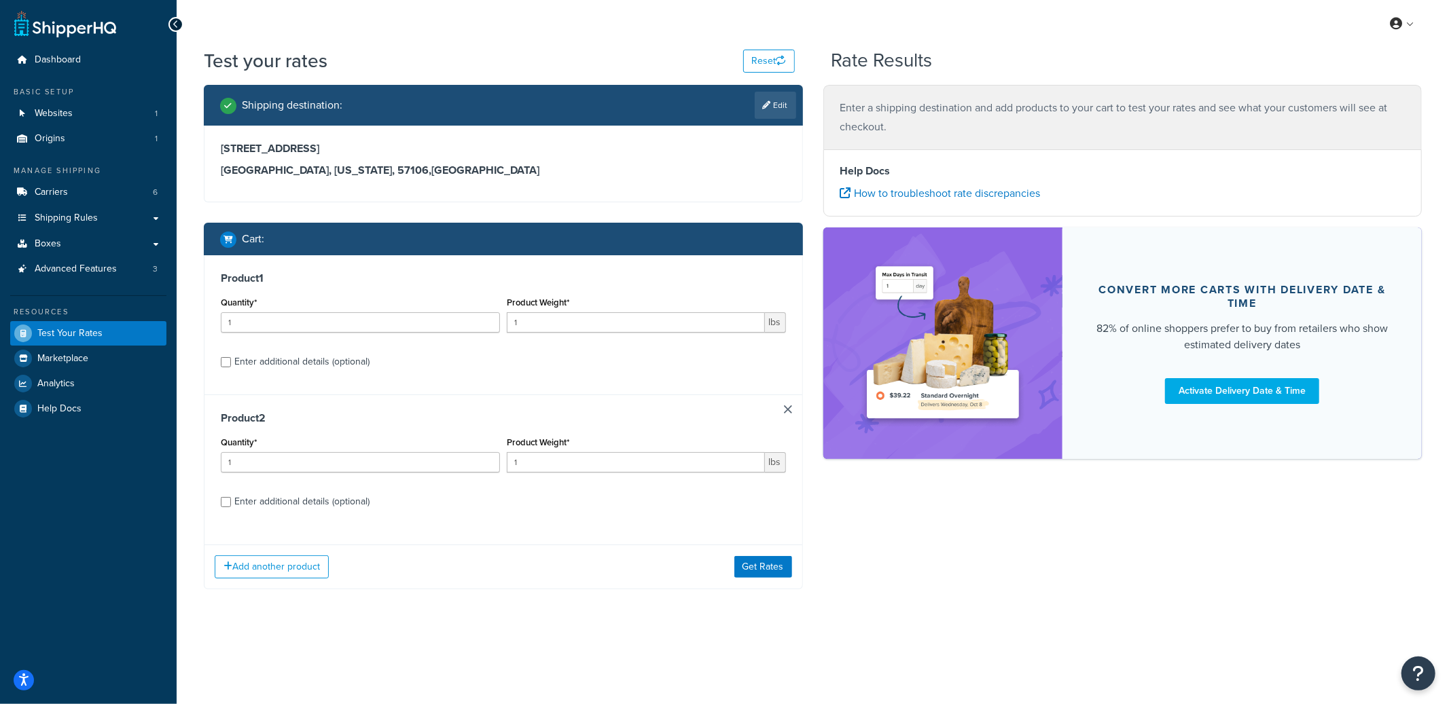
click at [784, 414] on link at bounding box center [788, 409] width 8 height 8
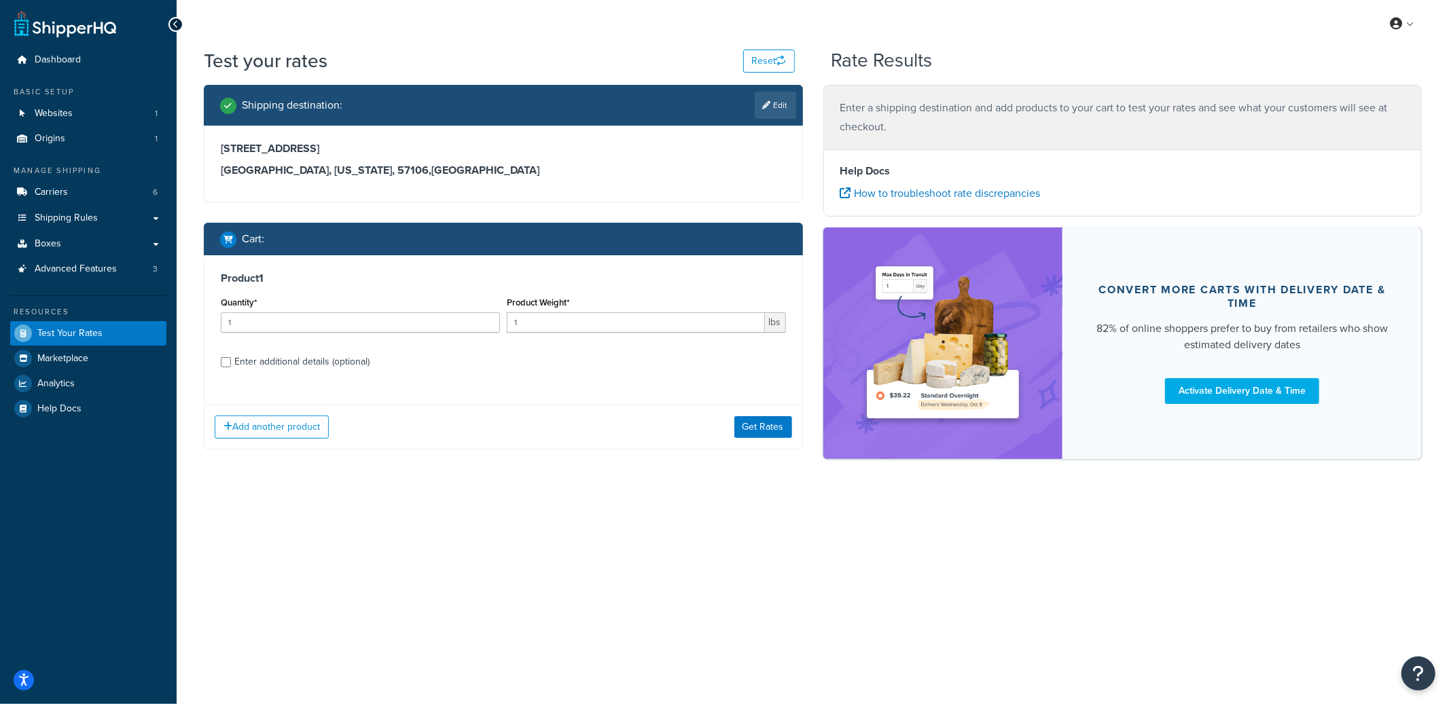
click at [343, 360] on div "Enter additional details (optional)" at bounding box center [301, 361] width 135 height 19
click at [231, 360] on input "Enter additional details (optional)" at bounding box center [226, 362] width 10 height 10
checkbox input "true"
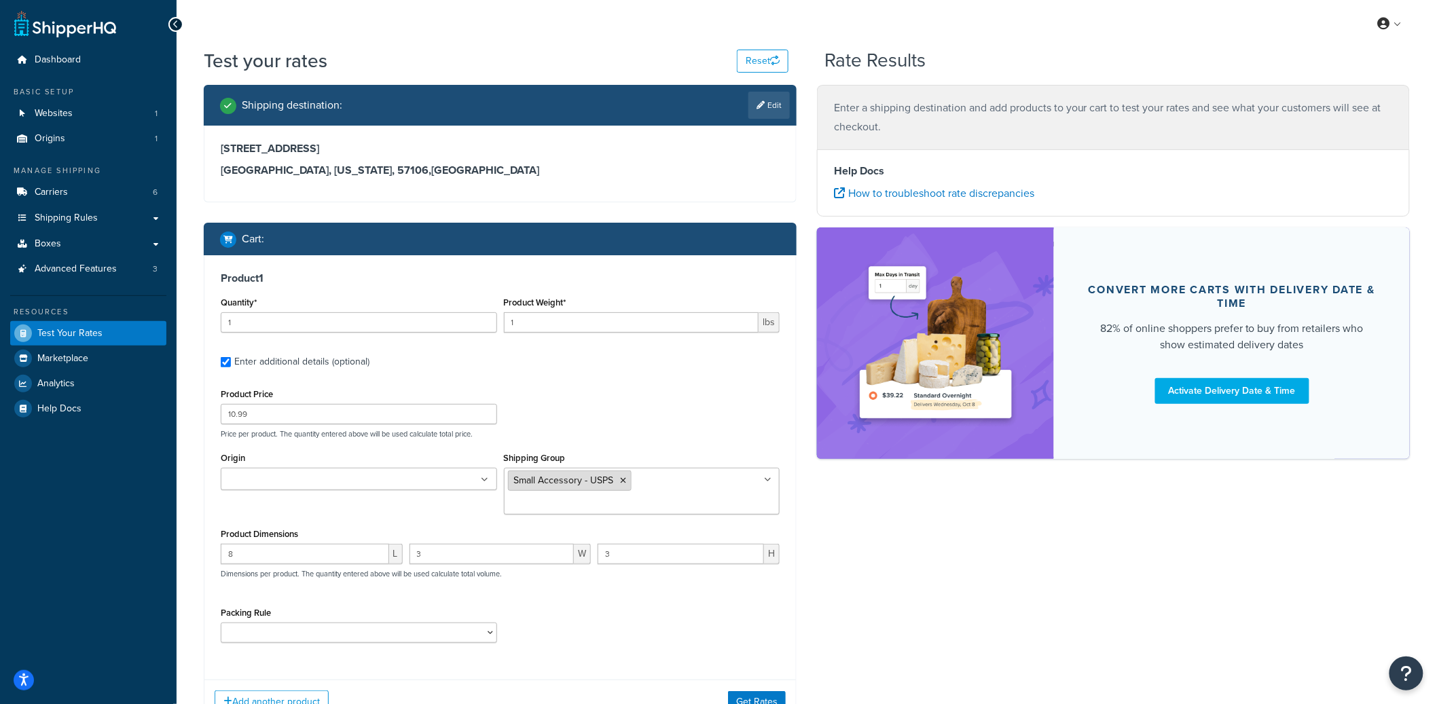
click at [624, 479] on icon at bounding box center [624, 481] width 6 height 8
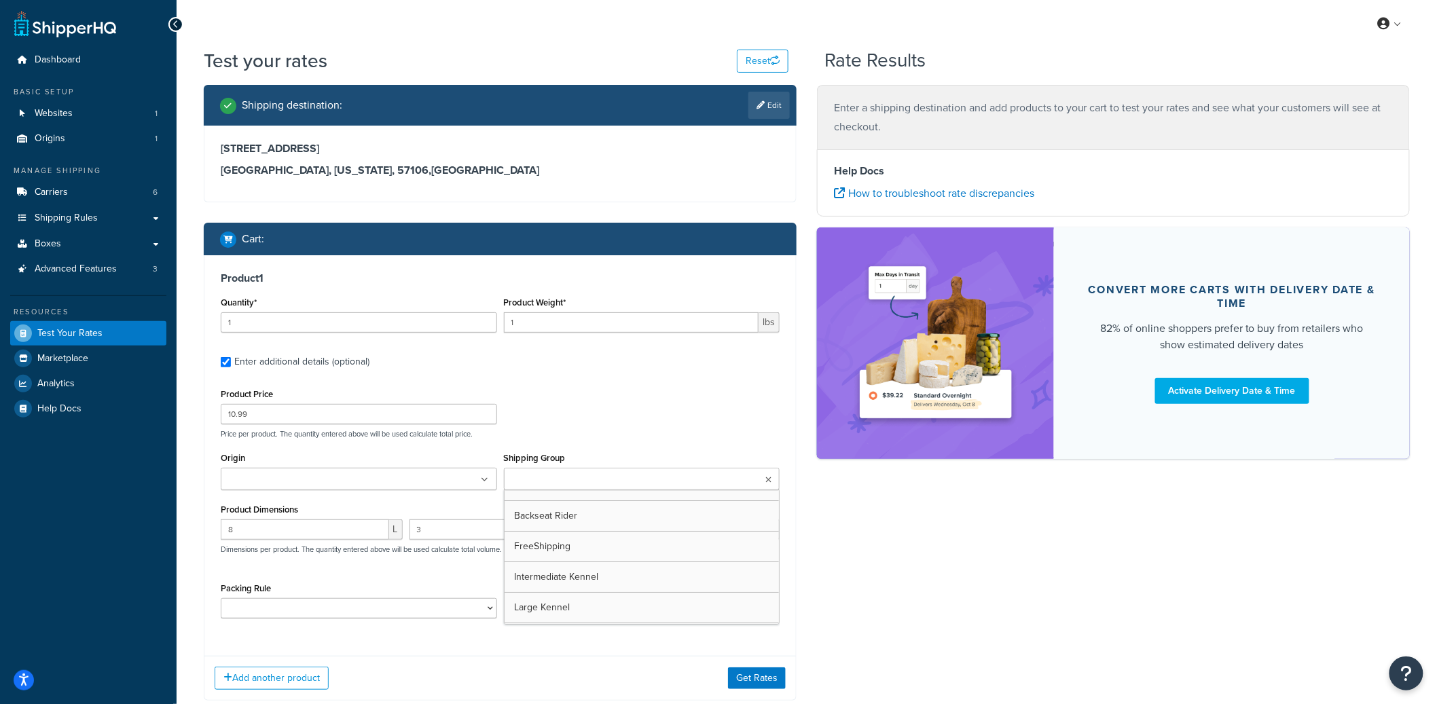
click at [624, 479] on ul at bounding box center [642, 479] width 276 height 22
click at [608, 485] on input "Shipping Group" at bounding box center [568, 480] width 120 height 15
type input "over"
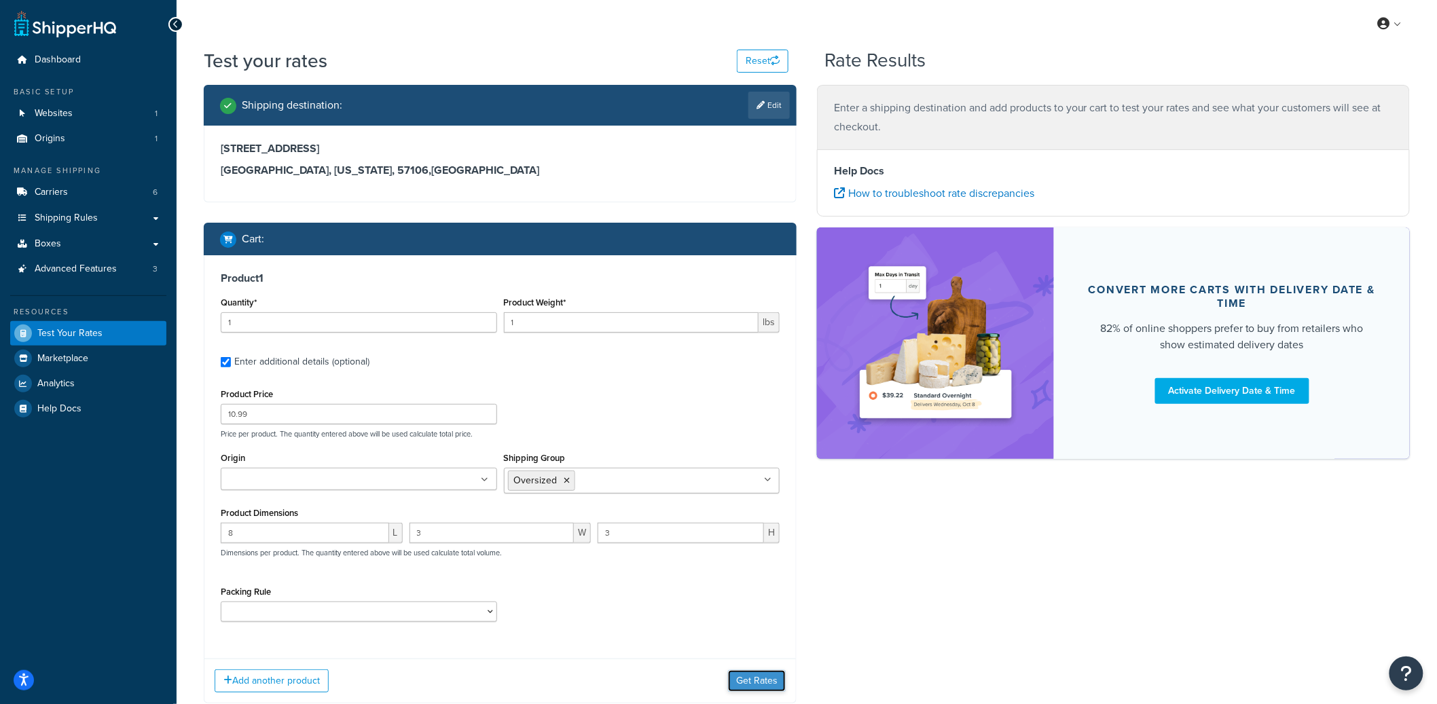
click at [766, 681] on button "Get Rates" at bounding box center [757, 681] width 58 height 22
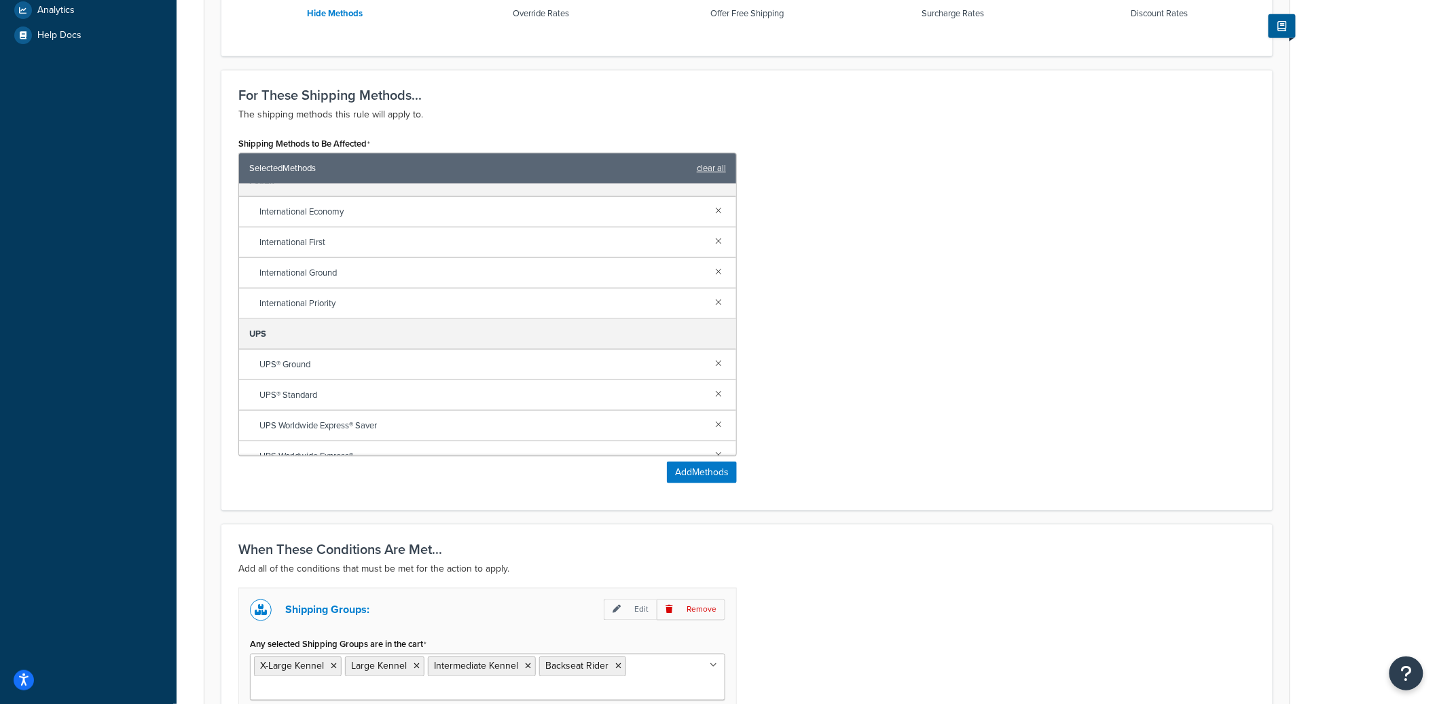
scroll to position [672, 0]
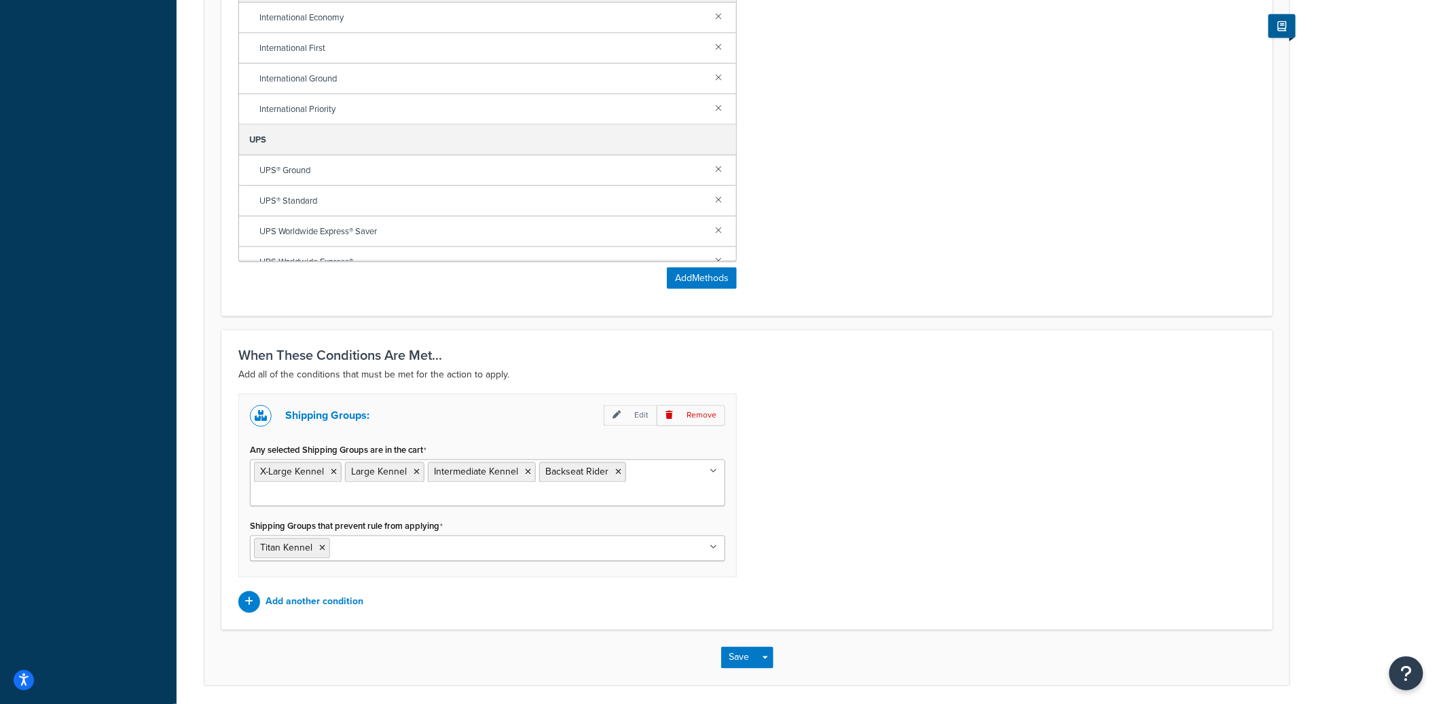
click at [645, 487] on ul "X-Large Kennel Large Kennel Intermediate Kennel Backseat Rider" at bounding box center [487, 483] width 475 height 47
click at [994, 500] on div "Shipping Groups: Edit Remove Any selected Shipping Groups are in the cart X-Lar…" at bounding box center [747, 503] width 1038 height 219
click at [767, 657] on button "Save Dropdown" at bounding box center [765, 658] width 16 height 22
click at [770, 677] on button "Save and Edit" at bounding box center [786, 683] width 131 height 29
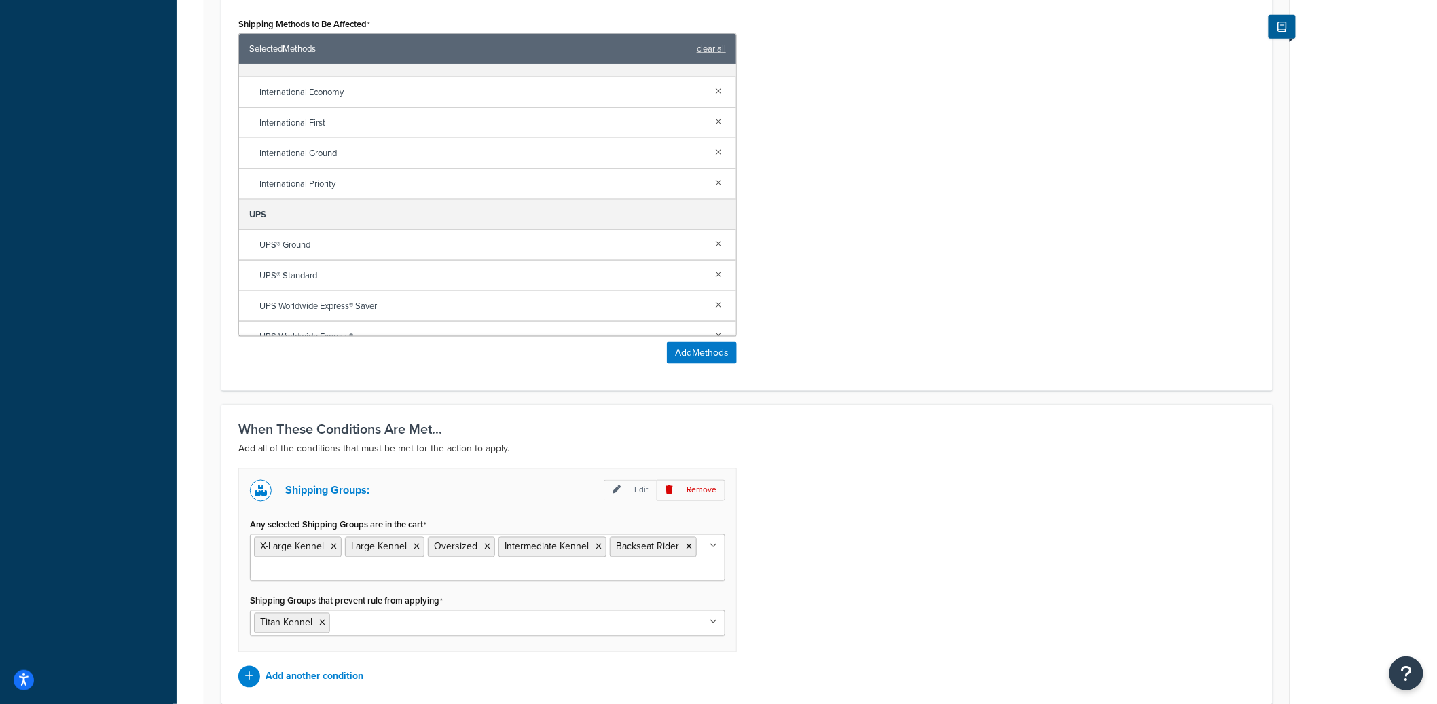
scroll to position [0, 0]
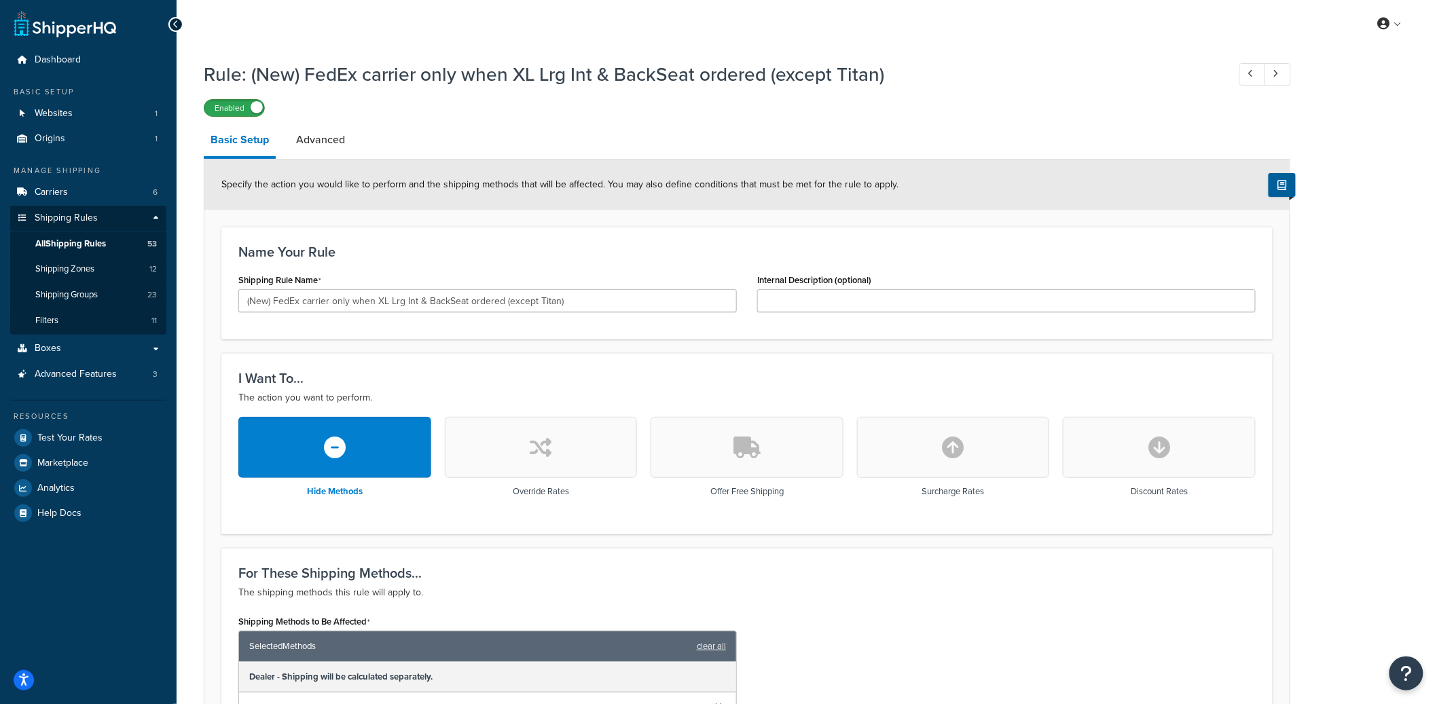
click at [249, 109] on label "Enabled" at bounding box center [234, 108] width 60 height 16
click at [250, 104] on label "Disabled" at bounding box center [234, 108] width 60 height 16
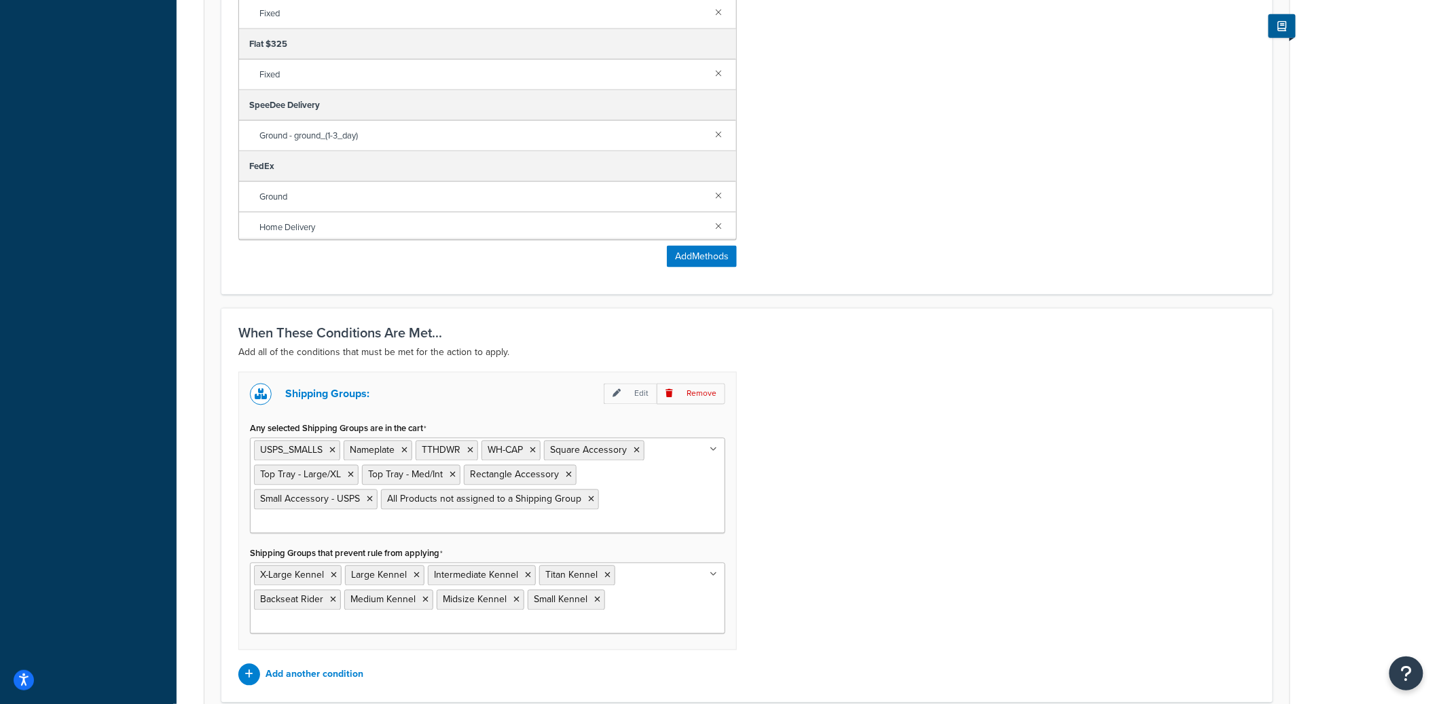
scroll to position [784, 0]
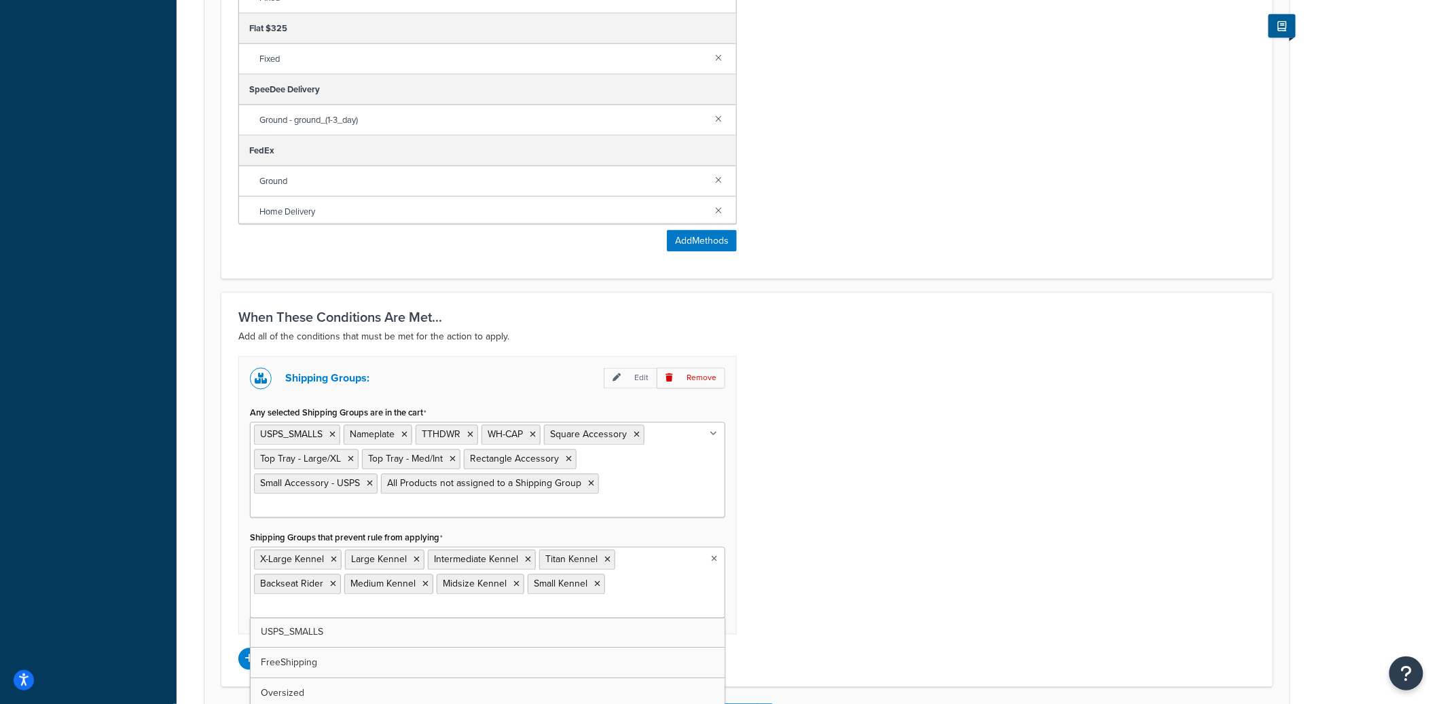
click at [678, 603] on ul "X-Large Kennel Large Kennel Intermediate Kennel Titan Kennel Backseat Rider Med…" at bounding box center [487, 582] width 475 height 71
click at [905, 592] on div "Shipping Groups: Edit Remove Any selected Shipping Groups are in the cart USPS_…" at bounding box center [747, 514] width 1038 height 314
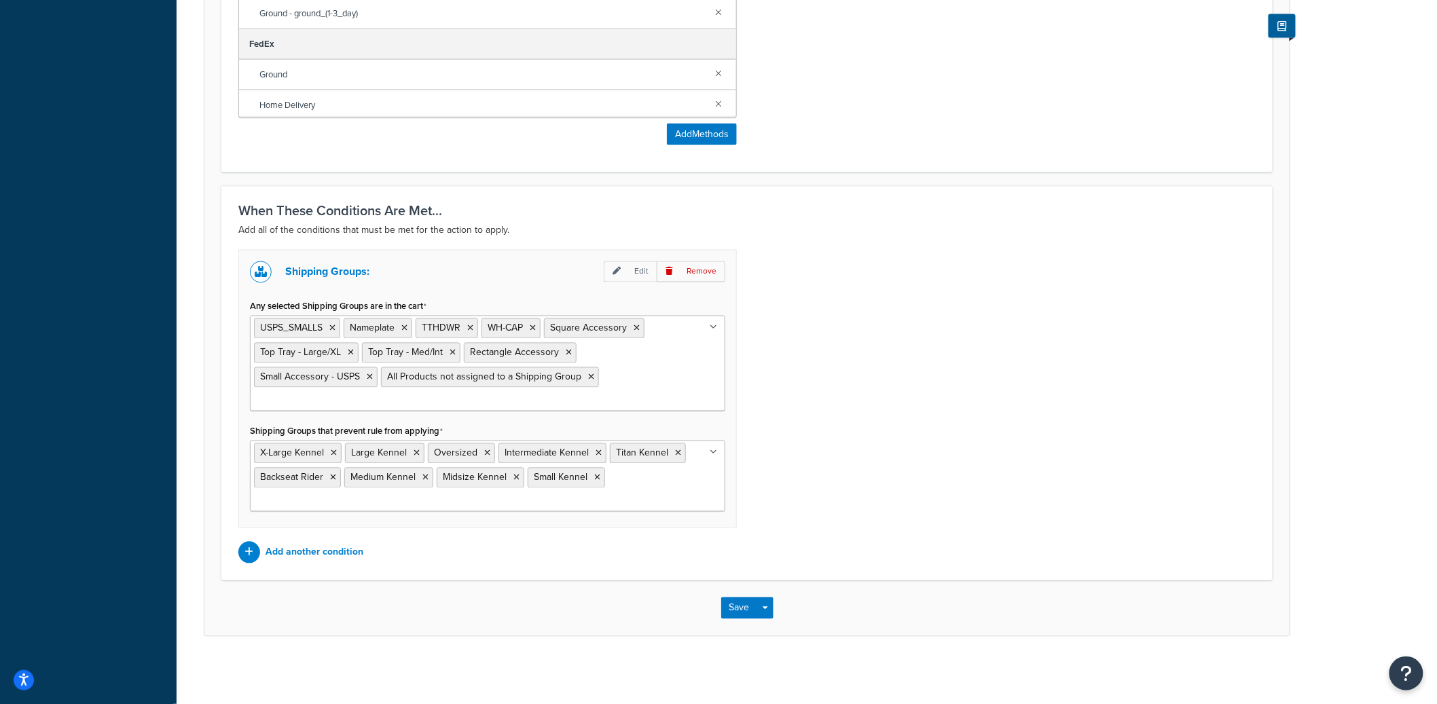
scroll to position [892, 0]
click at [770, 611] on button "Save Dropdown" at bounding box center [765, 608] width 16 height 22
click at [776, 628] on button "Save and Edit" at bounding box center [786, 633] width 131 height 29
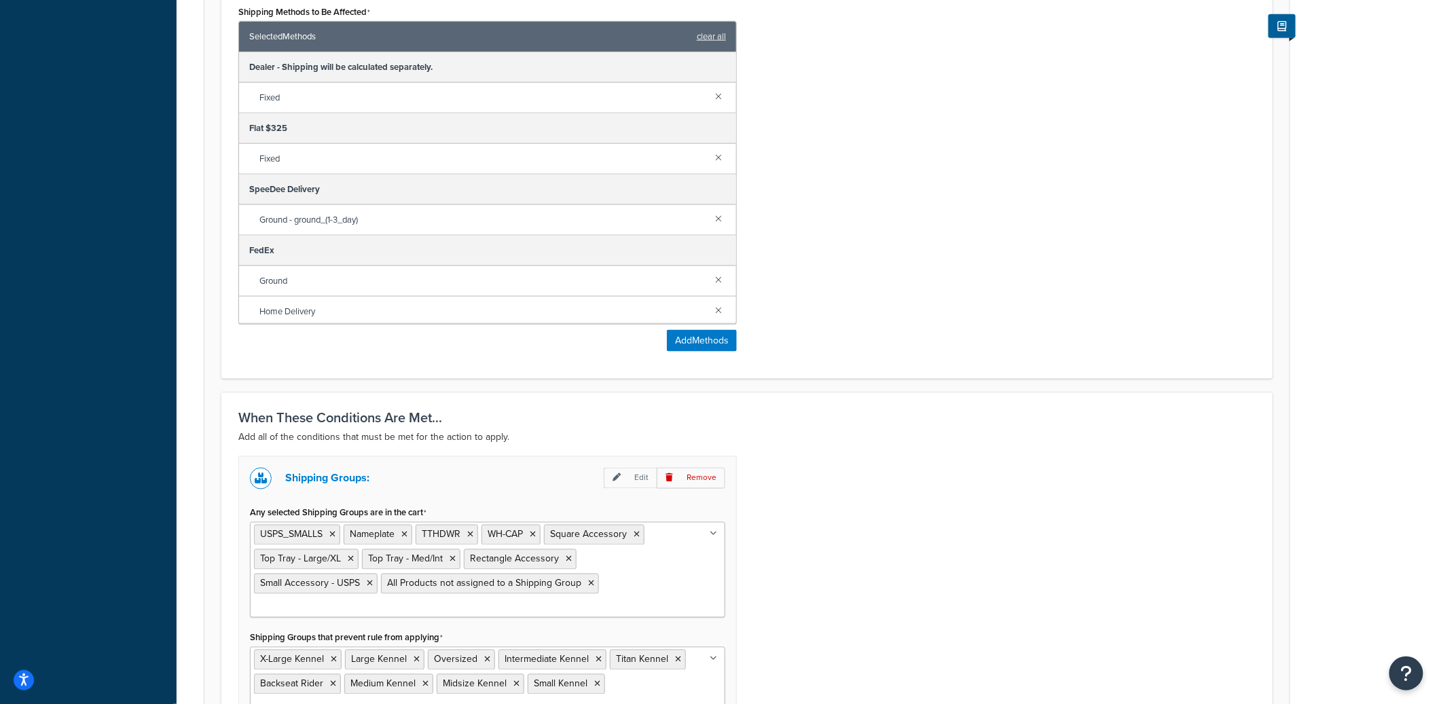
scroll to position [636, 0]
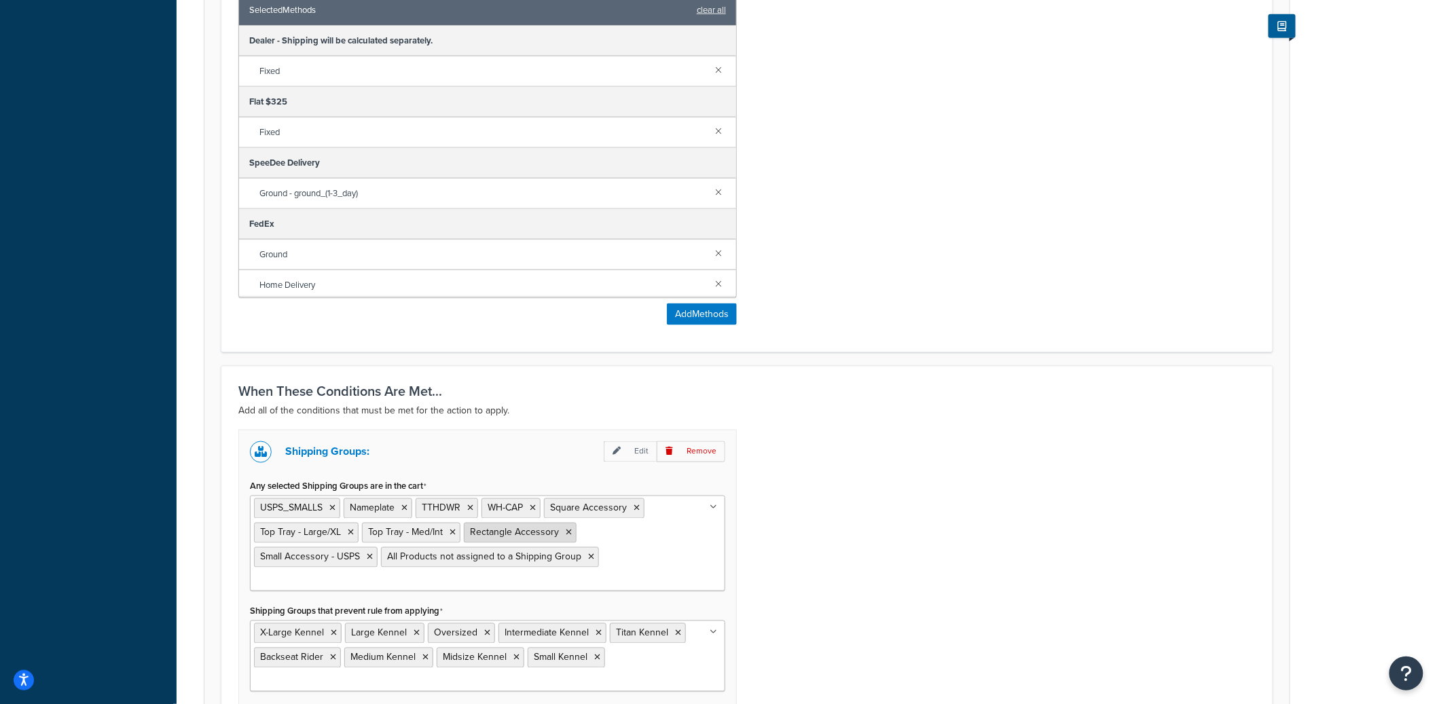
click at [566, 533] on icon at bounding box center [569, 533] width 6 height 8
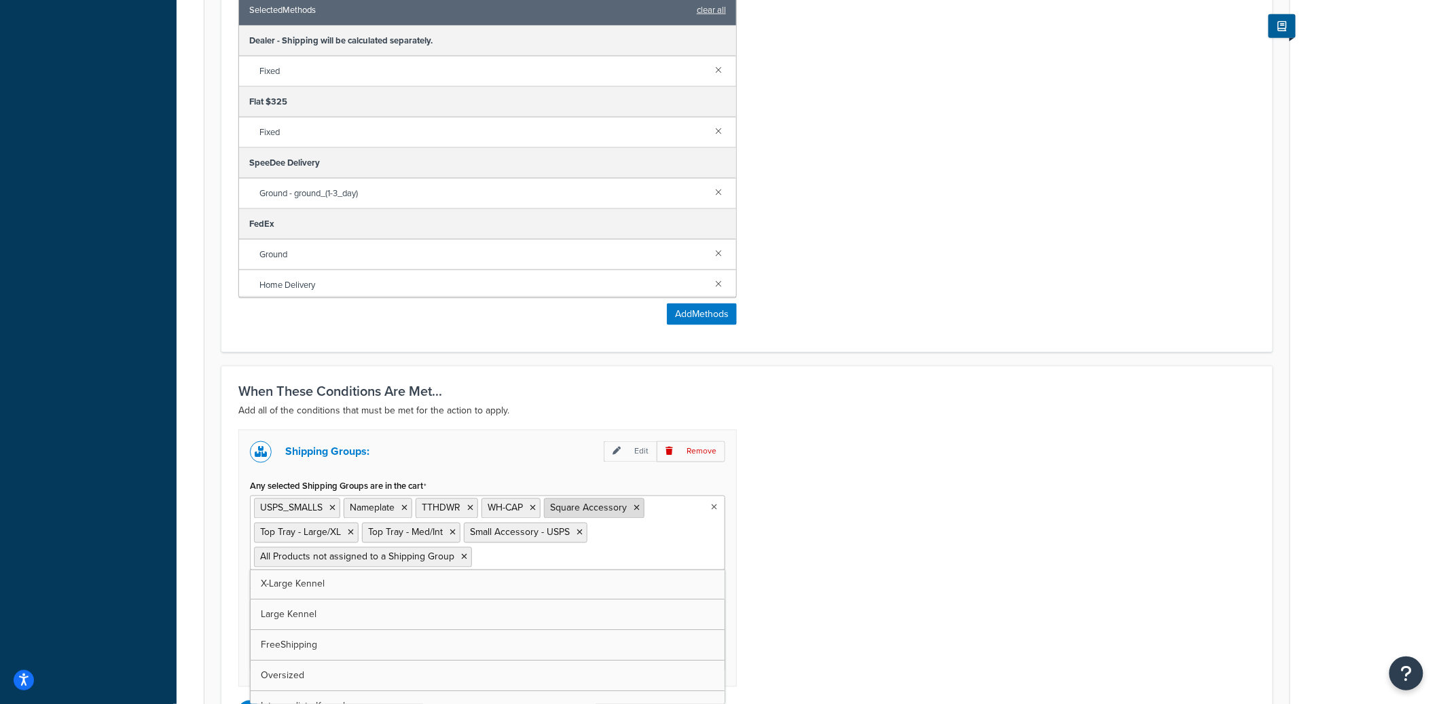
click at [642, 507] on li "Square Accessory" at bounding box center [594, 508] width 101 height 20
click at [637, 507] on icon at bounding box center [637, 509] width 6 height 8
click at [644, 508] on icon at bounding box center [641, 509] width 6 height 8
click at [636, 508] on icon at bounding box center [635, 509] width 6 height 8
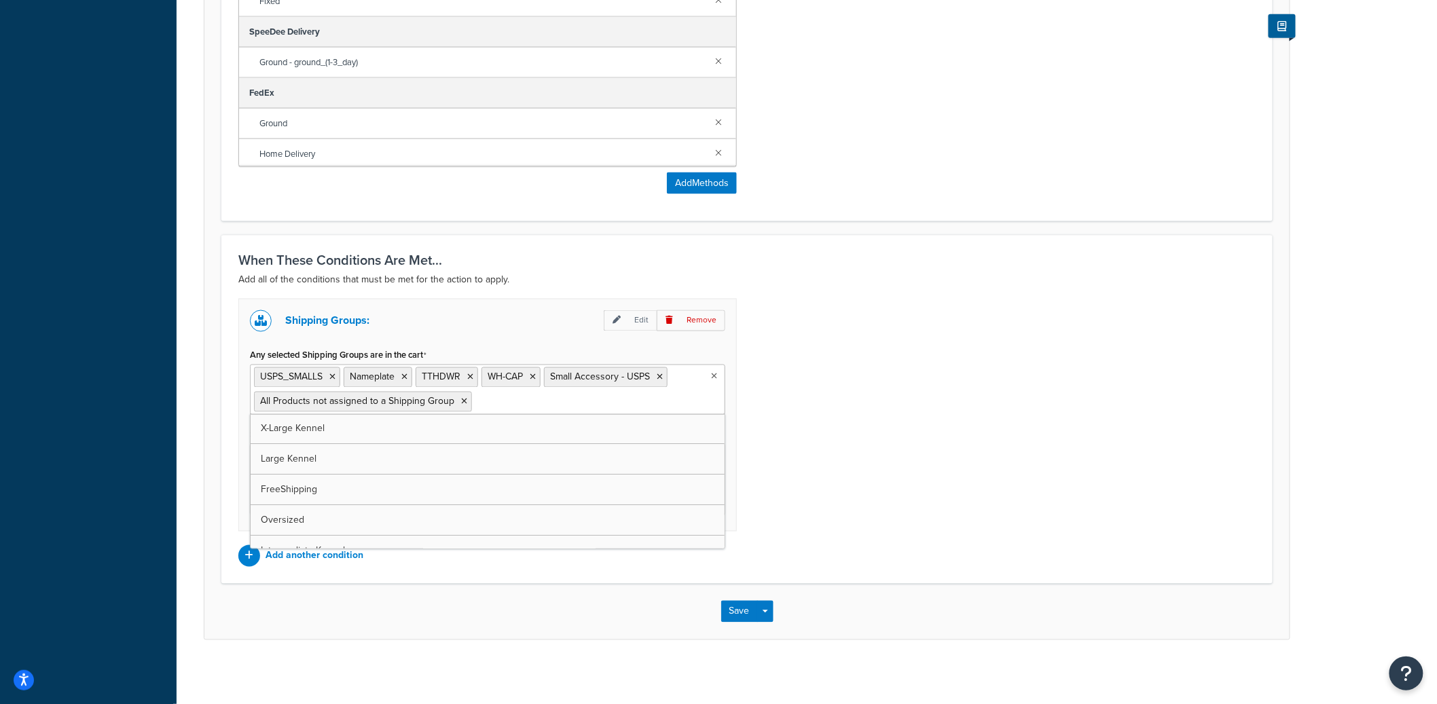
scroll to position [772, 0]
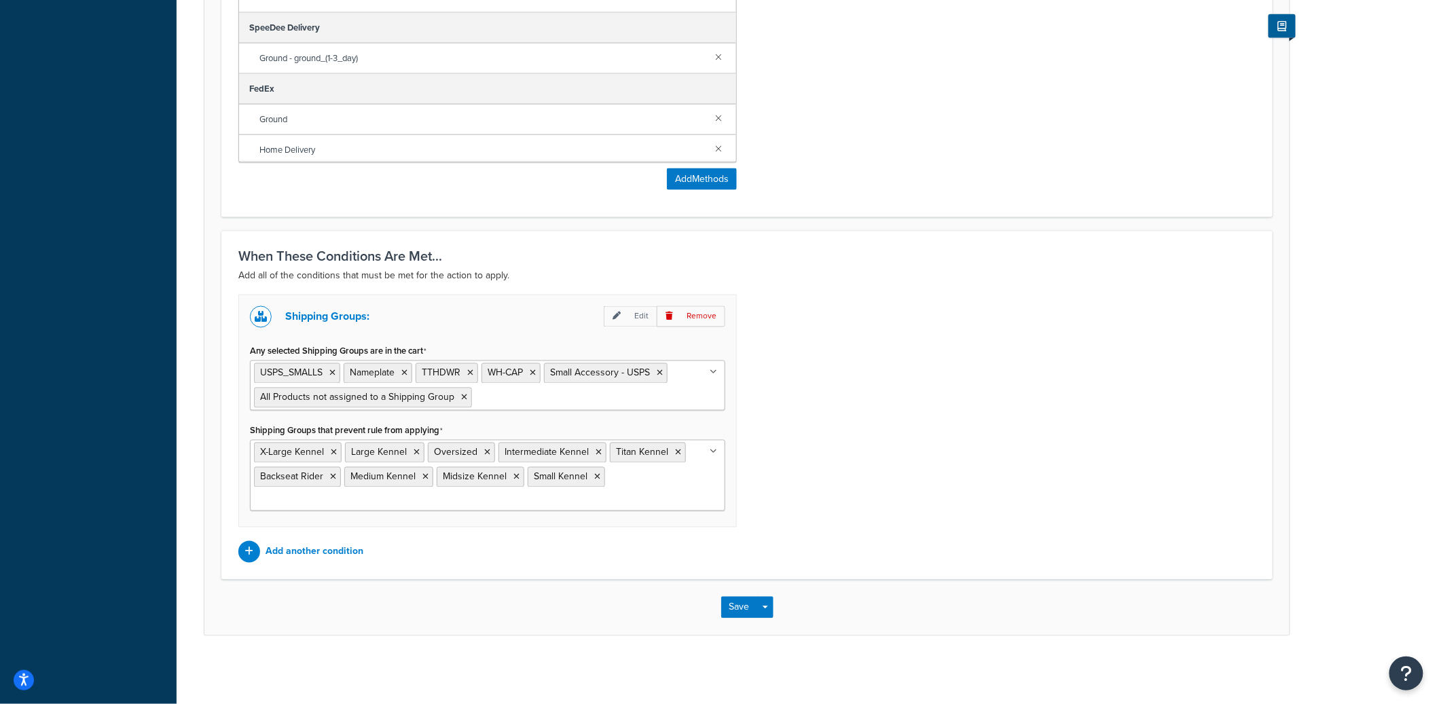
click at [918, 525] on div "Shipping Groups: Edit Remove Any selected Shipping Groups are in the cart USPS_…" at bounding box center [747, 429] width 1038 height 268
click at [632, 486] on ul "X-Large Kennel Large Kennel Oversized Intermediate Kennel Titan Kennel Backseat…" at bounding box center [487, 475] width 475 height 71
type input "rec"
type input "squ"
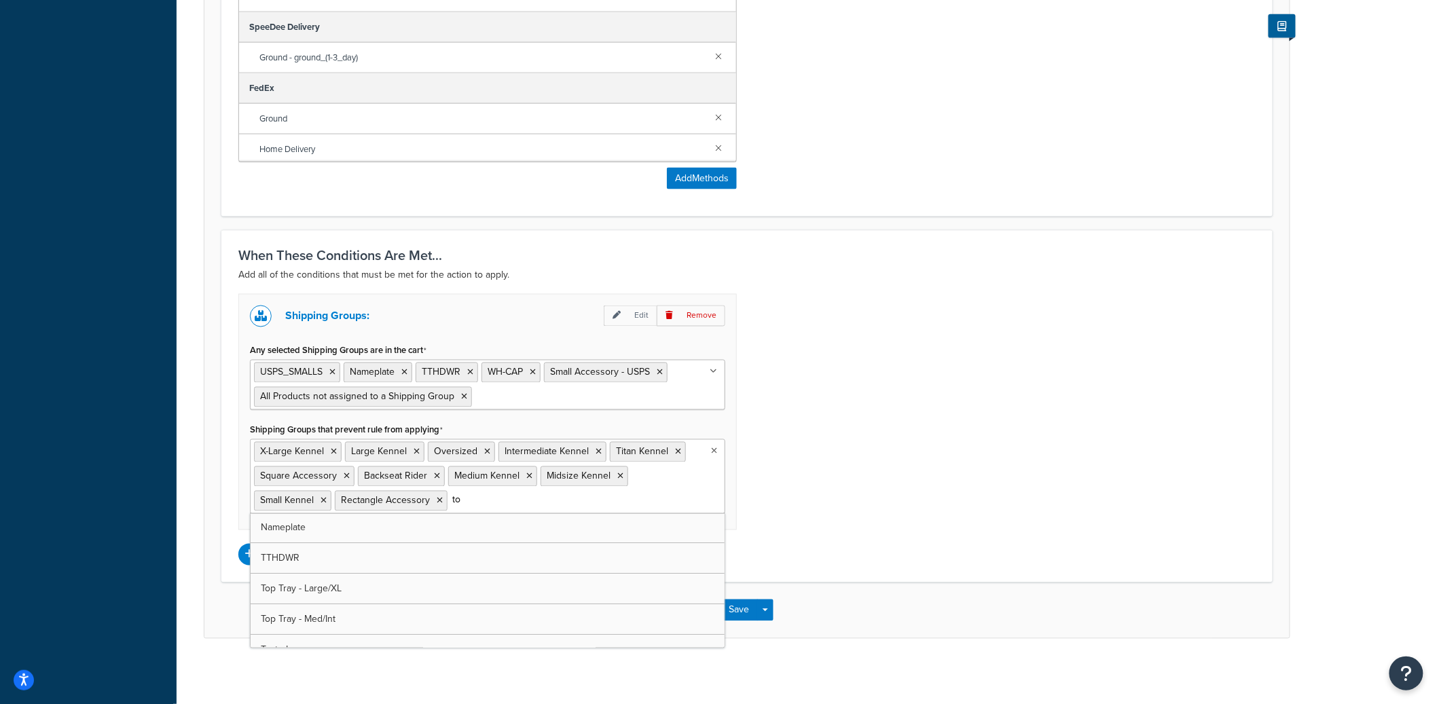
type input "top"
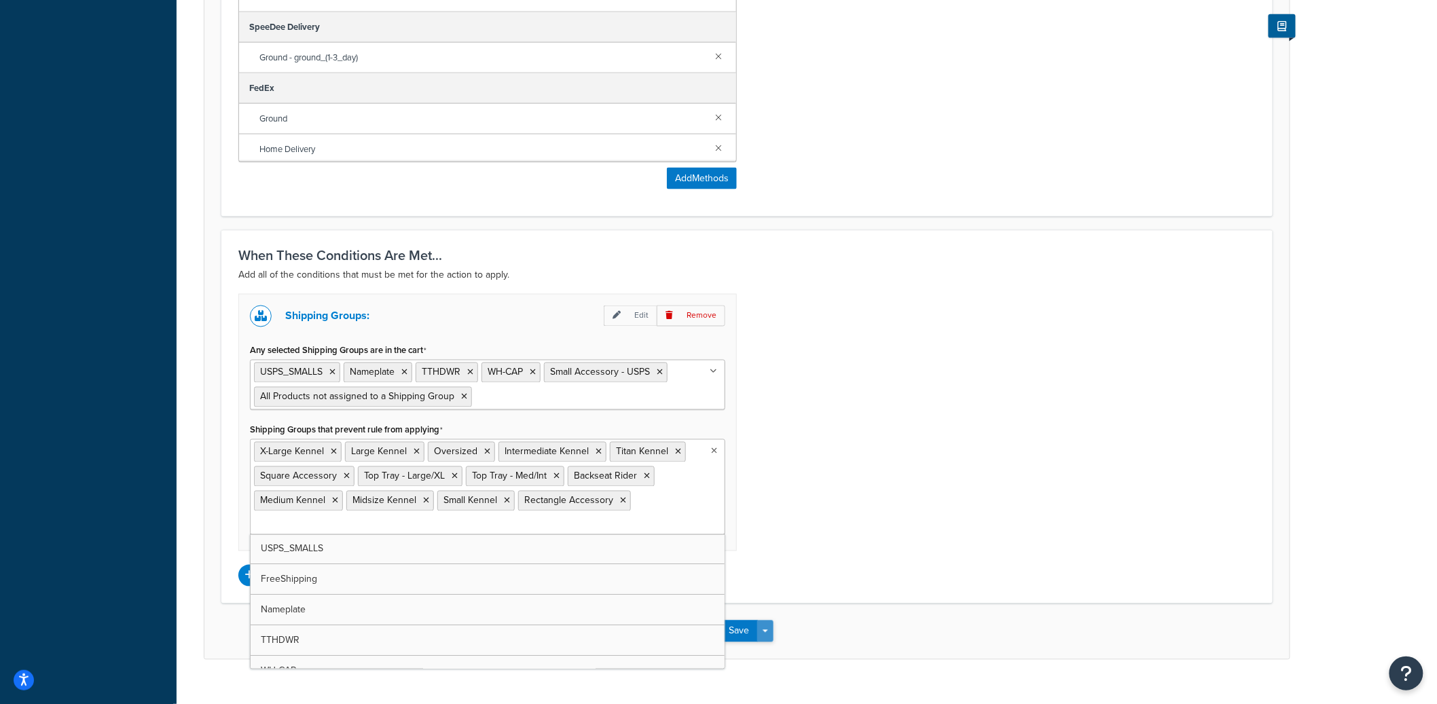
click at [771, 632] on button "Save Dropdown" at bounding box center [765, 632] width 16 height 22
click at [776, 649] on button "Save and Edit" at bounding box center [786, 656] width 131 height 29
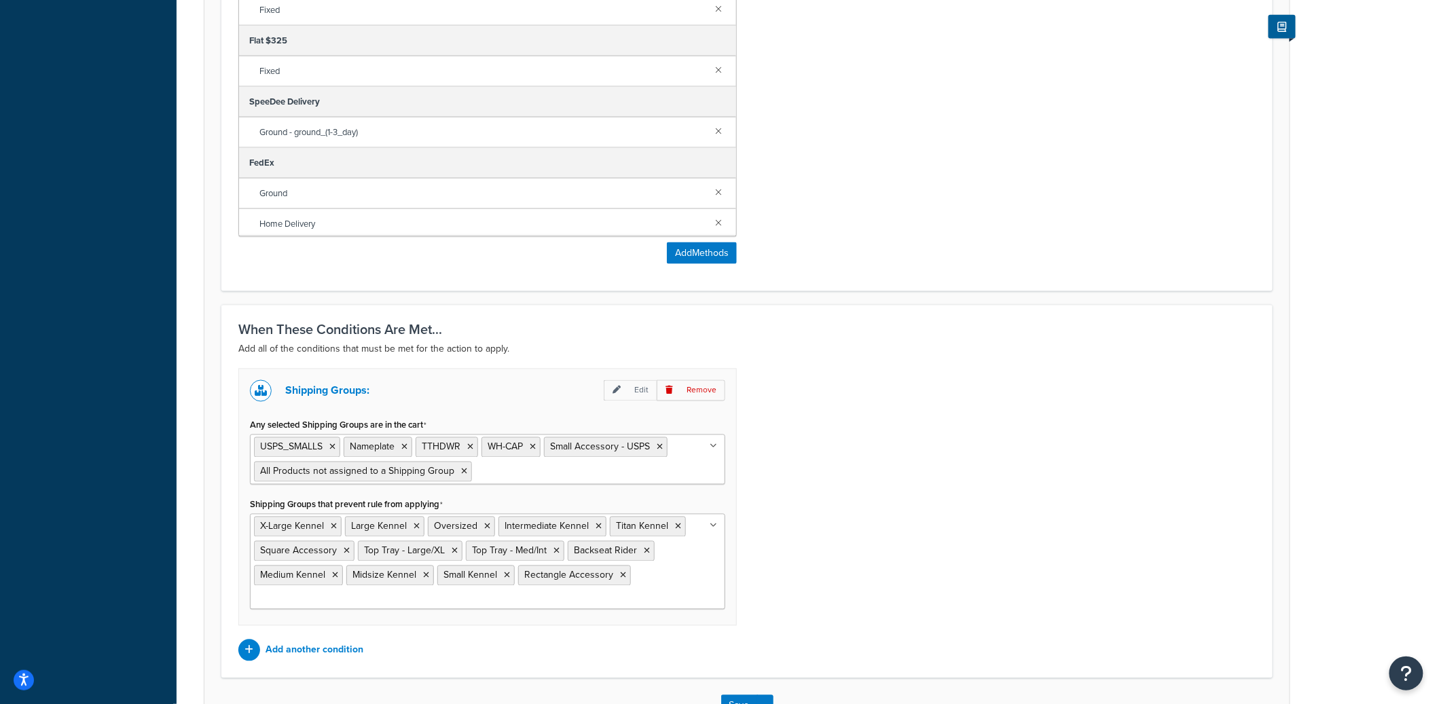
scroll to position [0, 0]
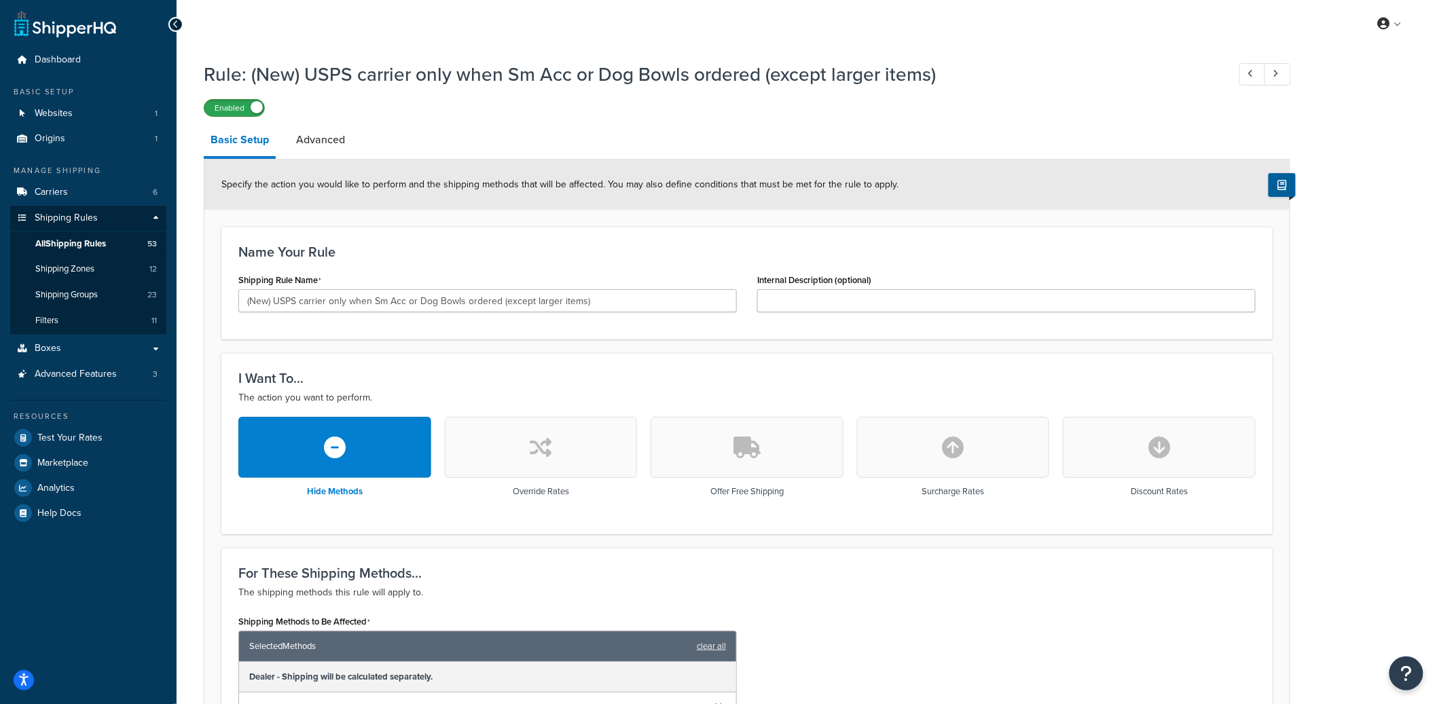
click at [240, 105] on label "Enabled" at bounding box center [234, 108] width 60 height 16
click at [240, 106] on label "Disabled" at bounding box center [234, 108] width 60 height 16
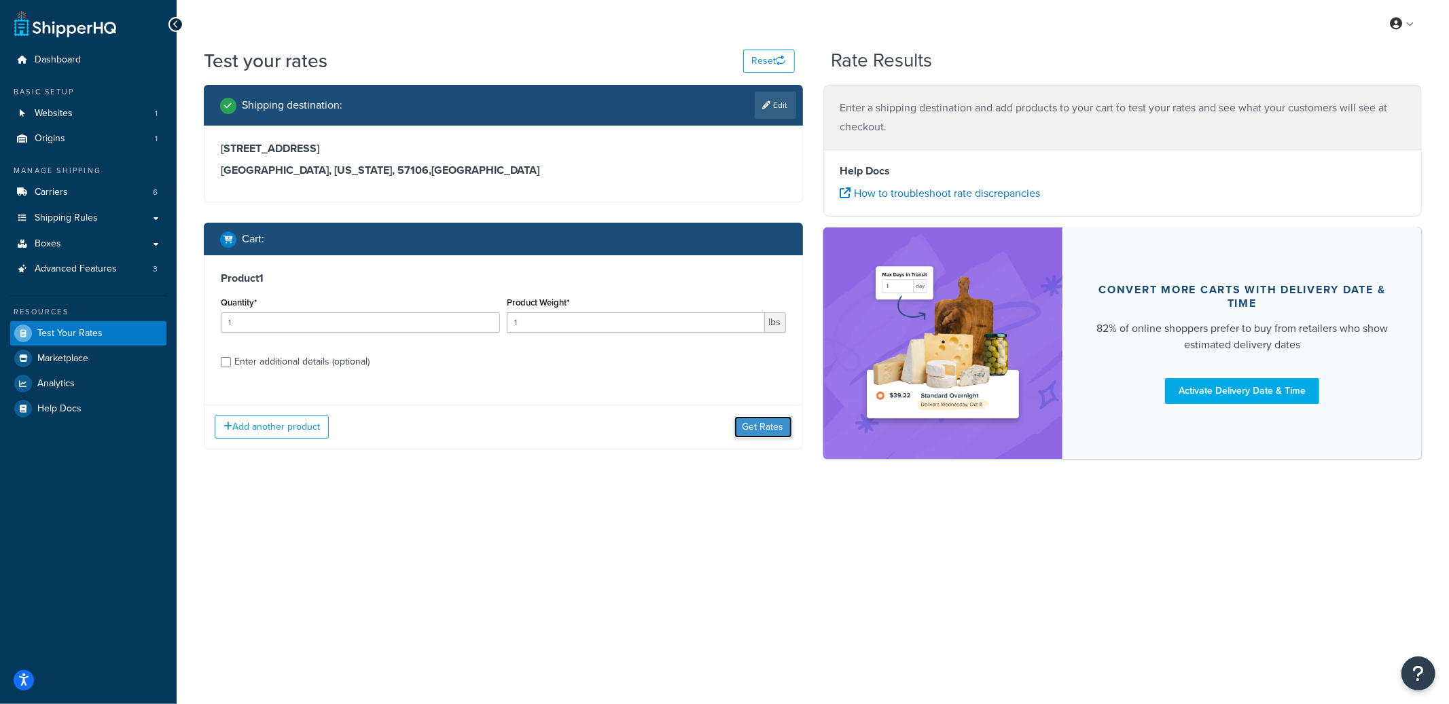
click at [764, 422] on button "Get Rates" at bounding box center [763, 427] width 58 height 22
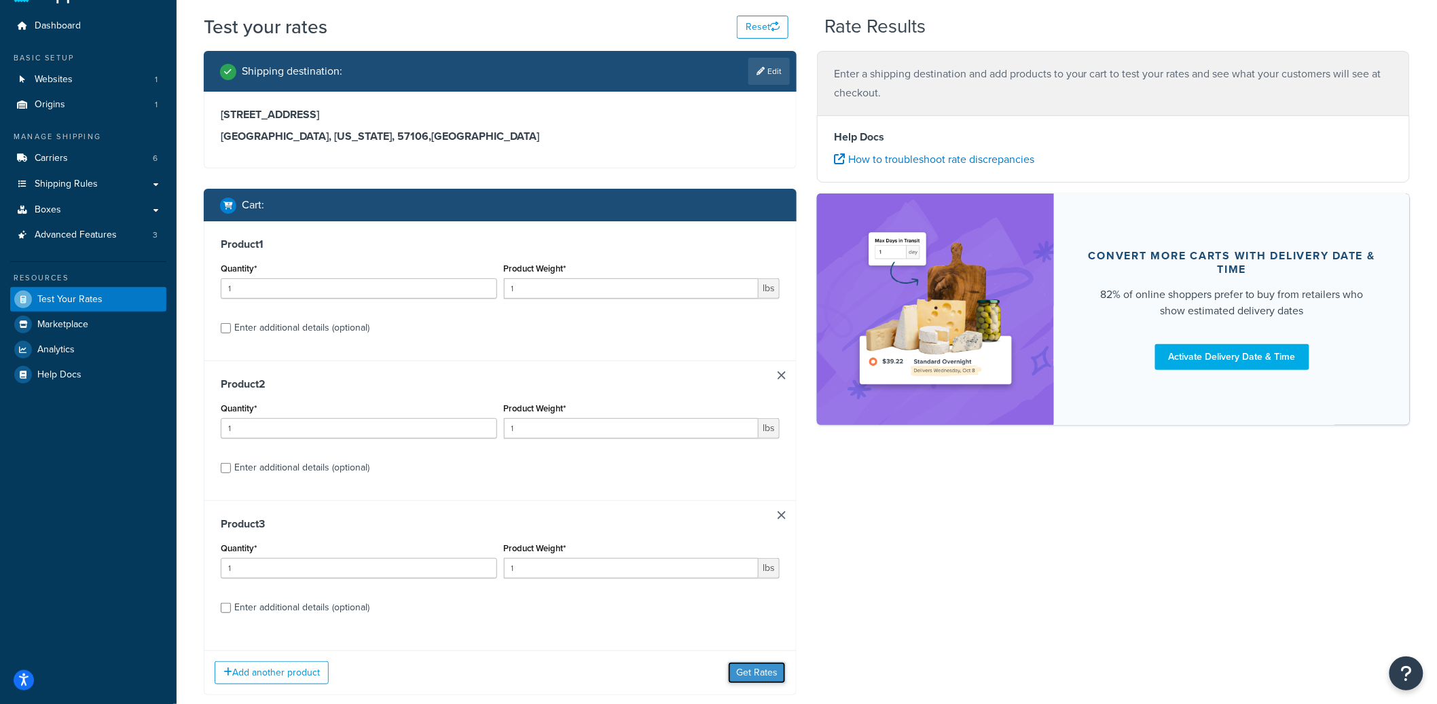
click at [749, 672] on button "Get Rates" at bounding box center [757, 673] width 58 height 22
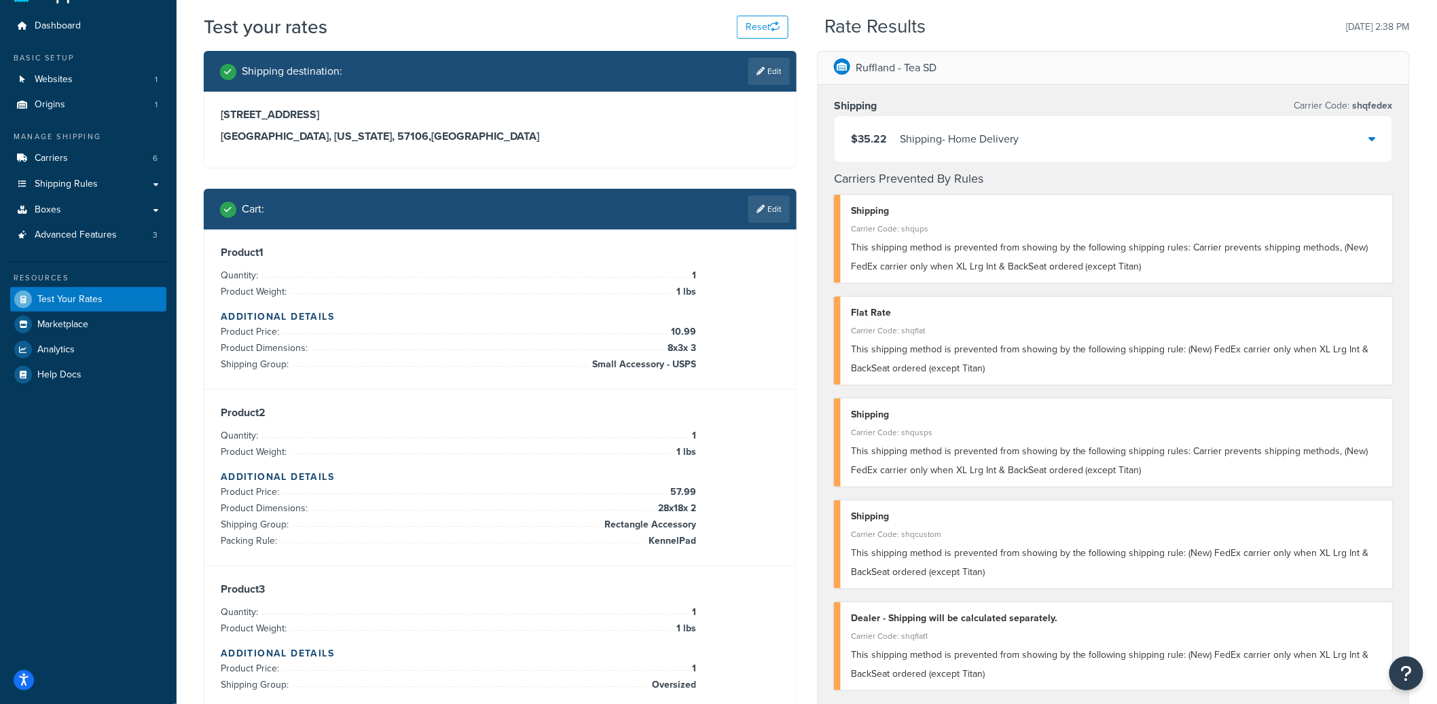
click at [776, 207] on link "Edit" at bounding box center [768, 209] width 41 height 27
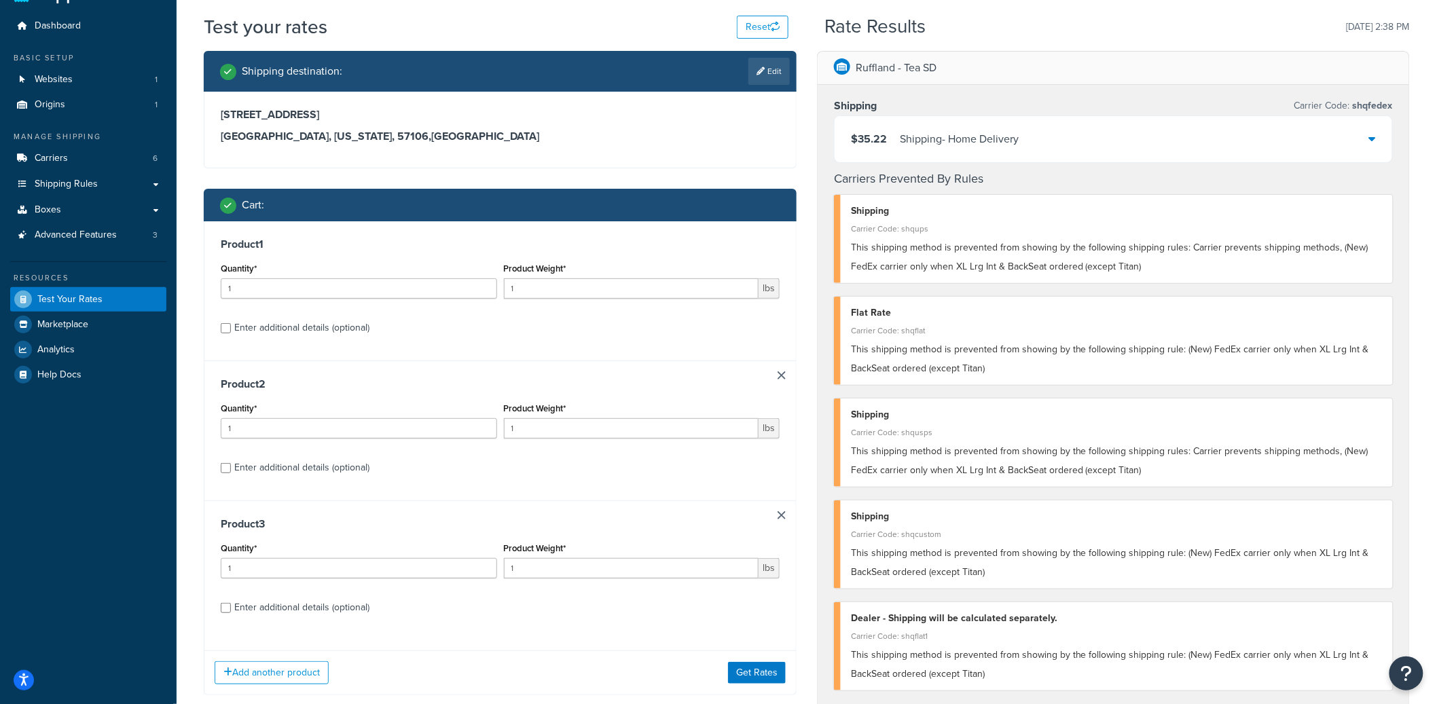
click at [780, 515] on link at bounding box center [782, 515] width 8 height 8
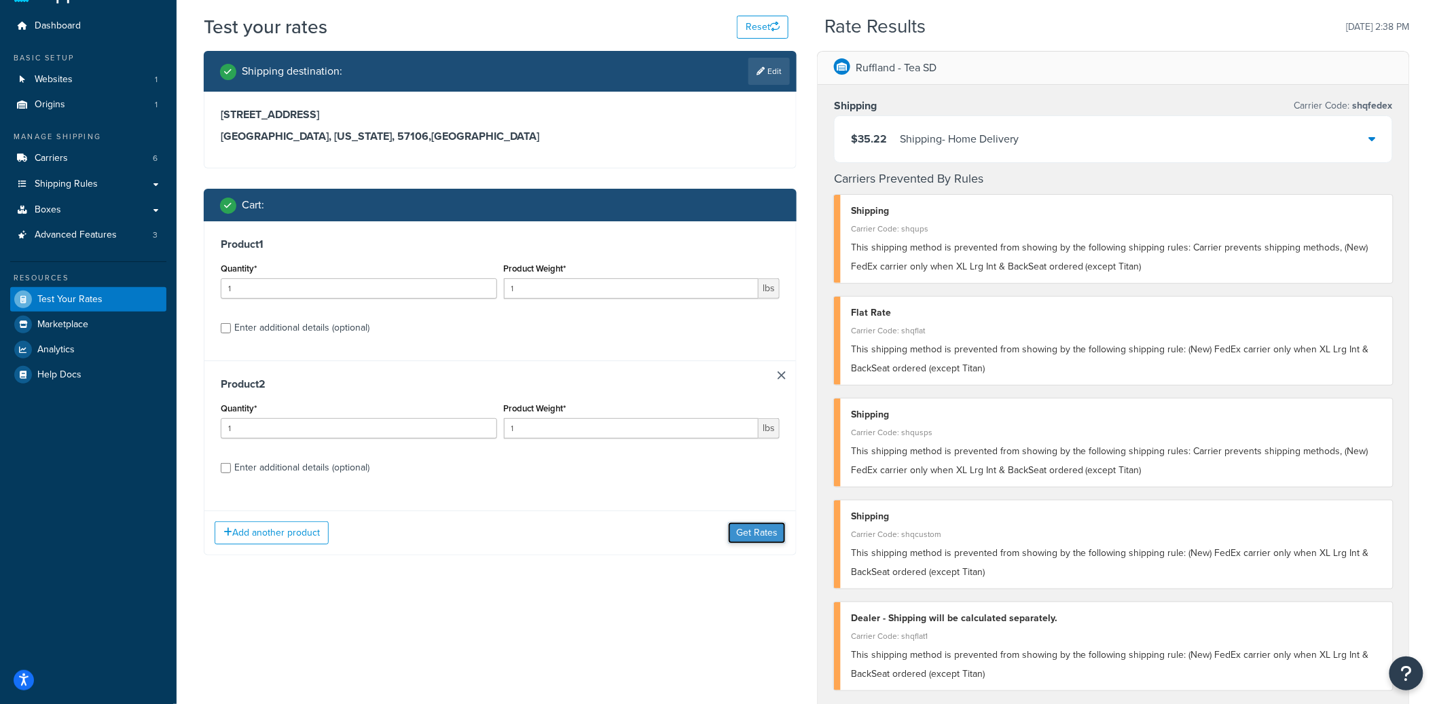
click at [765, 539] on button "Get Rates" at bounding box center [757, 533] width 58 height 22
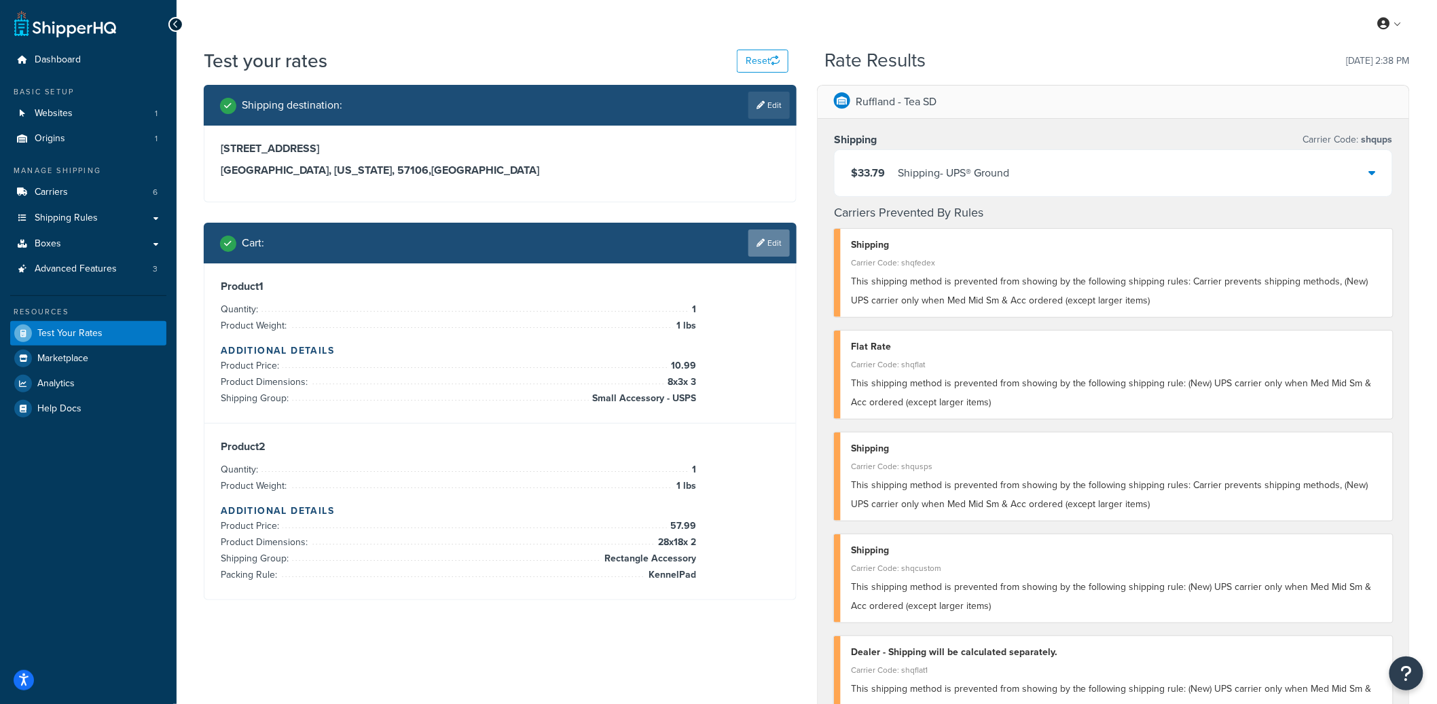
click at [761, 247] on icon at bounding box center [761, 243] width 8 height 8
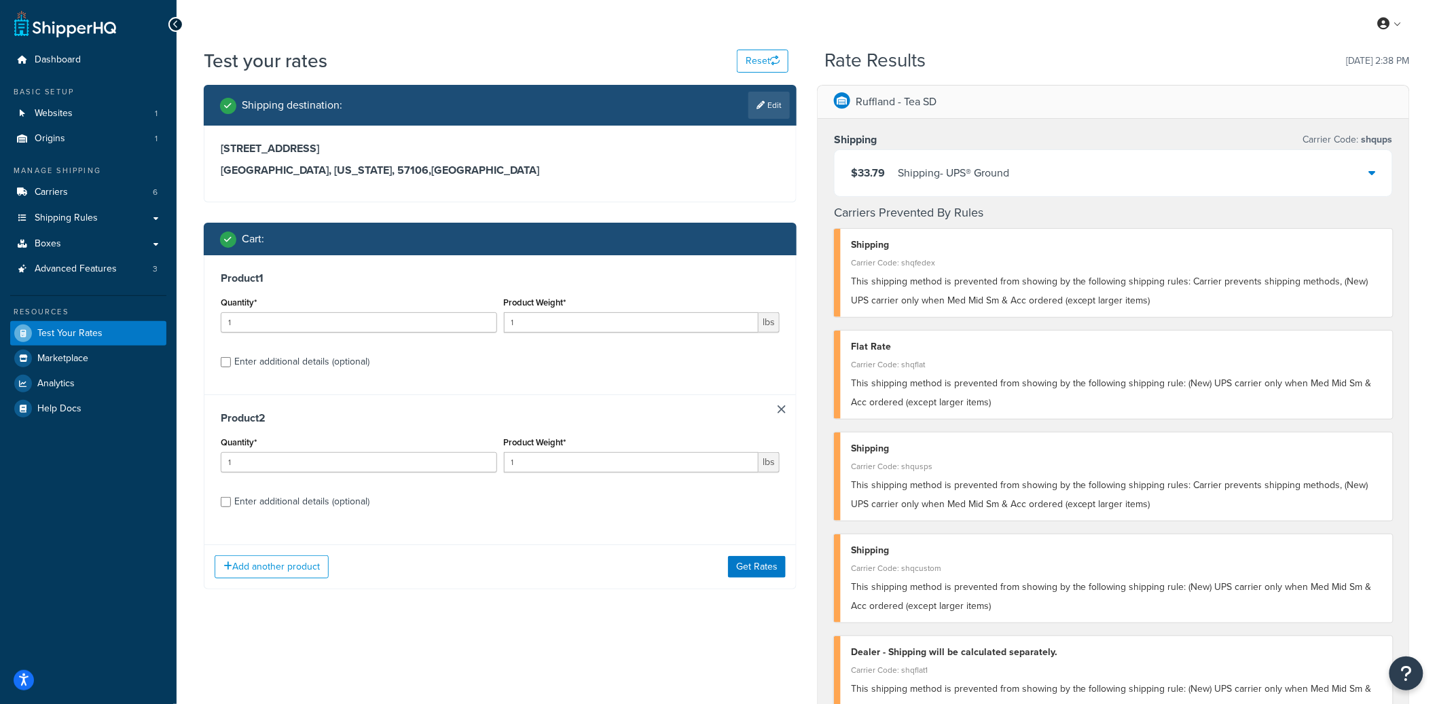
click at [295, 503] on div "Enter additional details (optional)" at bounding box center [301, 501] width 135 height 19
click at [231, 503] on input "Enter additional details (optional)" at bounding box center [226, 502] width 10 height 10
checkbox input "true"
select select "79566"
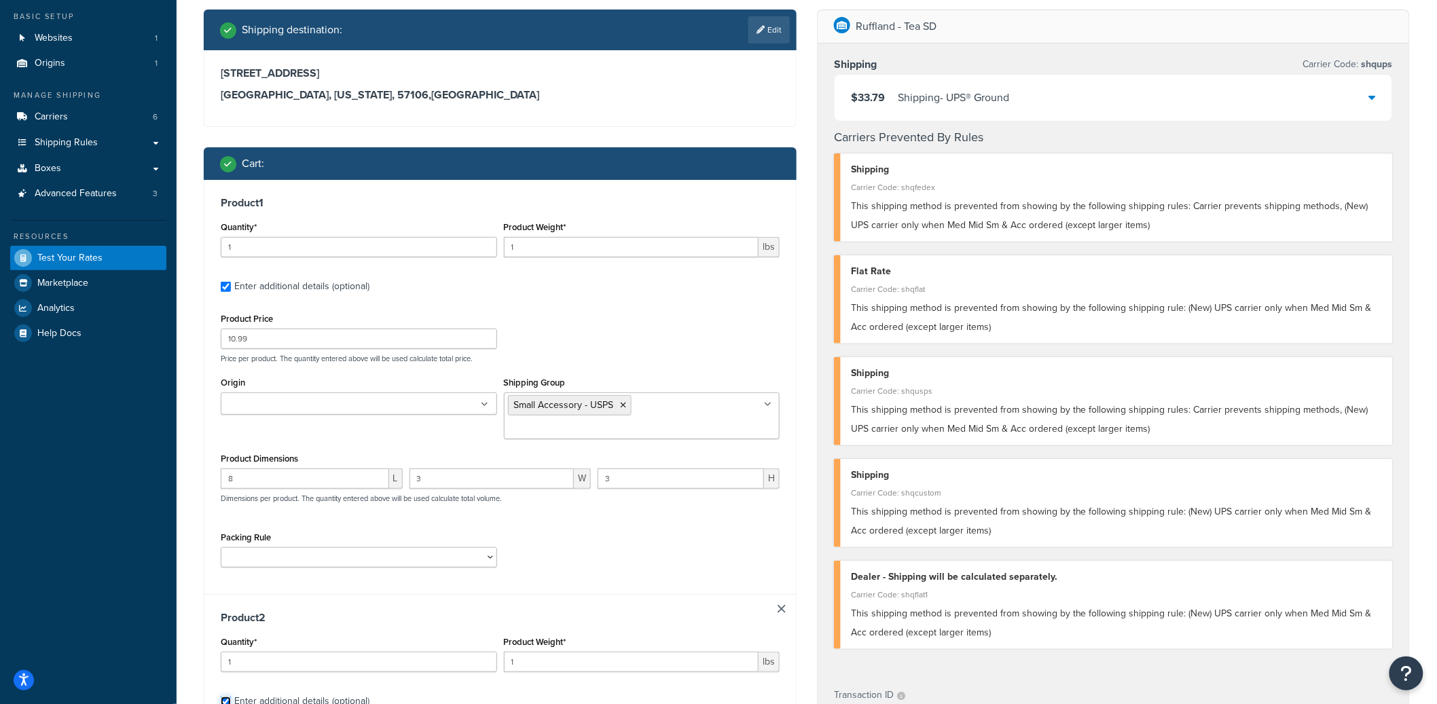
scroll to position [86, 0]
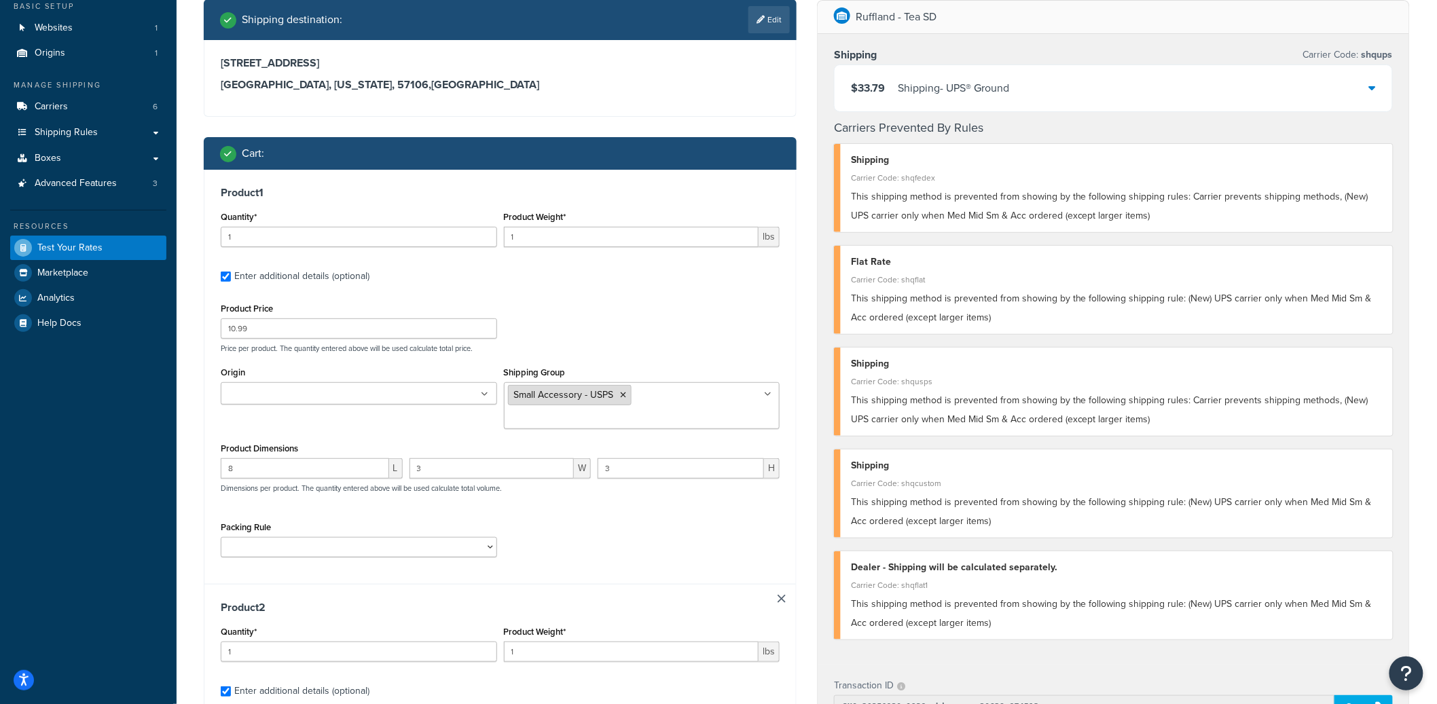
click at [623, 393] on icon at bounding box center [624, 395] width 6 height 8
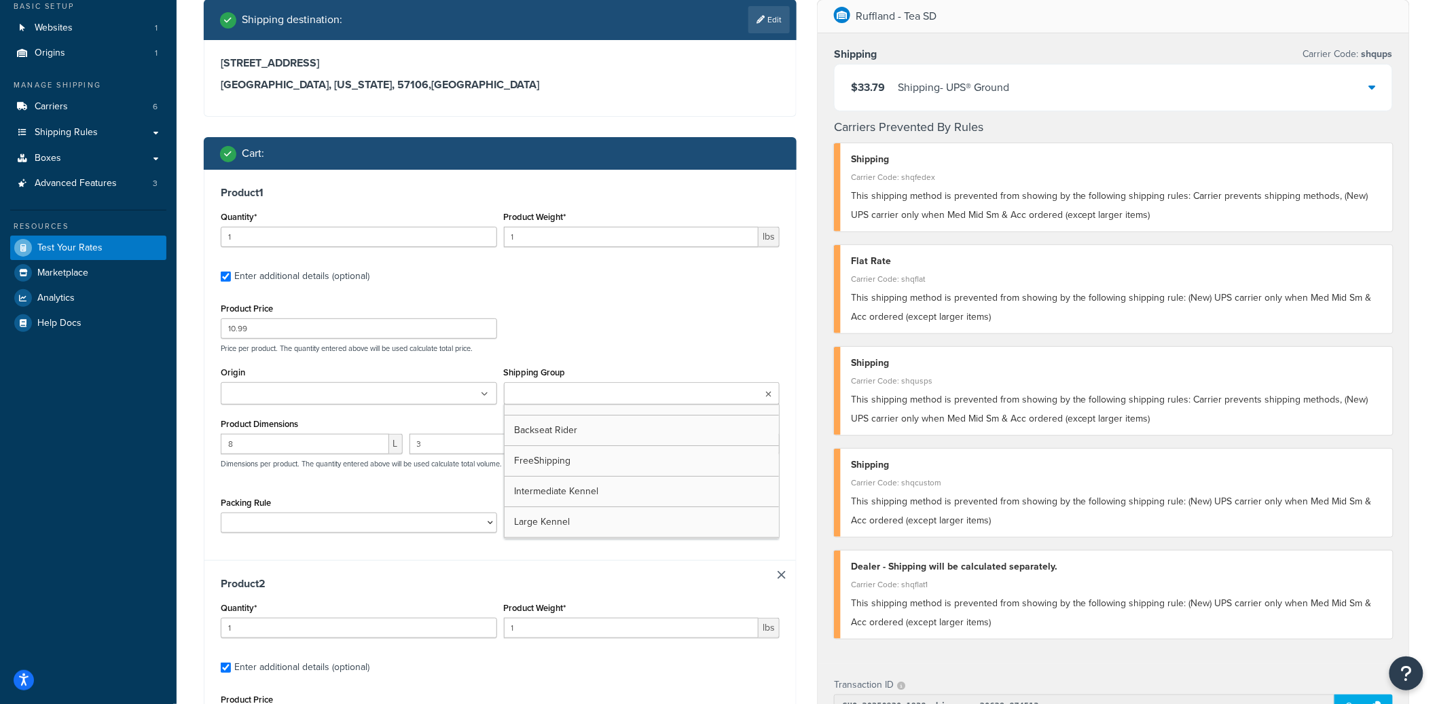
click at [619, 393] on ul at bounding box center [642, 393] width 276 height 22
click at [597, 396] on input "Shipping Group" at bounding box center [568, 394] width 120 height 15
type input "rec"
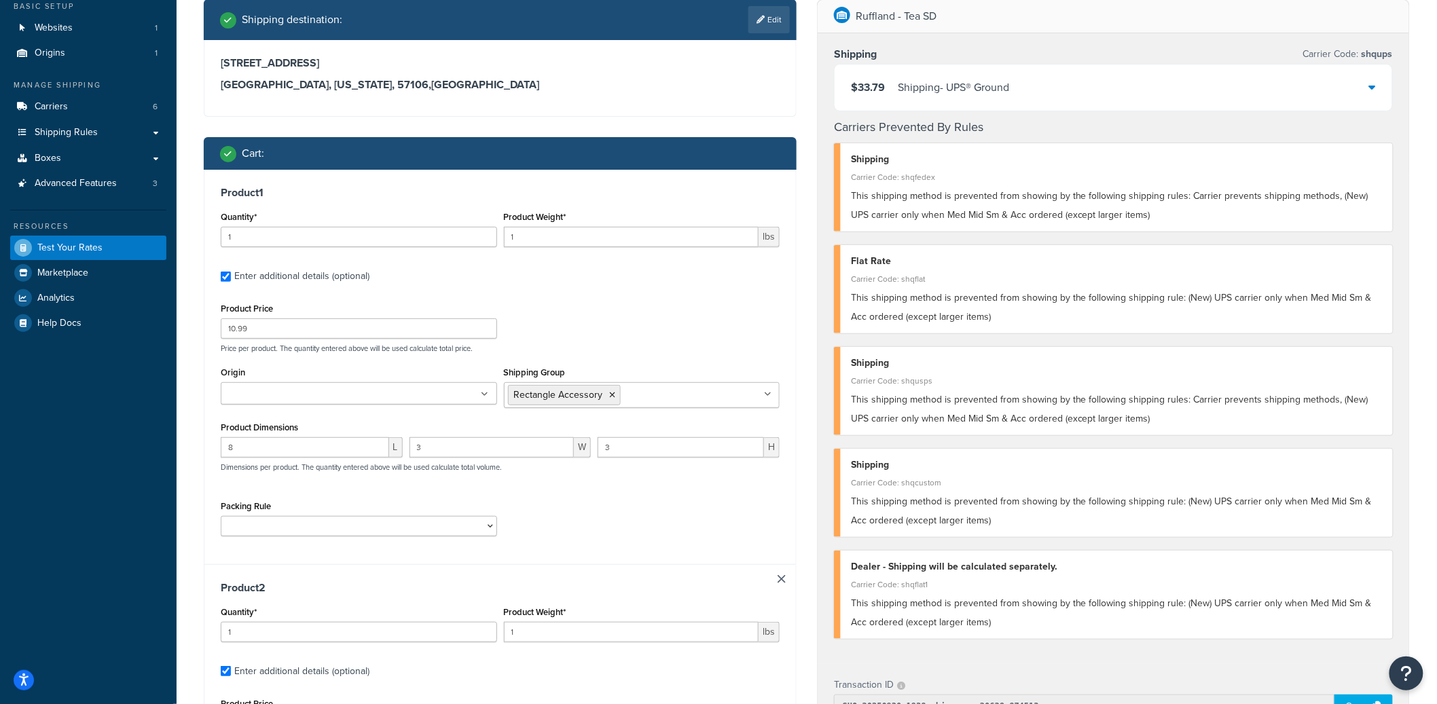
click at [637, 313] on div "Product Price 10.99 Price per product. The quantity entered above will be used …" at bounding box center [500, 326] width 566 height 54
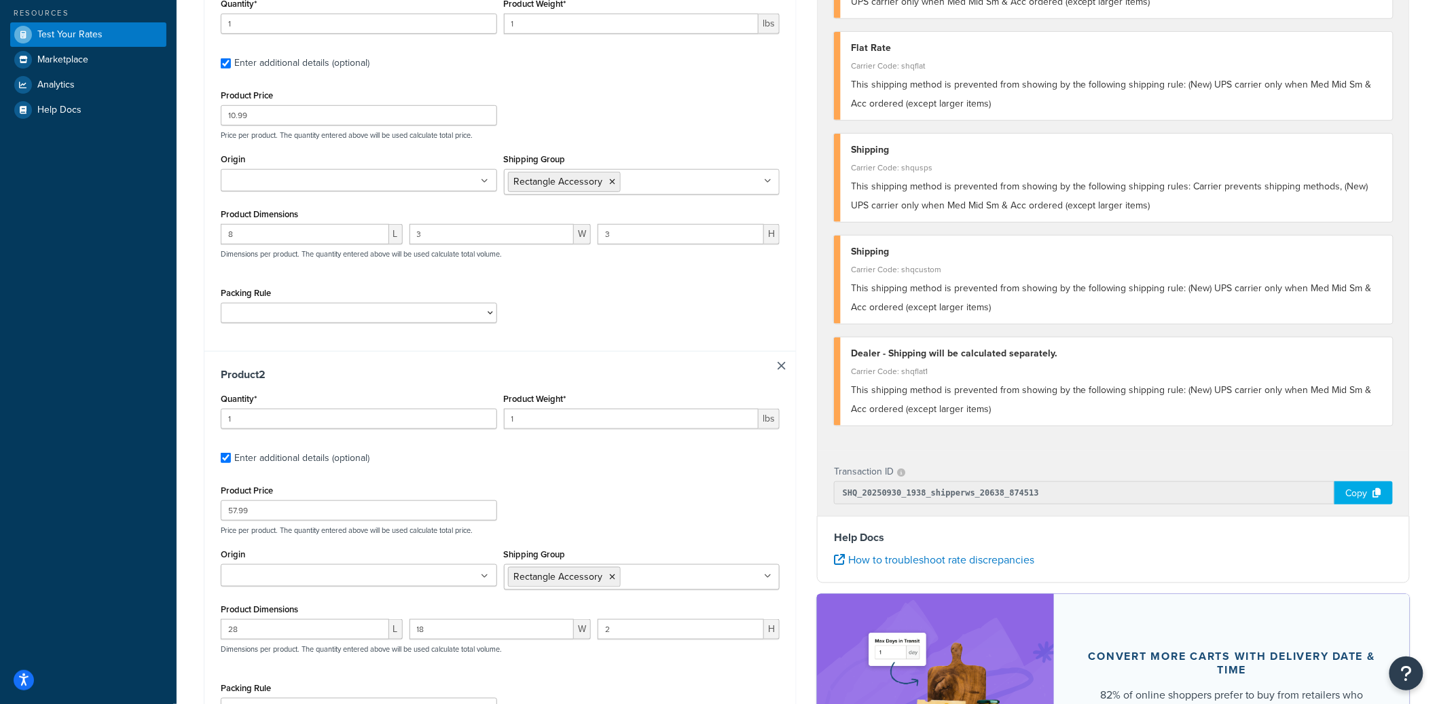
scroll to position [501, 0]
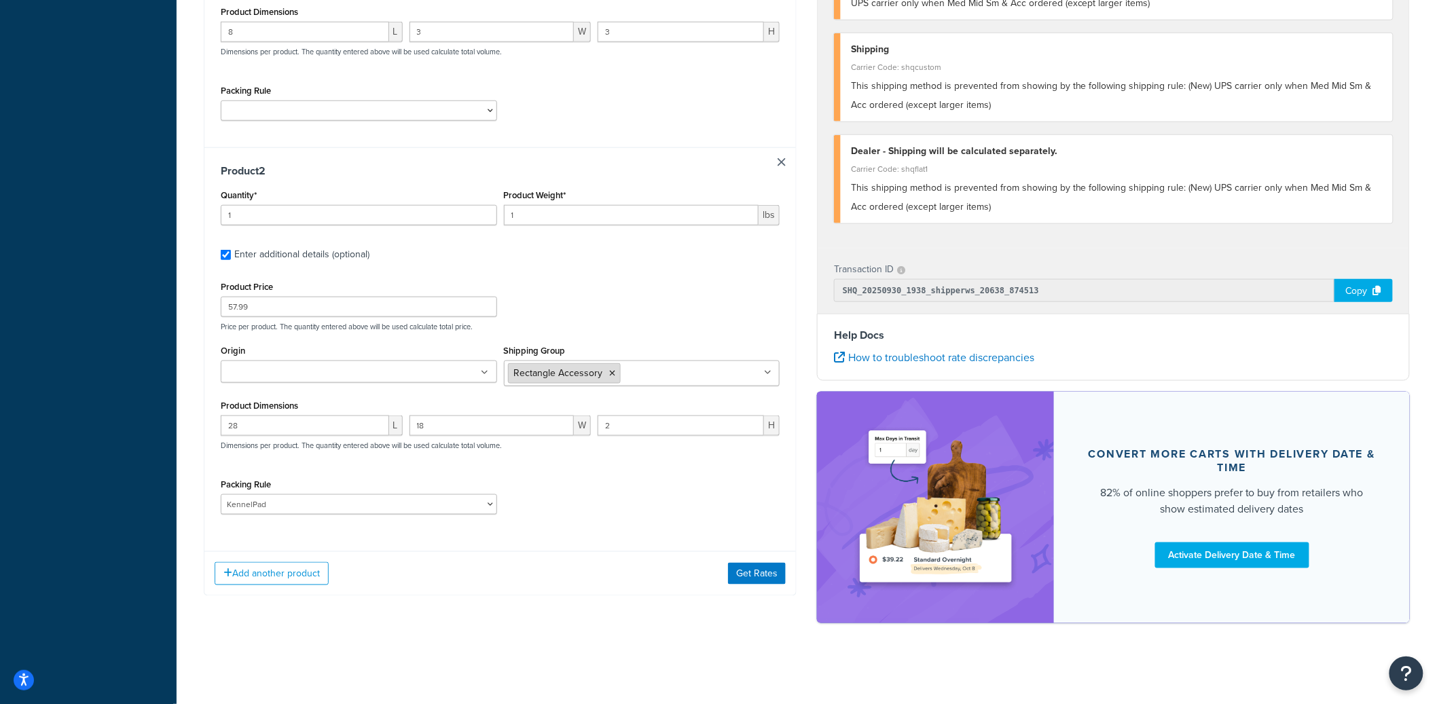
click at [613, 371] on icon at bounding box center [613, 373] width 6 height 8
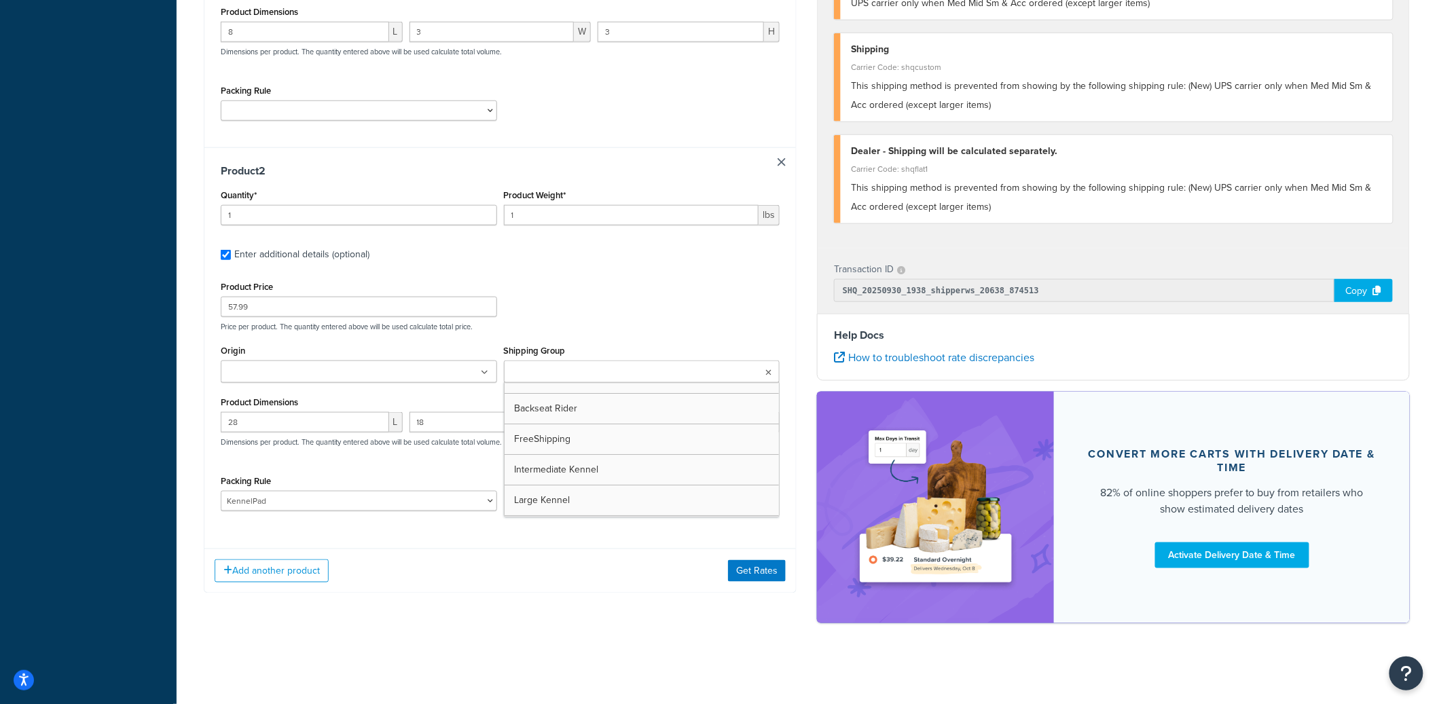
click at [605, 372] on input "Shipping Group" at bounding box center [568, 372] width 120 height 15
click at [743, 564] on div "Add another product Get Rates" at bounding box center [500, 575] width 592 height 44
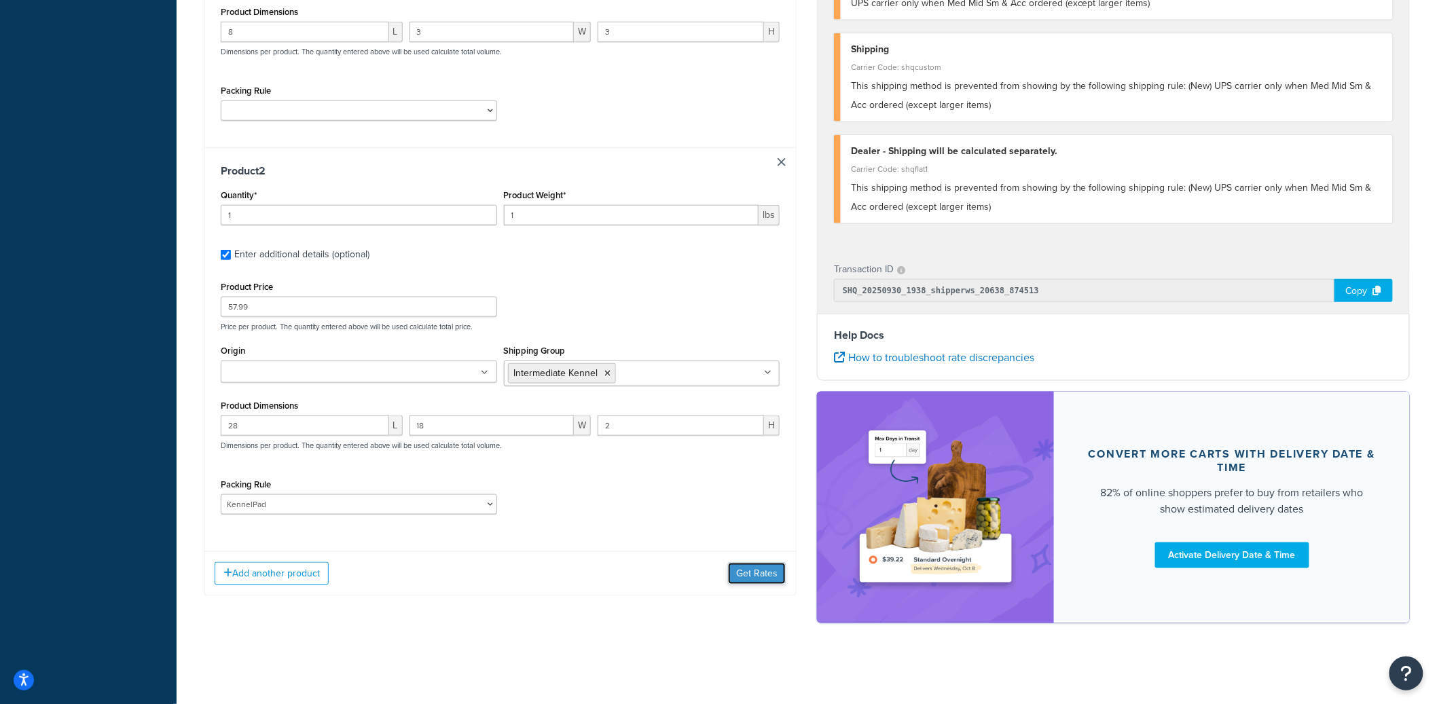
click at [750, 571] on button "Get Rates" at bounding box center [757, 574] width 58 height 22
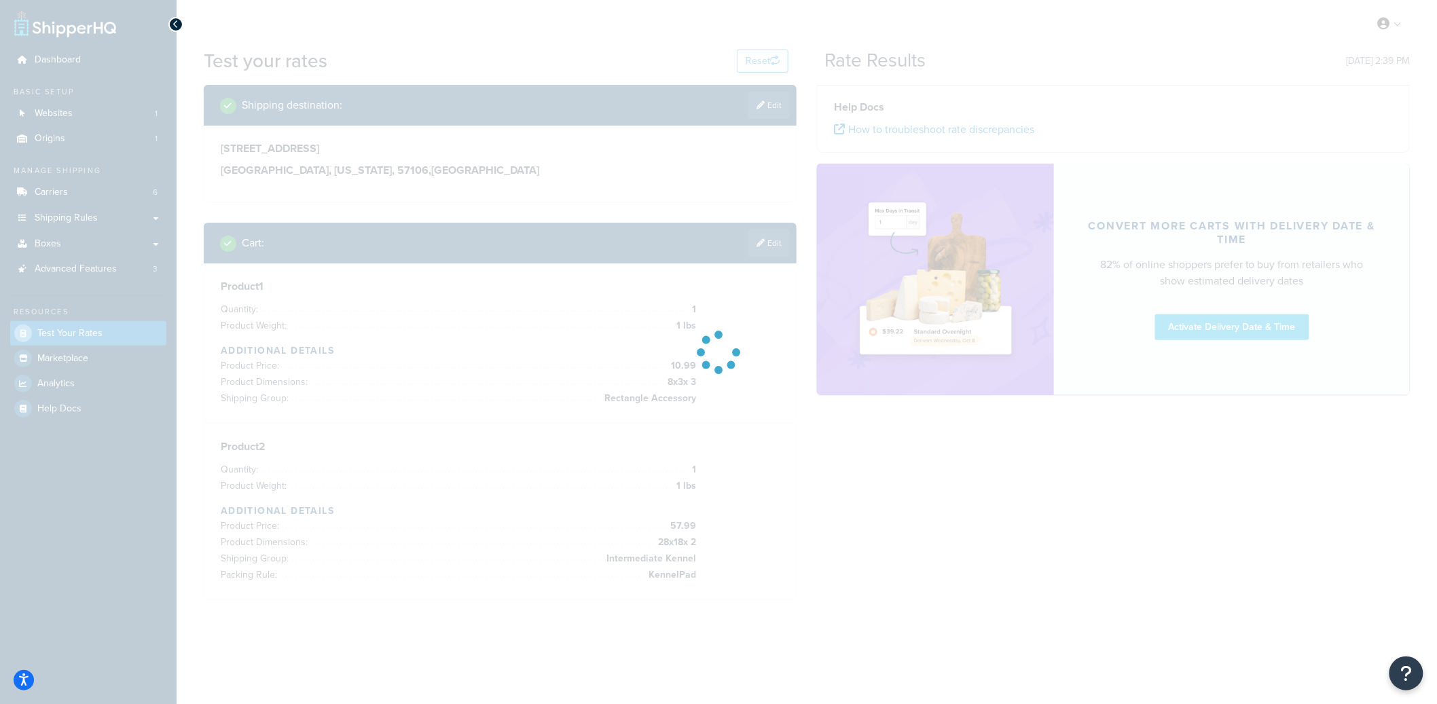
scroll to position [0, 0]
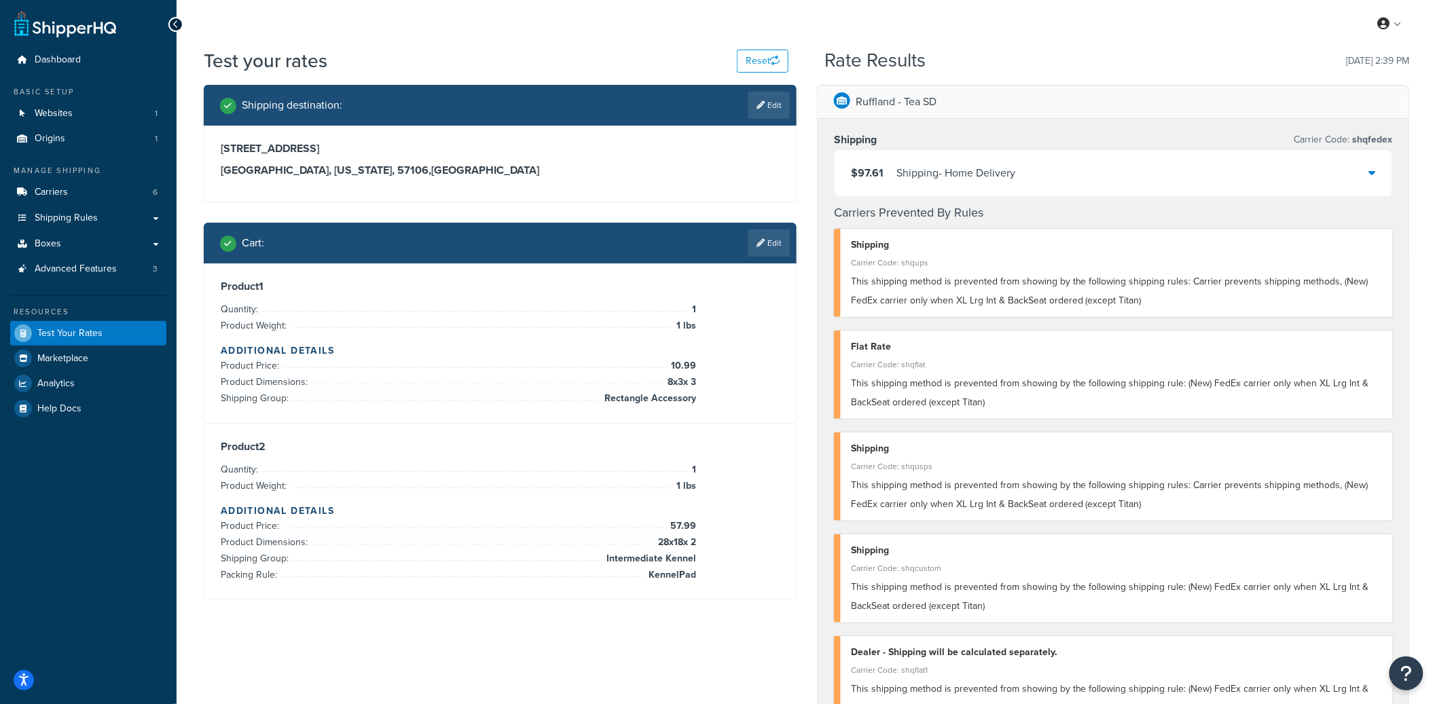
click at [1048, 175] on div "$97.61 Shipping - Home Delivery" at bounding box center [1114, 173] width 558 height 46
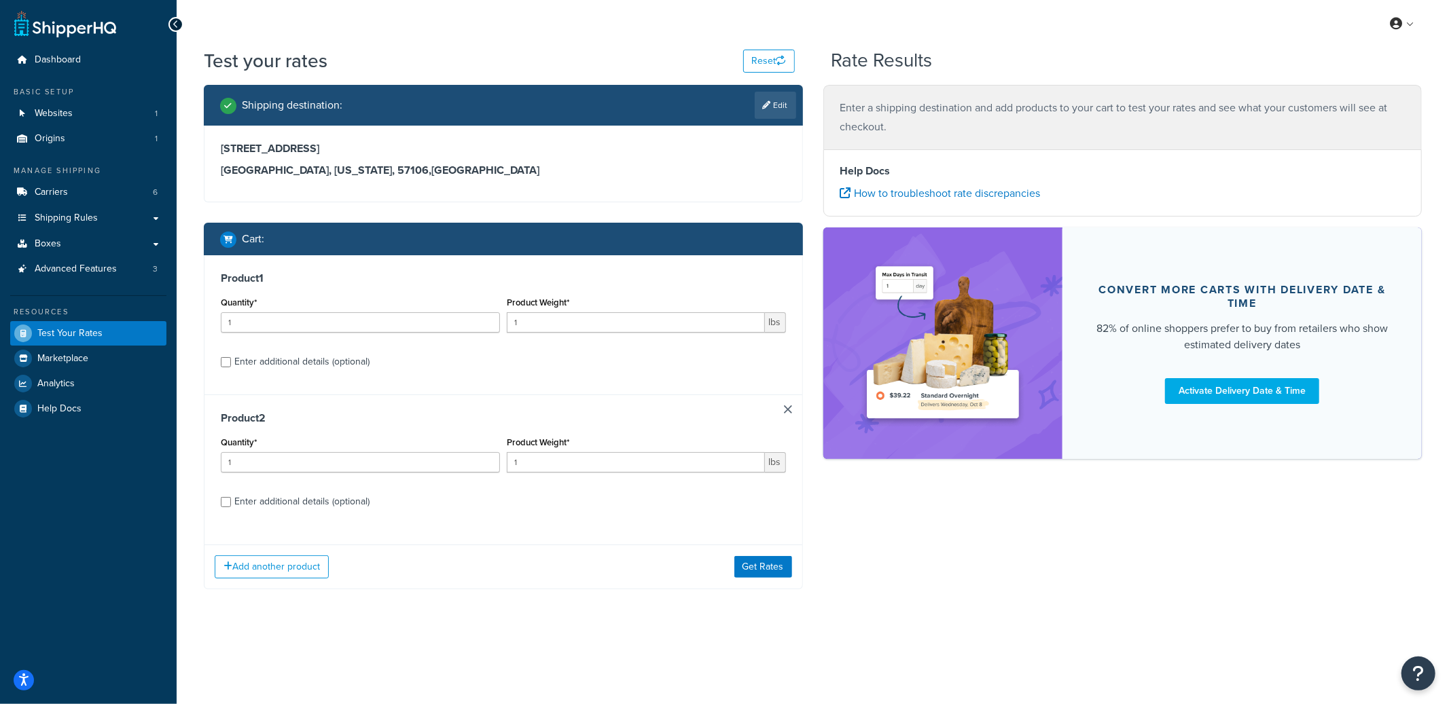
click at [784, 410] on link at bounding box center [788, 409] width 8 height 8
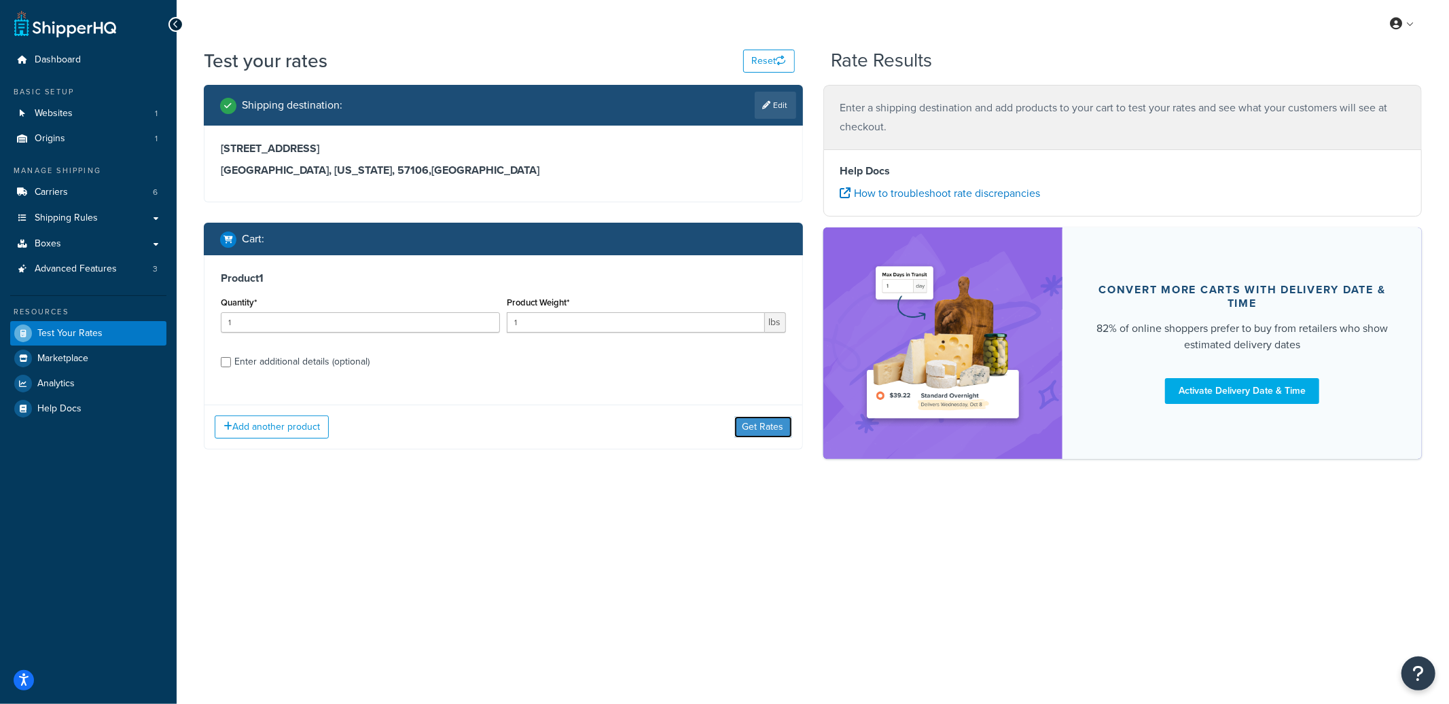
click at [764, 433] on button "Get Rates" at bounding box center [763, 427] width 58 height 22
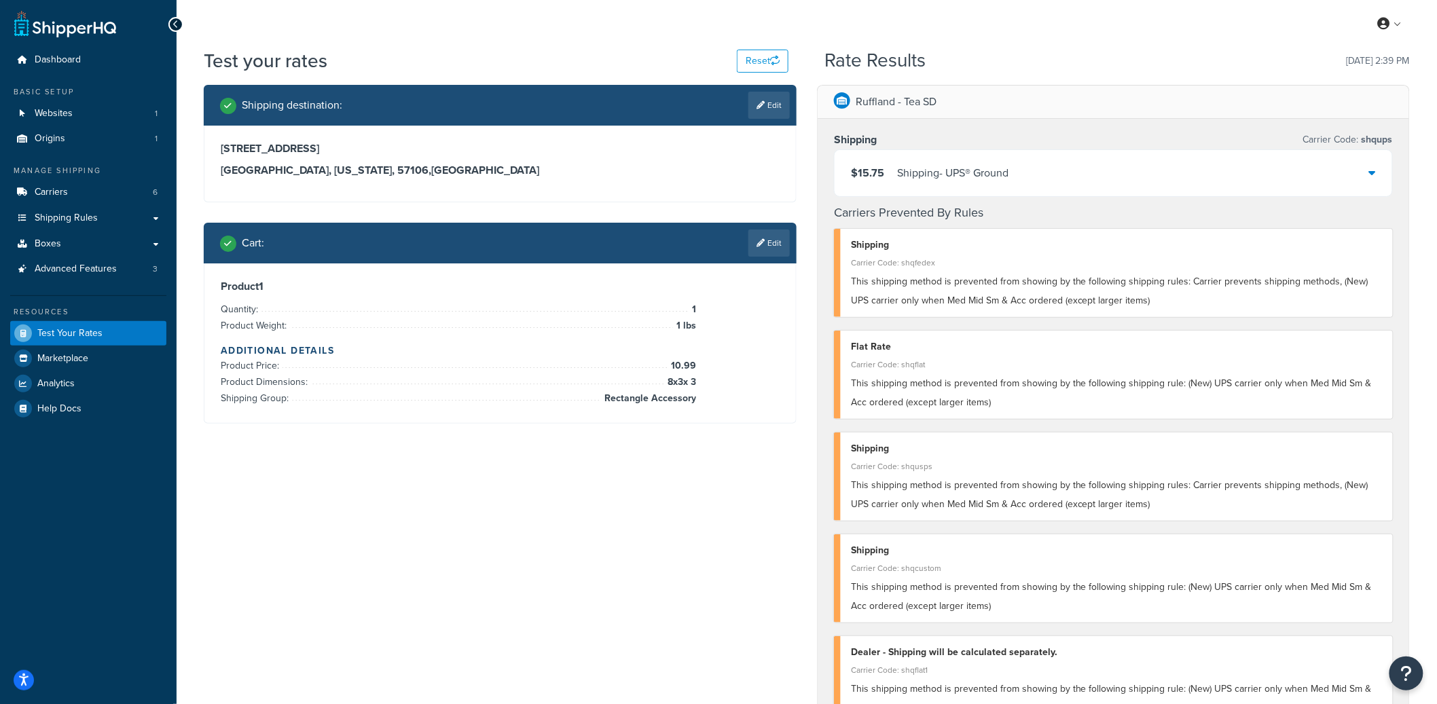
click at [1038, 162] on div "$15.75 Shipping - UPS® Ground" at bounding box center [1114, 173] width 558 height 46
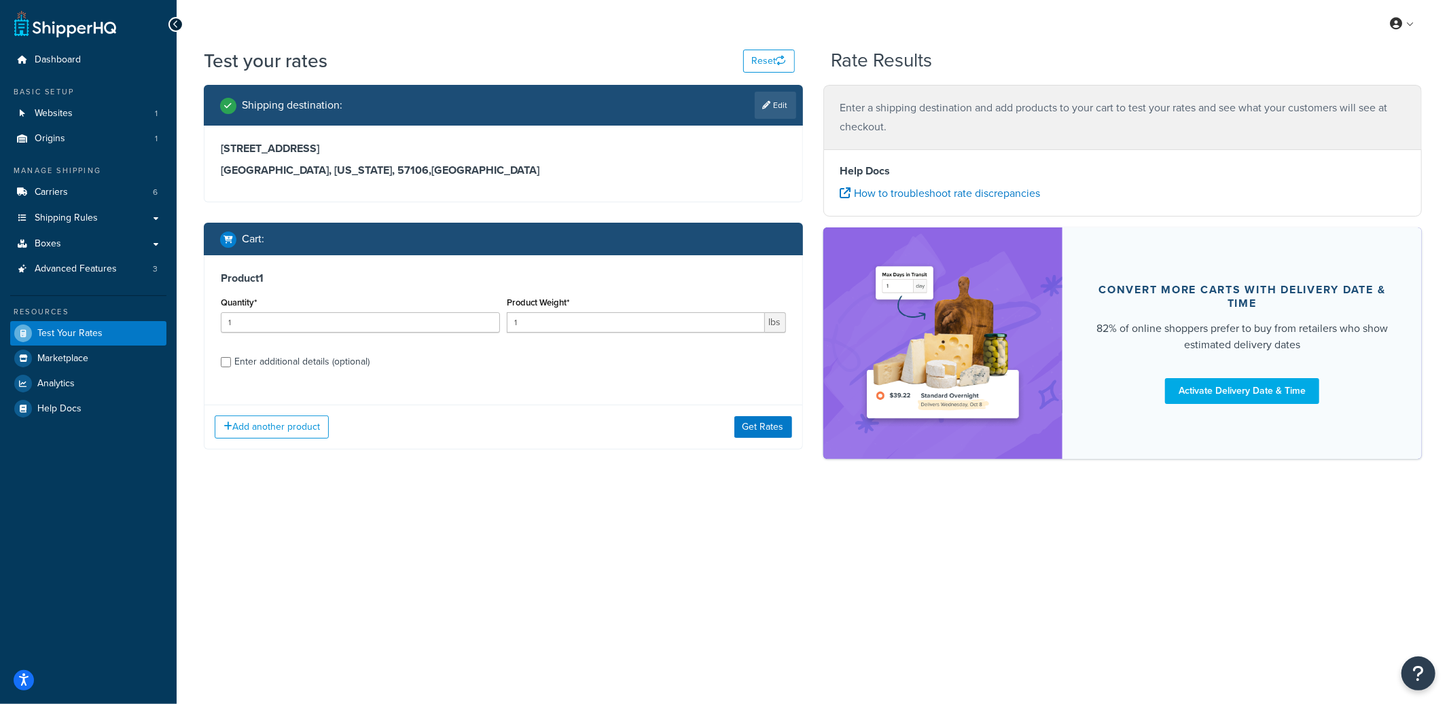
click at [356, 367] on div "Enter additional details (optional)" at bounding box center [301, 361] width 135 height 19
click at [231, 367] on input "Enter additional details (optional)" at bounding box center [226, 362] width 10 height 10
checkbox input "true"
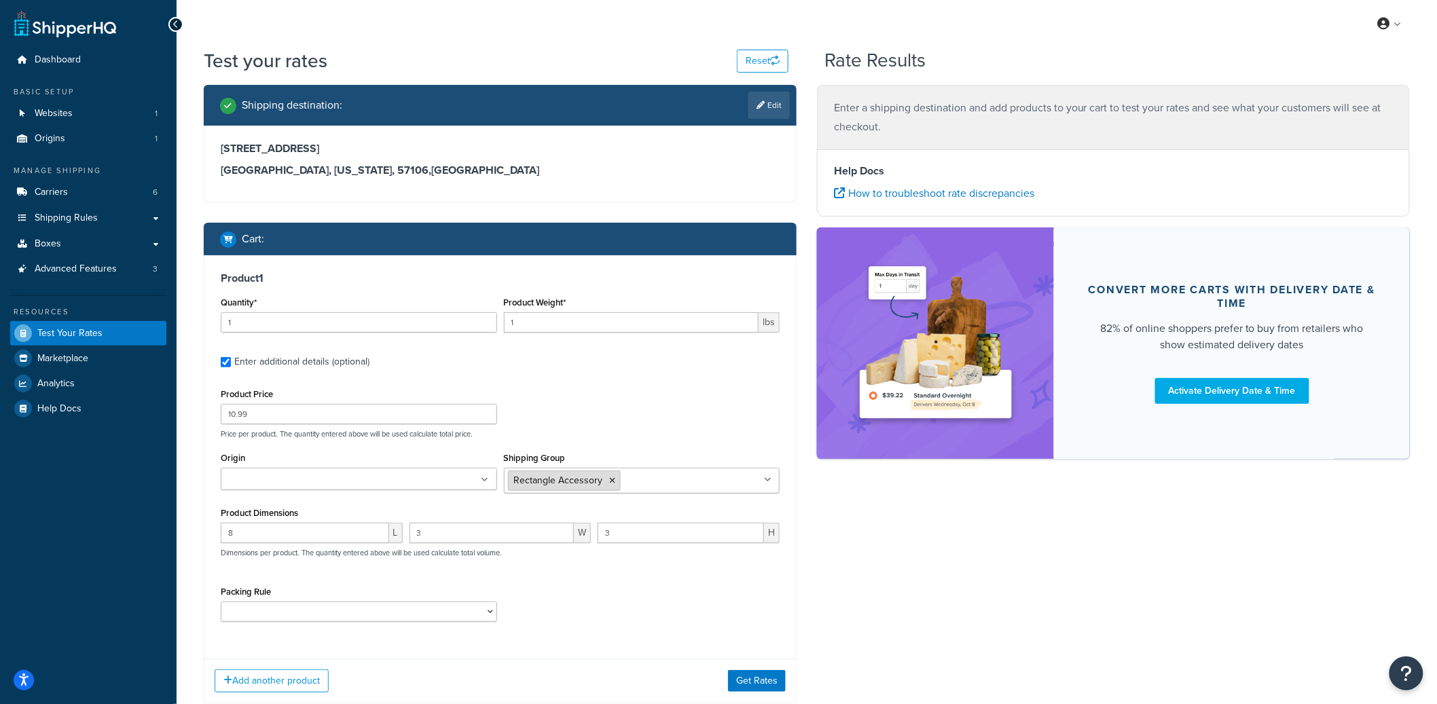
click at [613, 479] on icon at bounding box center [613, 481] width 6 height 8
click at [914, 585] on div "Shipping destination : Edit [STREET_ADDRESS][US_STATE] Cart : Product 1 Quantit…" at bounding box center [807, 405] width 1227 height 640
click at [752, 684] on button "Get Rates" at bounding box center [757, 681] width 58 height 22
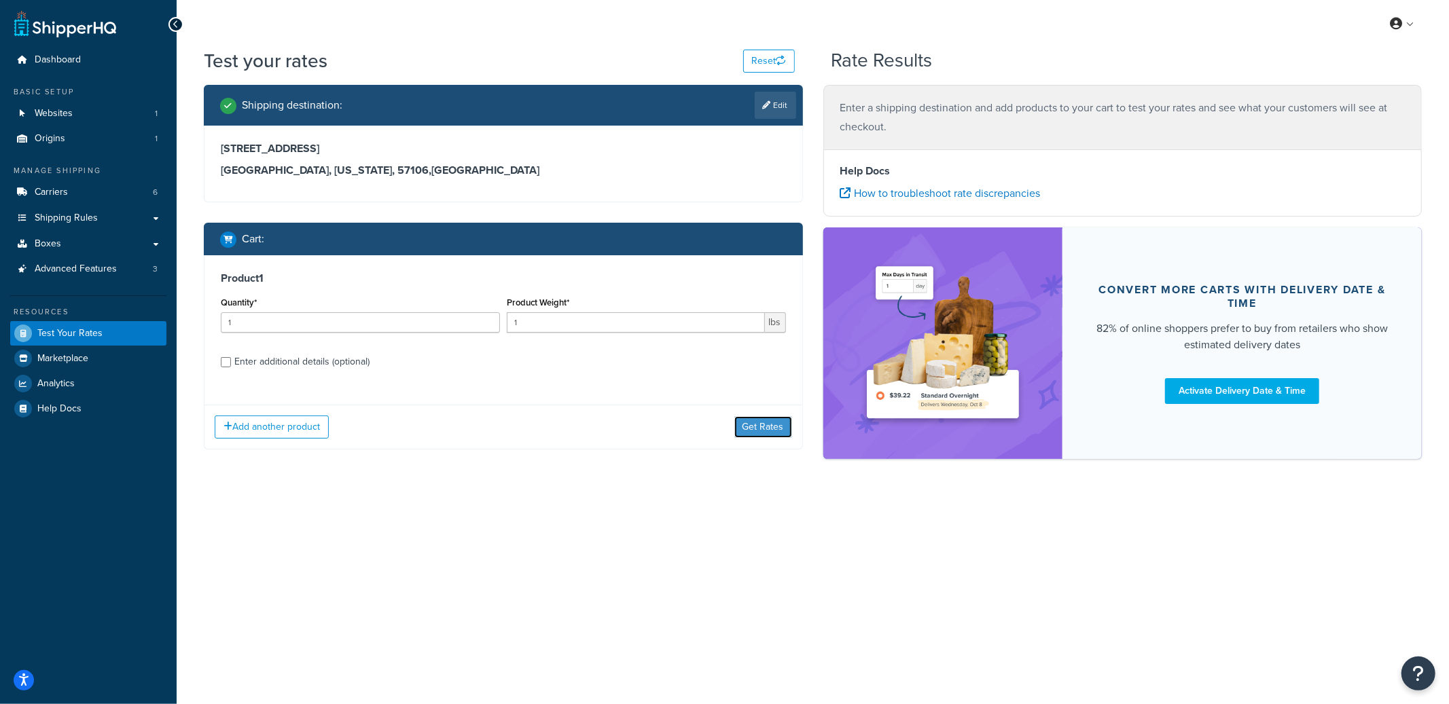
click at [771, 433] on button "Get Rates" at bounding box center [763, 427] width 58 height 22
